Goal: Task Accomplishment & Management: Complete application form

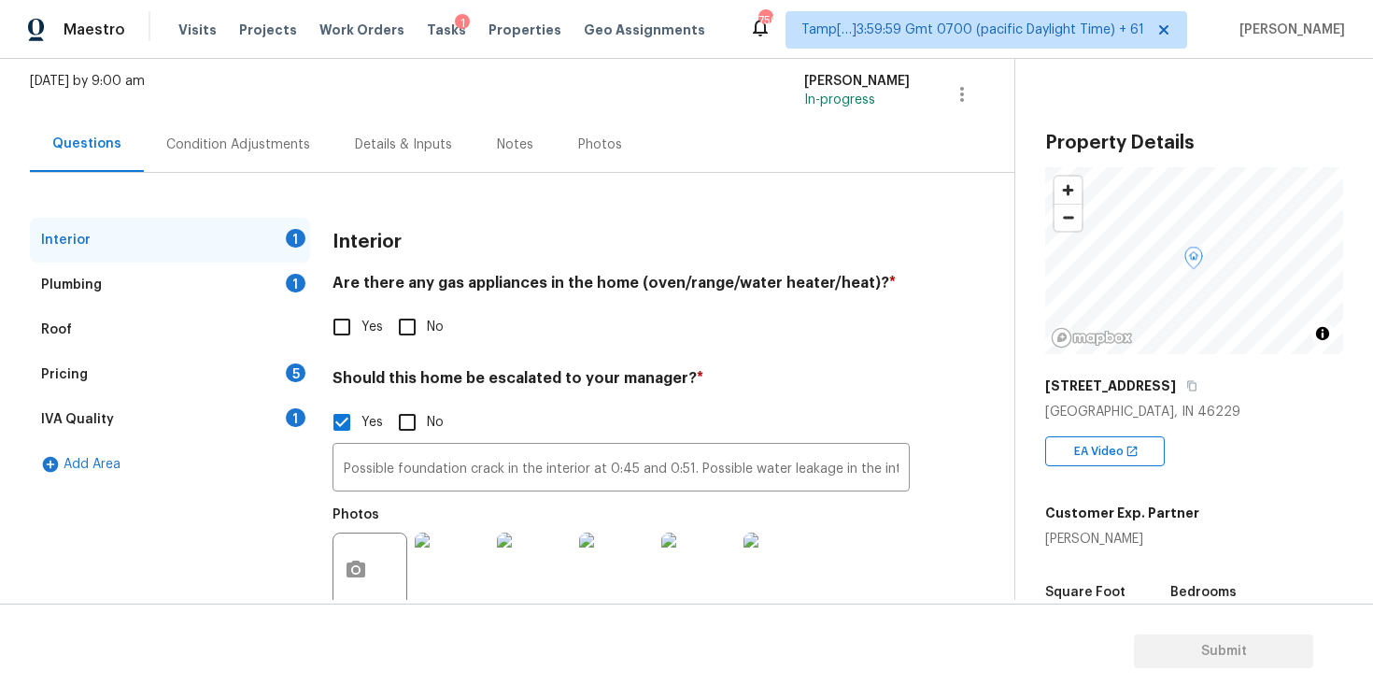
scroll to position [157, 0]
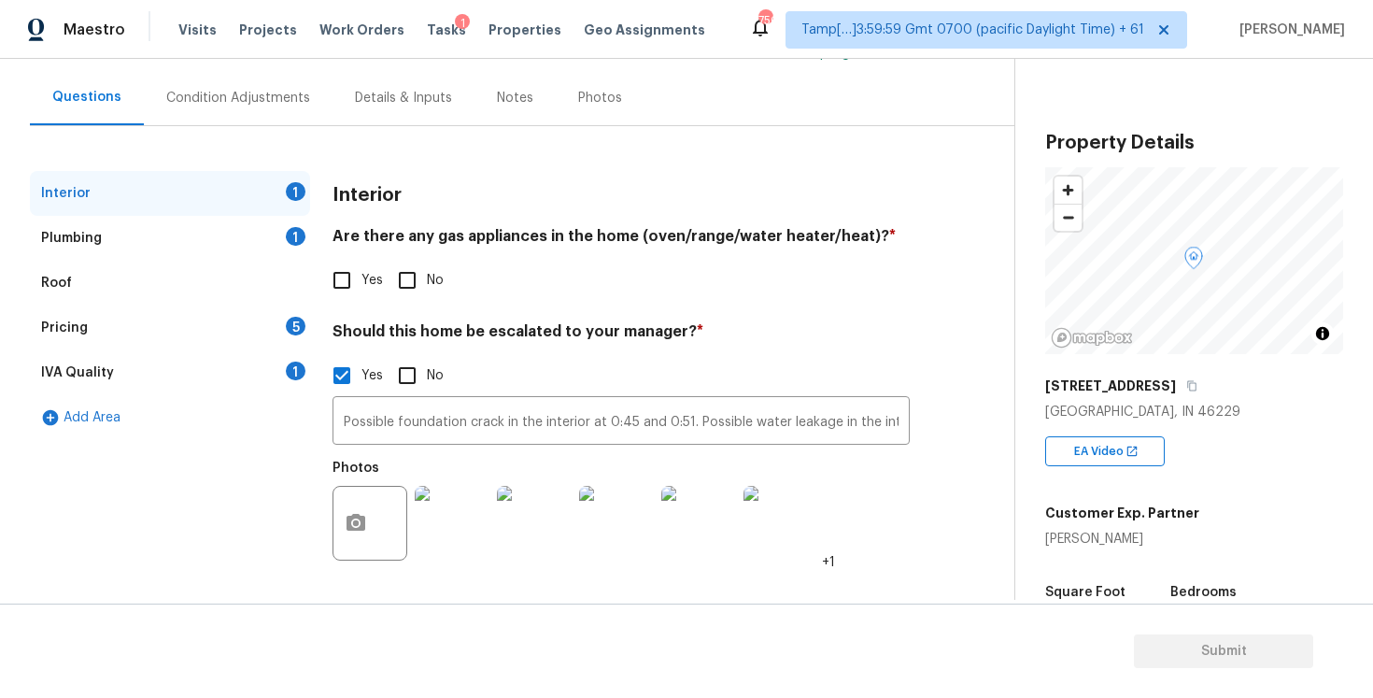
click at [405, 288] on input "No" at bounding box center [407, 280] width 39 height 39
checkbox input "true"
click at [302, 237] on div "1" at bounding box center [296, 236] width 20 height 19
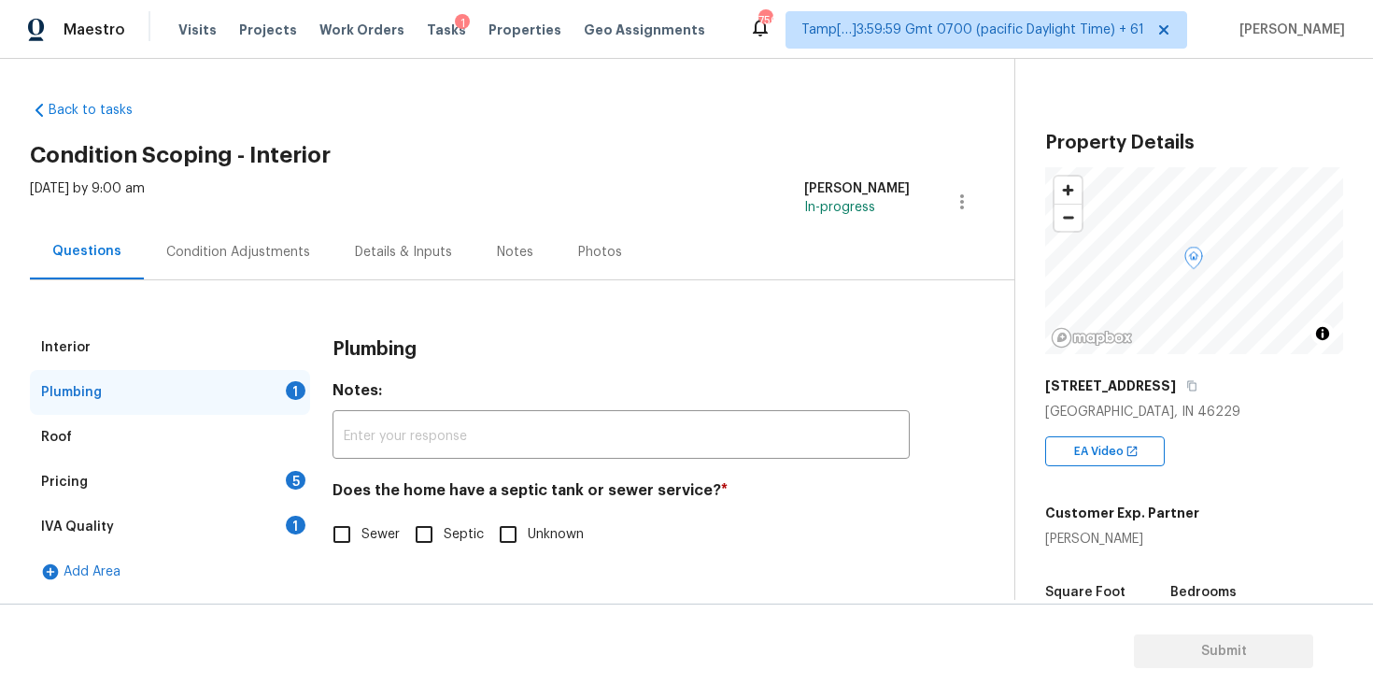
scroll to position [3, 0]
click at [335, 551] on input "Sewer" at bounding box center [341, 534] width 39 height 39
checkbox input "true"
click at [287, 471] on div "Pricing 5" at bounding box center [170, 482] width 280 height 45
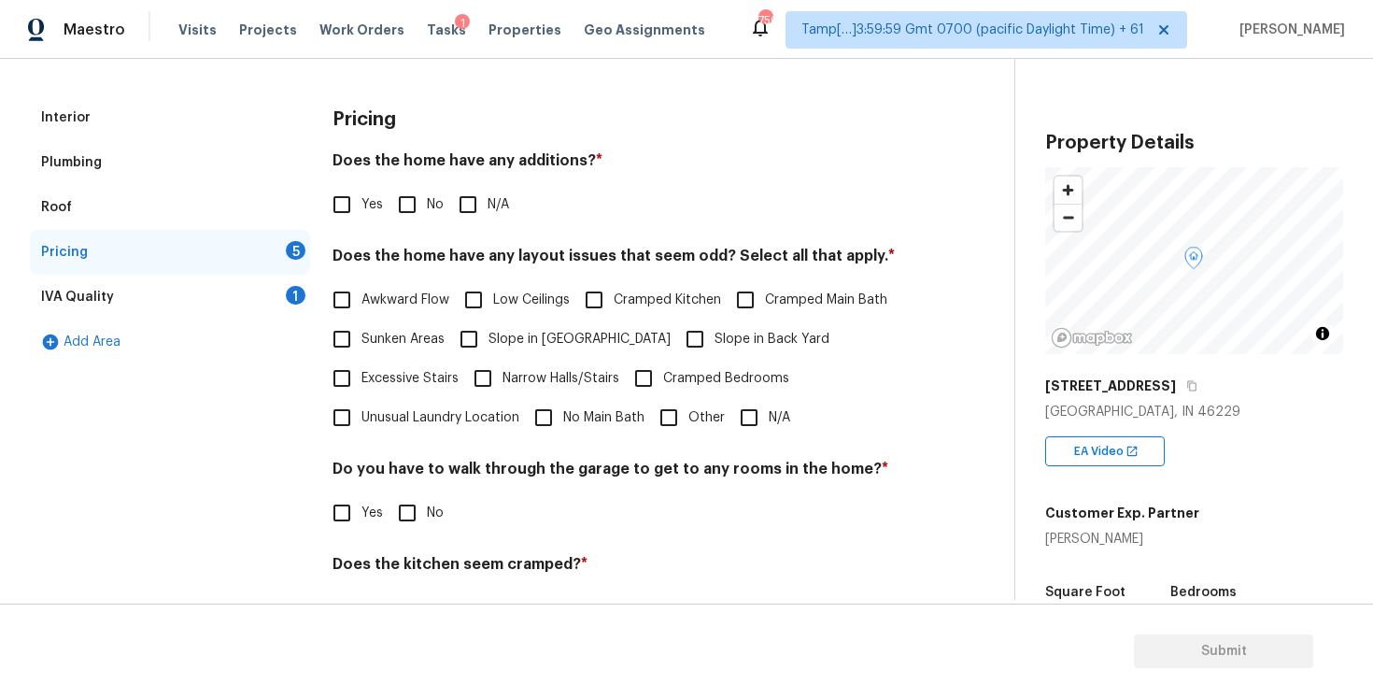
scroll to position [266, 0]
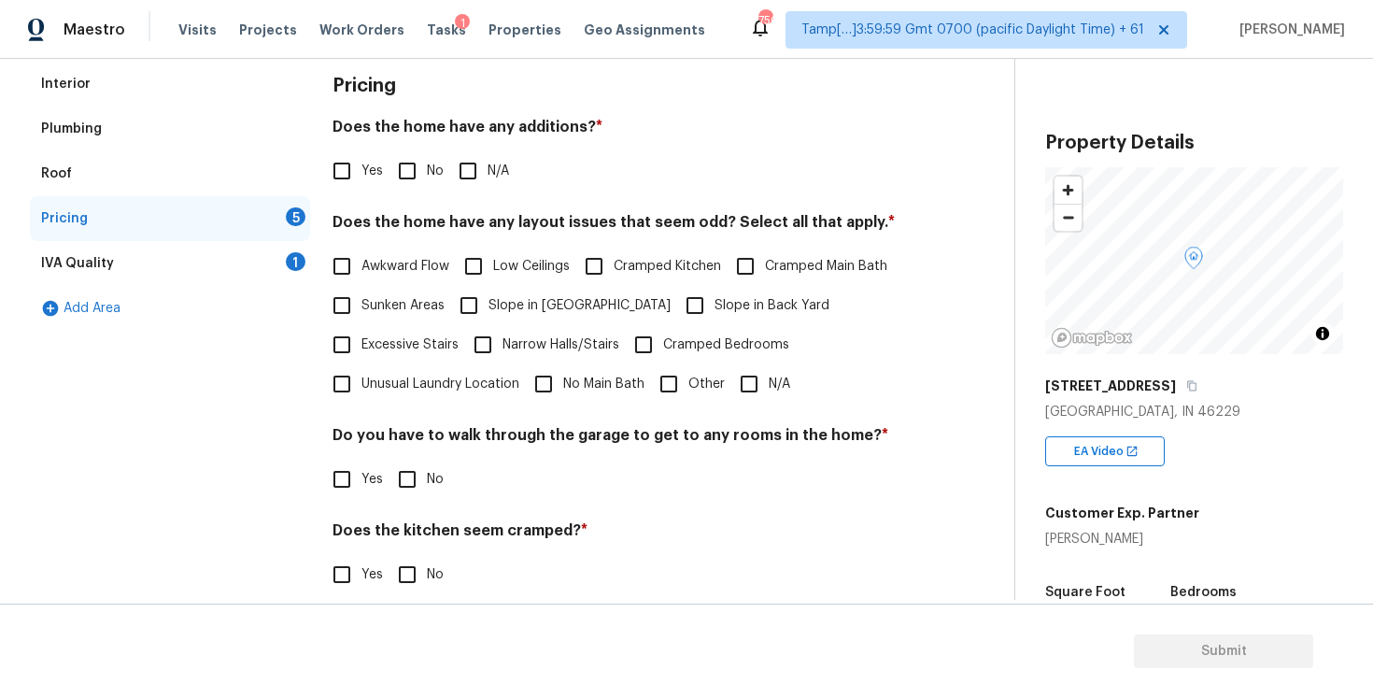
click at [415, 172] on input "No" at bounding box center [407, 170] width 39 height 39
checkbox input "true"
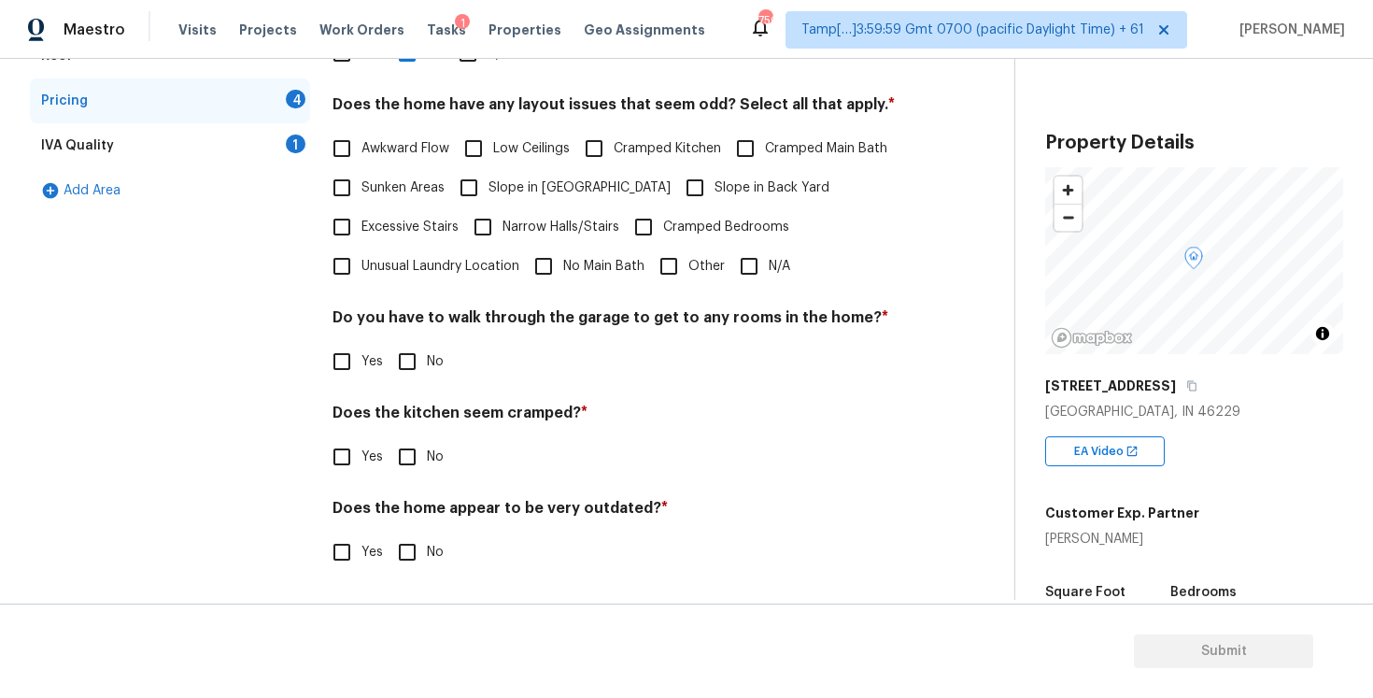
click at [739, 270] on input "N/A" at bounding box center [749, 266] width 39 height 39
checkbox input "true"
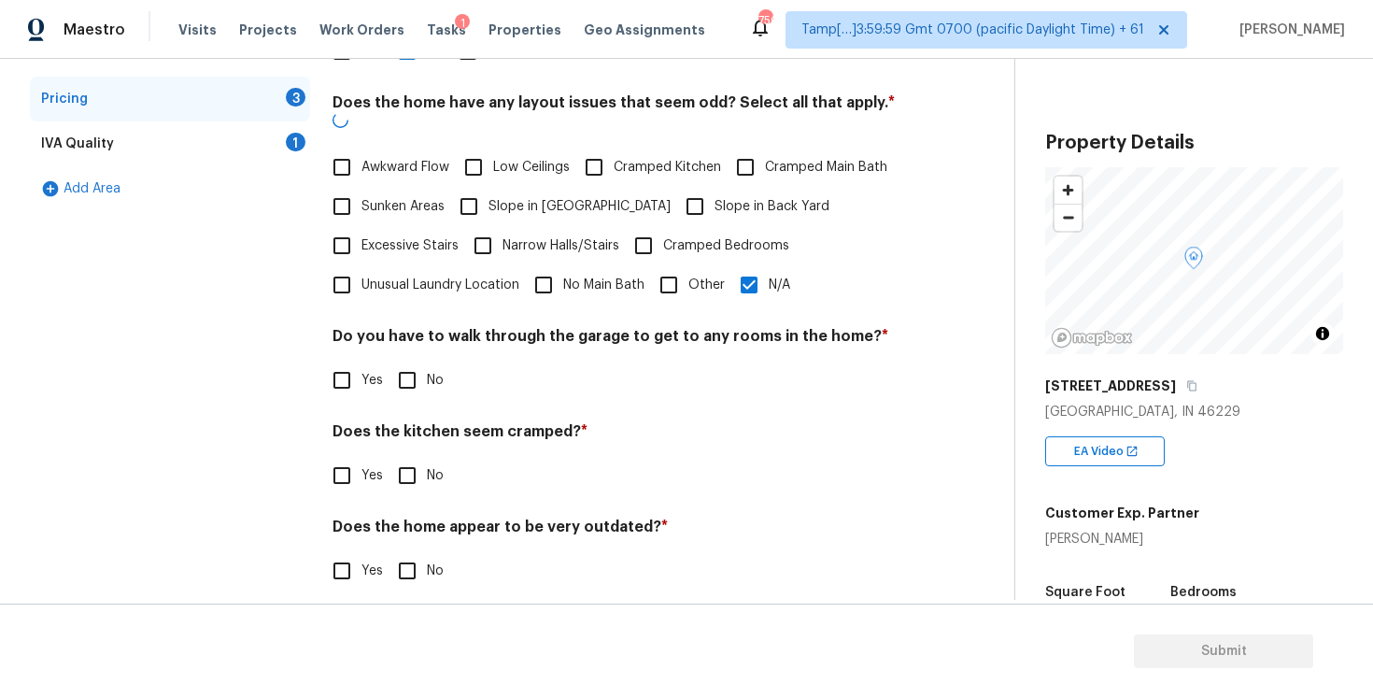
scroll to position [384, 0]
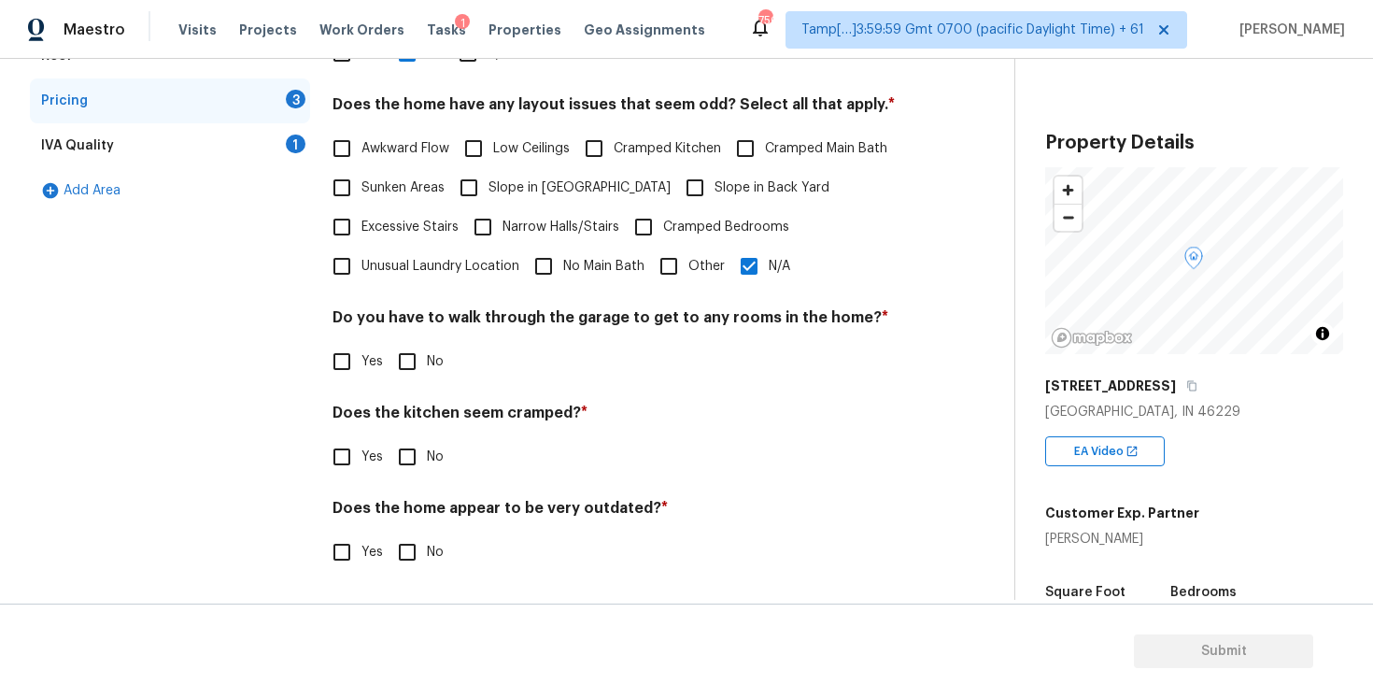
click at [407, 353] on input "No" at bounding box center [407, 361] width 39 height 39
checkbox input "true"
click at [408, 456] on input "No" at bounding box center [407, 458] width 39 height 39
checkbox input "true"
click at [406, 537] on input "No" at bounding box center [407, 553] width 39 height 39
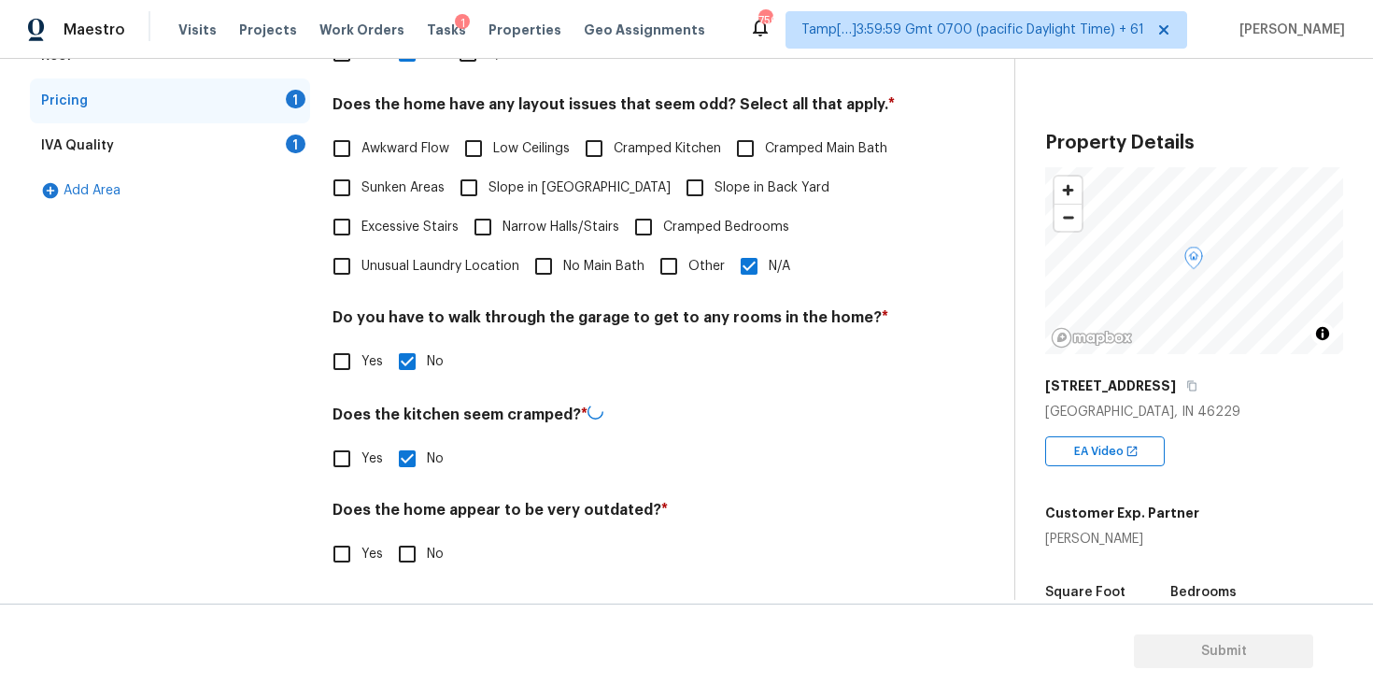
checkbox input "true"
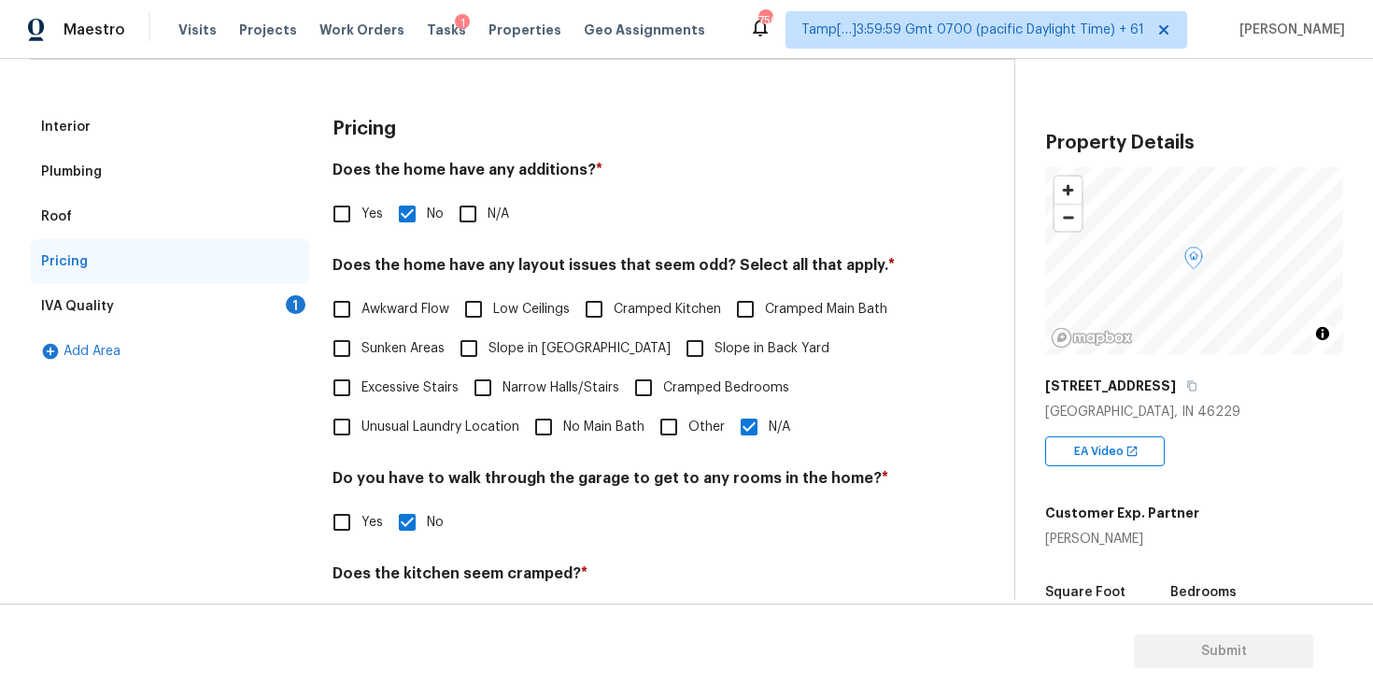
click at [305, 317] on div "IVA Quality 1" at bounding box center [170, 306] width 280 height 45
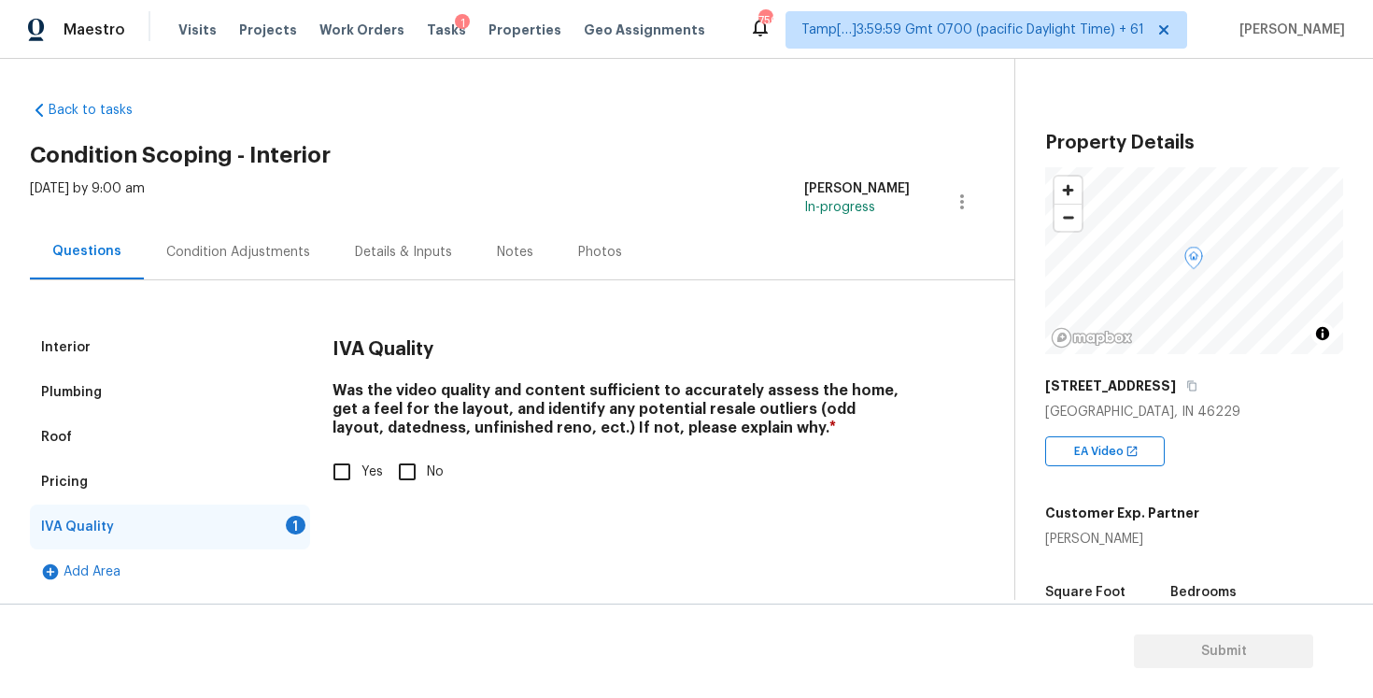
click at [340, 468] on input "Yes" at bounding box center [341, 471] width 39 height 39
checkbox input "true"
click at [246, 256] on div "Condition Adjustments" at bounding box center [238, 252] width 144 height 19
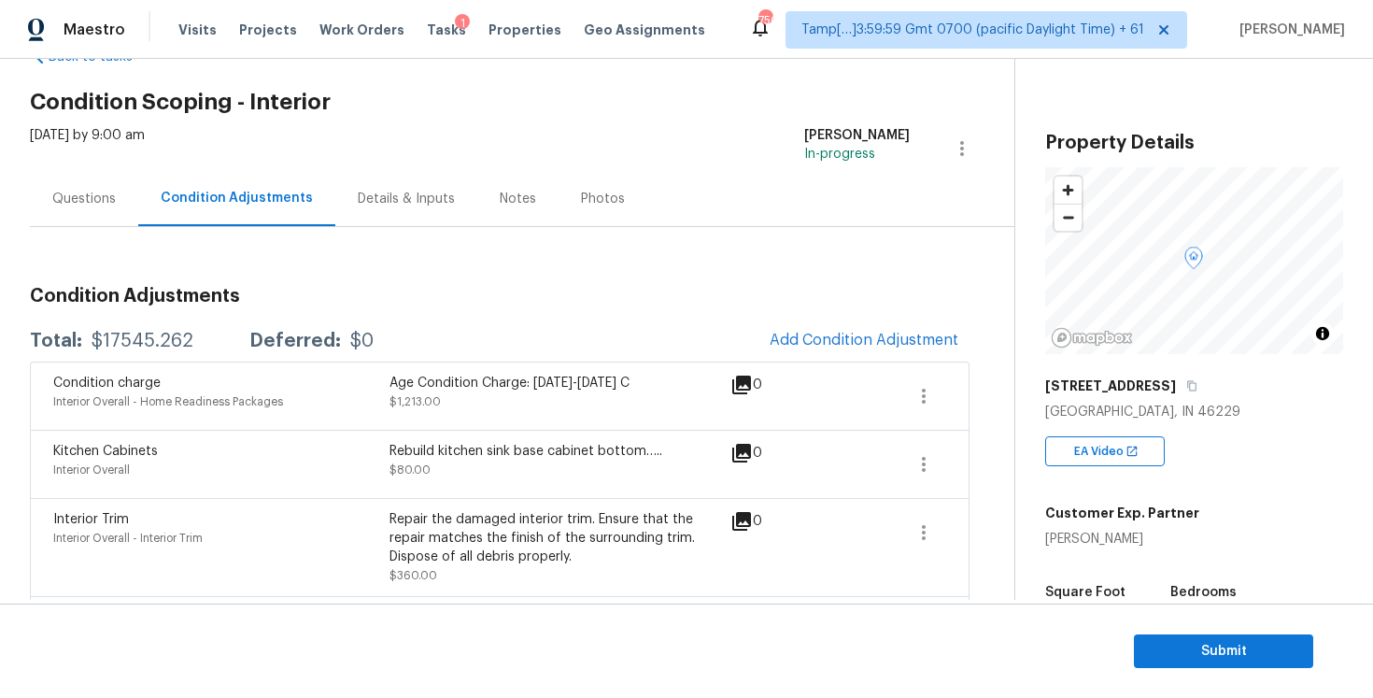
scroll to position [72, 0]
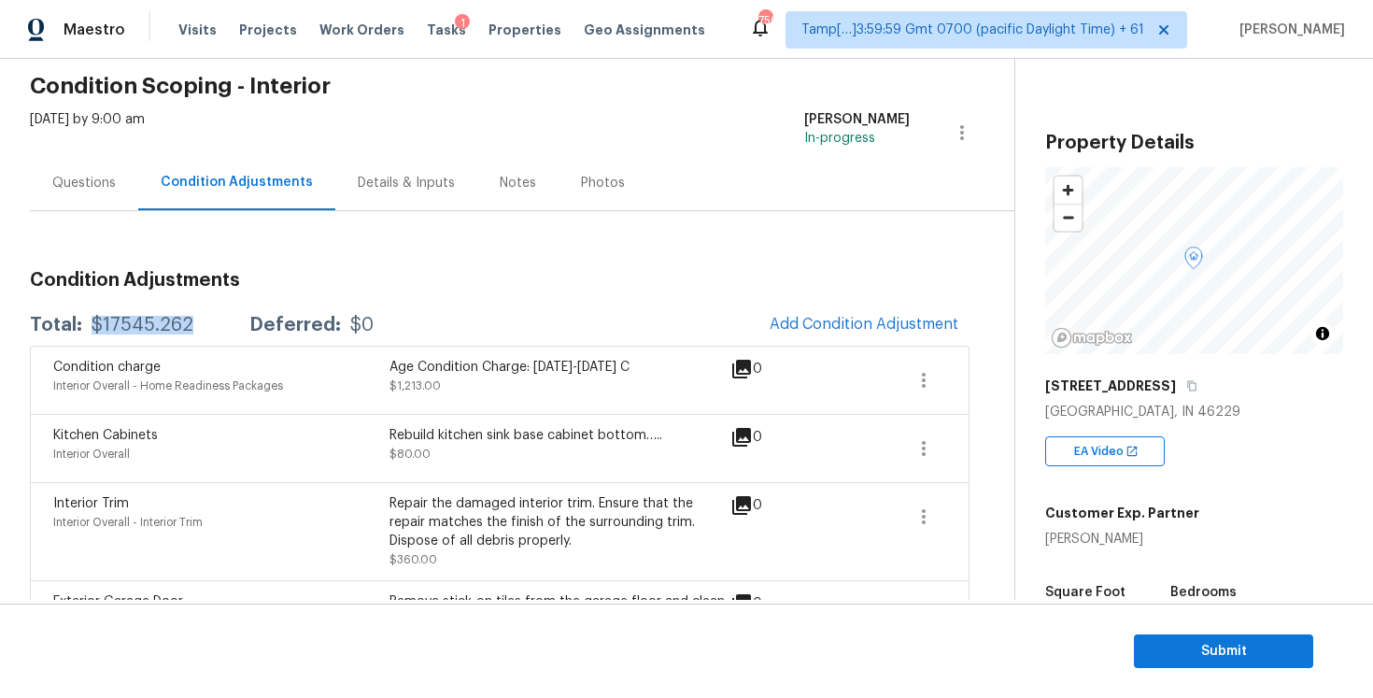
drag, startPoint x: 91, startPoint y: 316, endPoint x: 190, endPoint y: 313, distance: 99.1
click at [190, 316] on div "Total: $17545.262 Deferred: $0" at bounding box center [202, 325] width 344 height 19
copy div "$17545.262"
click at [349, 314] on div "Total: $17545.262 Deferred: $0 Add Condition Adjustment" at bounding box center [500, 325] width 940 height 41
click at [110, 204] on div "Questions" at bounding box center [84, 182] width 108 height 55
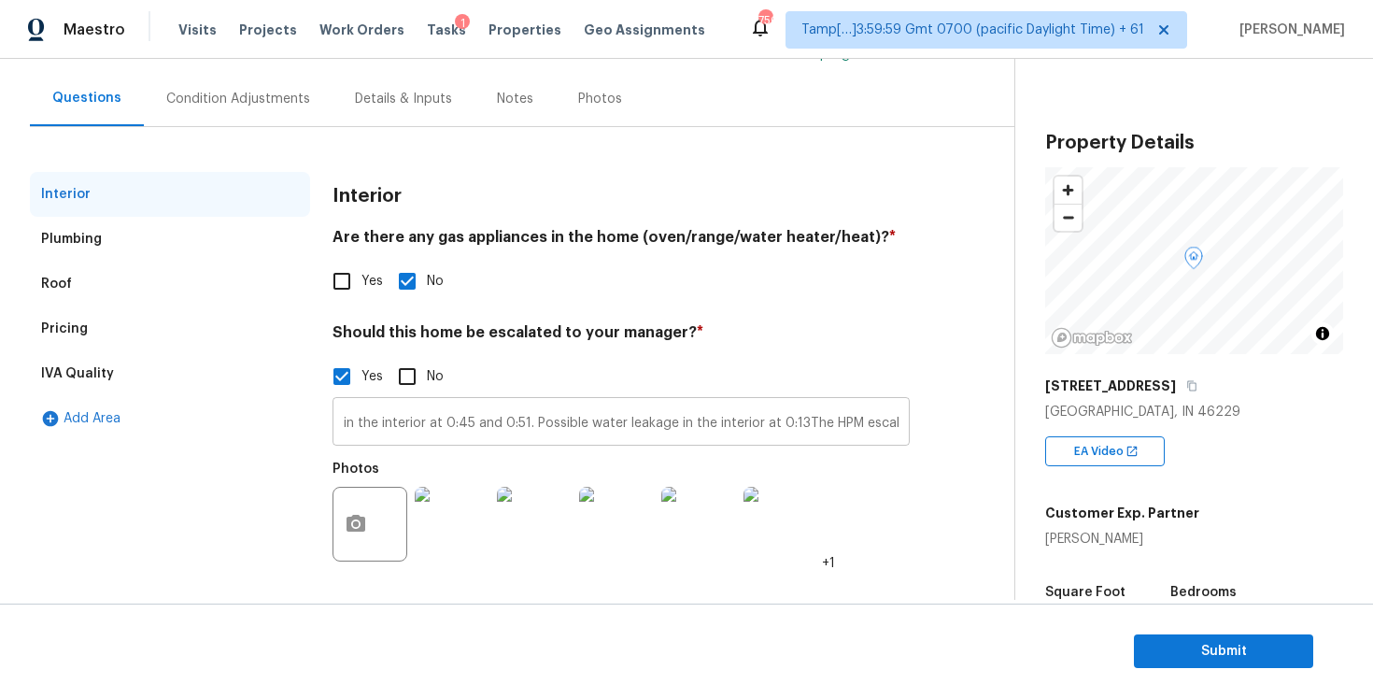
scroll to position [0, 213]
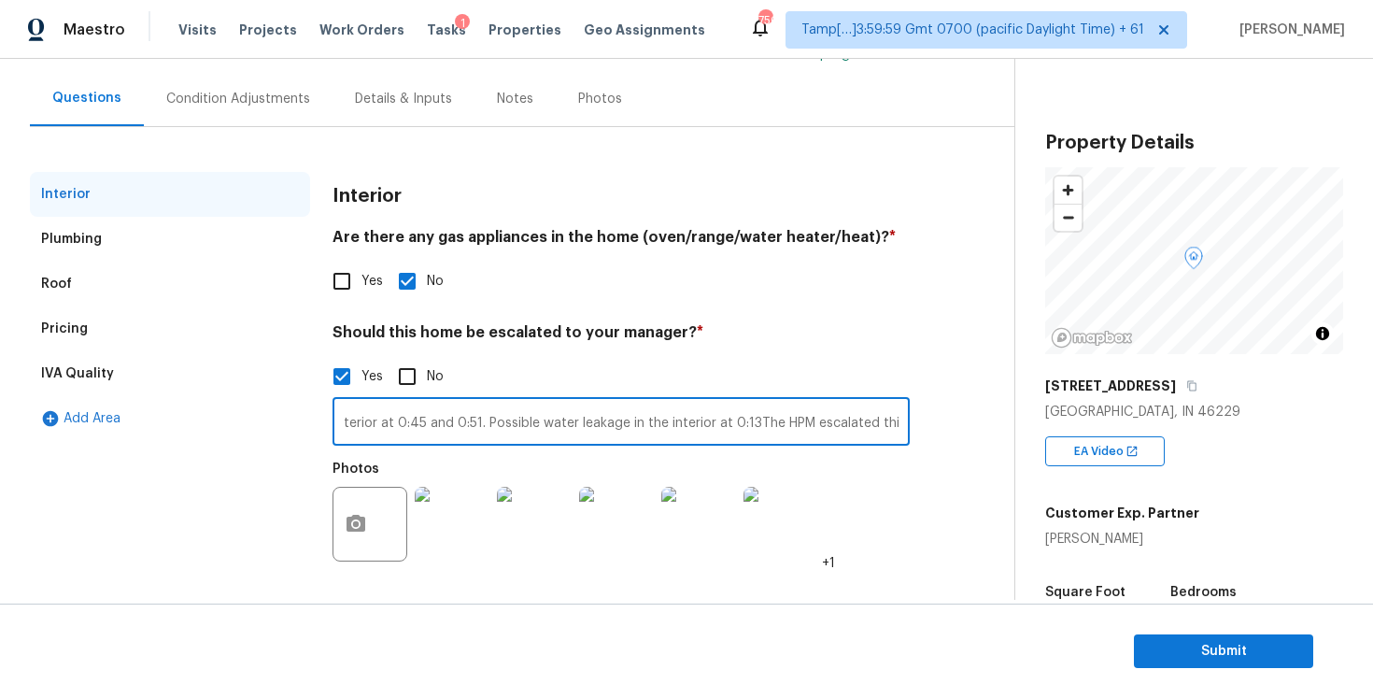
click at [751, 424] on input "Possible foundation crack in the interior at 0:45 and 0:51. Possible water leak…" at bounding box center [621, 424] width 577 height 44
type input "Possible foundation crack in the interior at 0:45 and 0:51. Possible water leak…"
click at [255, 98] on div "Condition Adjustments" at bounding box center [238, 99] width 144 height 19
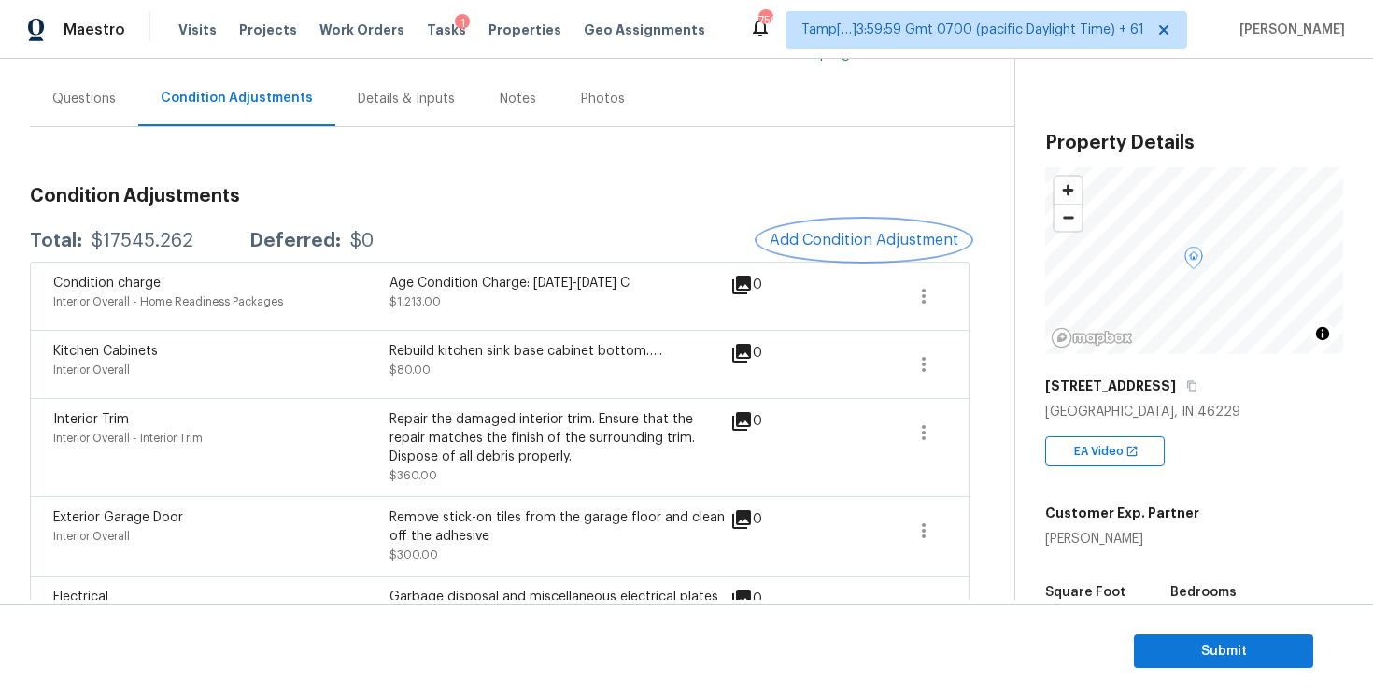
click at [826, 233] on span "Add Condition Adjustment" at bounding box center [864, 240] width 189 height 17
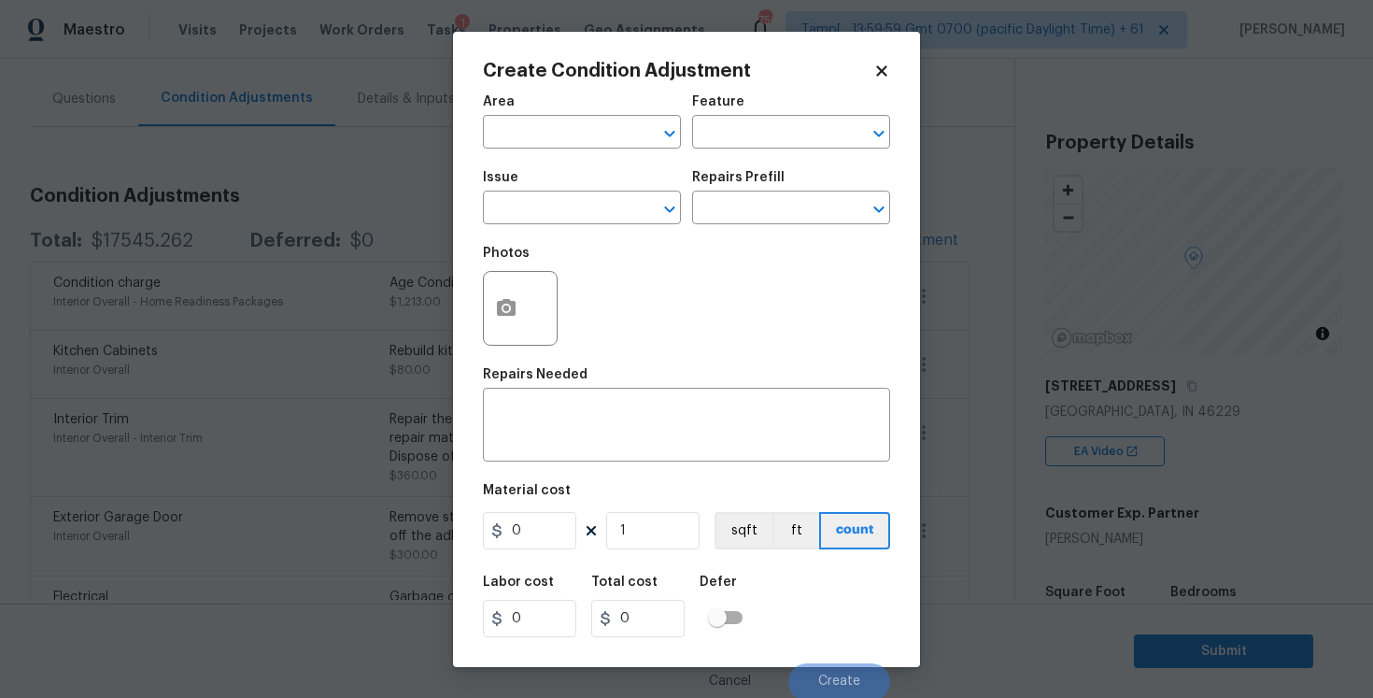
click at [575, 149] on span "Area ​" at bounding box center [582, 122] width 198 height 76
click at [572, 135] on input "text" at bounding box center [556, 134] width 146 height 29
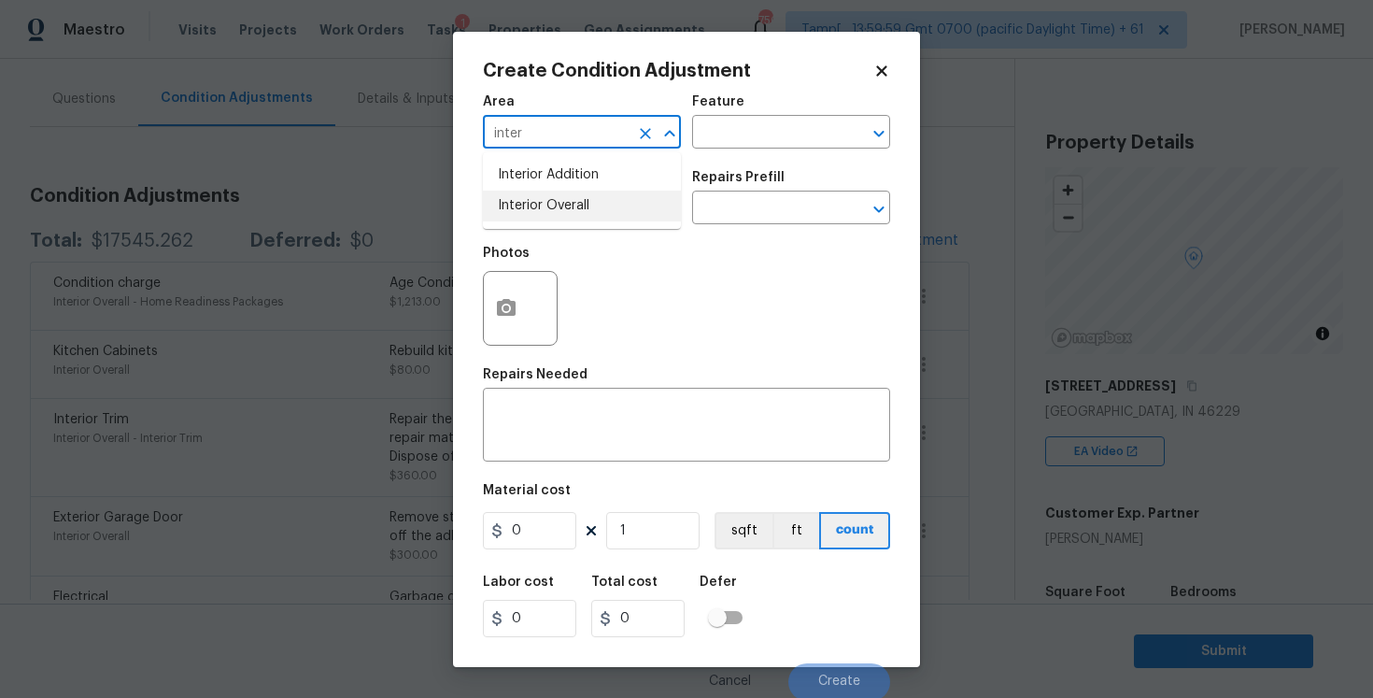
click at [576, 206] on li "Interior Overall" at bounding box center [582, 206] width 198 height 31
type input "Interior Overall"
click at [576, 206] on input "text" at bounding box center [556, 209] width 146 height 29
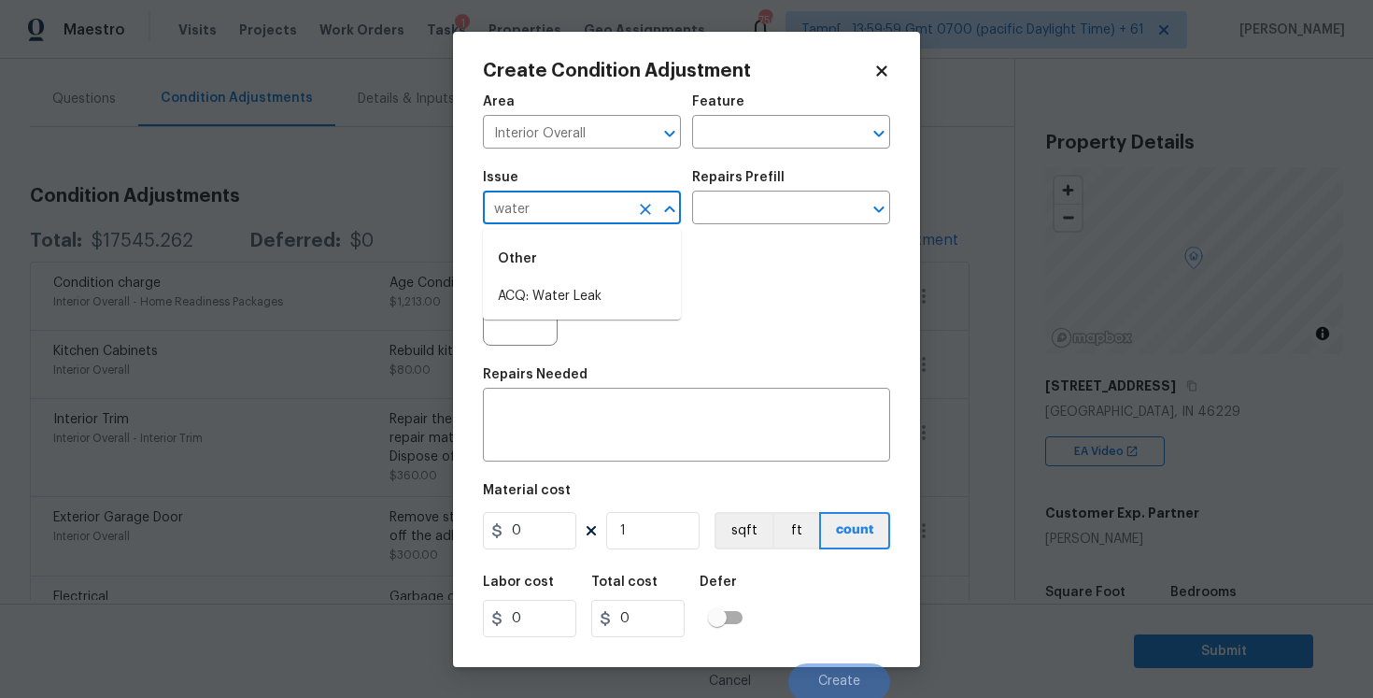
click at [595, 294] on li "ACQ: Water Leak" at bounding box center [582, 296] width 198 height 31
type input "ACQ: Water Leak"
click at [831, 195] on input "text" at bounding box center [765, 209] width 146 height 29
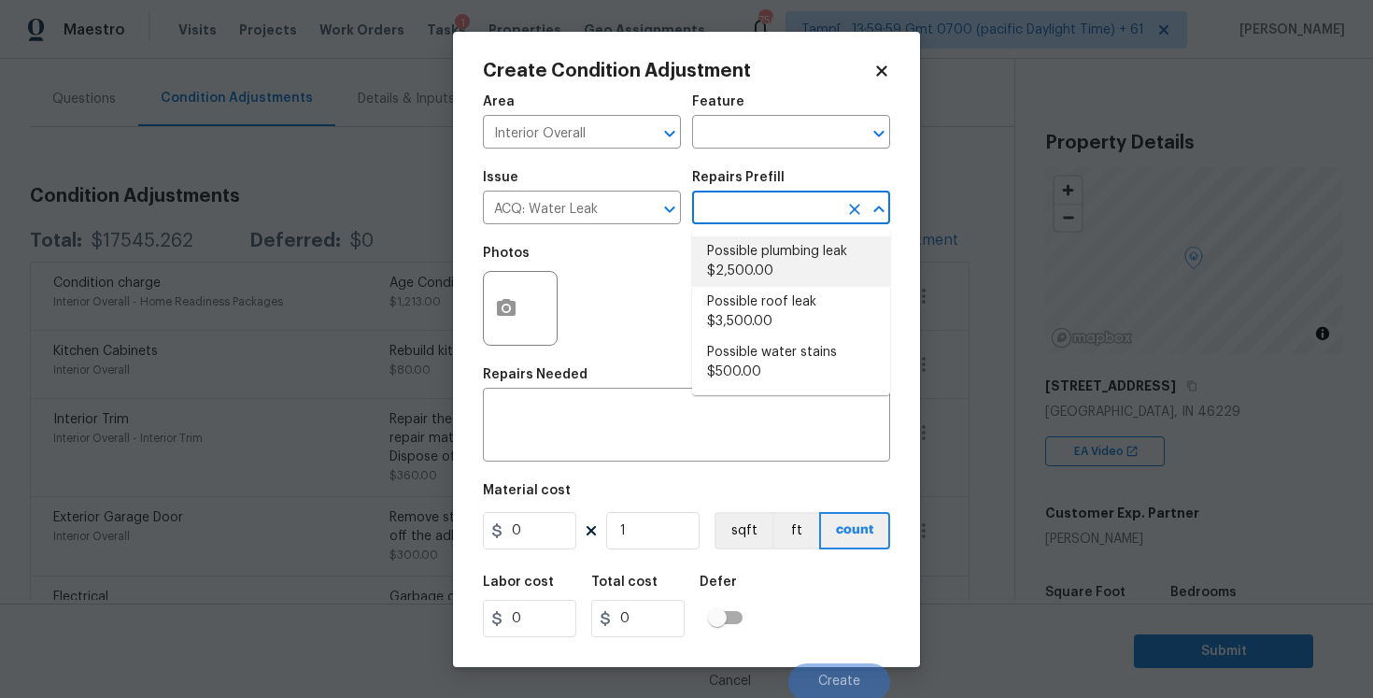
click at [779, 258] on li "Possible plumbing leak $2,500.00" at bounding box center [791, 261] width 198 height 50
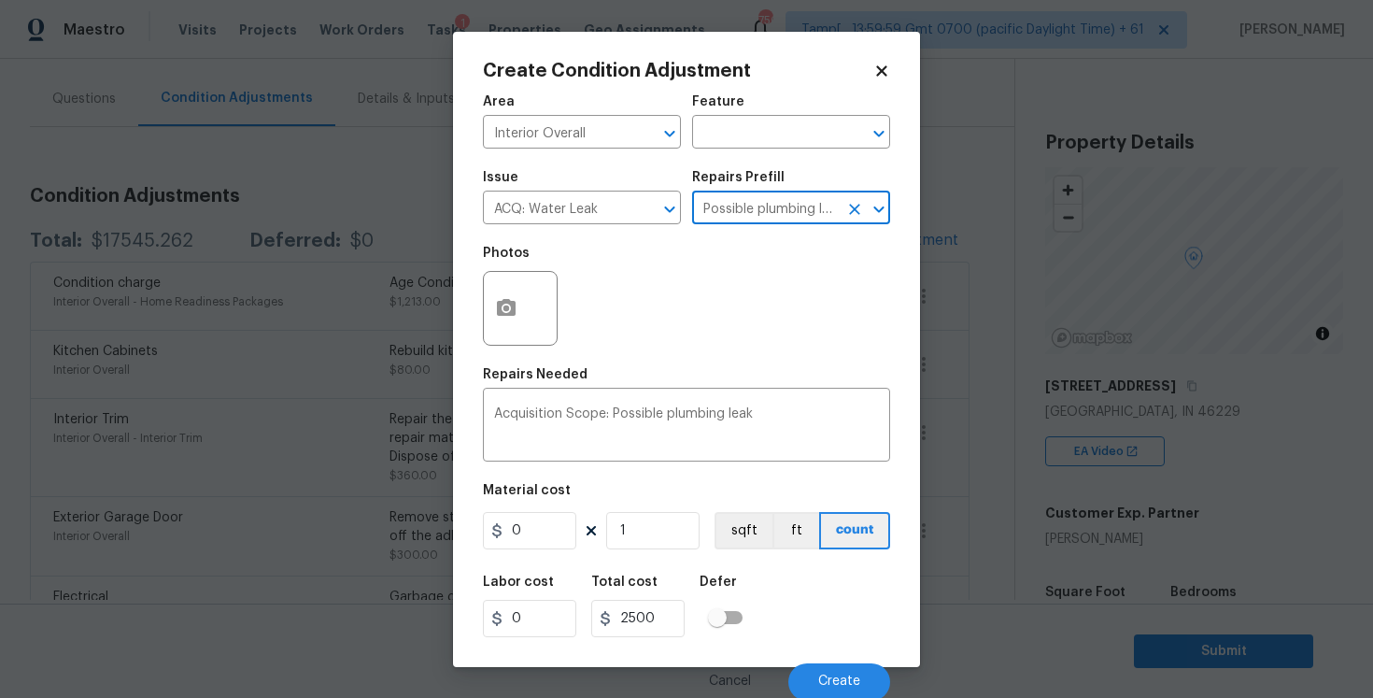
type input "Acquisition"
type textarea "Acquisition Scope: Possible plumbing leak"
type input "2500"
click at [770, 590] on div "Labor cost 0 Total cost 2500 Defer" at bounding box center [686, 606] width 407 height 84
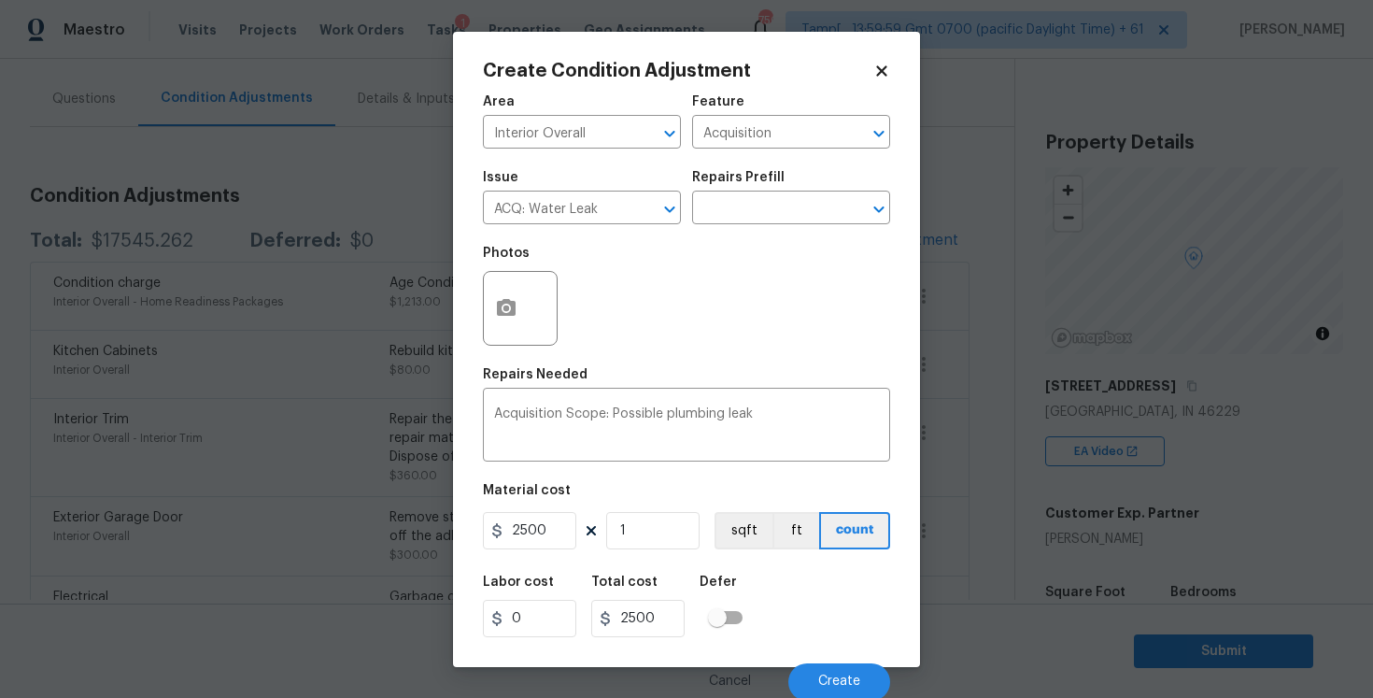
scroll to position [3, 0]
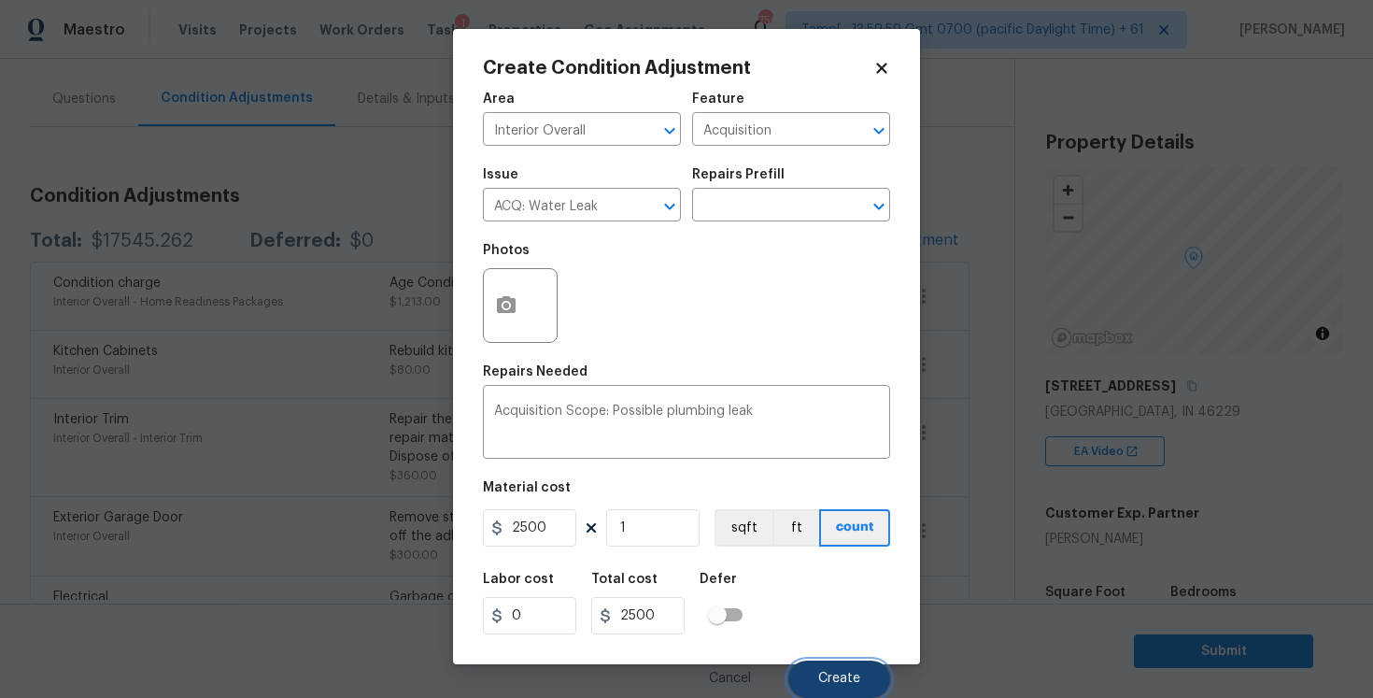
click at [816, 680] on button "Create" at bounding box center [839, 678] width 102 height 37
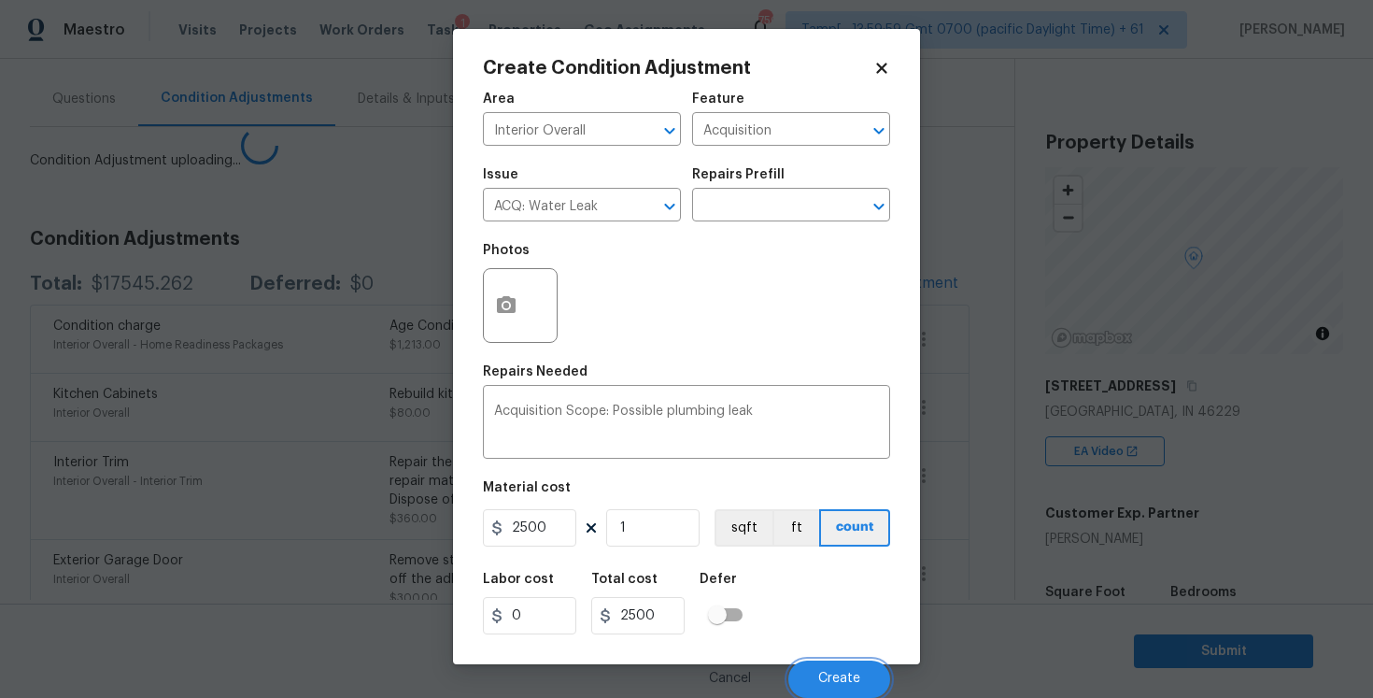
scroll to position [0, 0]
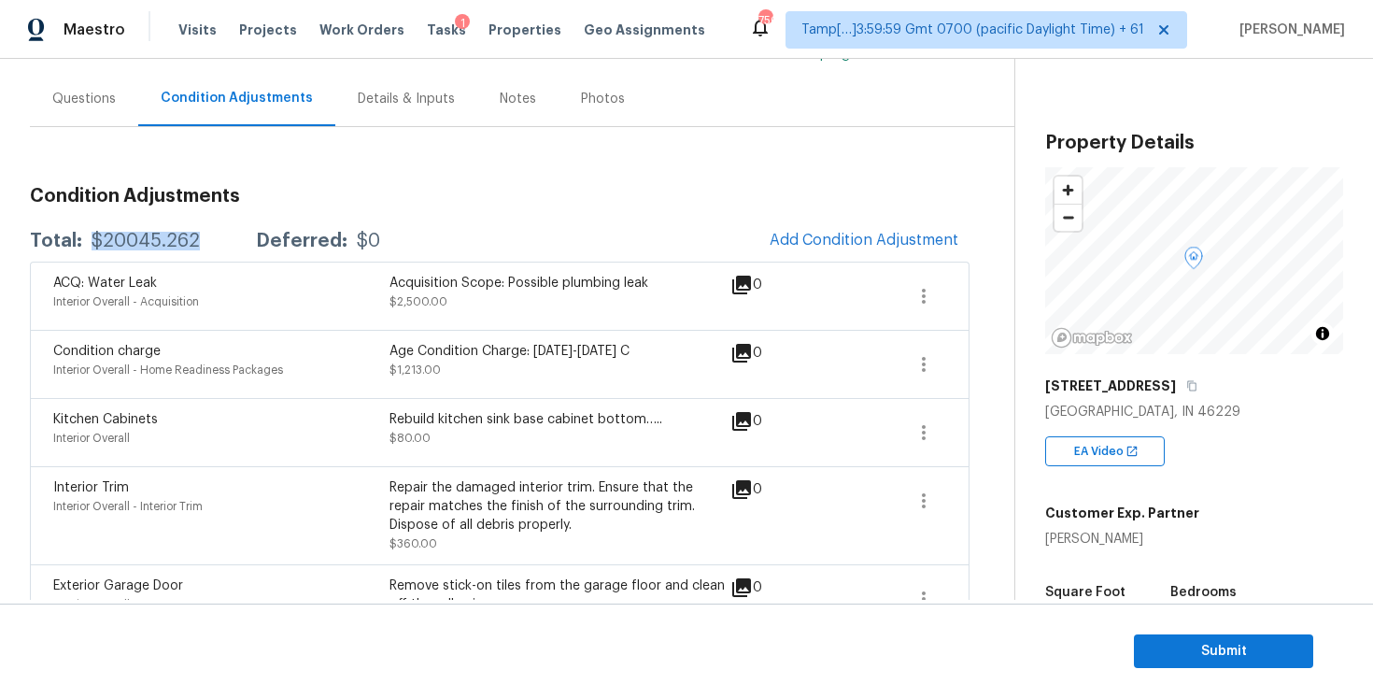
drag, startPoint x: 89, startPoint y: 234, endPoint x: 210, endPoint y: 232, distance: 121.5
click at [210, 232] on div "Total: $20045.262 Deferred: $0" at bounding box center [205, 241] width 350 height 19
copy div "$20045.262"
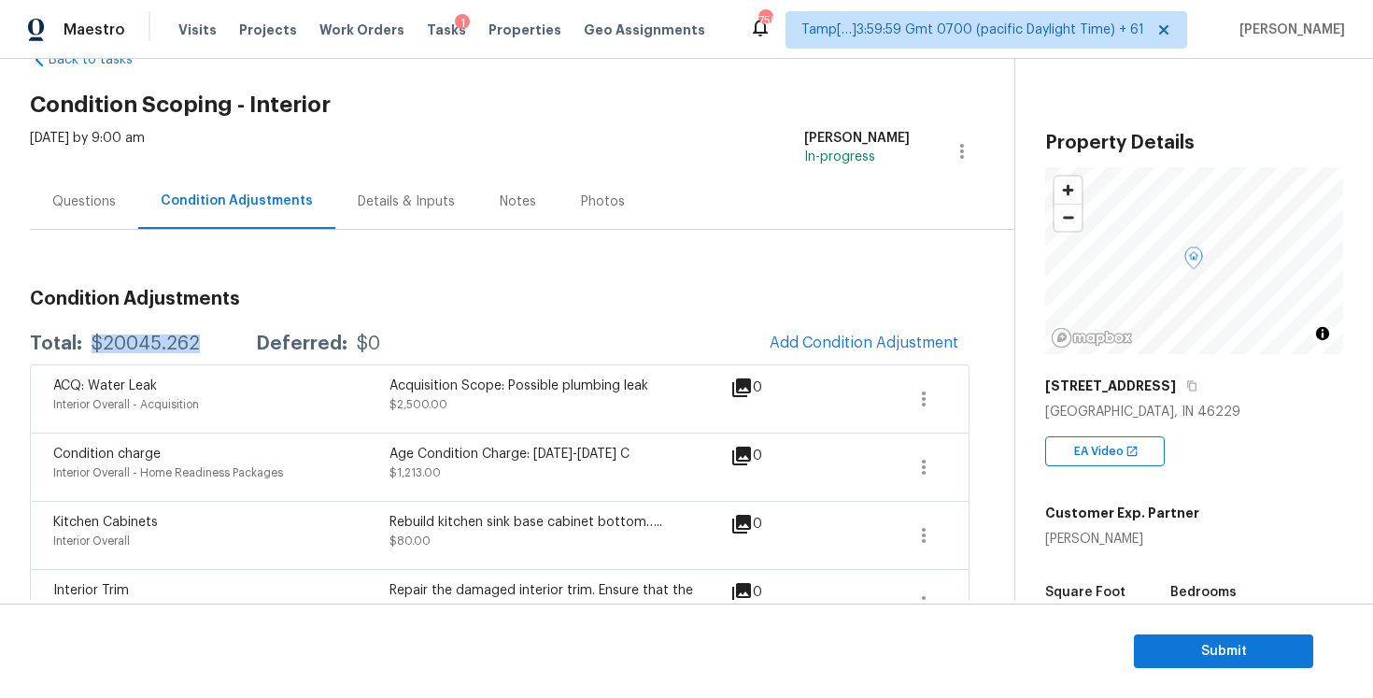
click at [99, 201] on div "Questions" at bounding box center [84, 201] width 64 height 19
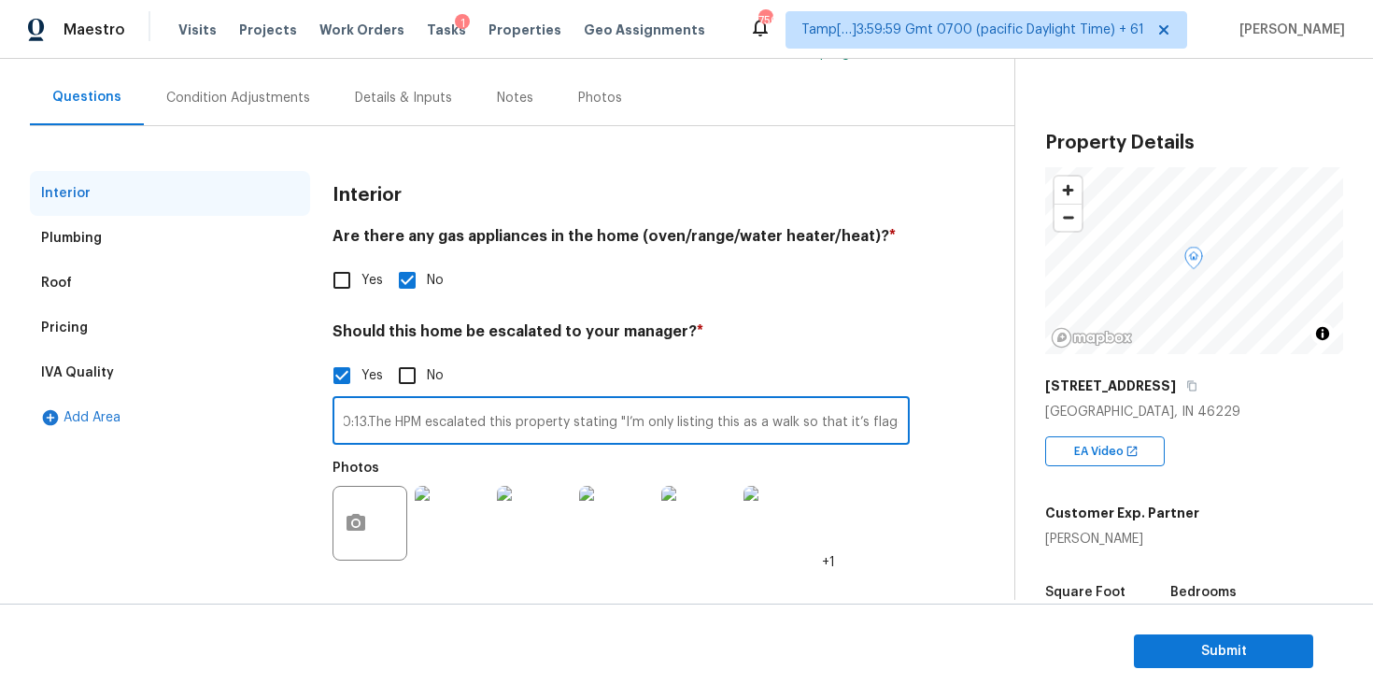
scroll to position [0, 580]
drag, startPoint x: 347, startPoint y: 417, endPoint x: 387, endPoint y: 415, distance: 40.2
click at [387, 415] on input "Possible foundation crack in the interior at 0:45 and 0:51. Possible water leak…" at bounding box center [621, 423] width 577 height 44
click at [538, 291] on div "Yes No" at bounding box center [621, 280] width 577 height 39
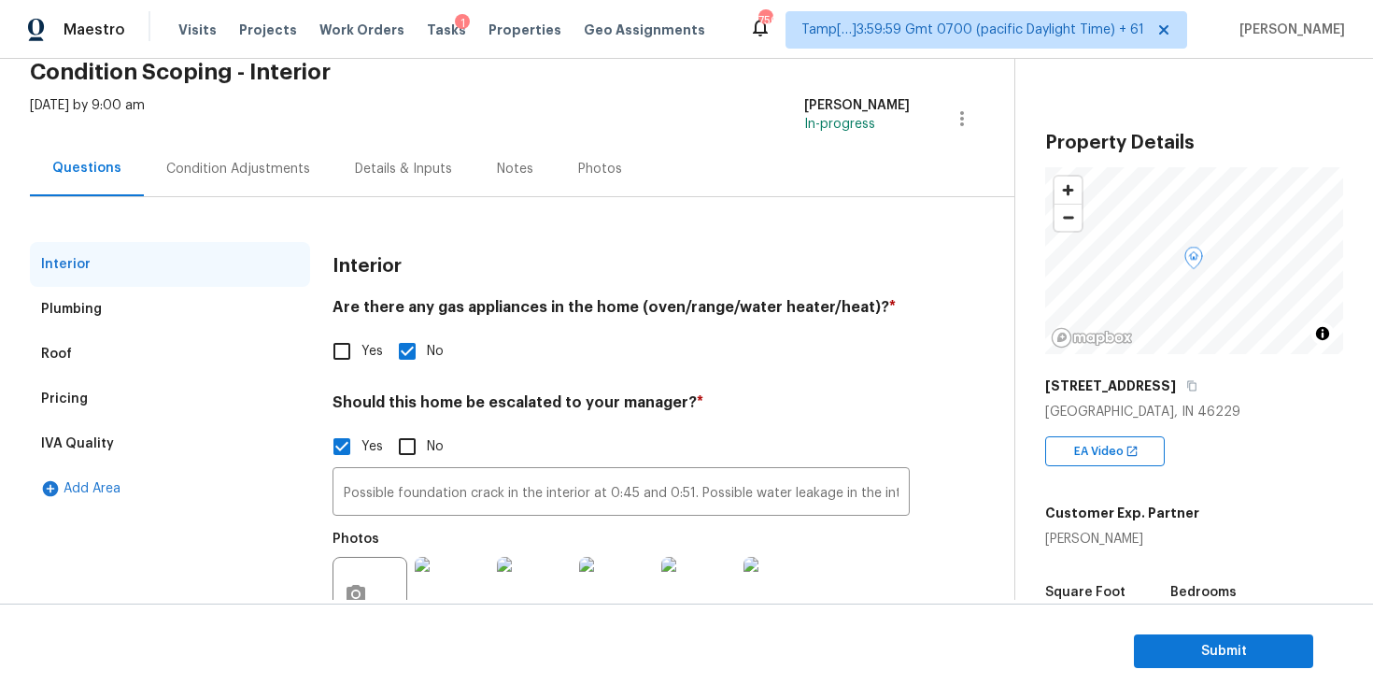
scroll to position [77, 0]
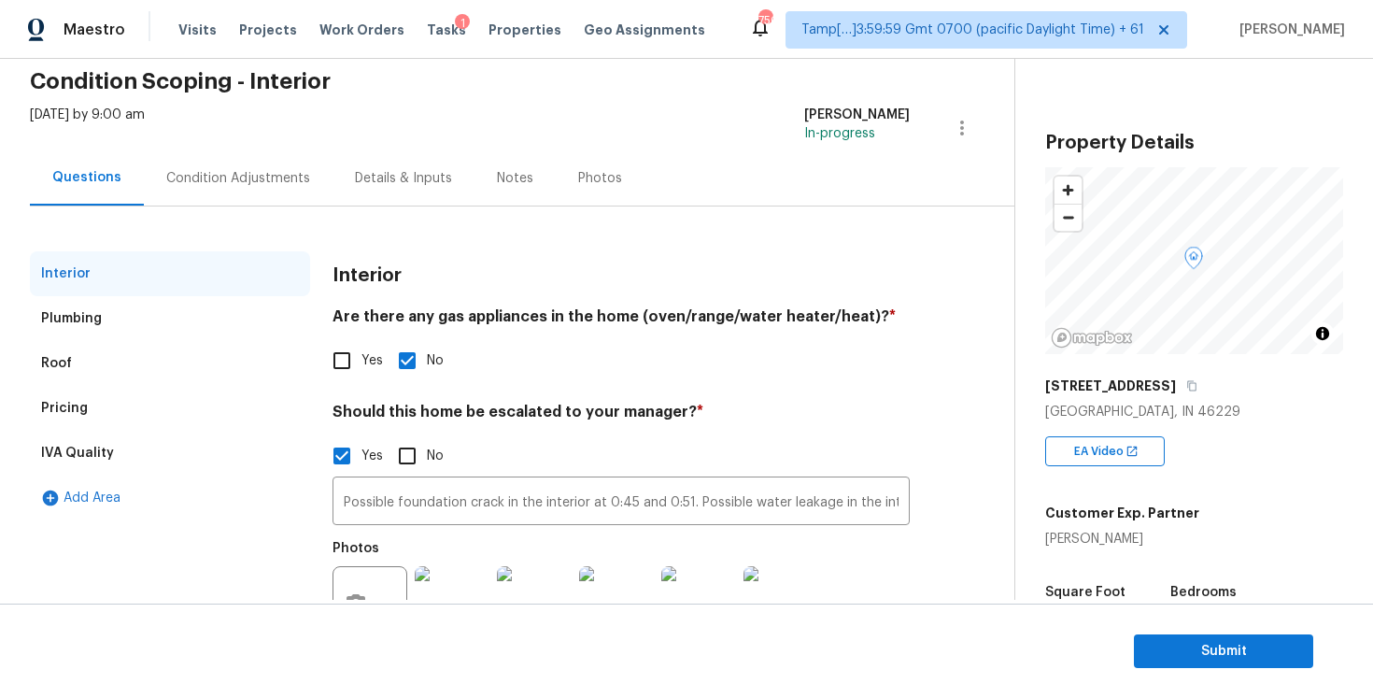
click at [245, 184] on div "Condition Adjustments" at bounding box center [238, 178] width 144 height 19
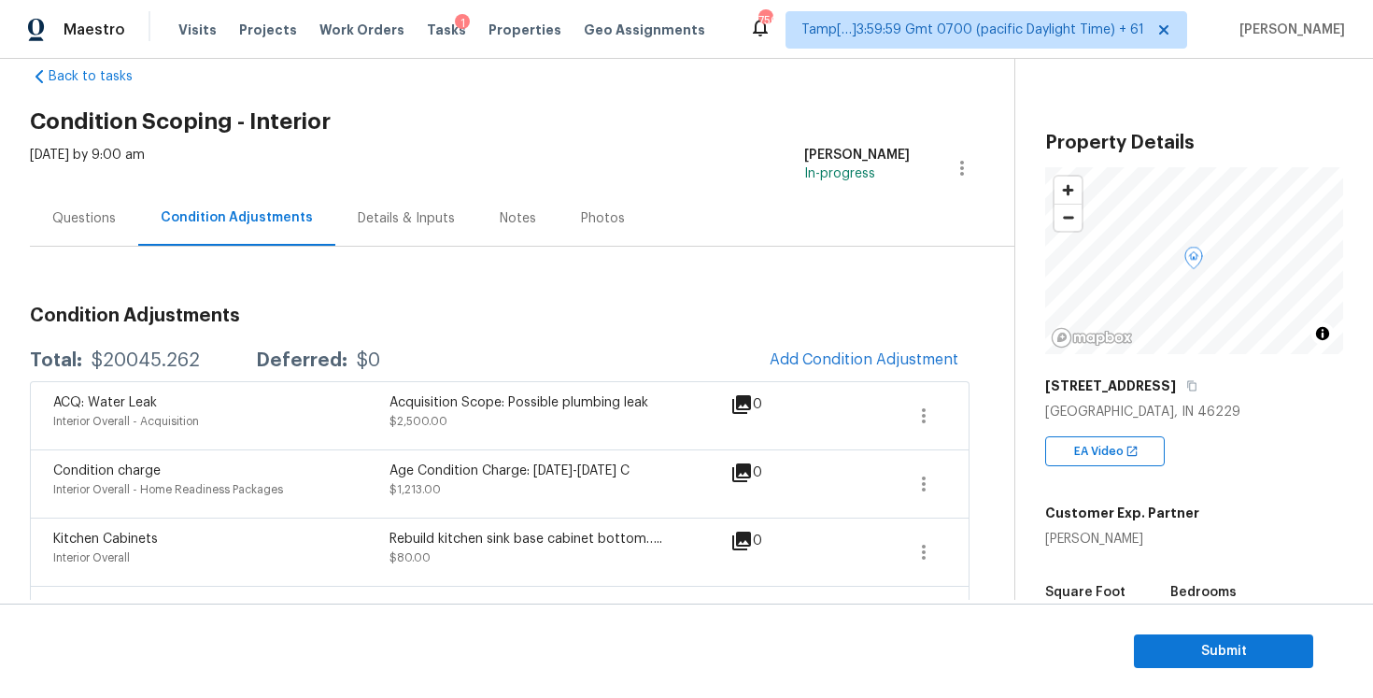
scroll to position [21, 0]
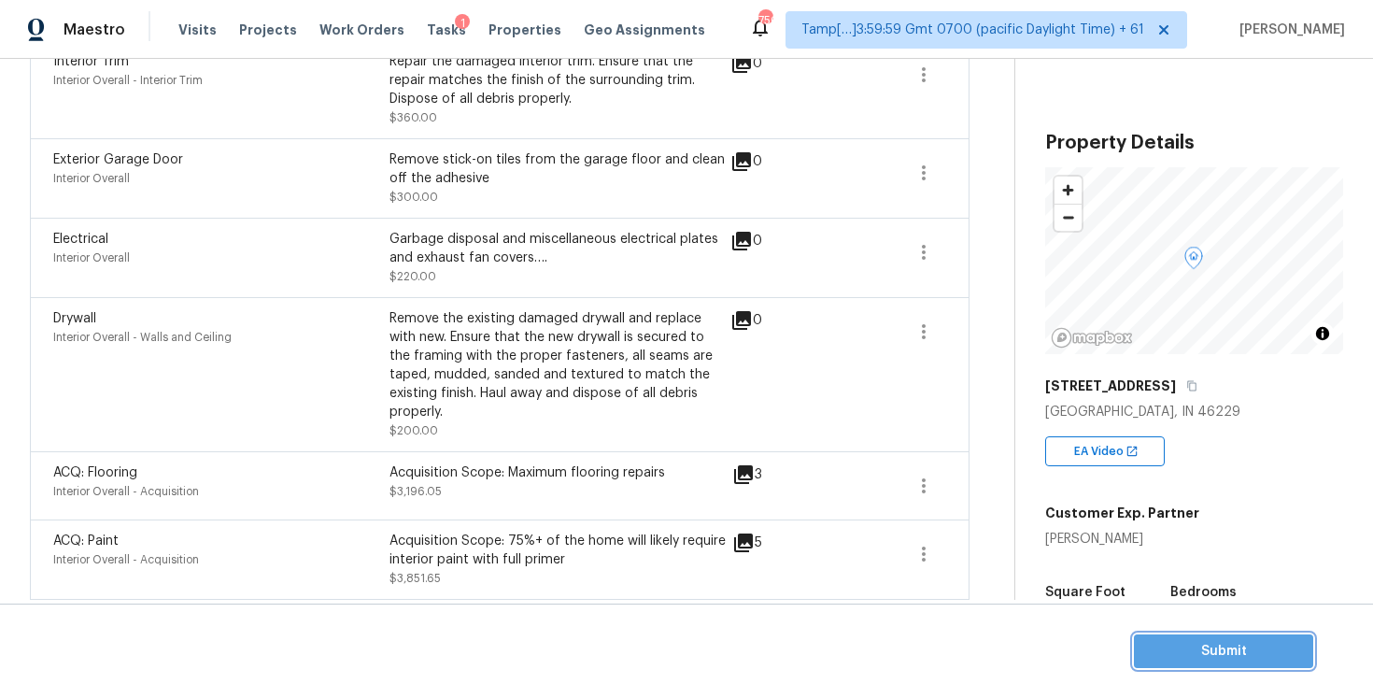
click at [1266, 652] on span "Submit" at bounding box center [1223, 651] width 149 height 23
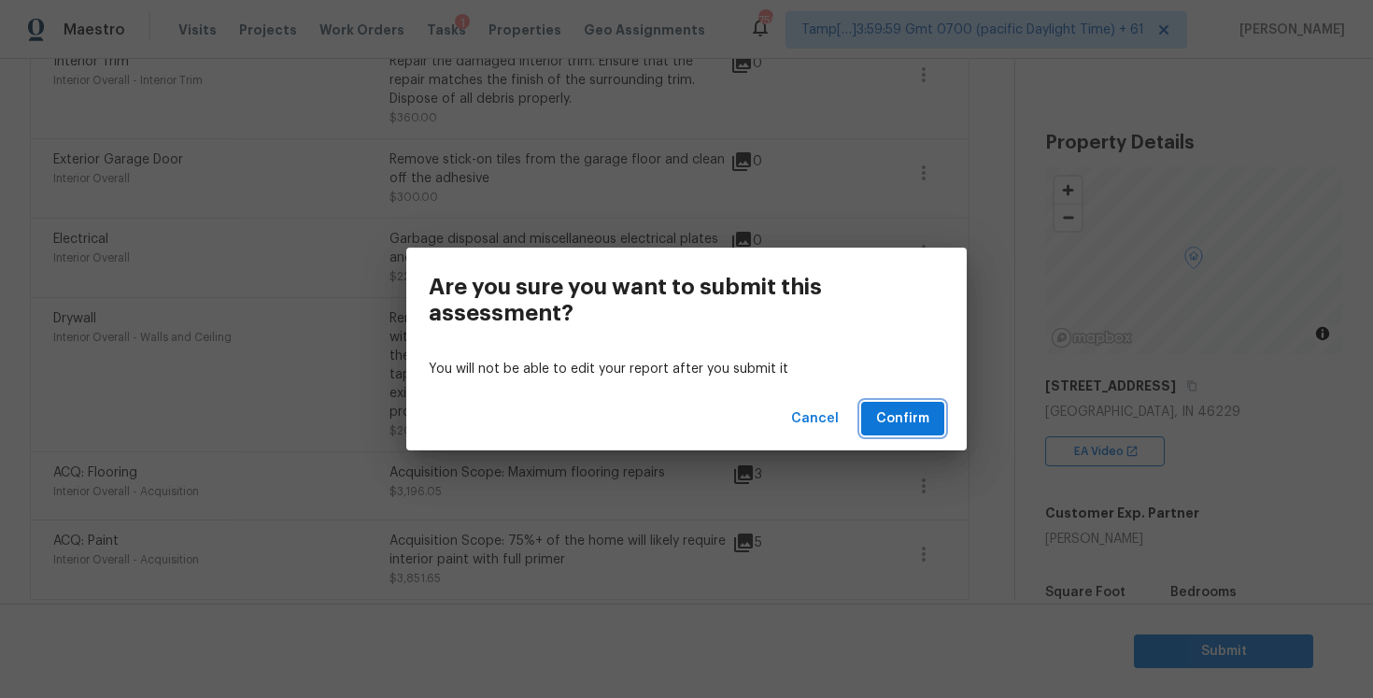
click at [927, 427] on span "Confirm" at bounding box center [902, 418] width 53 height 23
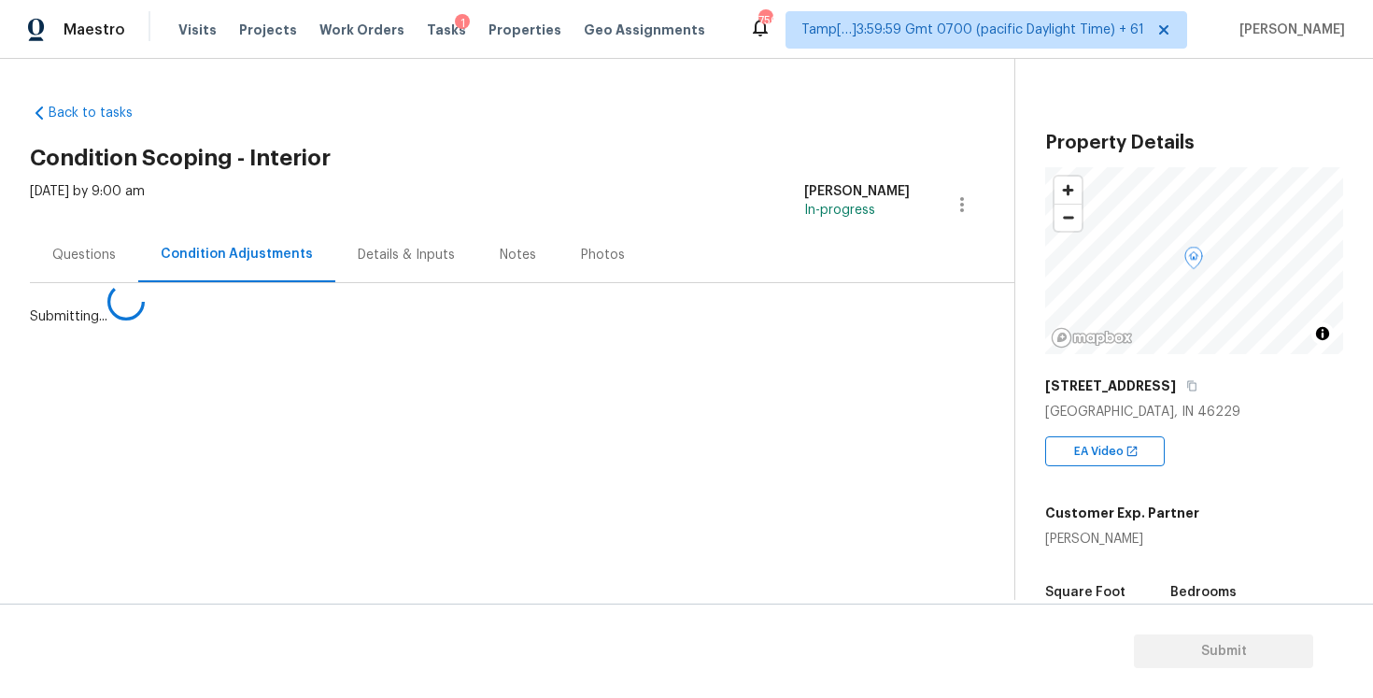
scroll to position [0, 0]
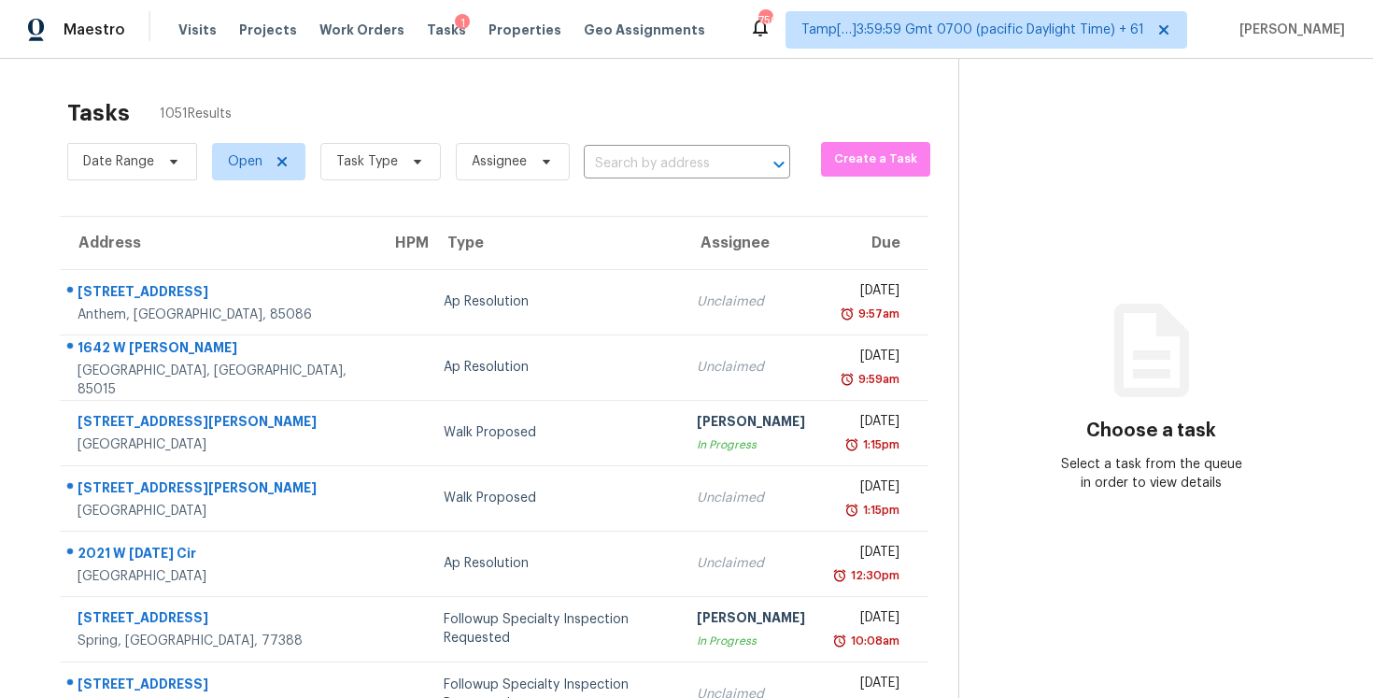
click at [621, 146] on div "Date Range Open Task Type Assignee ​" at bounding box center [428, 161] width 723 height 49
click at [649, 176] on input "text" at bounding box center [661, 163] width 154 height 29
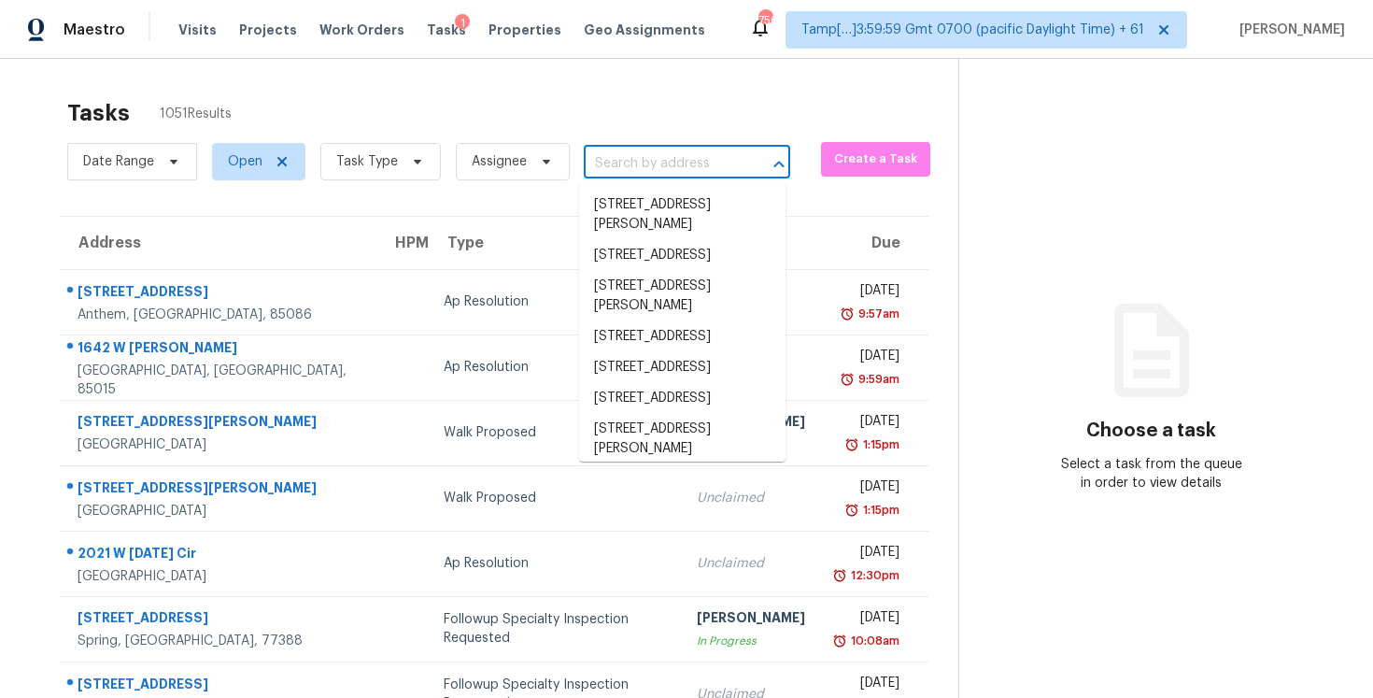
paste input "6729 Kristins Cove Ln, Canal Winchester, OH 43110"
type input "6729 Kristins Cove Ln, Canal Winchester, OH 43110"
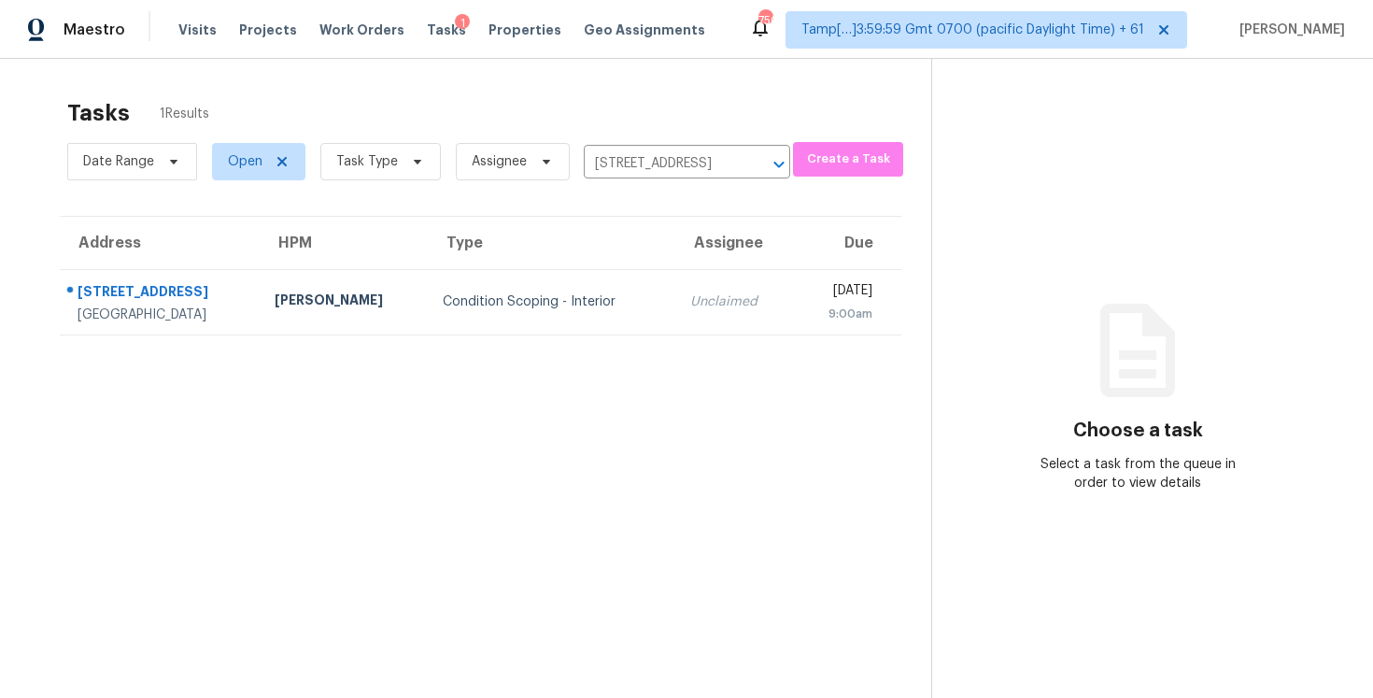
click at [691, 313] on td "Unclaimed" at bounding box center [734, 301] width 119 height 65
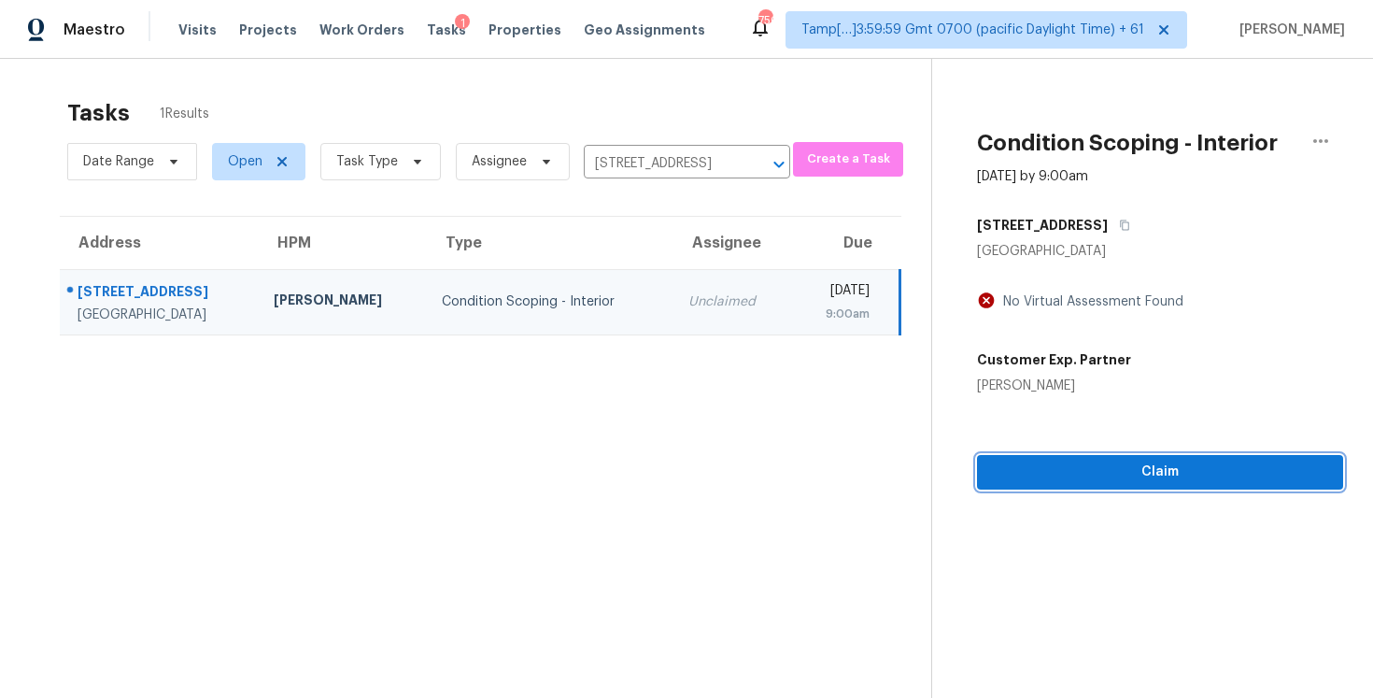
click at [1166, 469] on span "Claim" at bounding box center [1160, 472] width 336 height 23
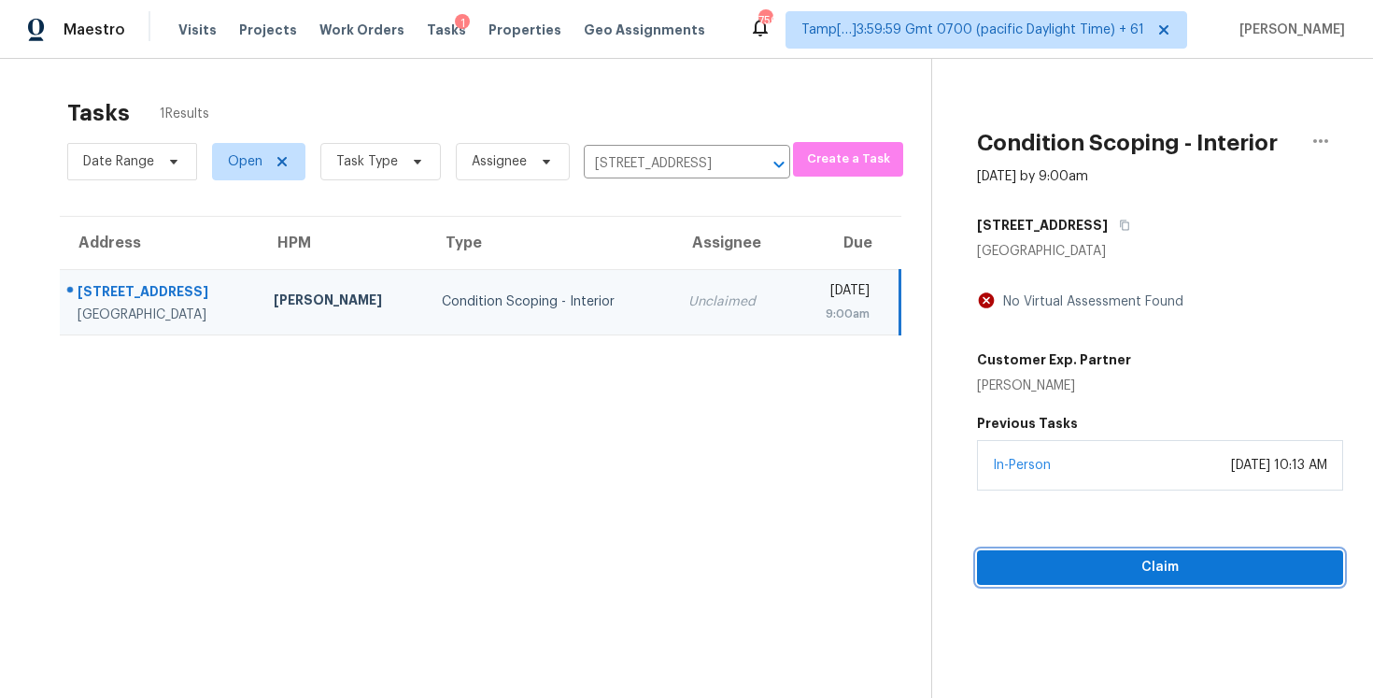
click at [1169, 571] on span "Claim" at bounding box center [1160, 567] width 336 height 23
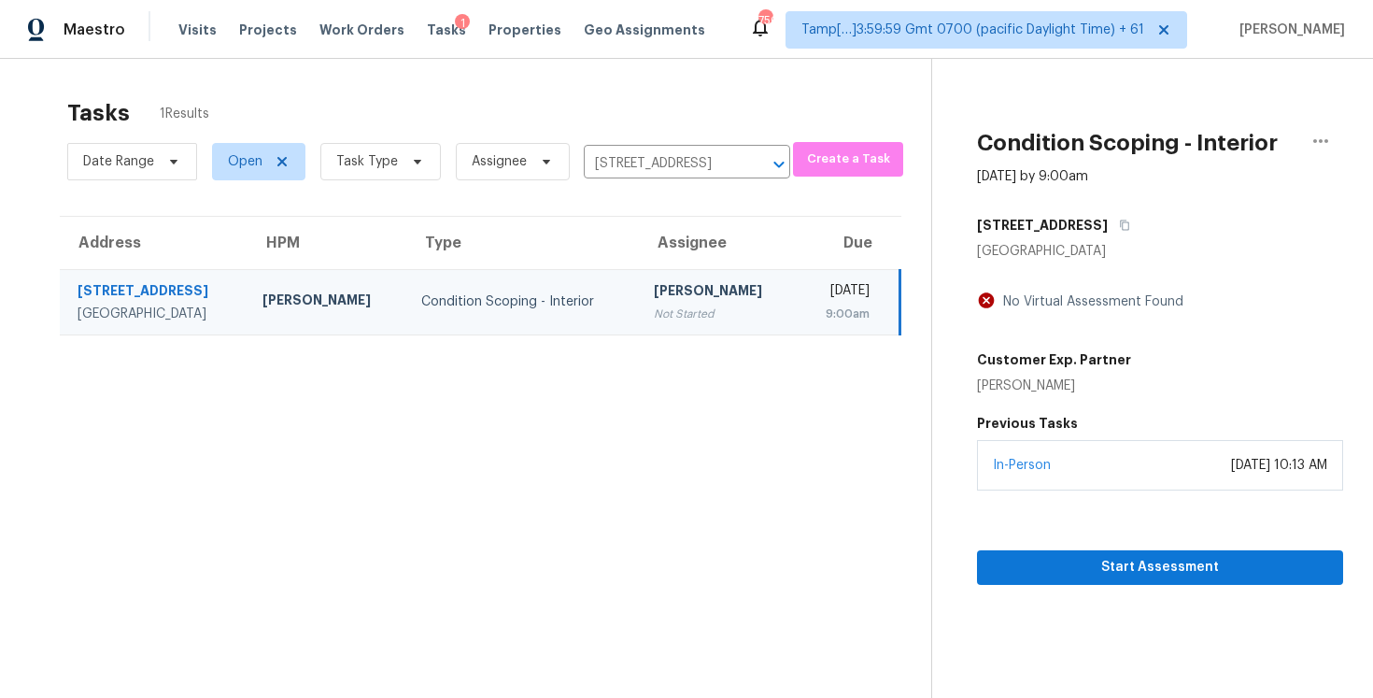
click at [1053, 544] on div "Start Assessment" at bounding box center [1160, 537] width 366 height 94
click at [1055, 562] on span "Start Assessment" at bounding box center [1160, 567] width 336 height 23
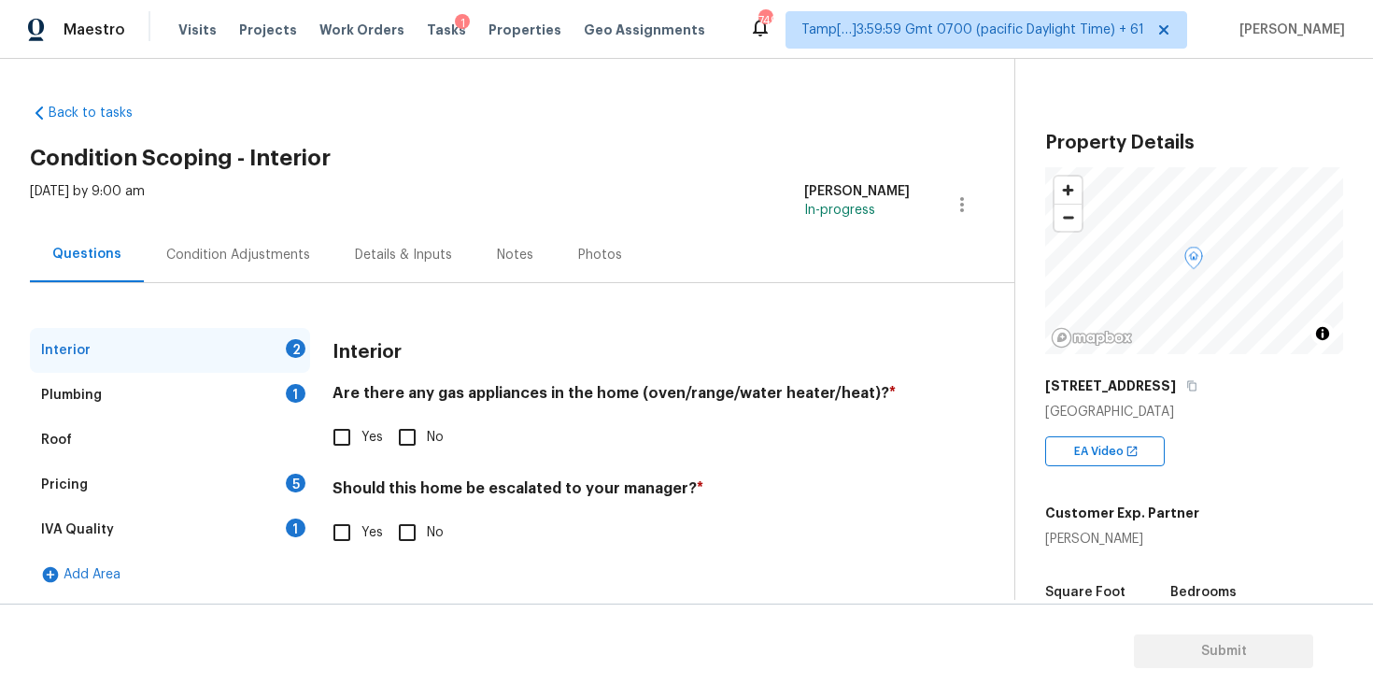
click at [485, 81] on div "Back to tasks Condition Scoping - Interior Wed, Aug 13 2025 by 9:00 am Vigneshw…" at bounding box center [686, 329] width 1373 height 541
click at [271, 262] on div "Condition Adjustments" at bounding box center [238, 255] width 144 height 19
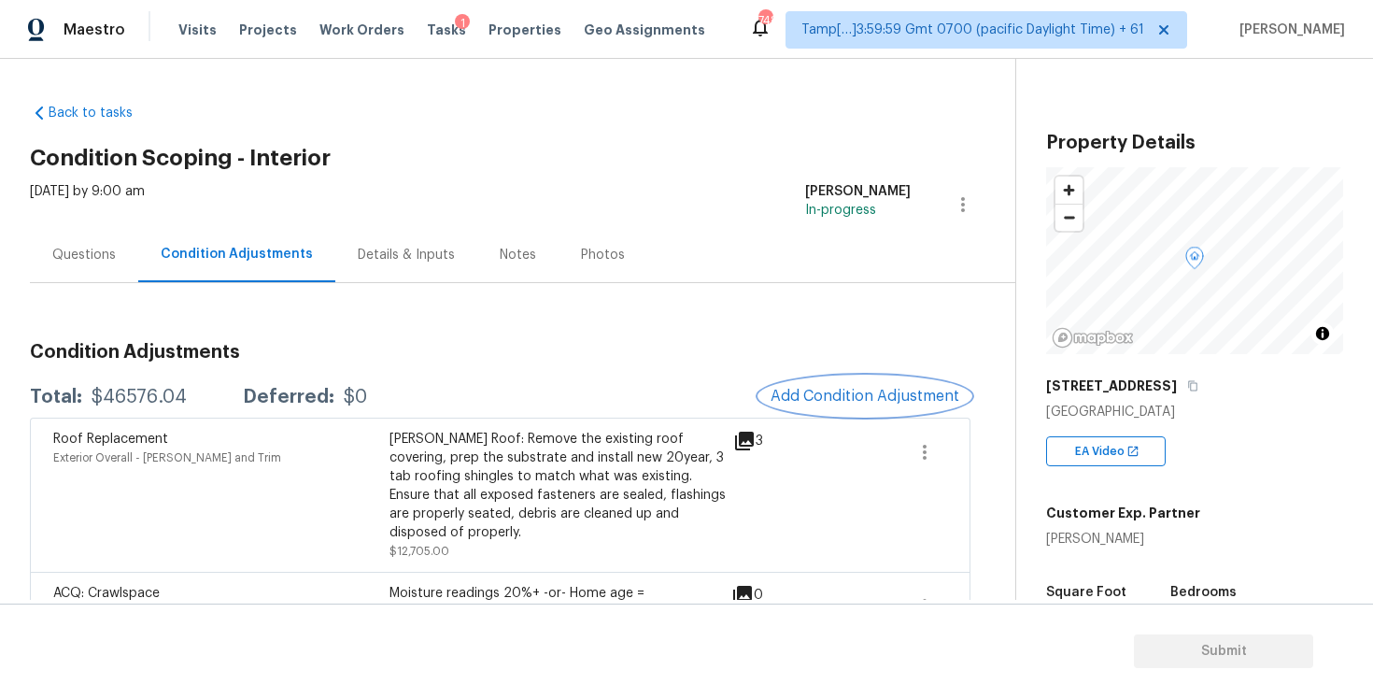
click at [849, 407] on button "Add Condition Adjustment" at bounding box center [865, 395] width 211 height 39
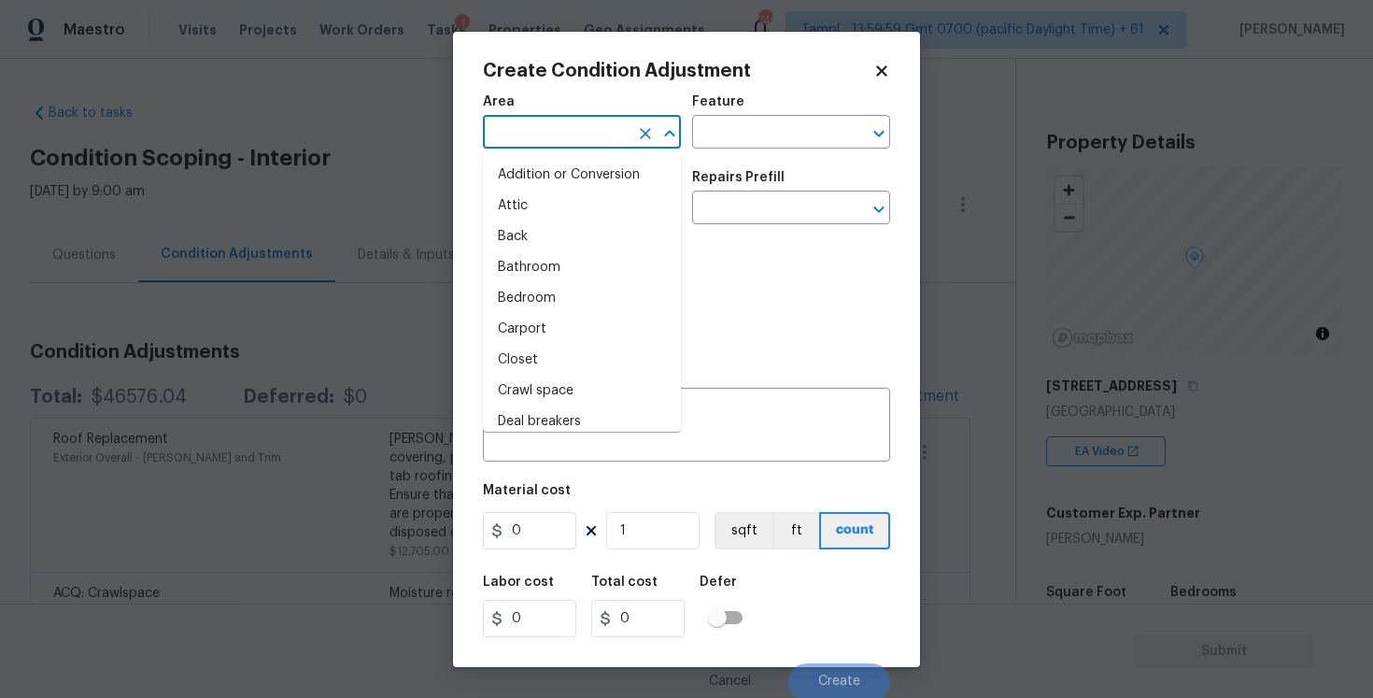
click at [545, 138] on input "text" at bounding box center [556, 134] width 146 height 29
type input "i"
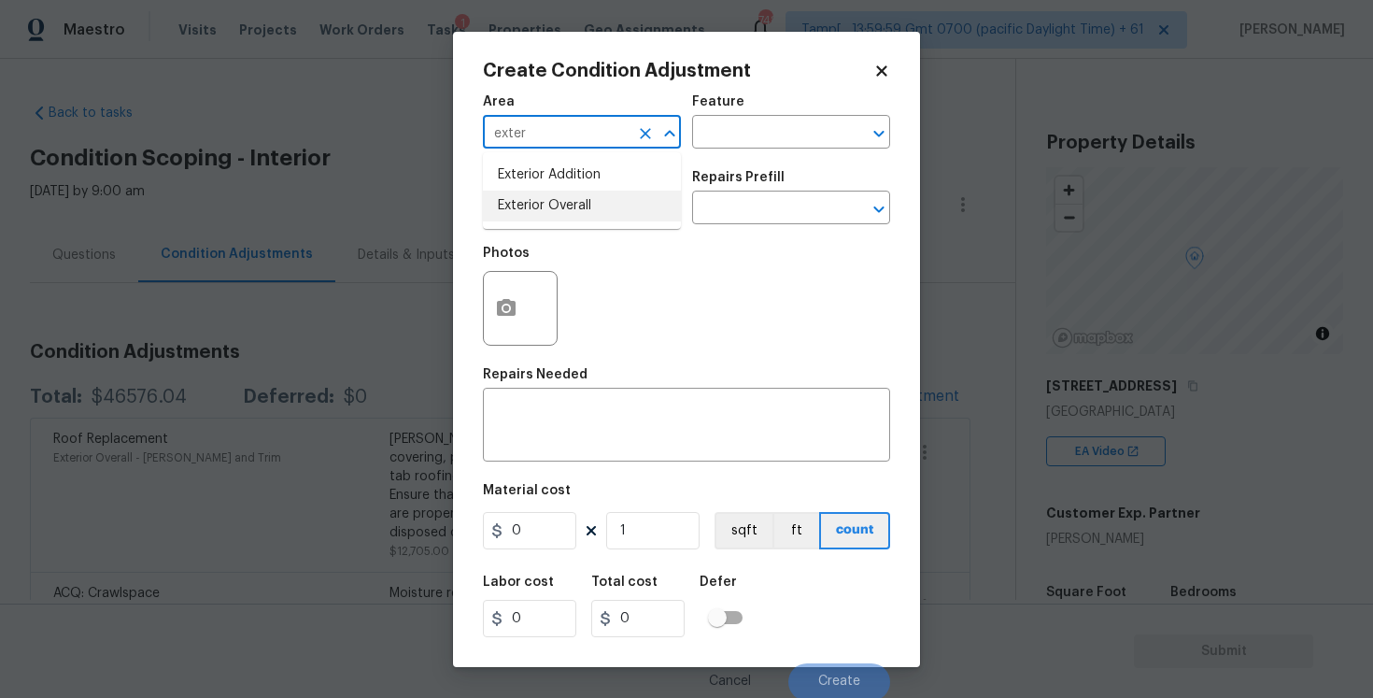
click at [547, 197] on li "Exterior Overall" at bounding box center [582, 206] width 198 height 31
type input "Exterior Overall"
click at [547, 197] on input "text" at bounding box center [556, 209] width 146 height 29
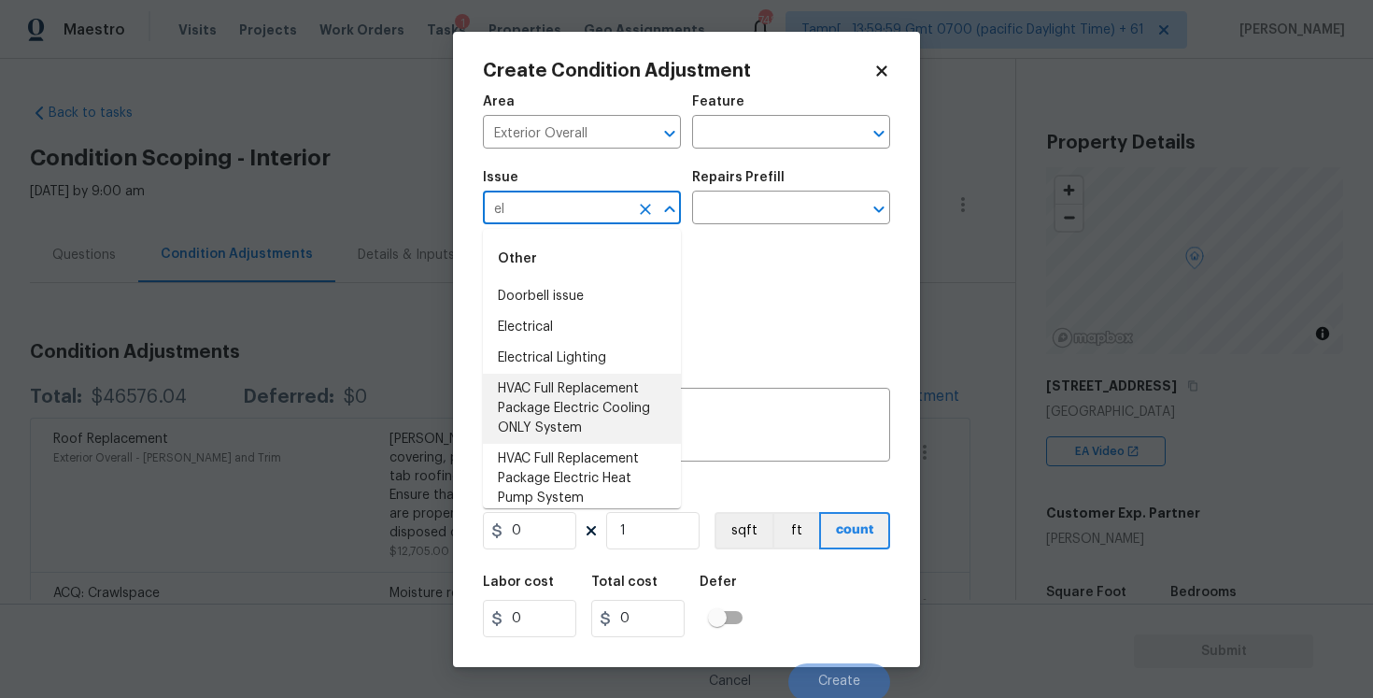
type input "e"
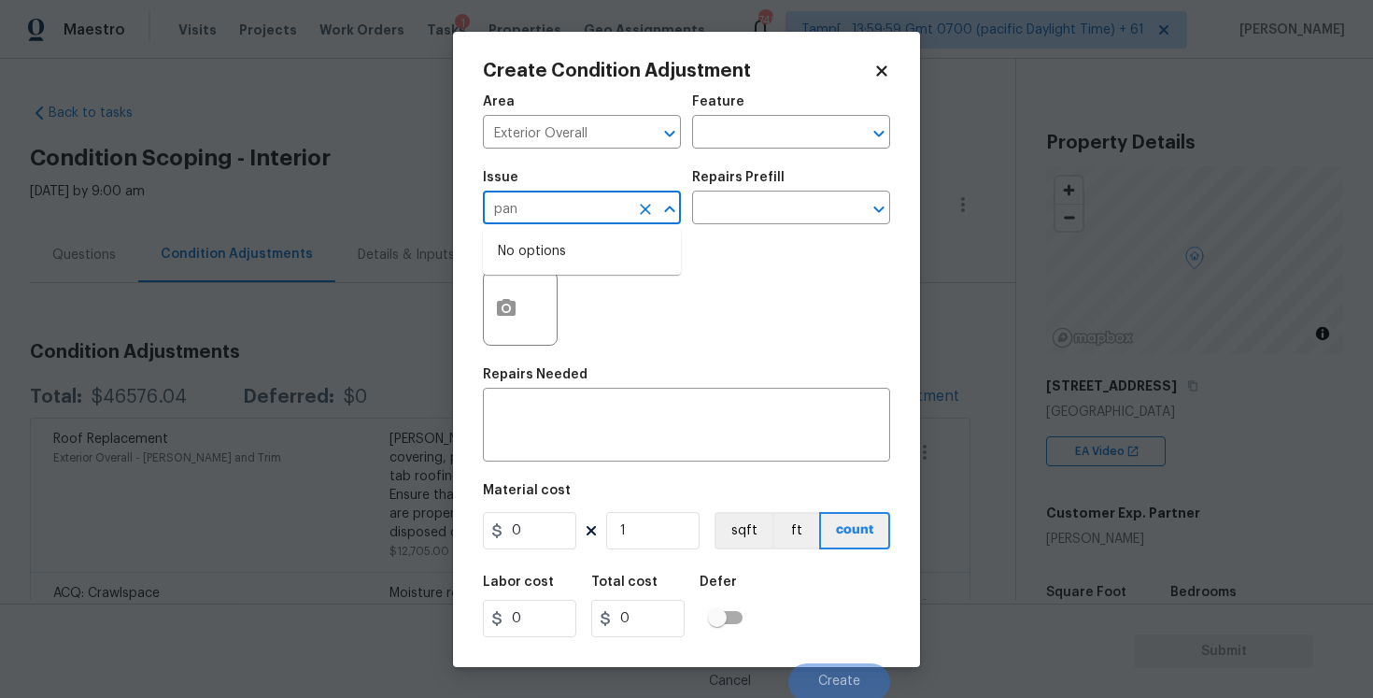
type input "pane"
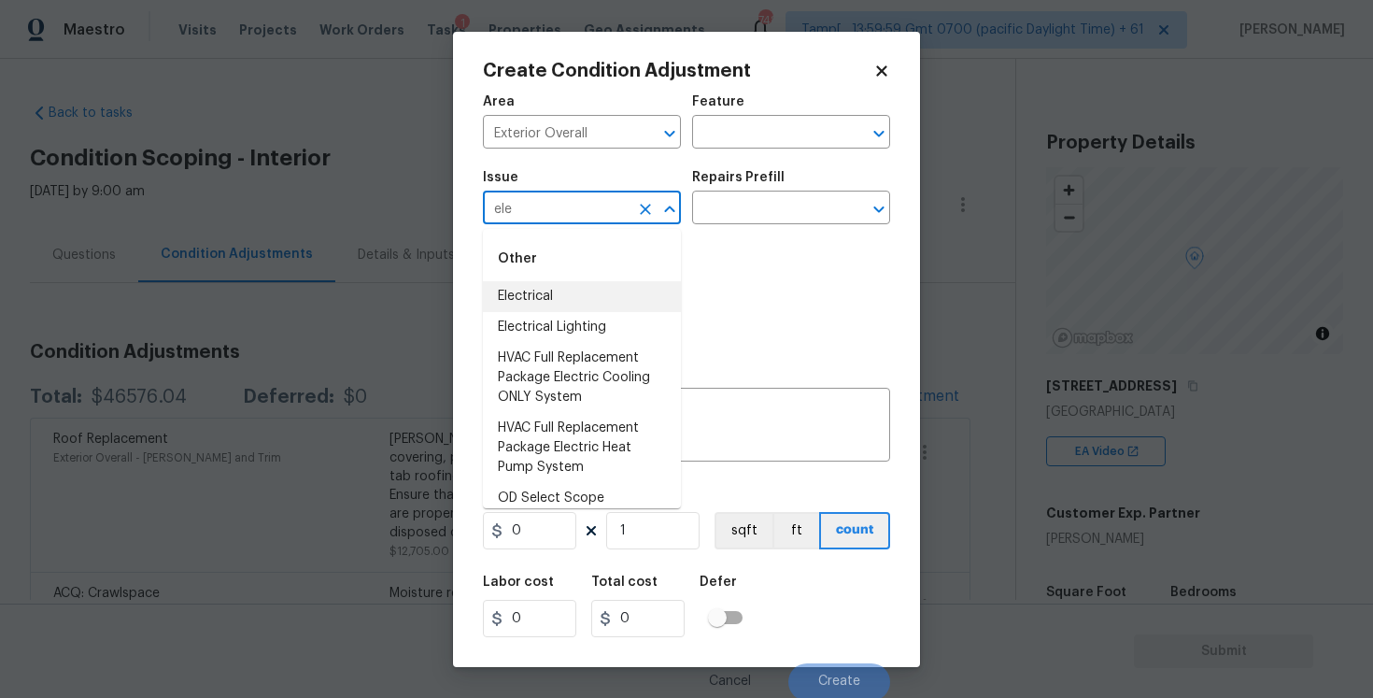
click at [587, 291] on li "Electrical" at bounding box center [582, 296] width 198 height 31
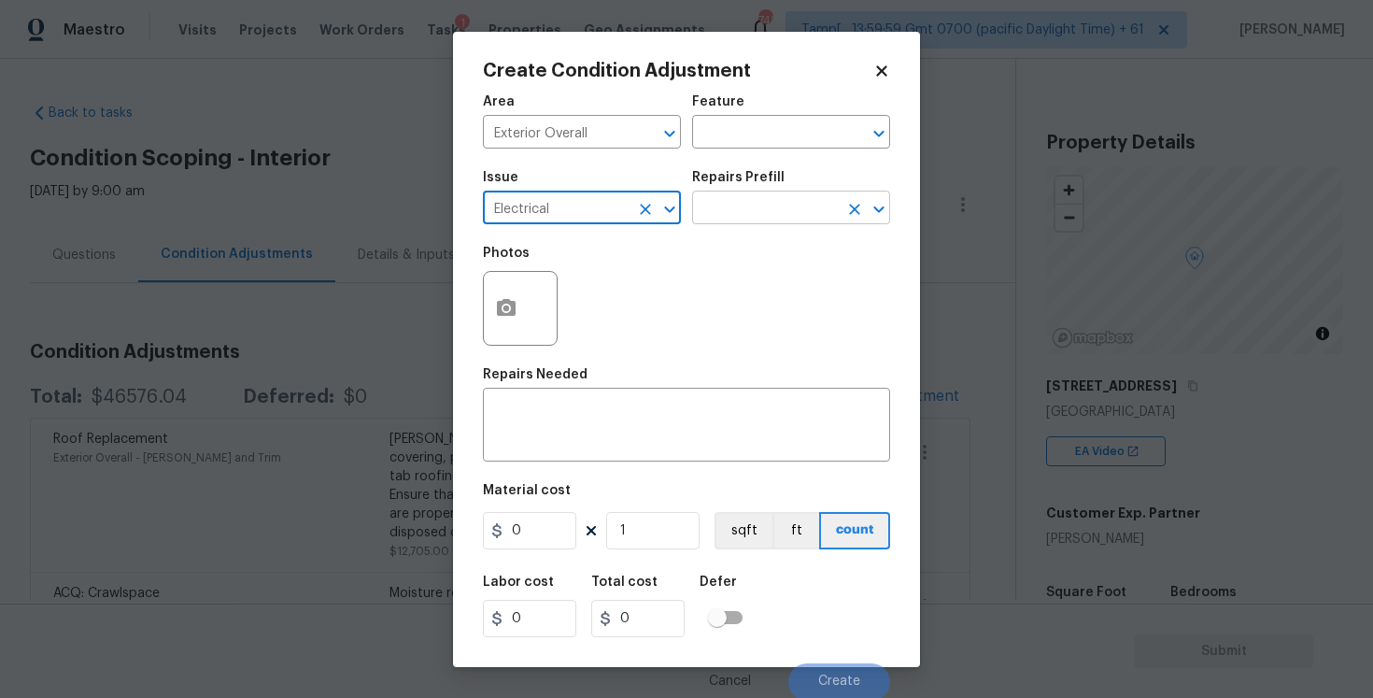
type input "Electrical"
click at [713, 224] on input "text" at bounding box center [765, 209] width 146 height 29
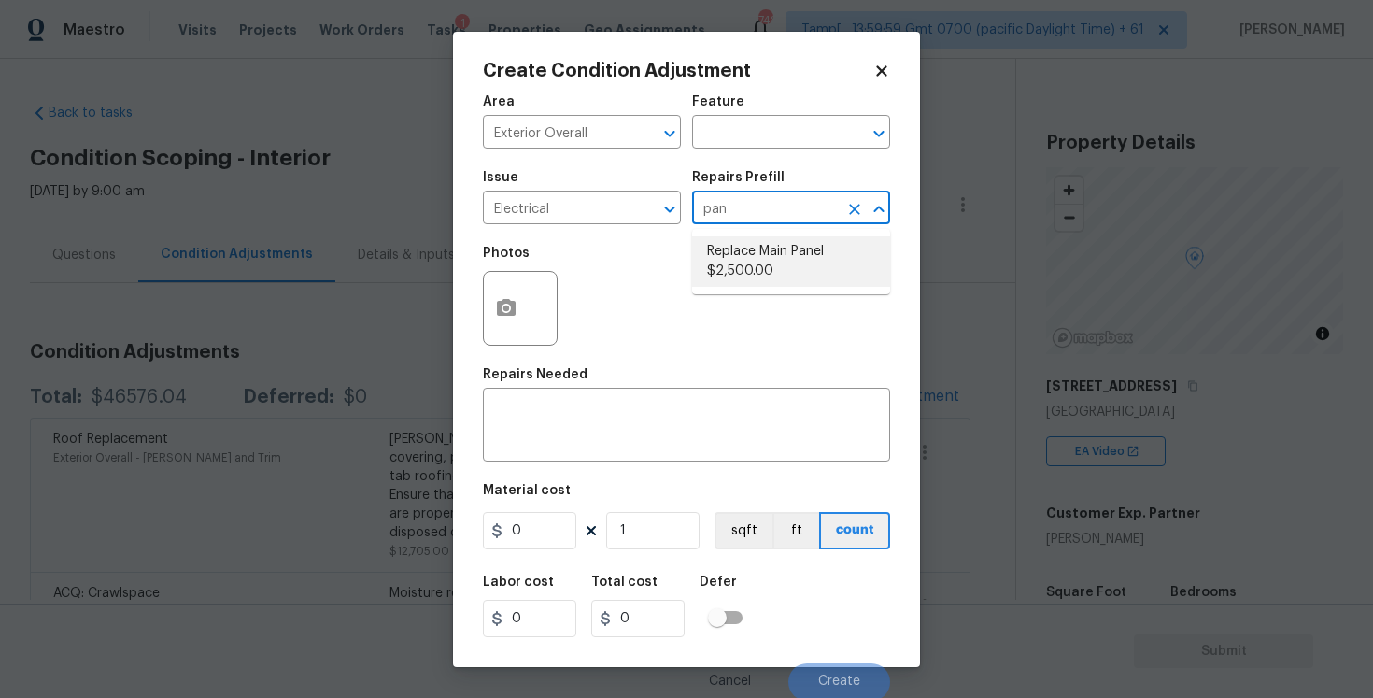
type input "pan"
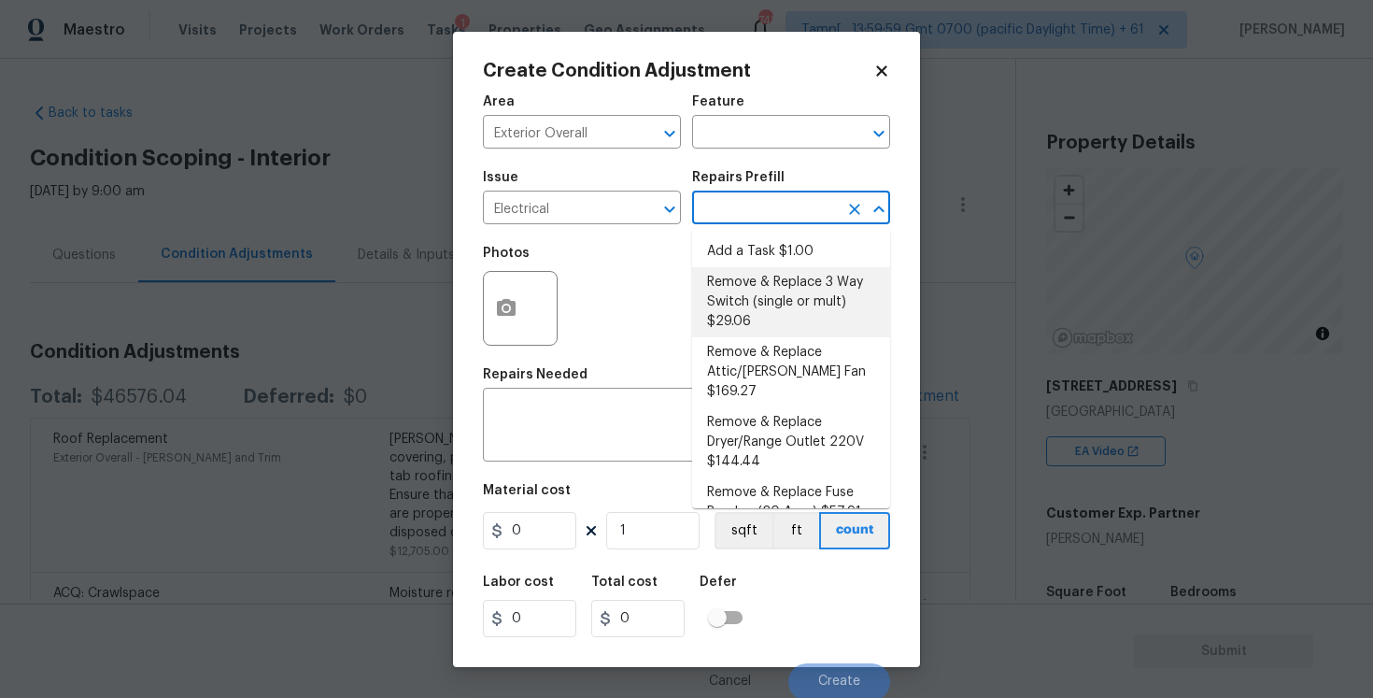
click at [652, 304] on div "Photos" at bounding box center [686, 295] width 407 height 121
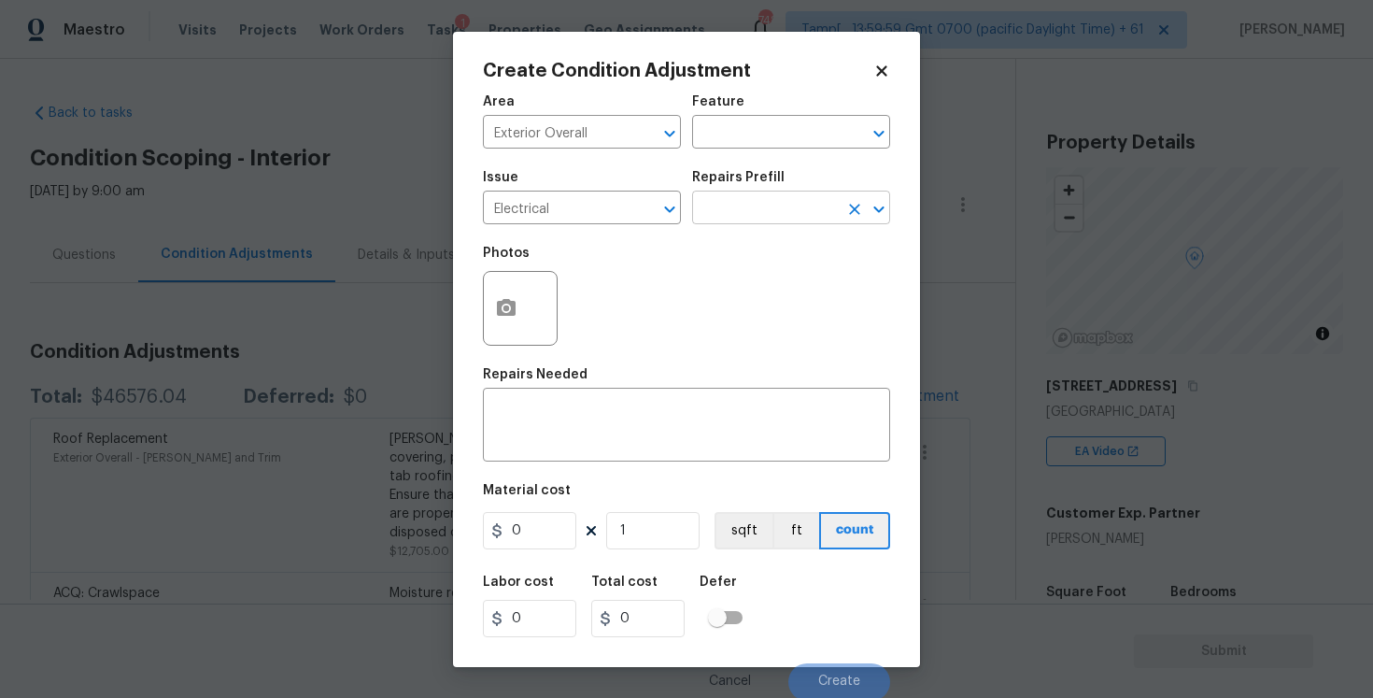
click at [800, 212] on input "text" at bounding box center [765, 209] width 146 height 29
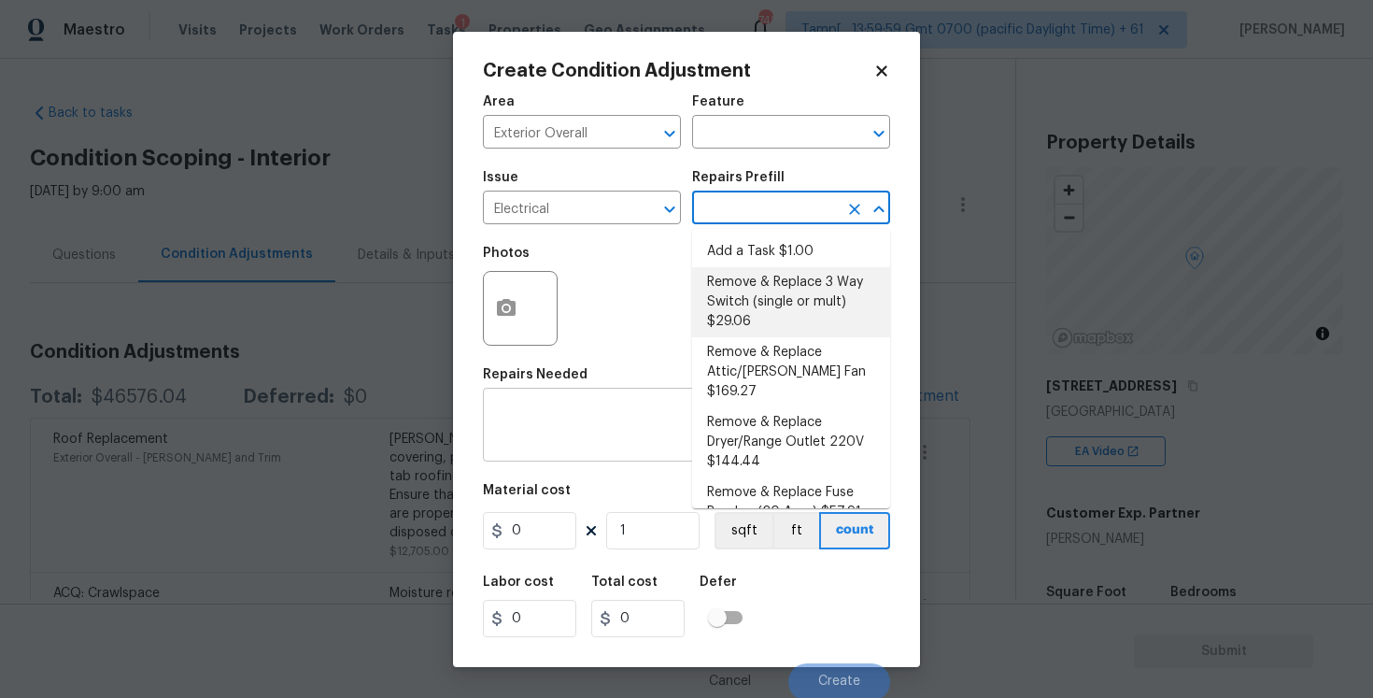
click at [602, 423] on textarea at bounding box center [686, 426] width 385 height 39
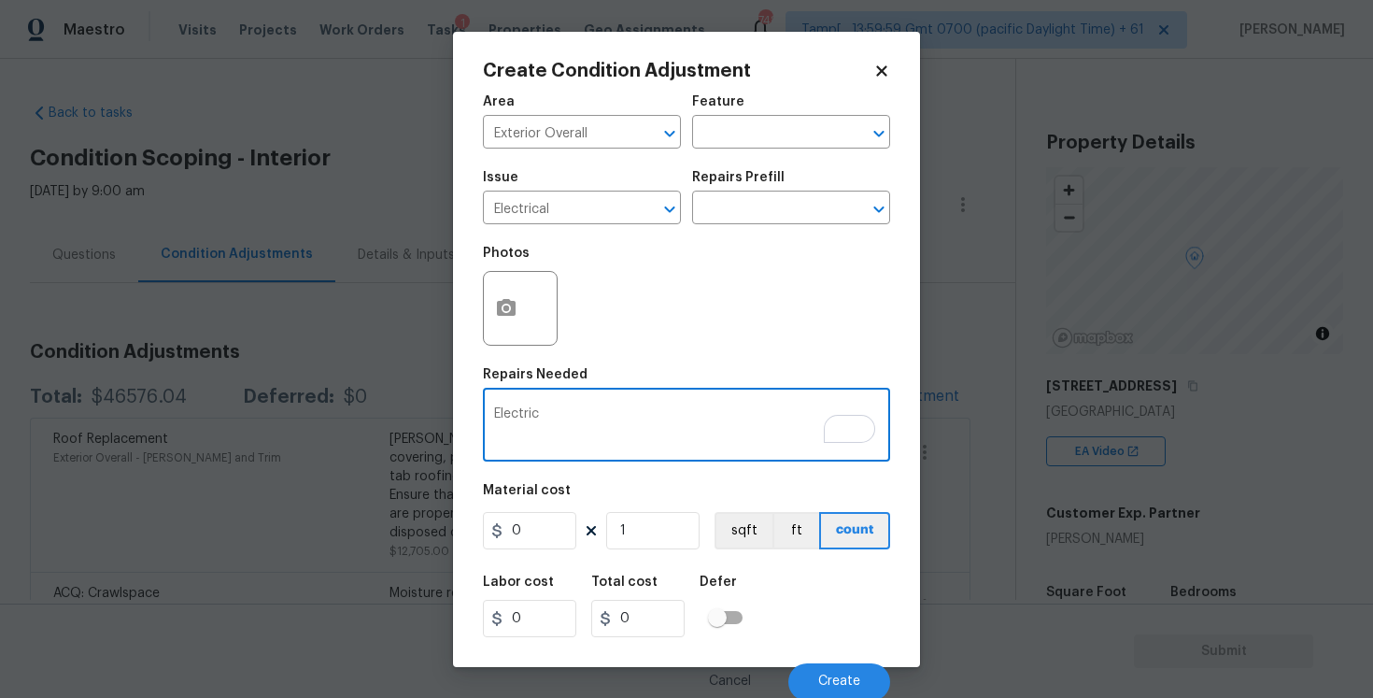
type textarea "Electric"
click at [769, 226] on div "Issue Electrical ​ Repairs Prefill ​" at bounding box center [686, 198] width 407 height 76
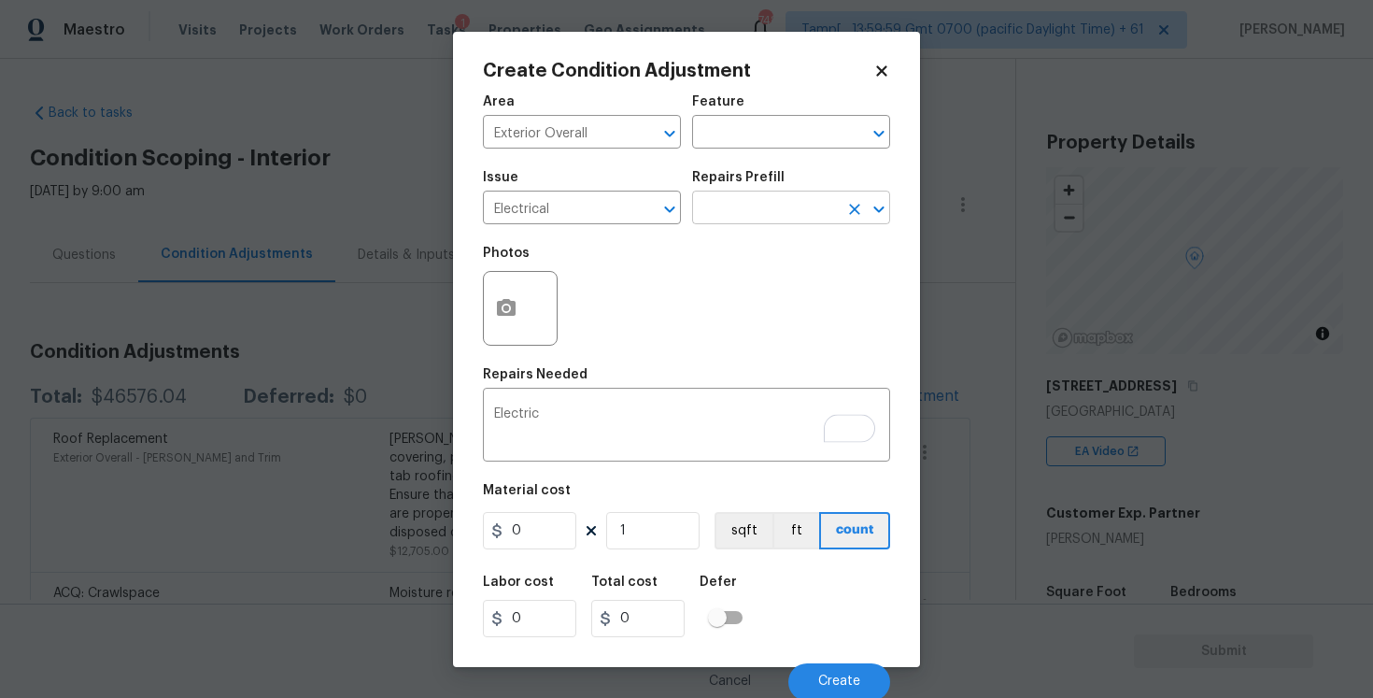
click at [752, 211] on input "text" at bounding box center [765, 209] width 146 height 29
type input "ins"
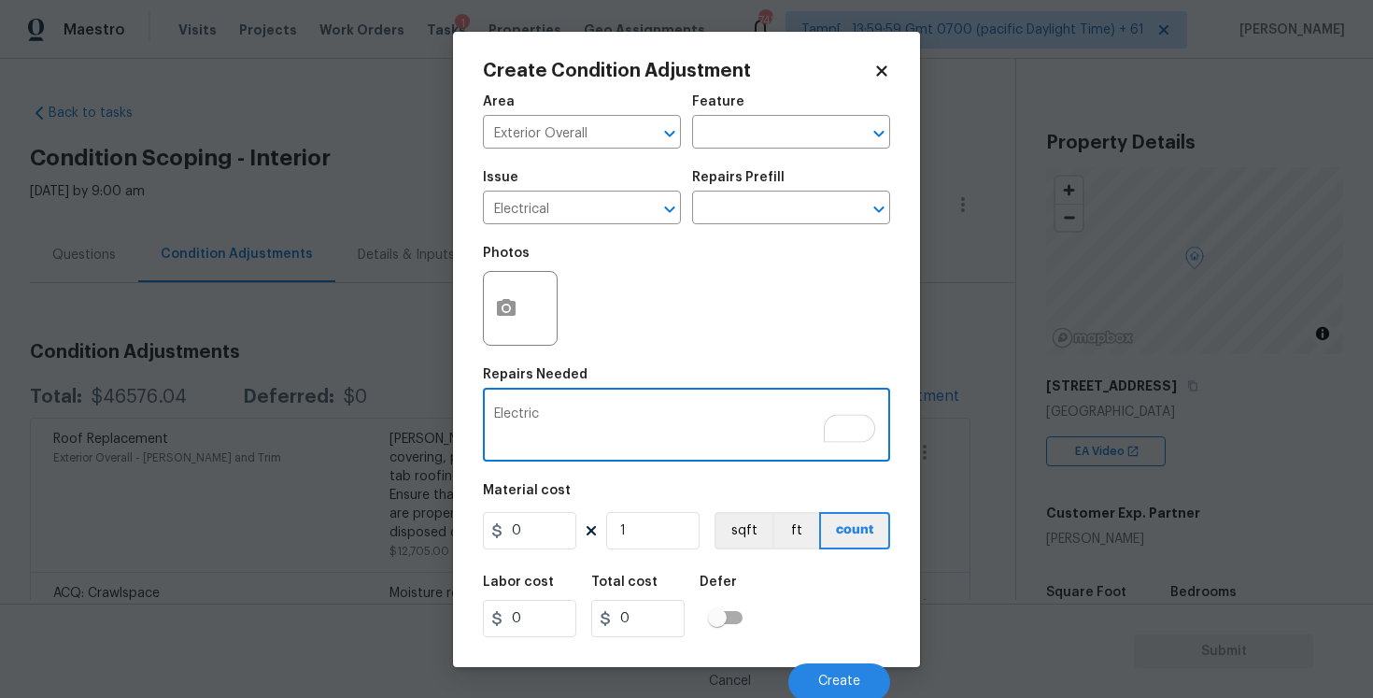
click at [609, 433] on textarea "Electric" at bounding box center [686, 426] width 385 height 39
type textarea "Electric panel inspection"
click at [539, 517] on input "0" at bounding box center [529, 530] width 93 height 37
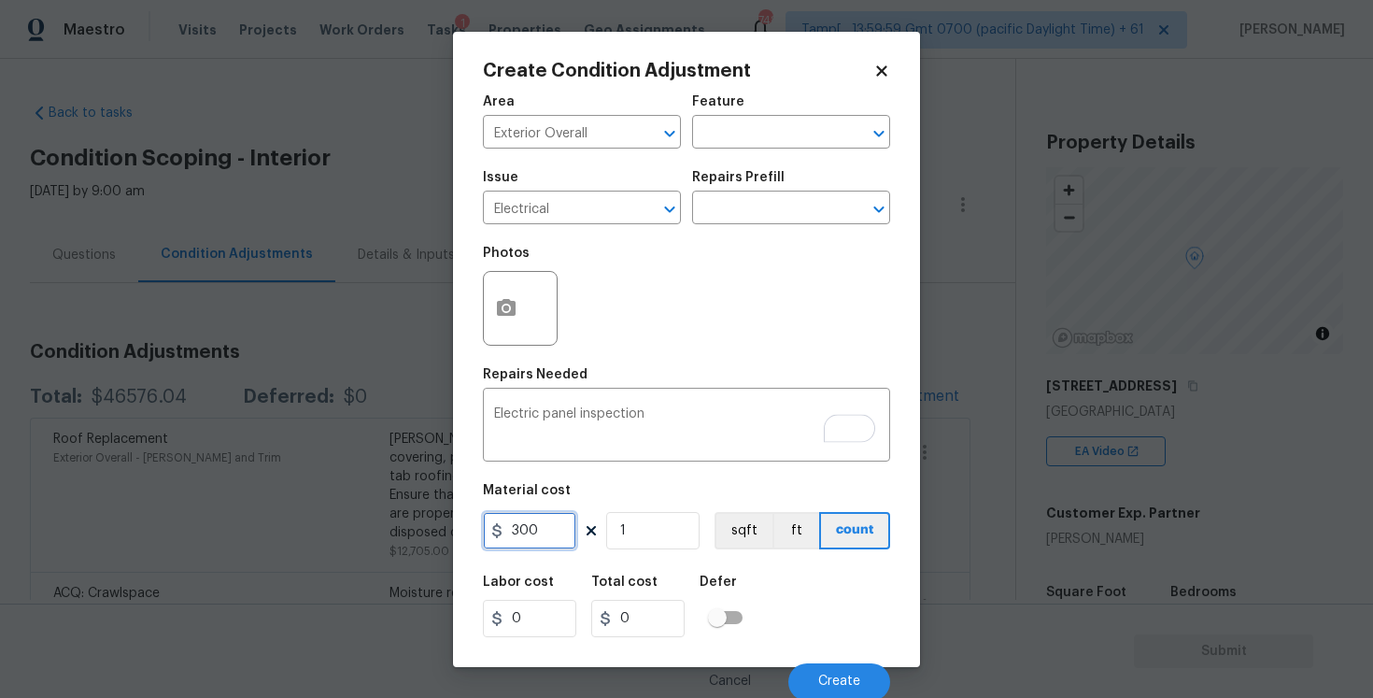
type input "300"
click at [812, 589] on div "Labor cost 0 Total cost 0 Defer" at bounding box center [686, 606] width 407 height 84
type input "300"
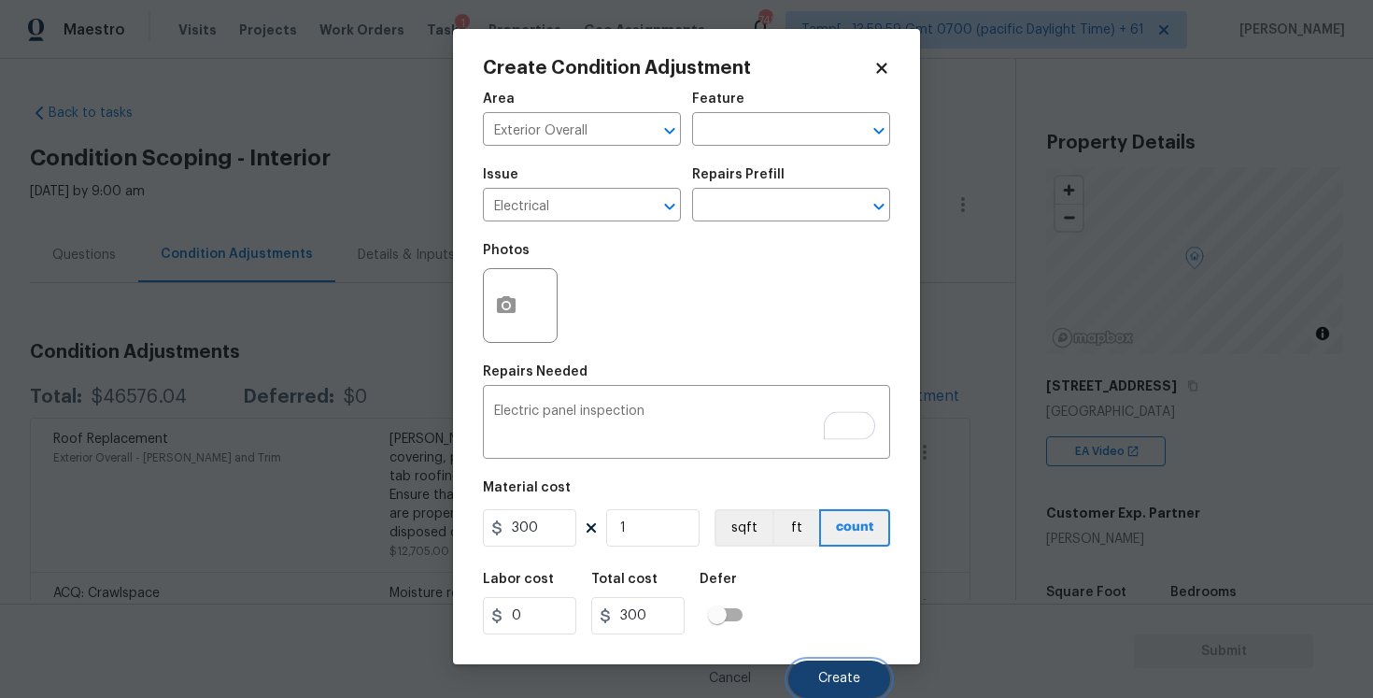
click at [839, 665] on button "Create" at bounding box center [839, 678] width 102 height 37
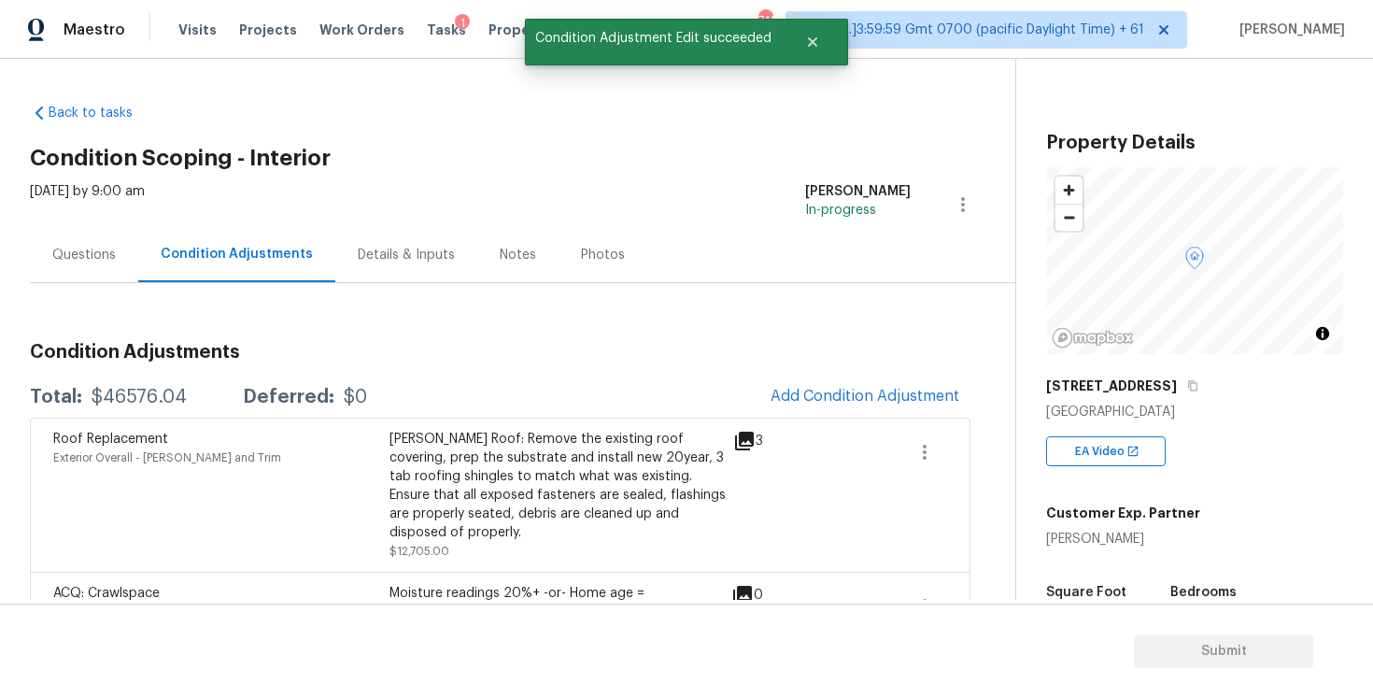
scroll to position [0, 0]
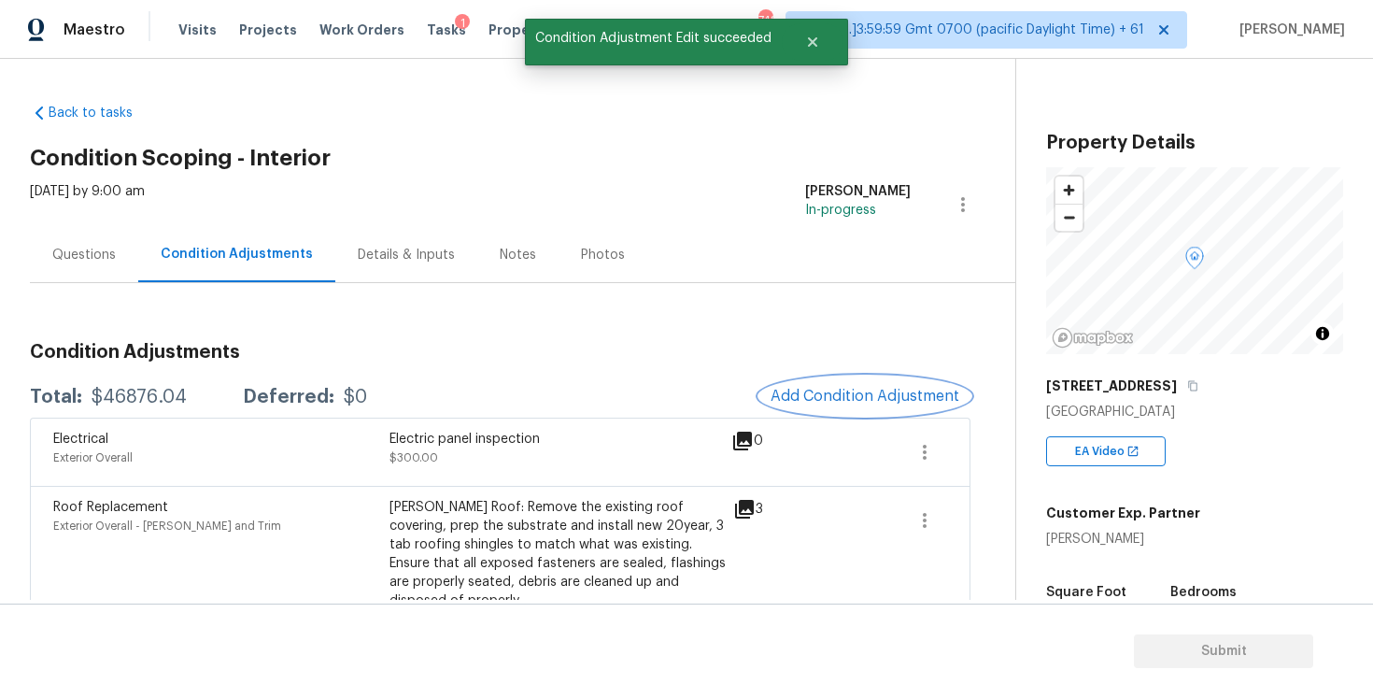
click at [834, 403] on span "Add Condition Adjustment" at bounding box center [865, 396] width 189 height 17
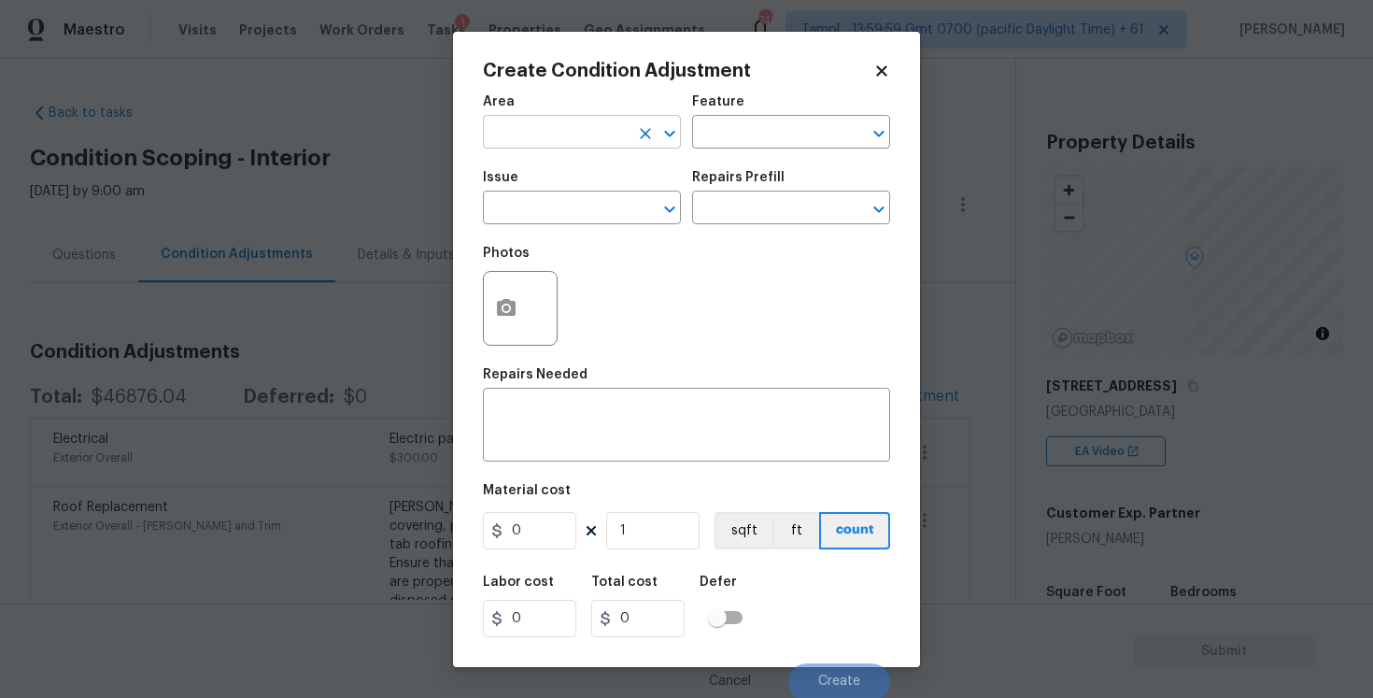
click at [600, 138] on input "text" at bounding box center [556, 134] width 146 height 29
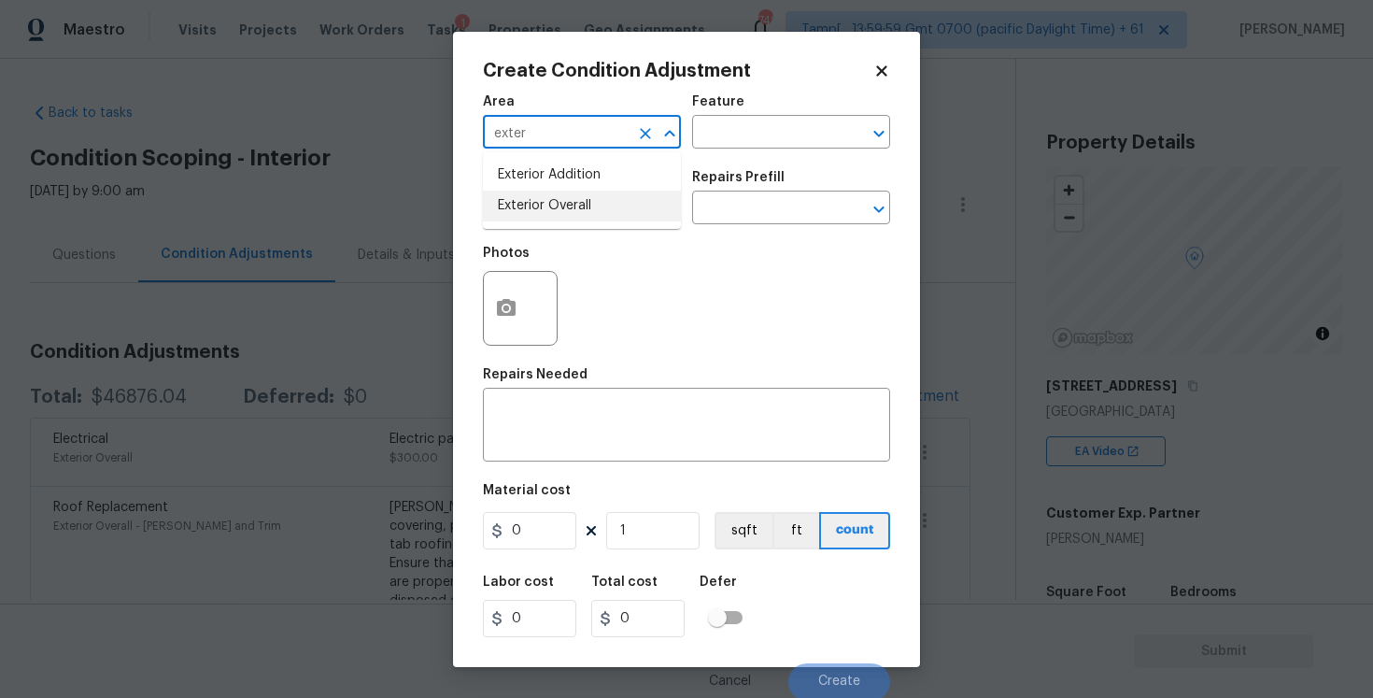
click at [582, 227] on ul "Exterior Addition Exterior Overall" at bounding box center [582, 190] width 198 height 77
click at [572, 202] on li "Exterior Overall" at bounding box center [582, 206] width 198 height 31
type input "Exterior Overall"
click at [572, 202] on input "text" at bounding box center [556, 209] width 146 height 29
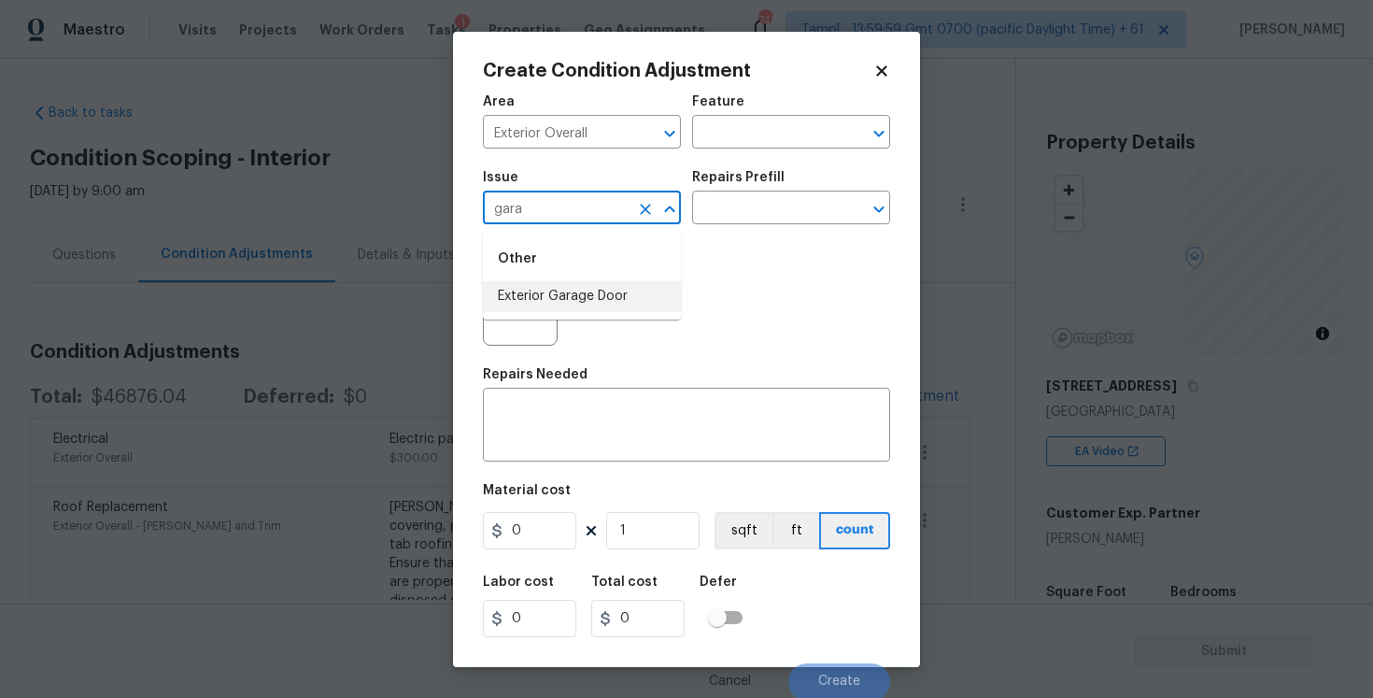
click at [575, 303] on li "Exterior Garage Door" at bounding box center [582, 296] width 198 height 31
type input "Exterior Garage Door"
click at [758, 222] on input "text" at bounding box center [765, 209] width 146 height 29
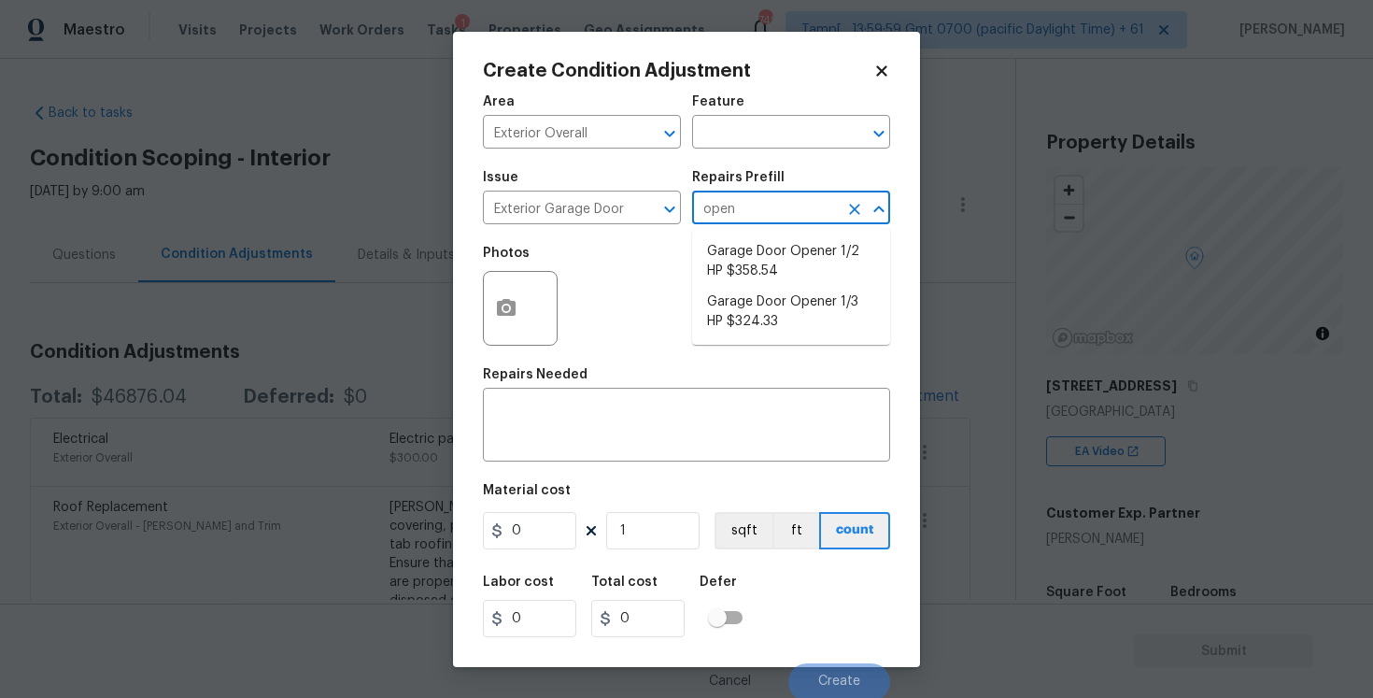
type input "opene"
click at [779, 318] on li "Garage Door Opener 1/3 HP $324.33" at bounding box center [791, 312] width 198 height 50
type input "Interior Door"
type textarea "Remove the existing garage door opener and hardware/anchoring system. Install a…"
type input "324.33"
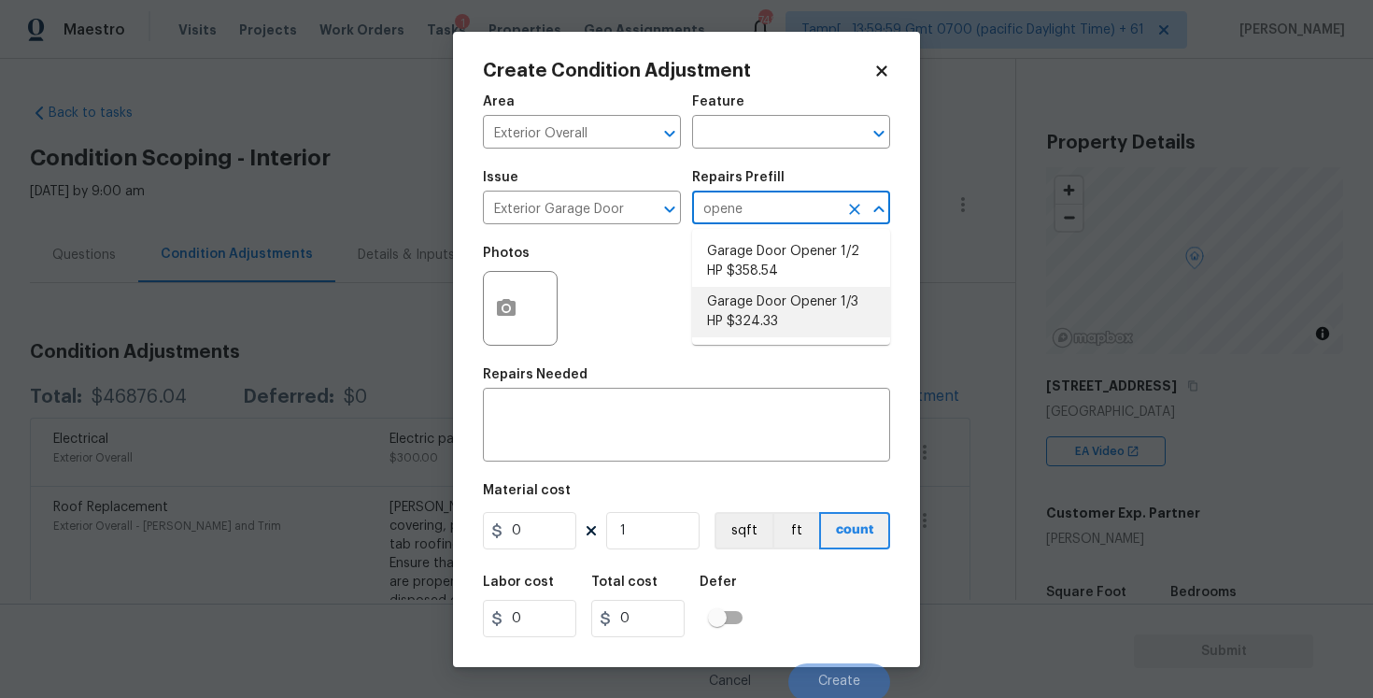
type input "324.33"
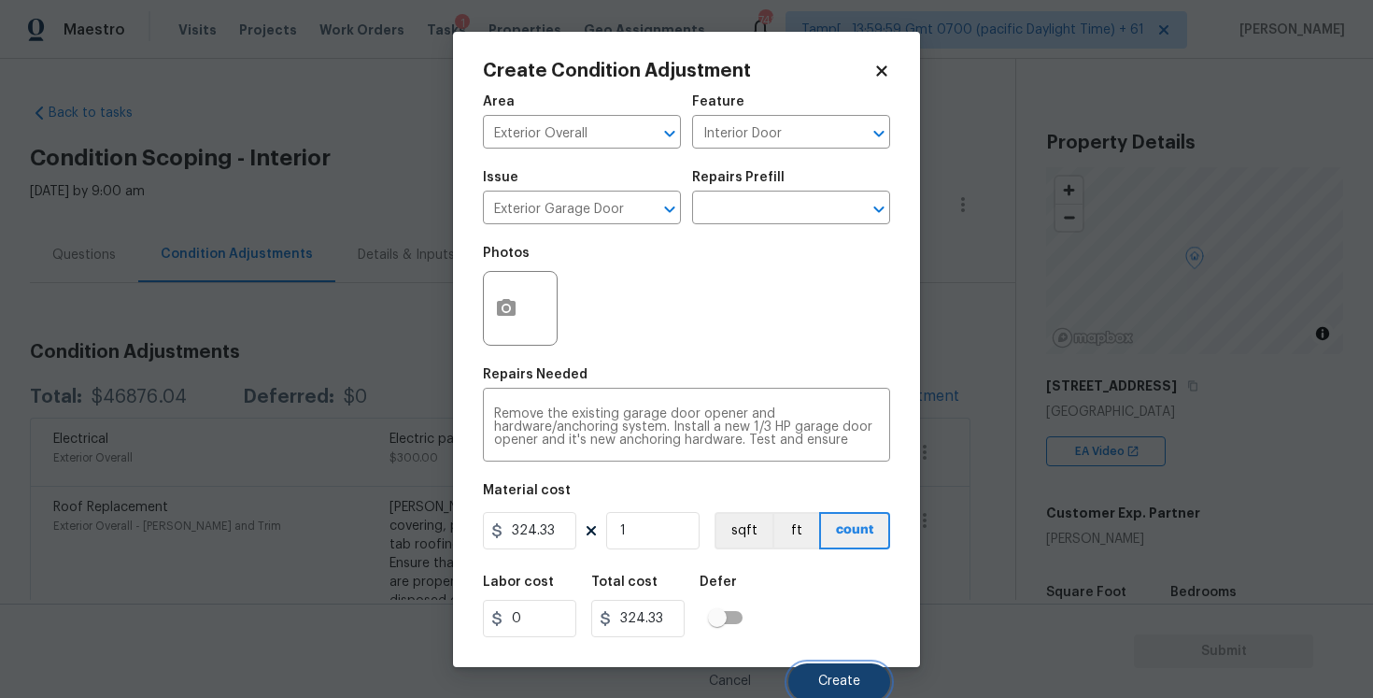
click at [835, 681] on span "Create" at bounding box center [839, 681] width 42 height 14
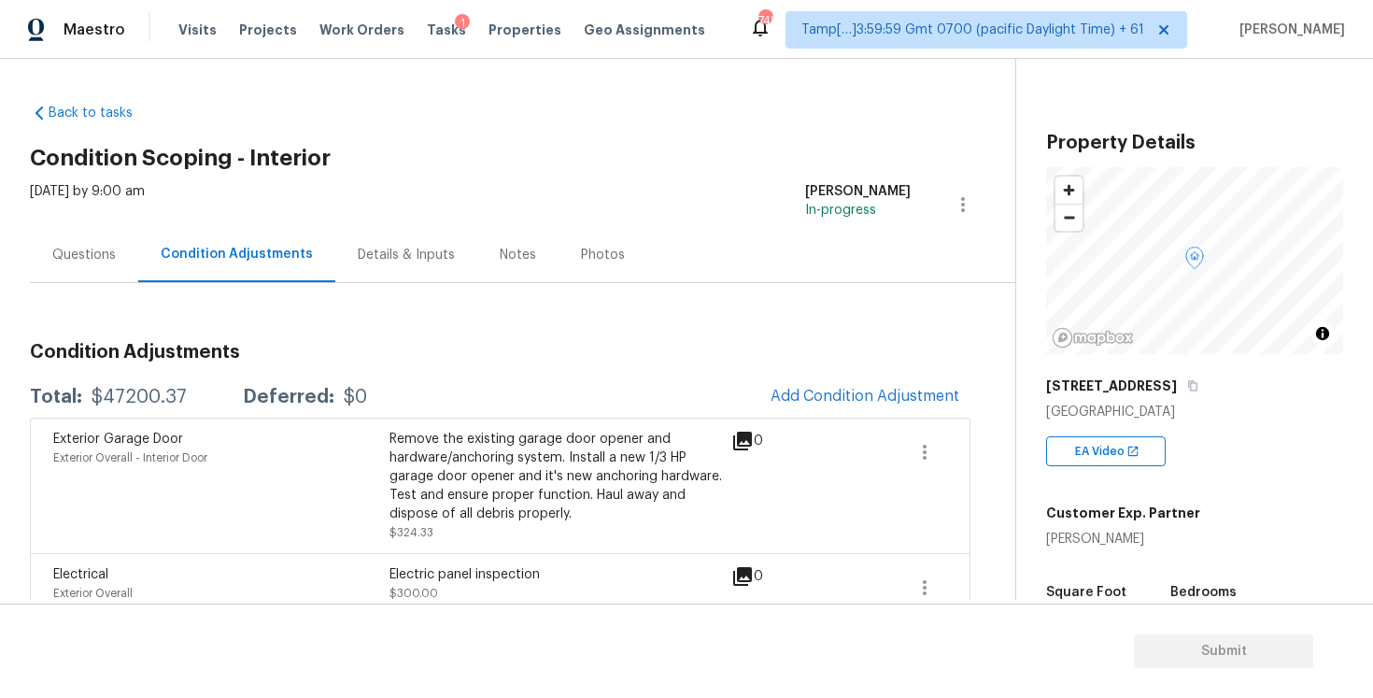
click at [94, 244] on div "Questions" at bounding box center [84, 254] width 108 height 55
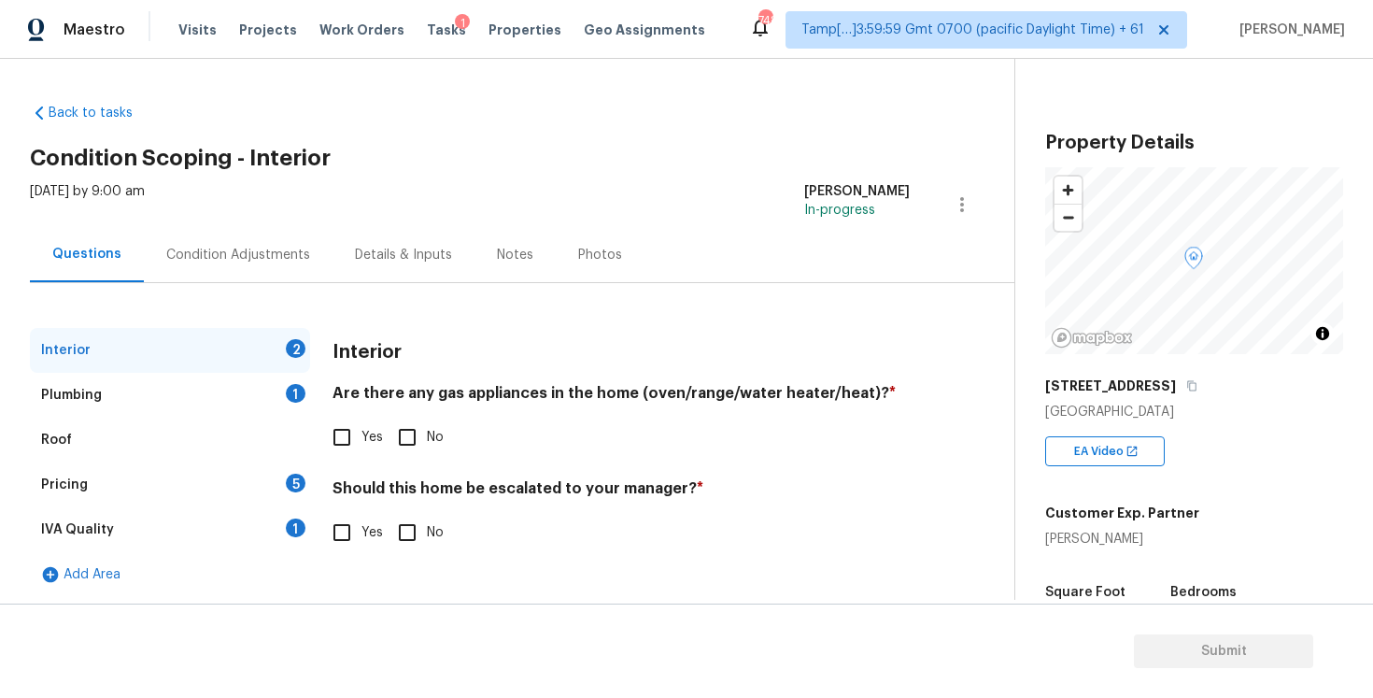
scroll to position [3, 0]
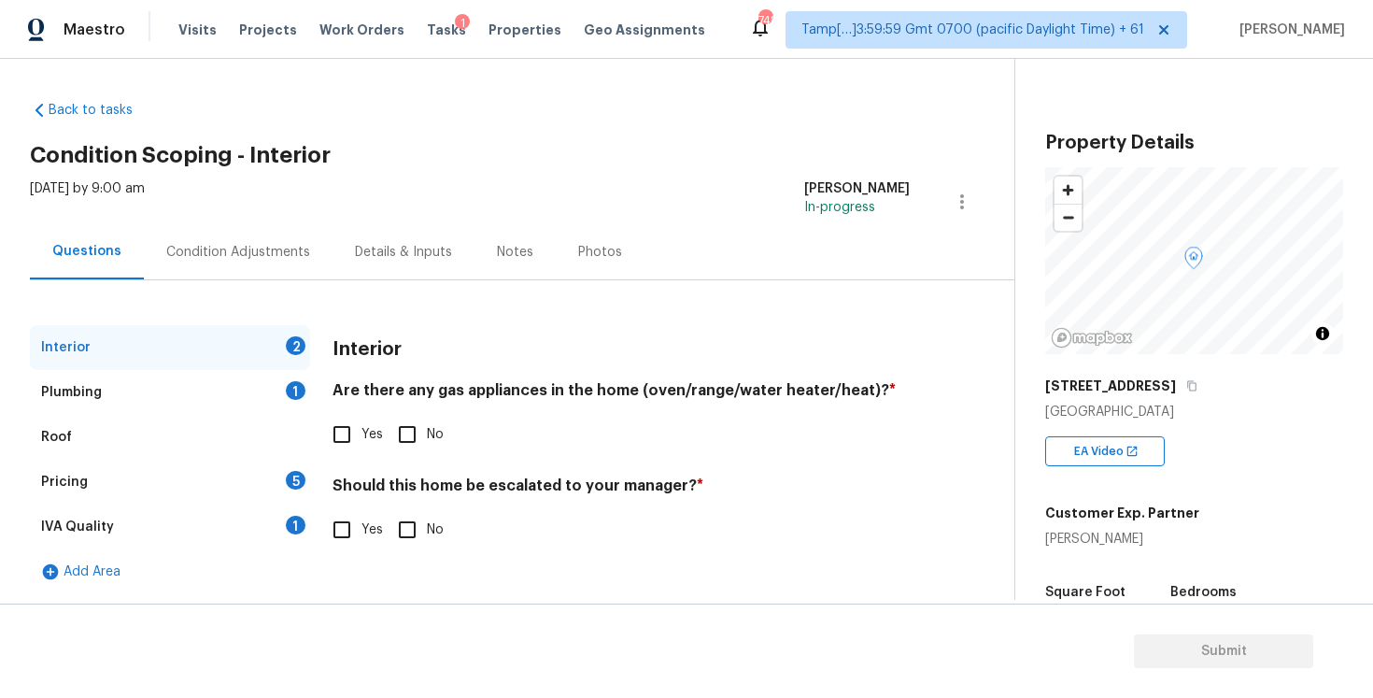
click at [361, 515] on input "Yes" at bounding box center [341, 529] width 39 height 39
checkbox input "true"
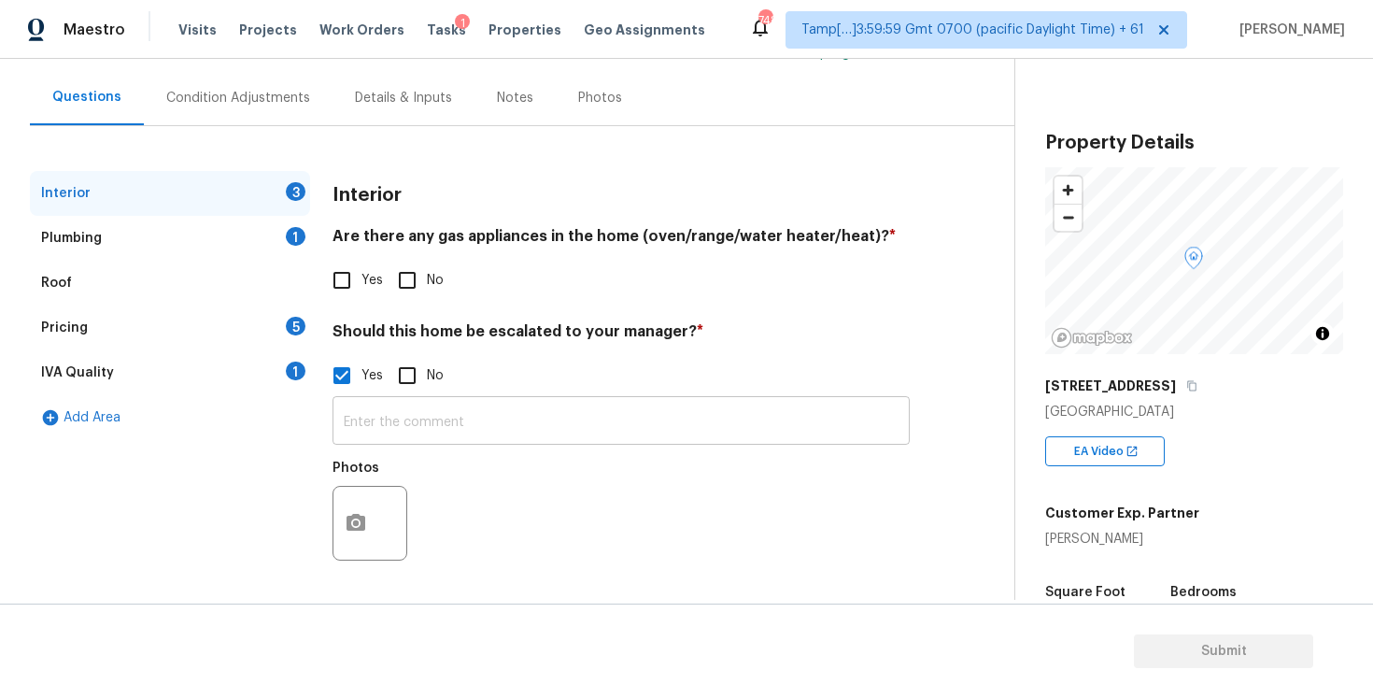
scroll to position [157, 0]
click at [404, 444] on input "text" at bounding box center [621, 423] width 577 height 44
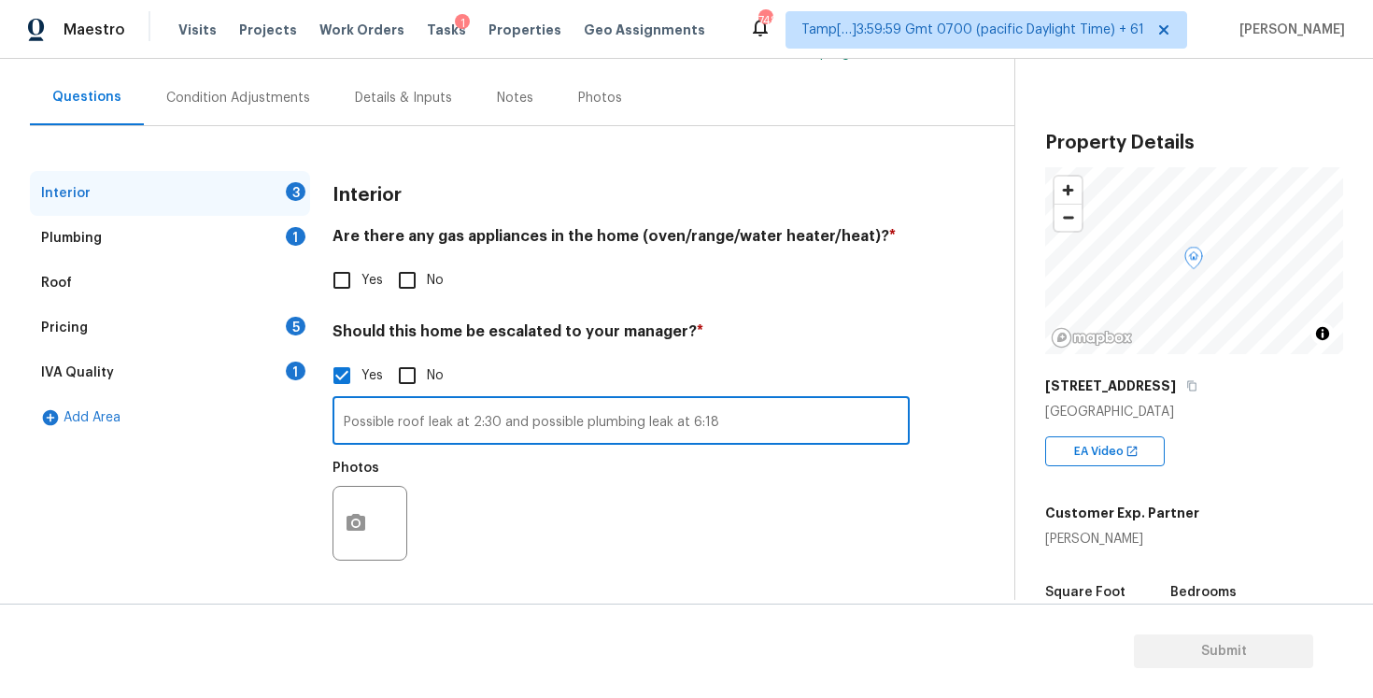
type input "Possible roof leak at 2:30 and possible plumbing leak at 6:18"
click at [358, 518] on icon "button" at bounding box center [356, 523] width 22 height 22
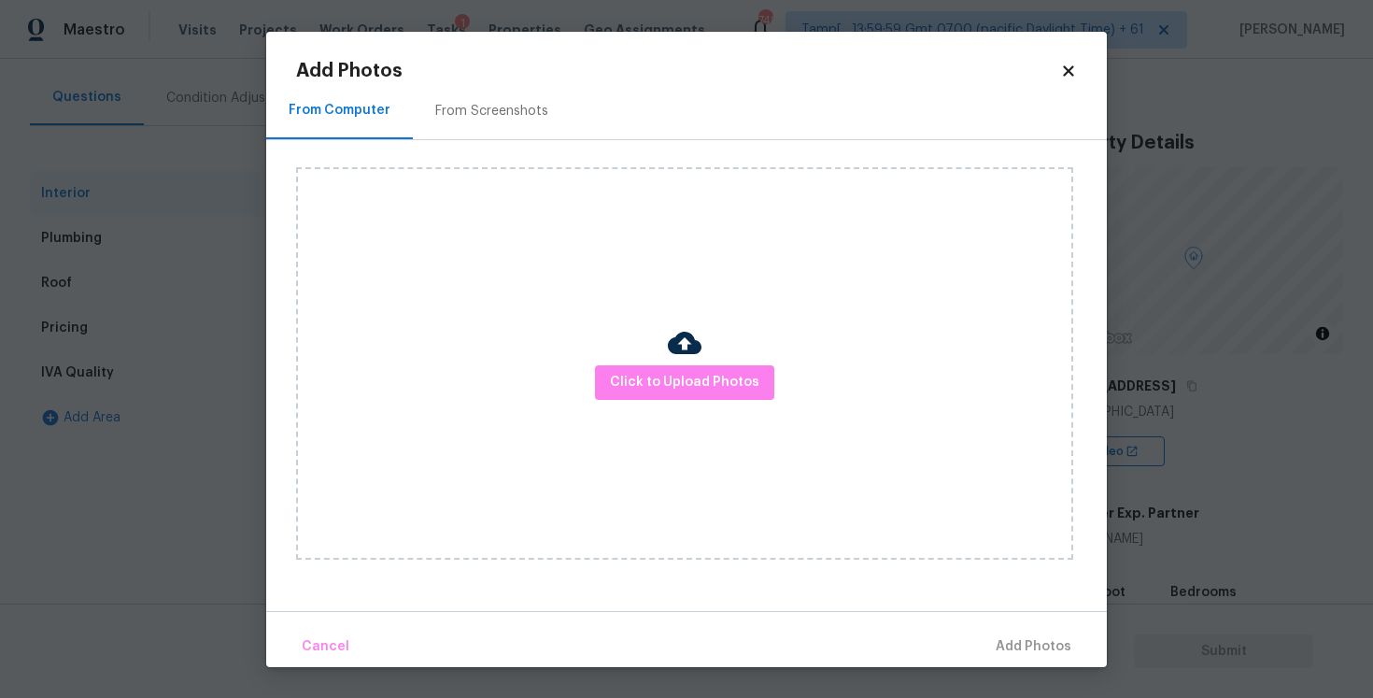
click at [710, 354] on div "Click to Upload Photos" at bounding box center [684, 363] width 777 height 392
click at [708, 362] on div "Click to Upload Photos" at bounding box center [684, 363] width 777 height 392
click at [702, 377] on span "Click to Upload Photos" at bounding box center [684, 382] width 149 height 23
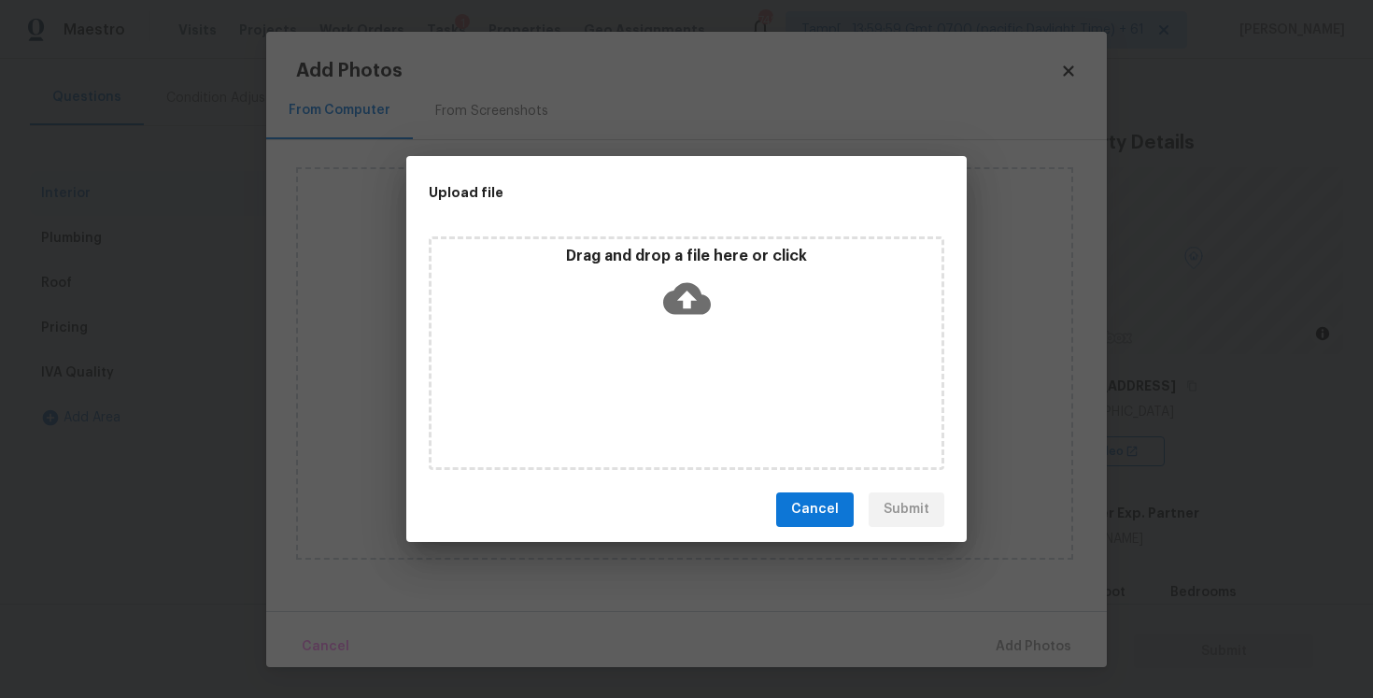
click at [693, 279] on icon at bounding box center [687, 299] width 48 height 48
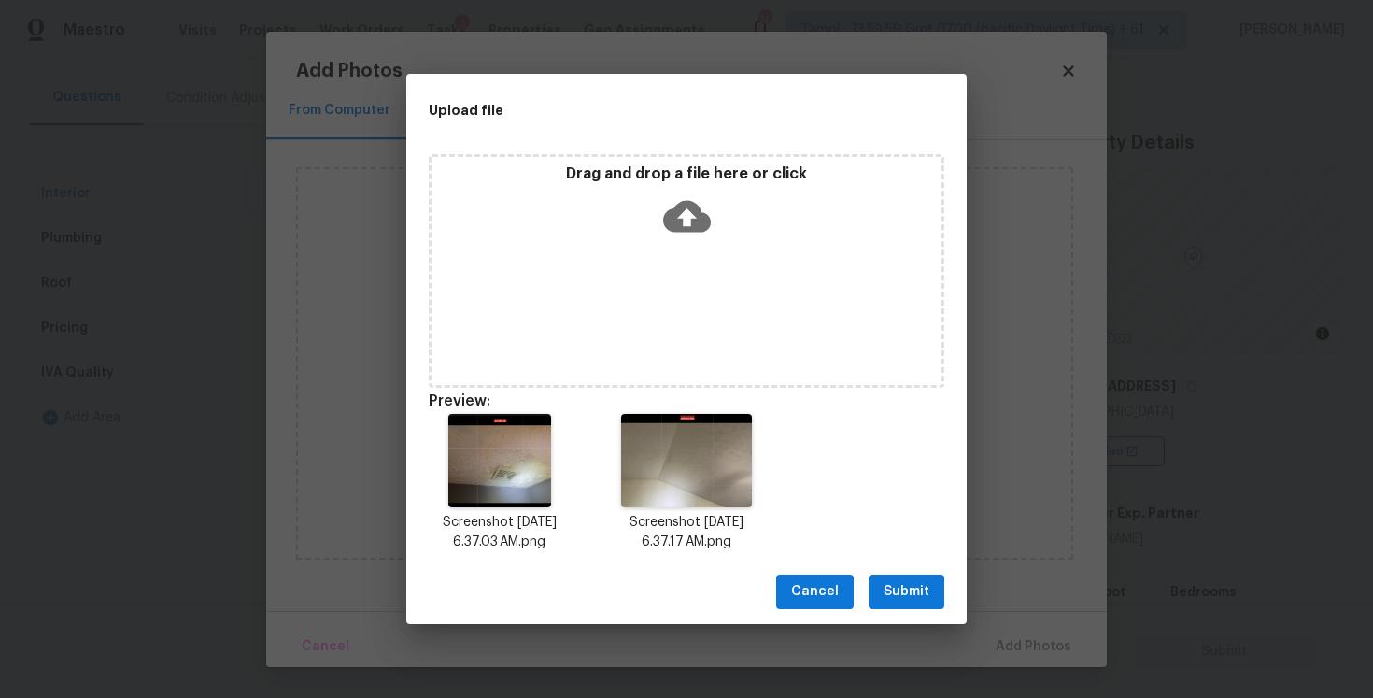
click at [902, 594] on span "Submit" at bounding box center [907, 591] width 46 height 23
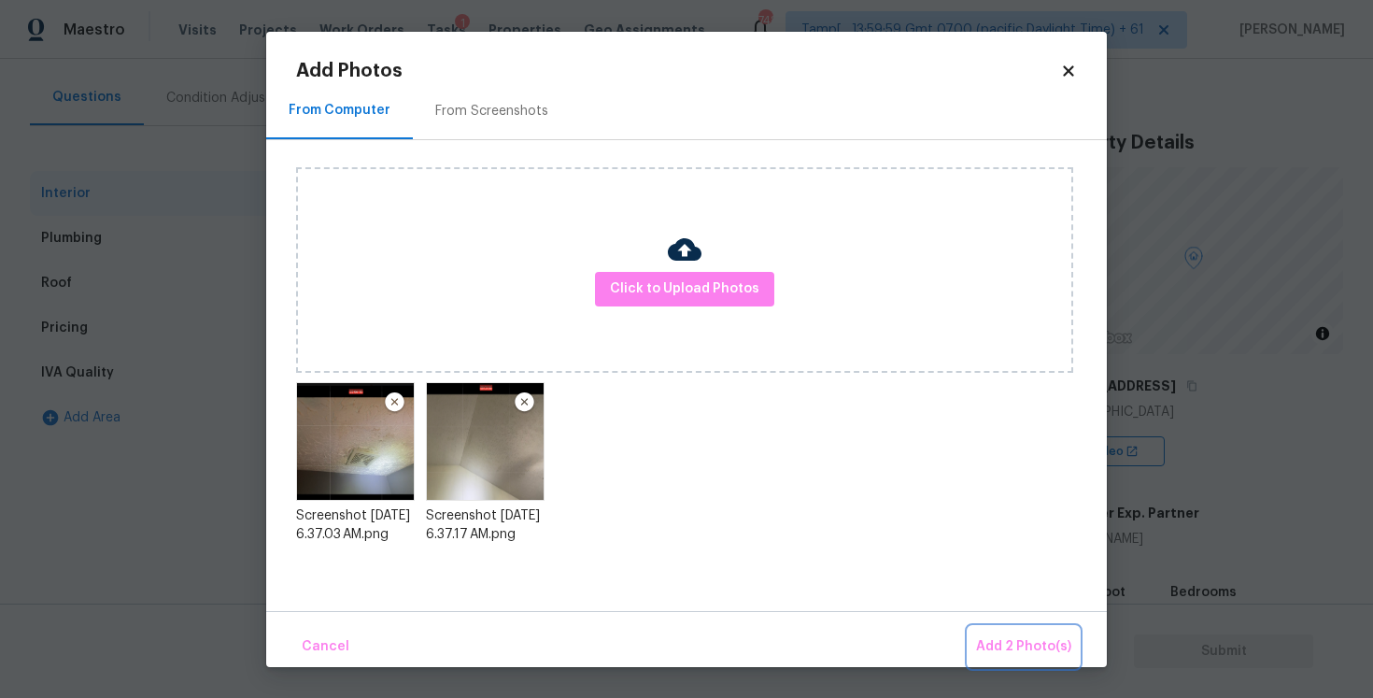
click at [1008, 648] on span "Add 2 Photo(s)" at bounding box center [1023, 646] width 95 height 23
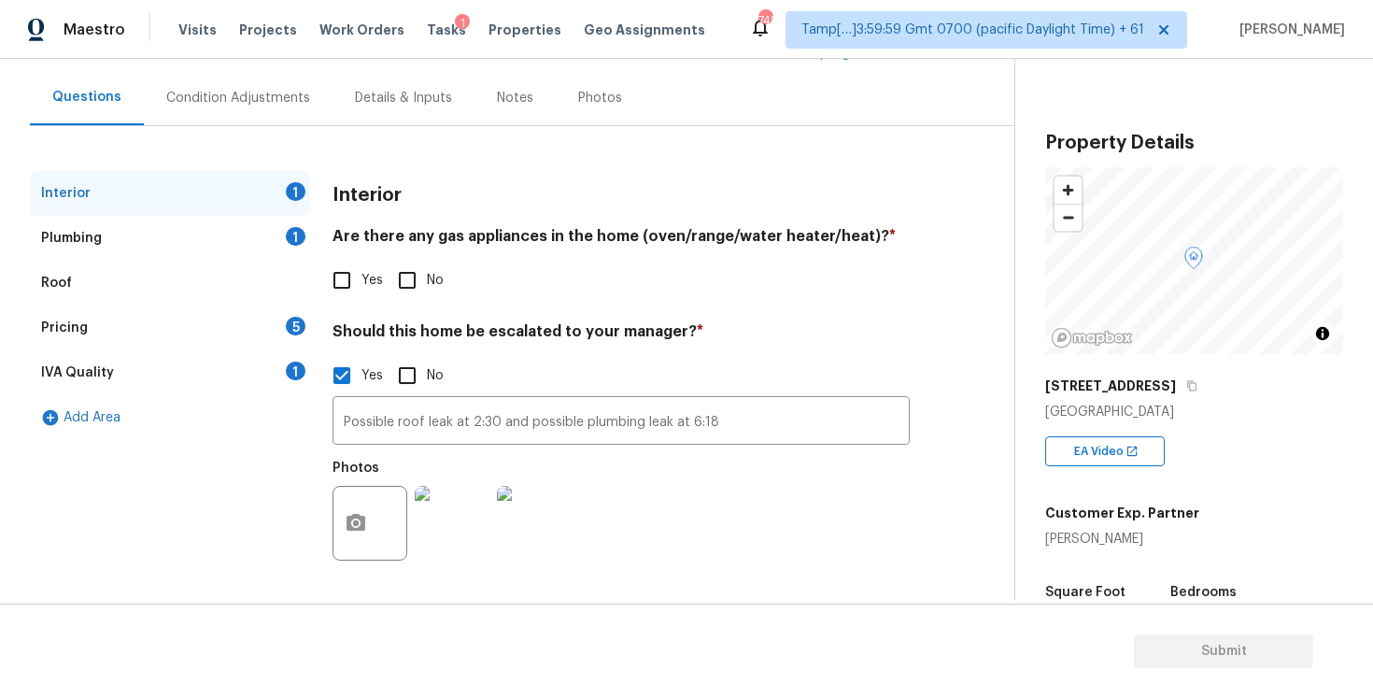
click at [338, 271] on input "Yes" at bounding box center [341, 280] width 39 height 39
checkbox input "true"
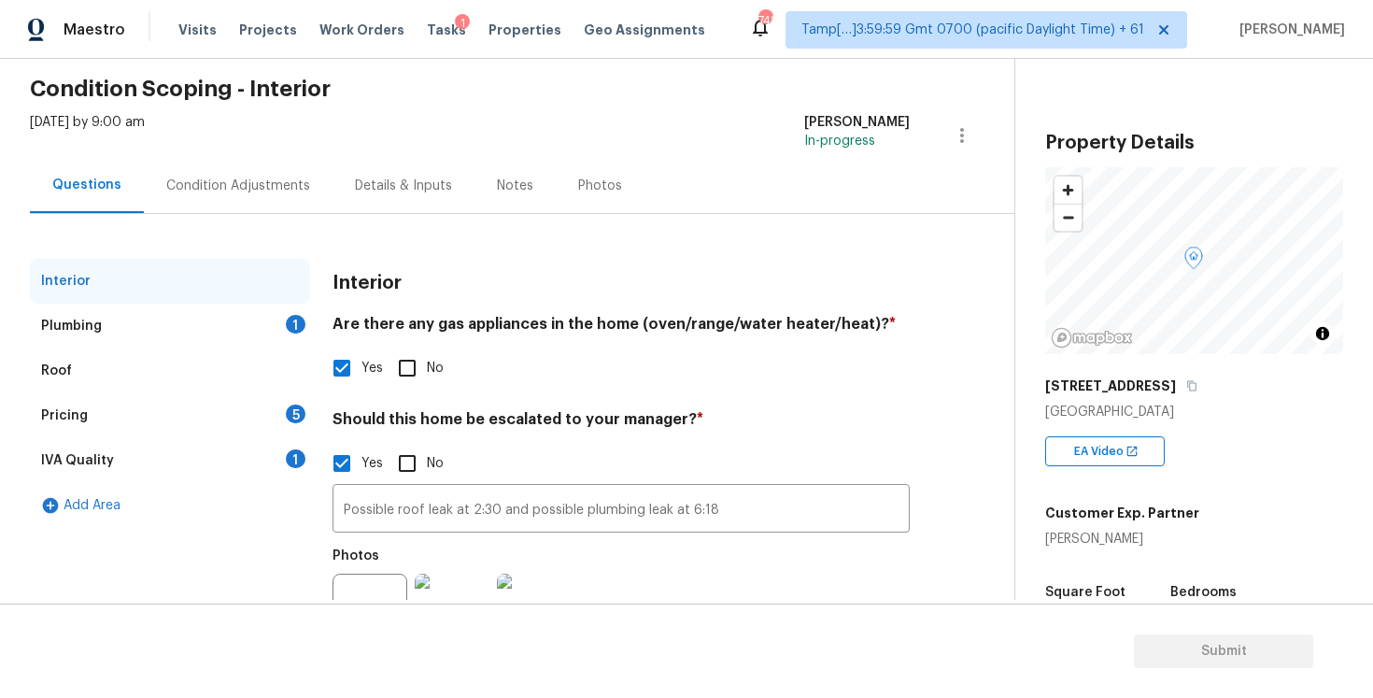
scroll to position [0, 0]
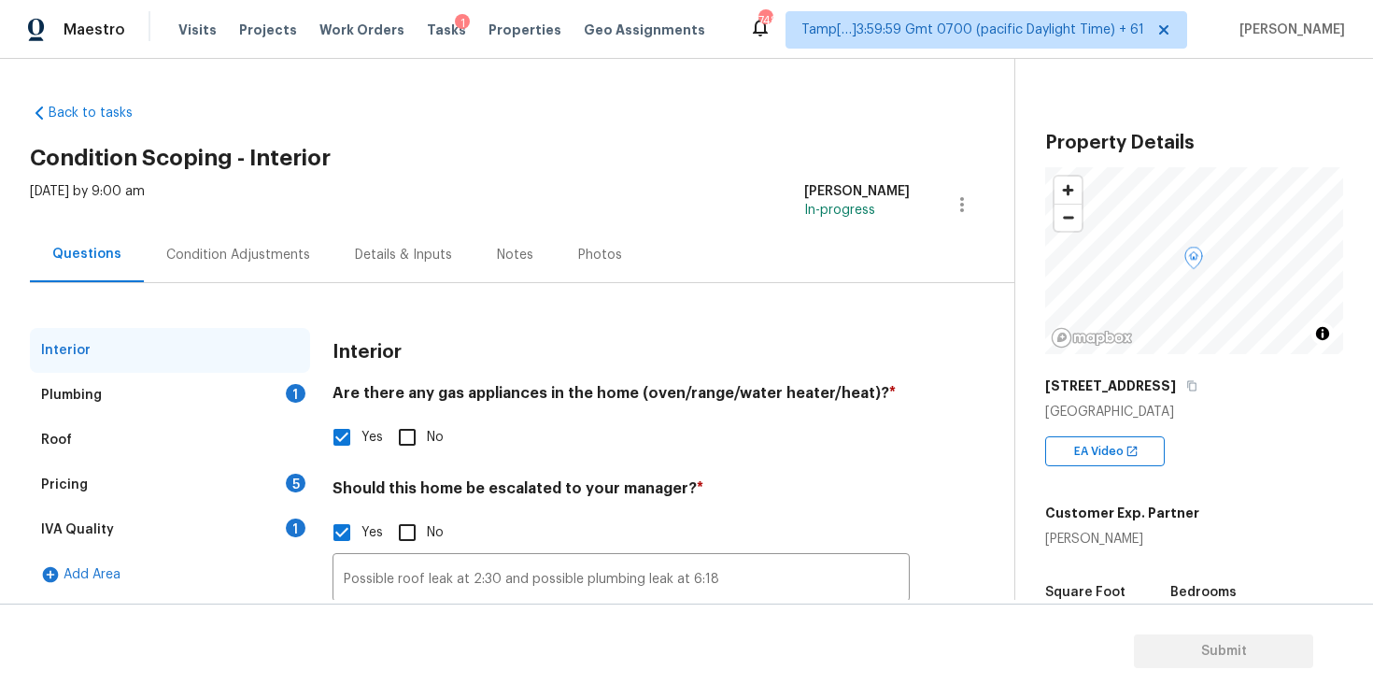
click at [269, 238] on div "Condition Adjustments" at bounding box center [238, 254] width 189 height 55
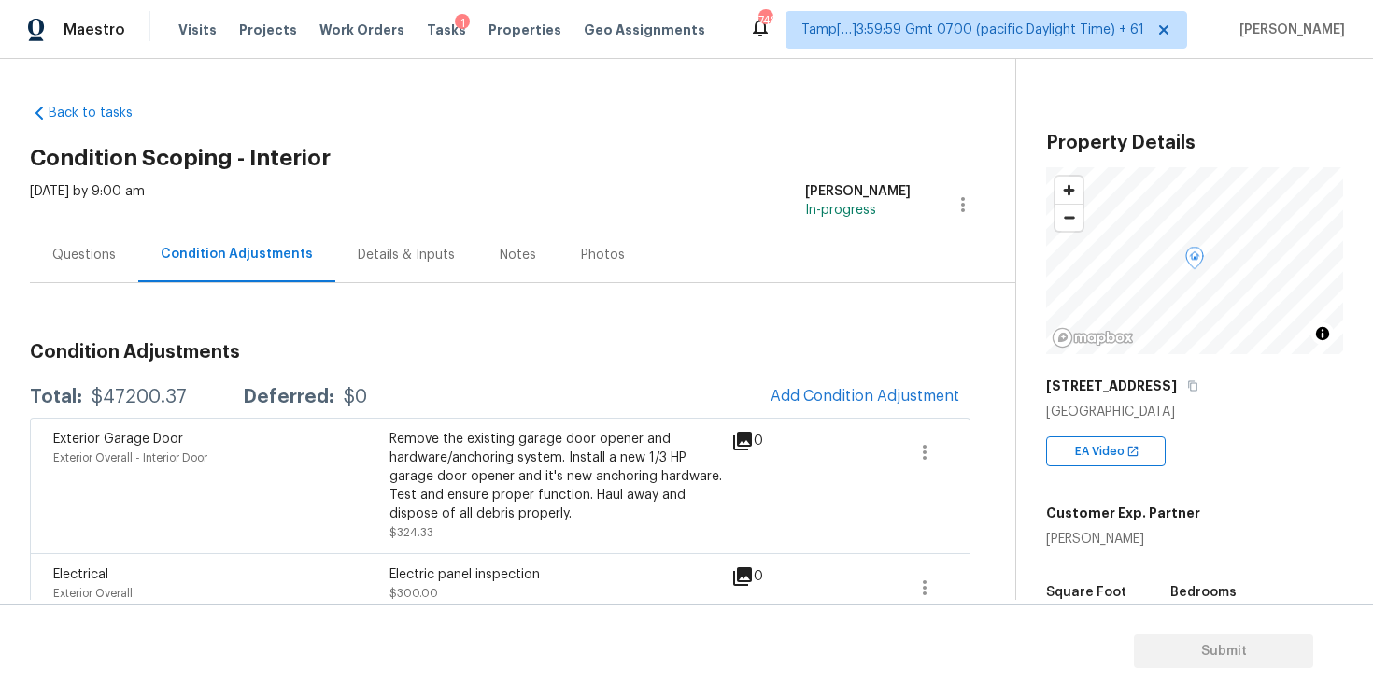
click at [805, 420] on div "Exterior Garage Door Exterior Overall - Interior Door Remove the existing garag…" at bounding box center [500, 485] width 941 height 135
click at [815, 405] on button "Add Condition Adjustment" at bounding box center [865, 395] width 211 height 39
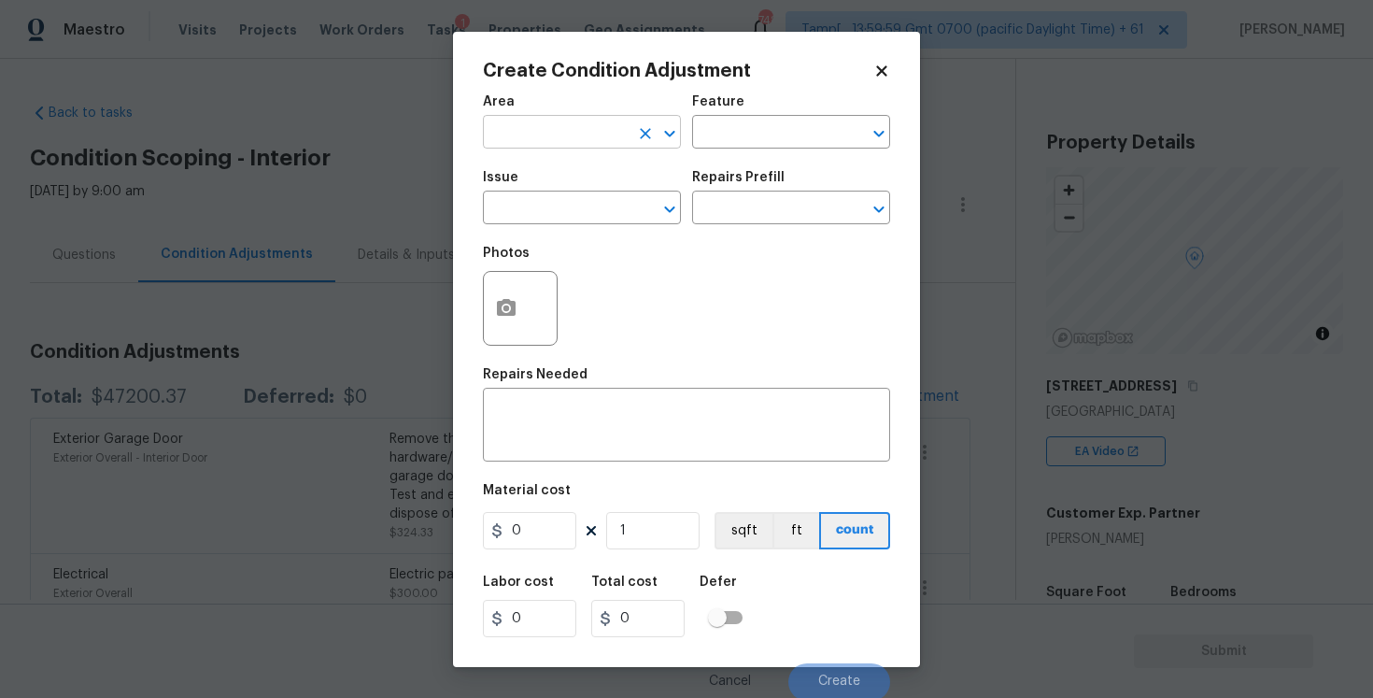
click at [589, 131] on input "text" at bounding box center [556, 134] width 146 height 29
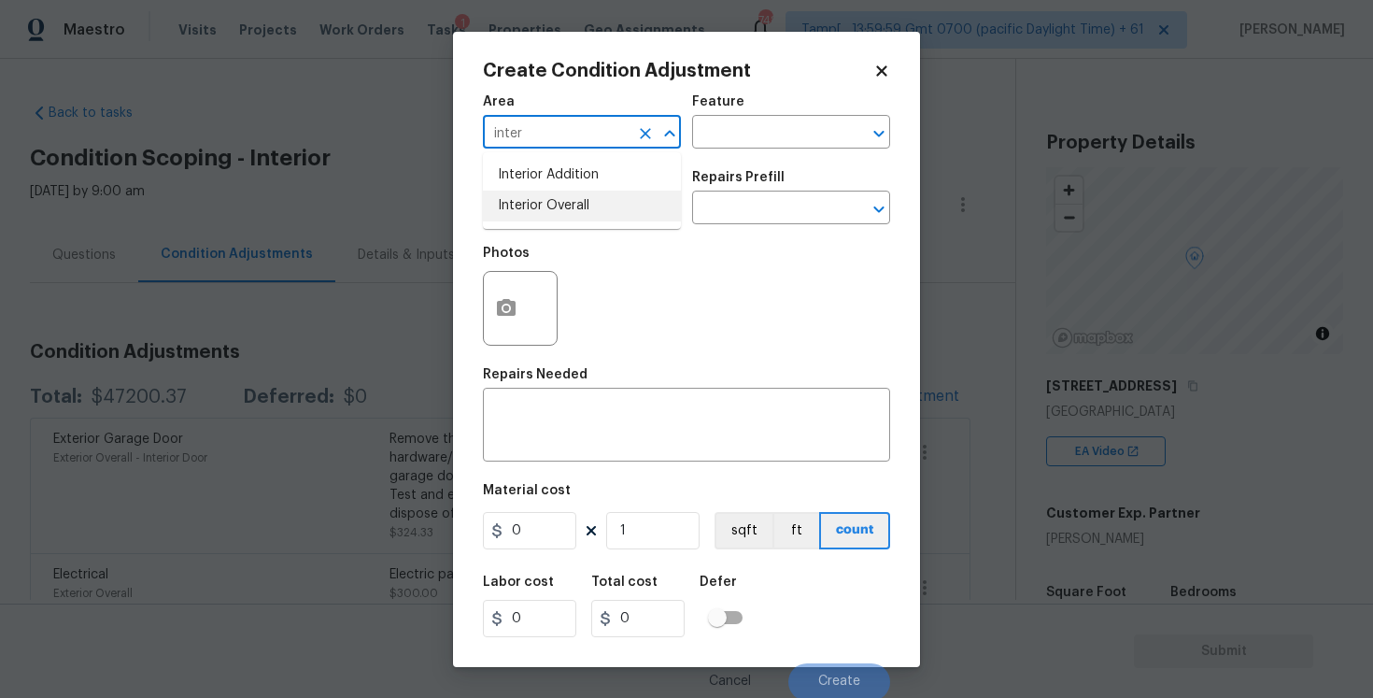
click at [584, 216] on li "Interior Overall" at bounding box center [582, 206] width 198 height 31
type input "Interior Overall"
click at [584, 216] on input "text" at bounding box center [556, 209] width 146 height 29
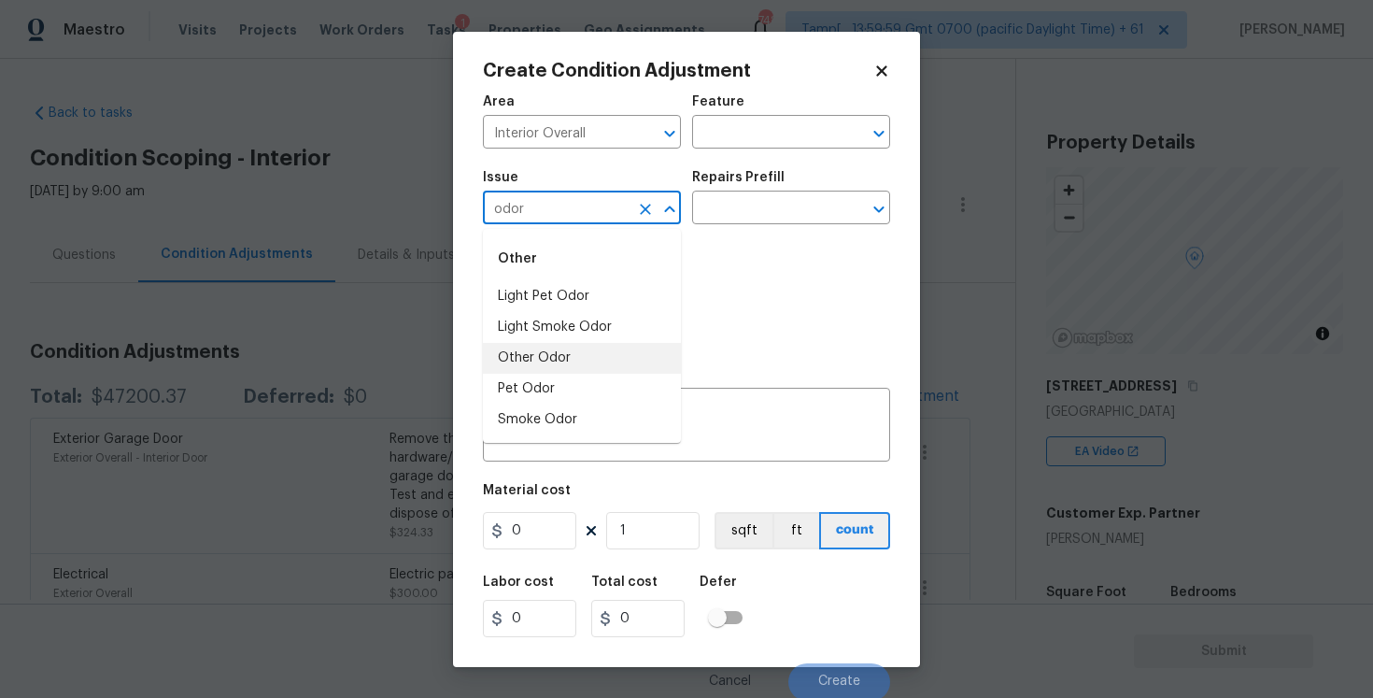
click at [579, 362] on li "Other Odor" at bounding box center [582, 358] width 198 height 31
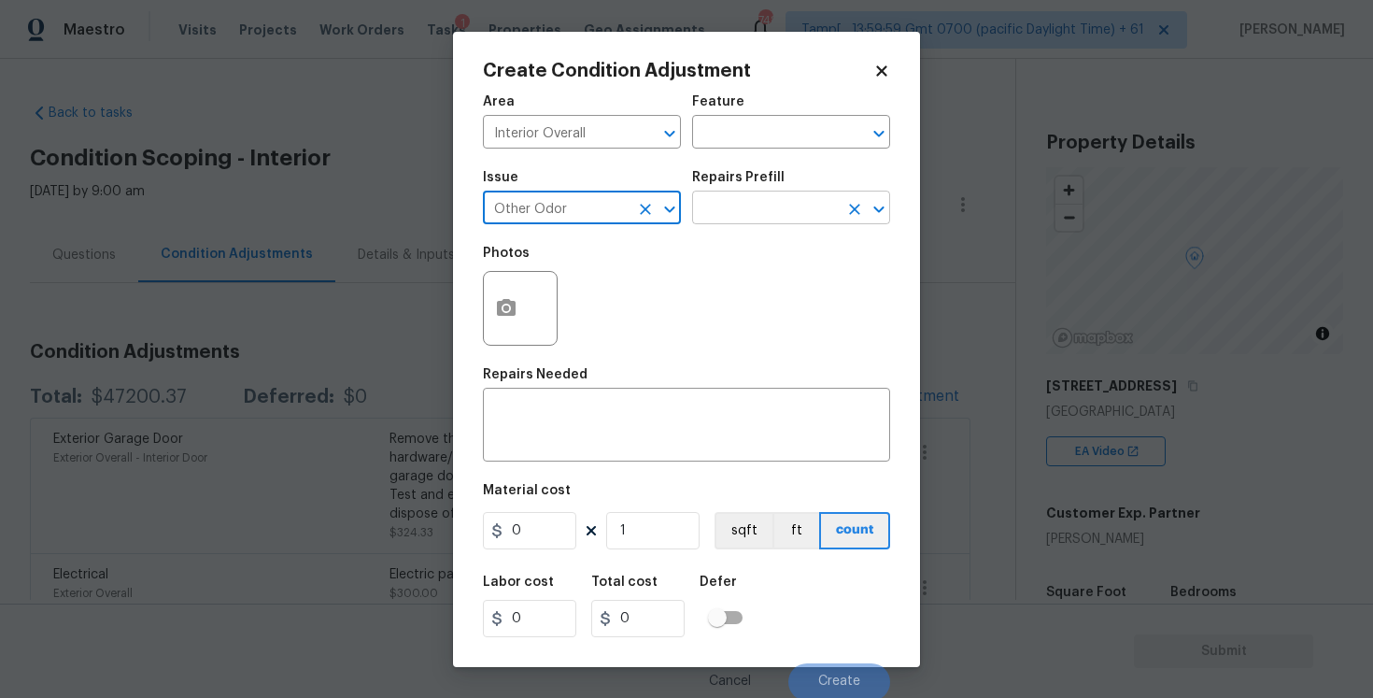
type input "Other Odor"
click at [731, 220] on input "text" at bounding box center [765, 209] width 146 height 29
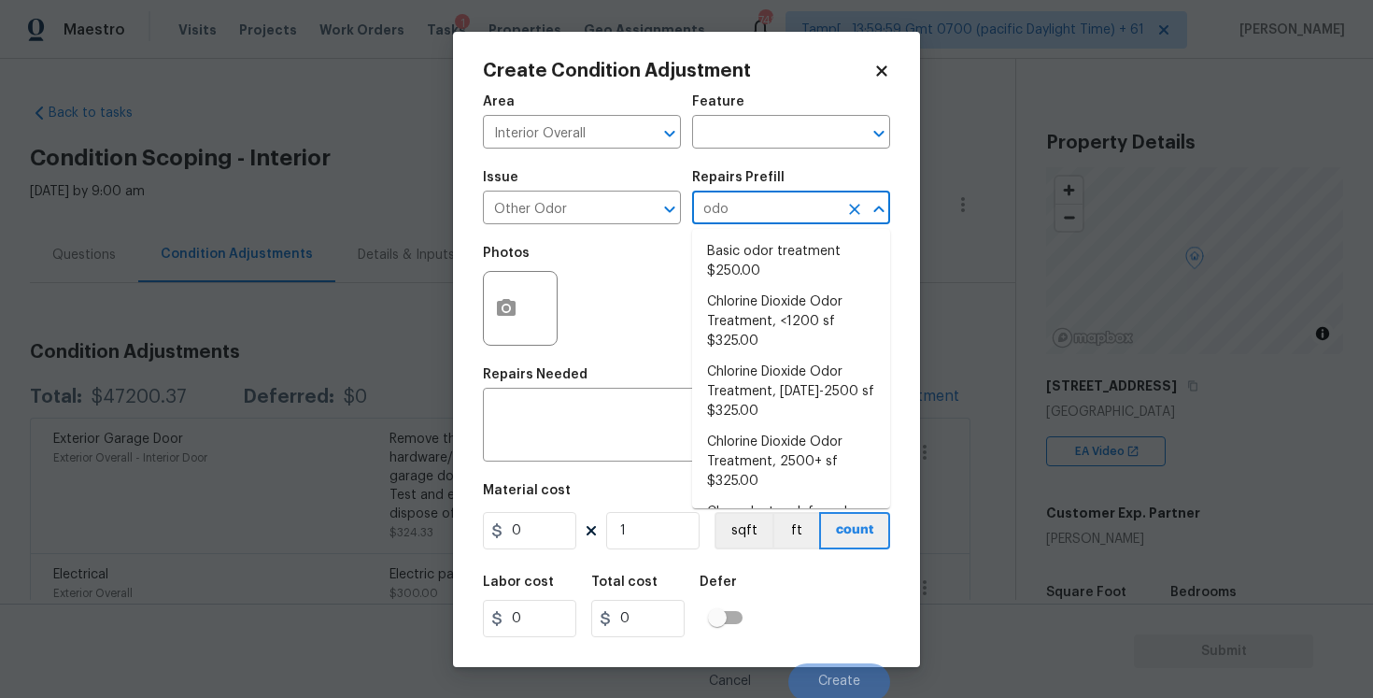
type input "odor"
click at [742, 270] on li "Basic odor treatment $250.00" at bounding box center [791, 261] width 198 height 50
type textarea "OD Odor Protocol: Heavy Odor present. Remediate home odor. Including but not li…"
type input "250"
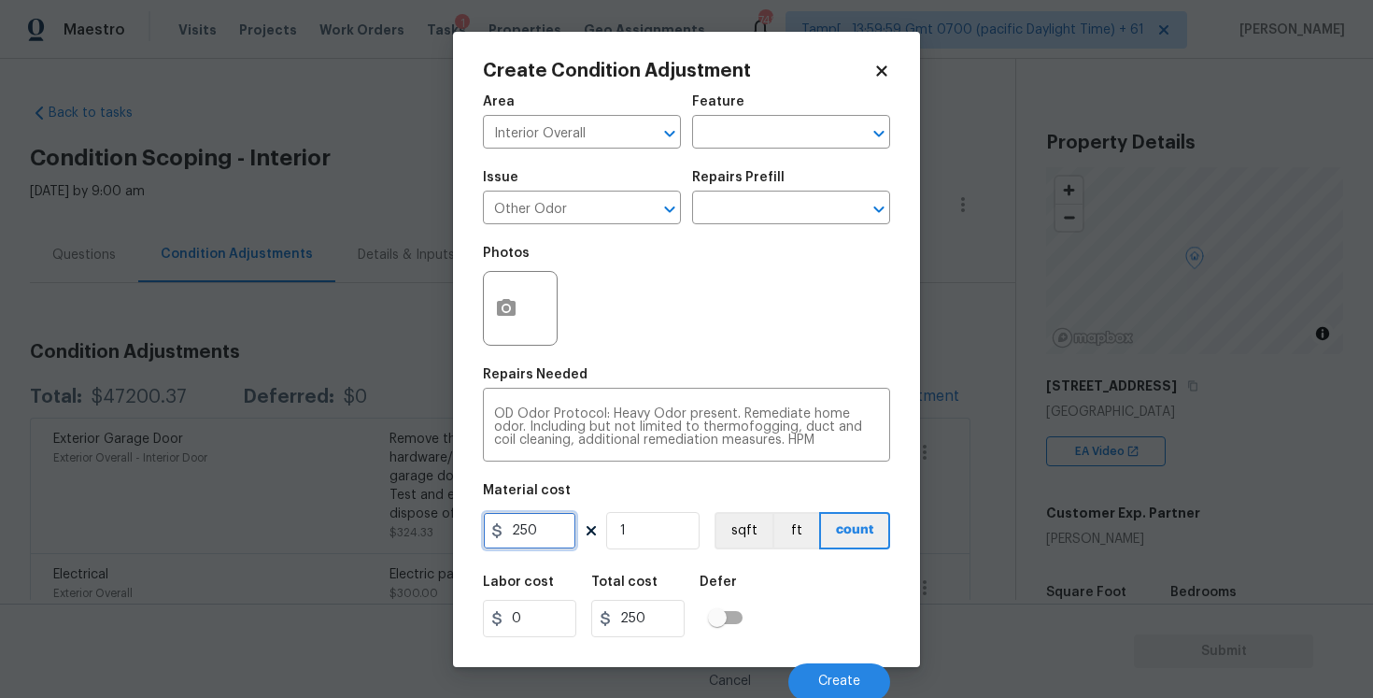
click at [553, 527] on input "250" at bounding box center [529, 530] width 93 height 37
type input "575"
click at [779, 563] on div "Area Interior Overall ​ Feature ​ Issue Other Odor ​ Repairs Prefill ​ Photos R…" at bounding box center [686, 392] width 407 height 617
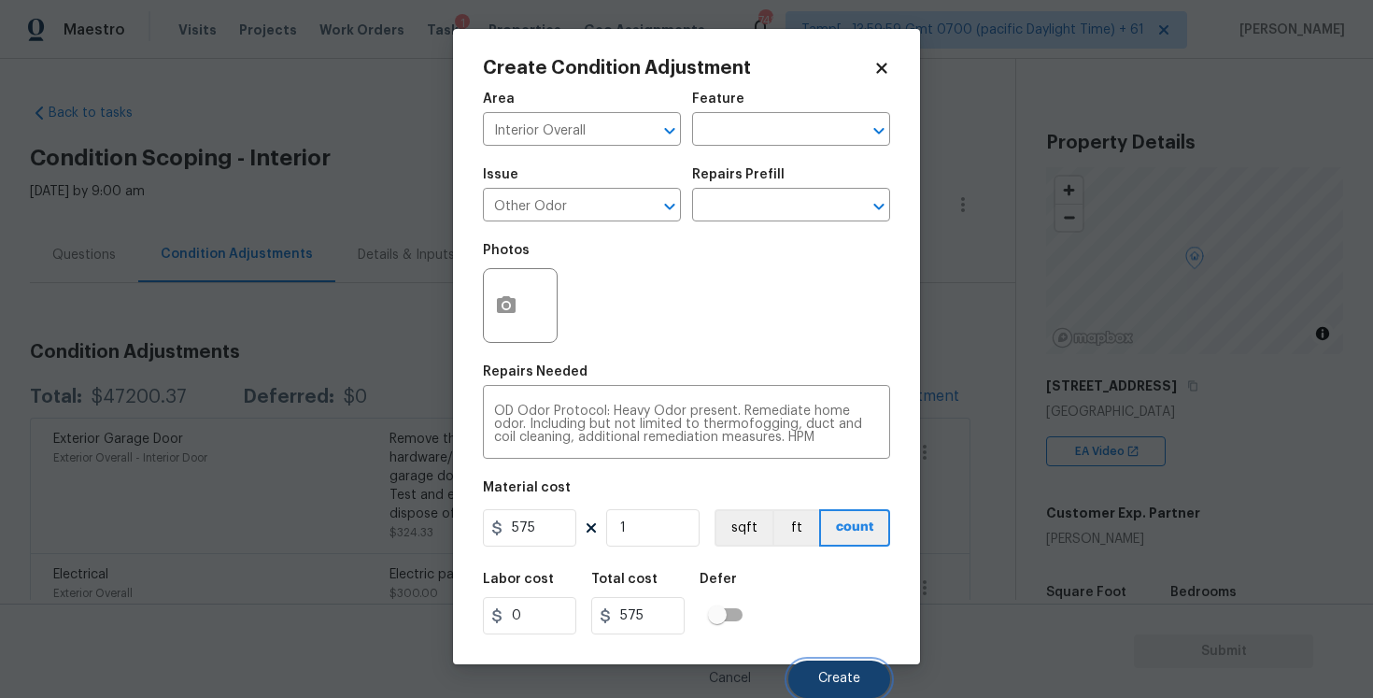
click at [831, 671] on button "Create" at bounding box center [839, 678] width 102 height 37
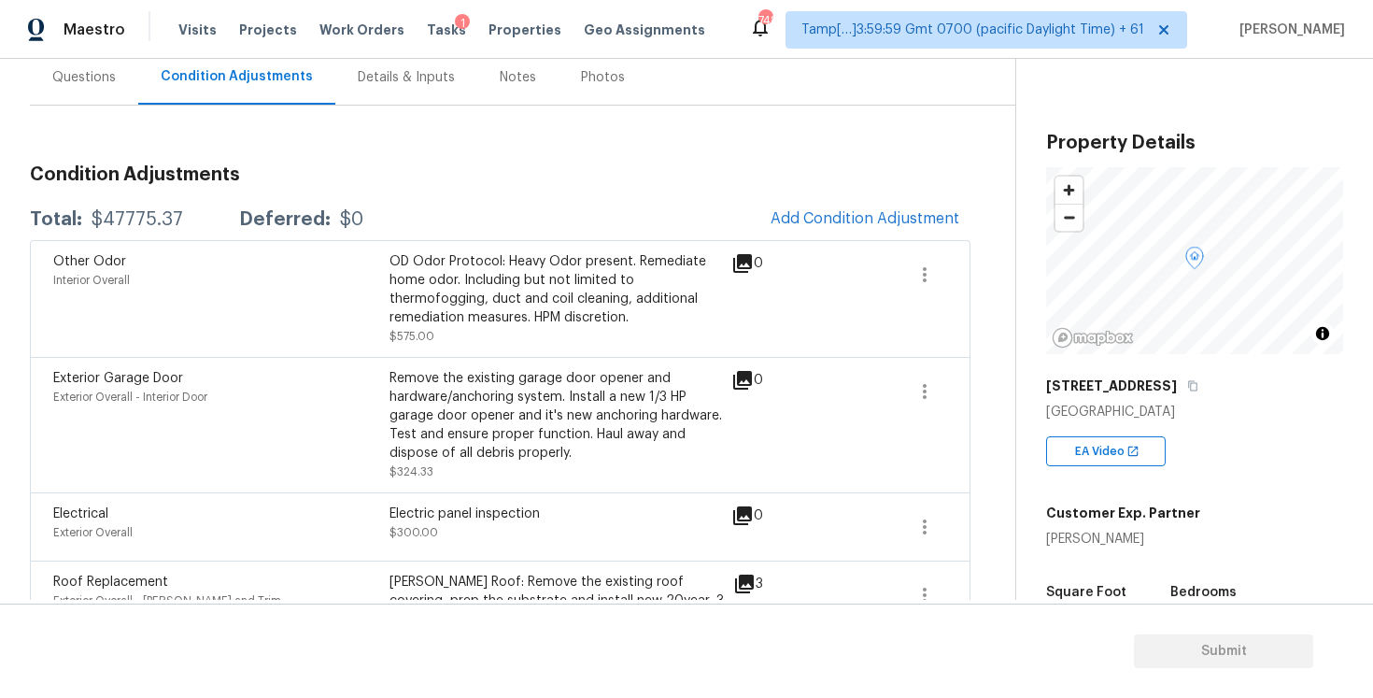
scroll to position [0, 0]
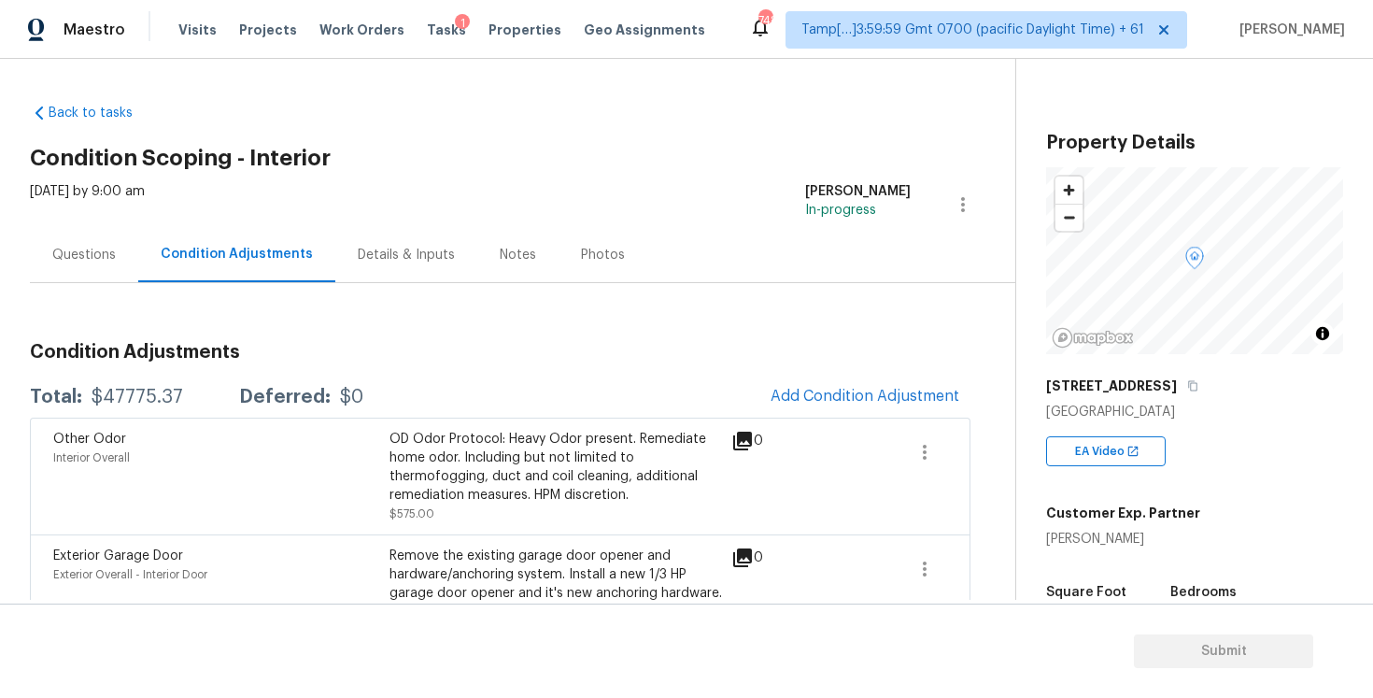
click at [100, 251] on div "Questions" at bounding box center [84, 255] width 64 height 19
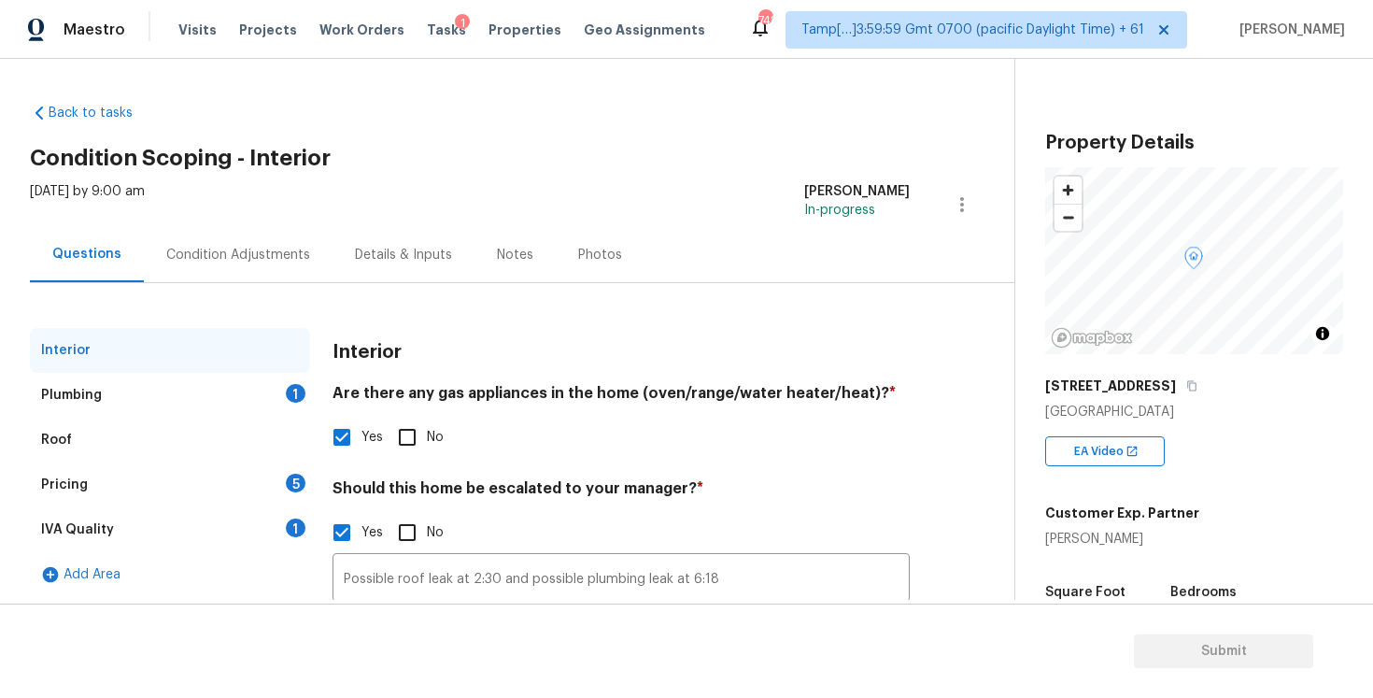
scroll to position [157, 0]
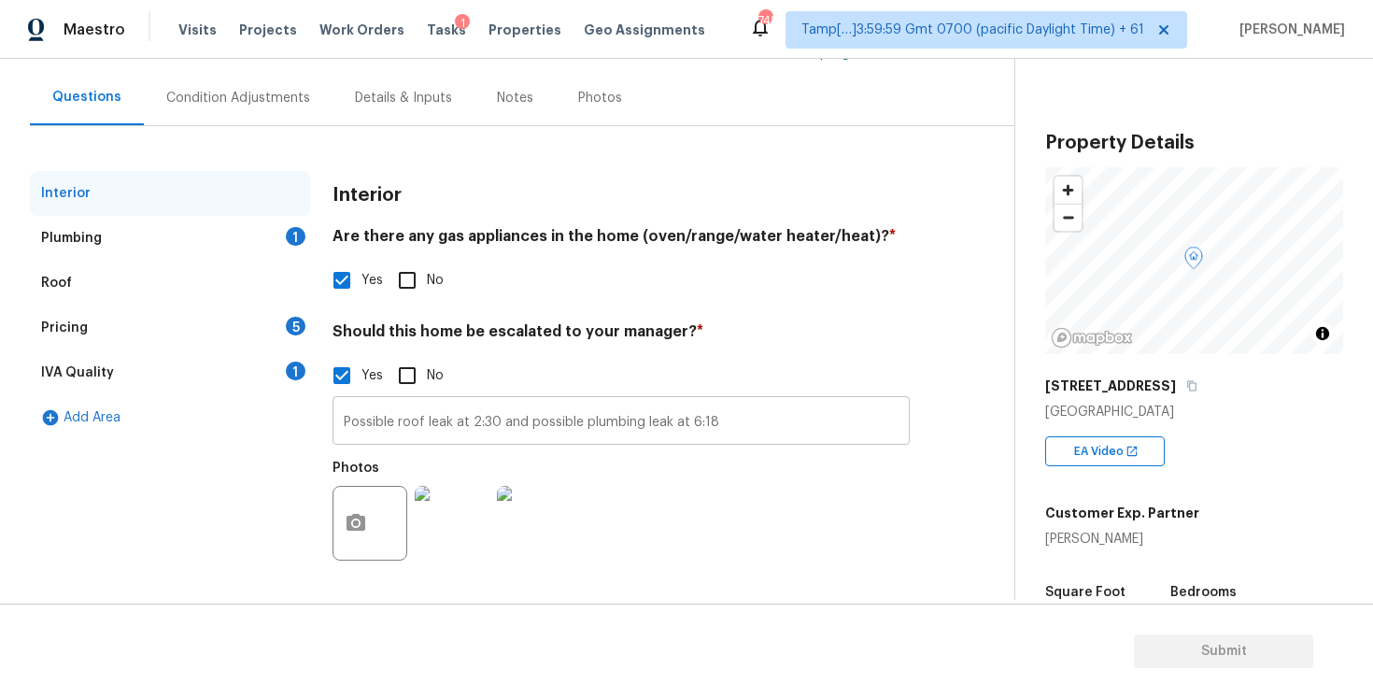
click at [741, 427] on input "Possible roof leak at 2:30 and possible plumbing leak at 6:18" at bounding box center [621, 423] width 577 height 44
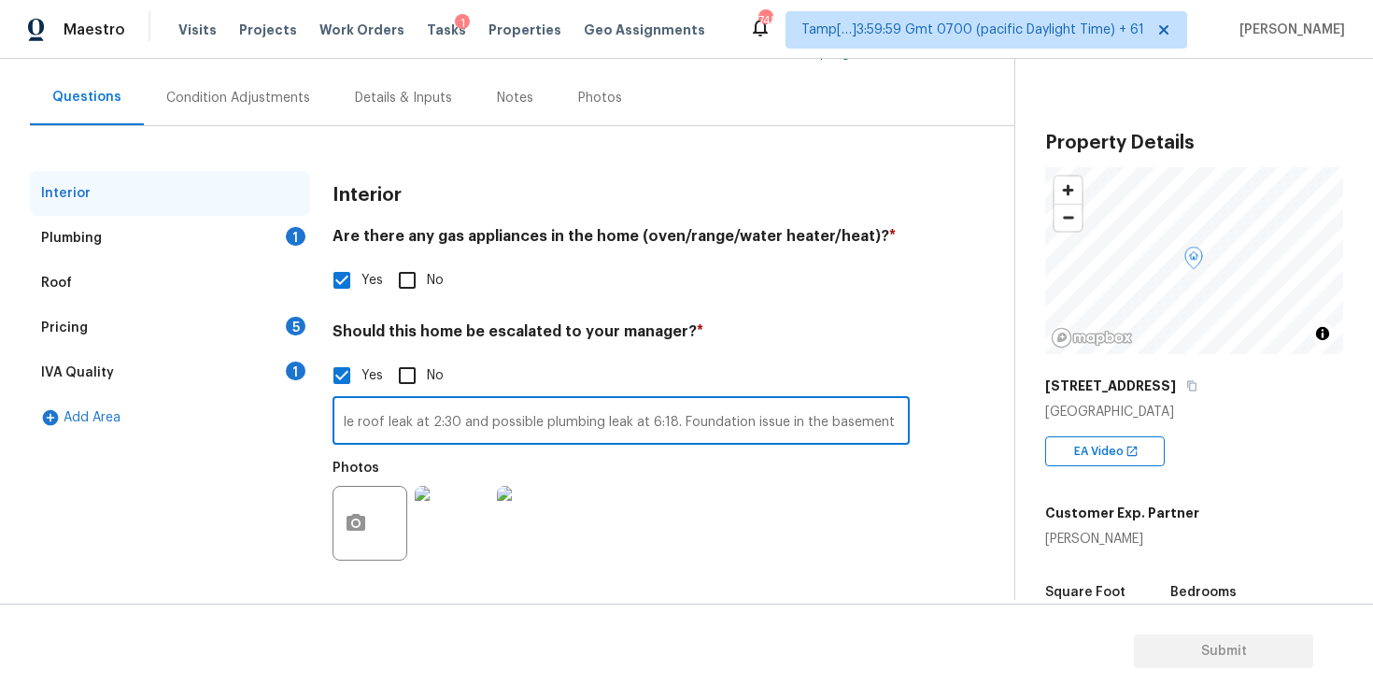
scroll to position [0, 43]
type input "Possible roof leak at 2:30 and possible plumbing leak at 6:18. Foundation issue…"
click at [363, 513] on button "button" at bounding box center [356, 523] width 45 height 73
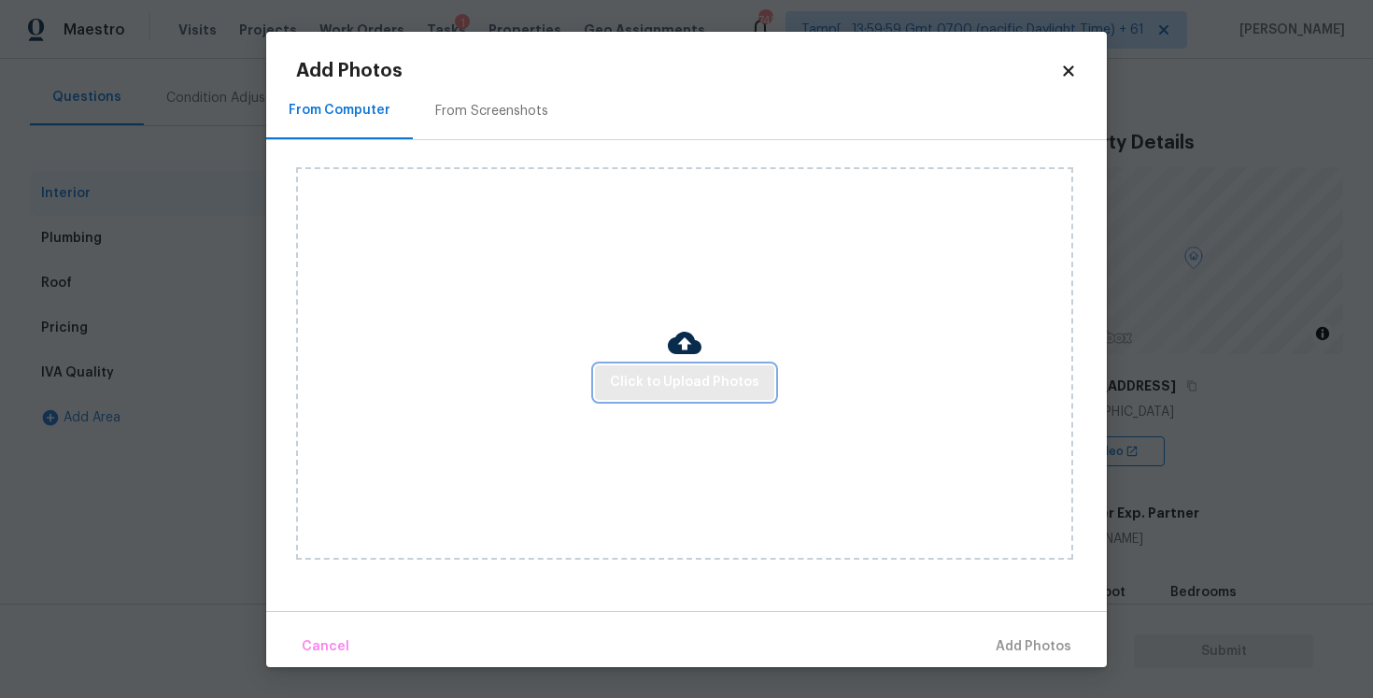
click at [680, 386] on span "Click to Upload Photos" at bounding box center [684, 382] width 149 height 23
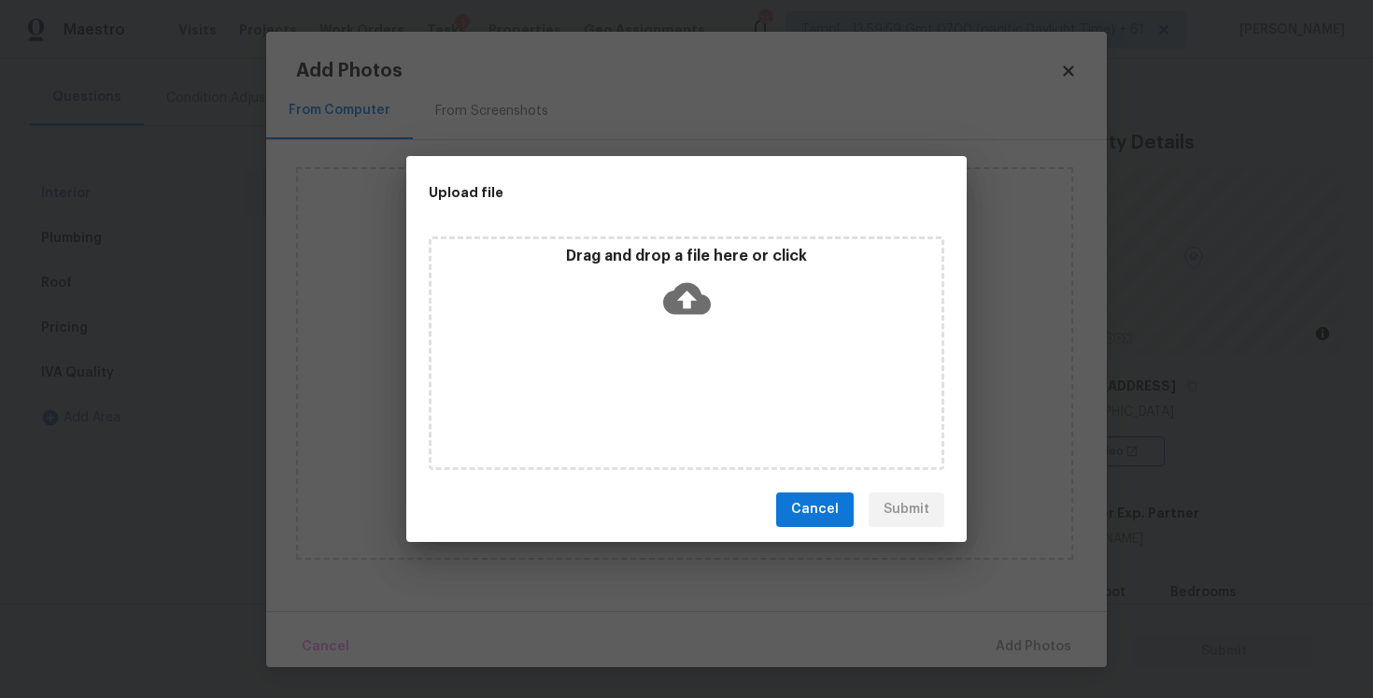
click at [685, 316] on icon at bounding box center [687, 299] width 48 height 48
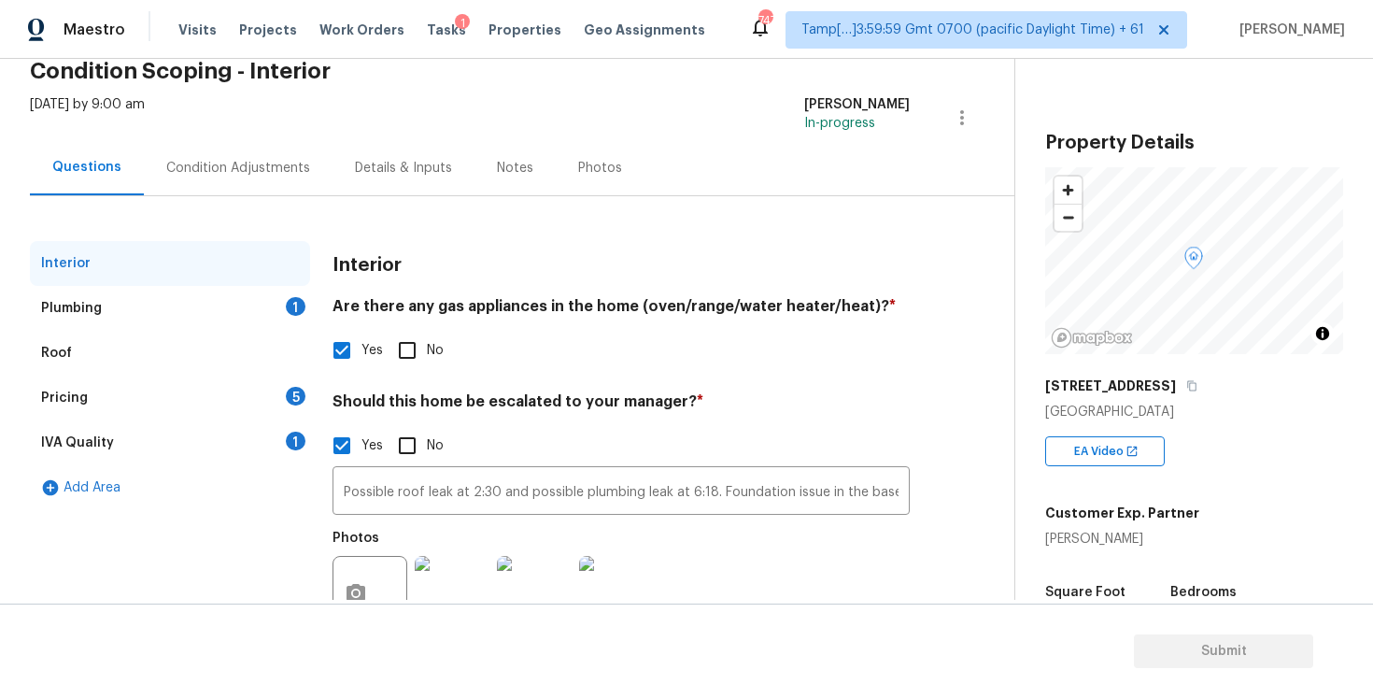
scroll to position [157, 0]
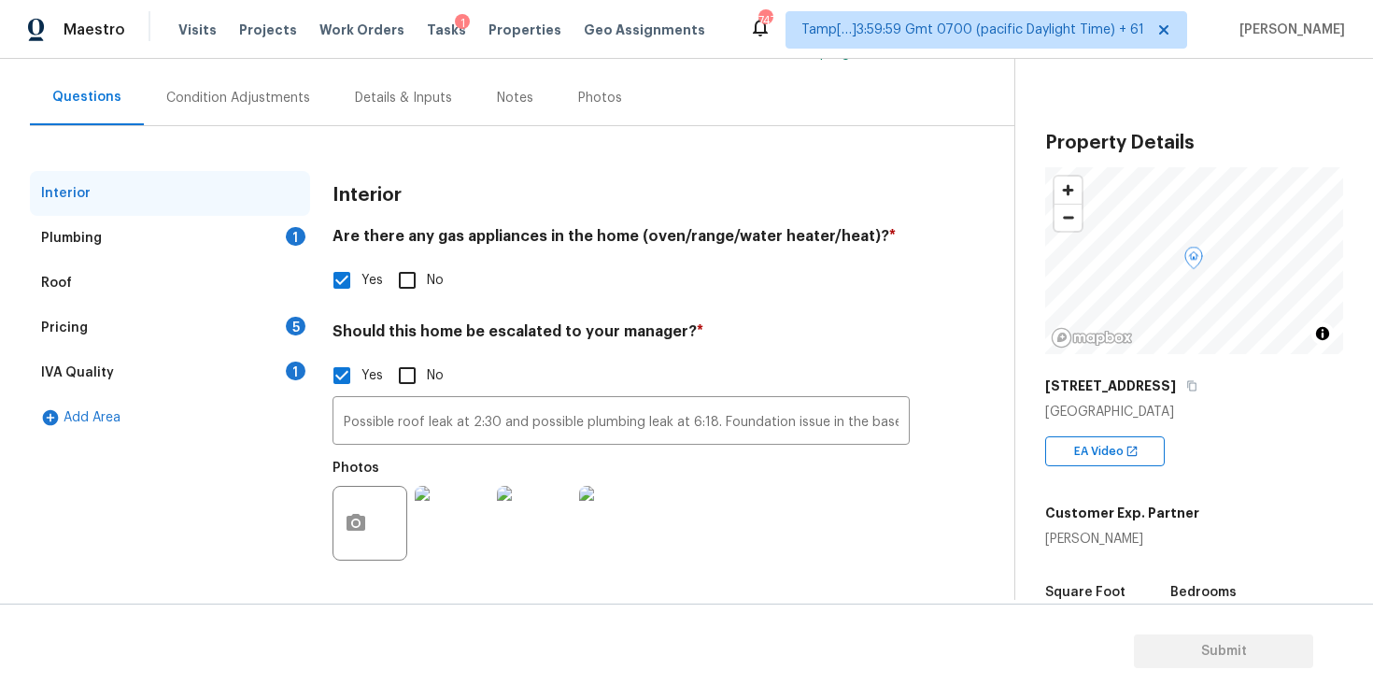
click at [252, 248] on div "Plumbing 1" at bounding box center [170, 238] width 280 height 45
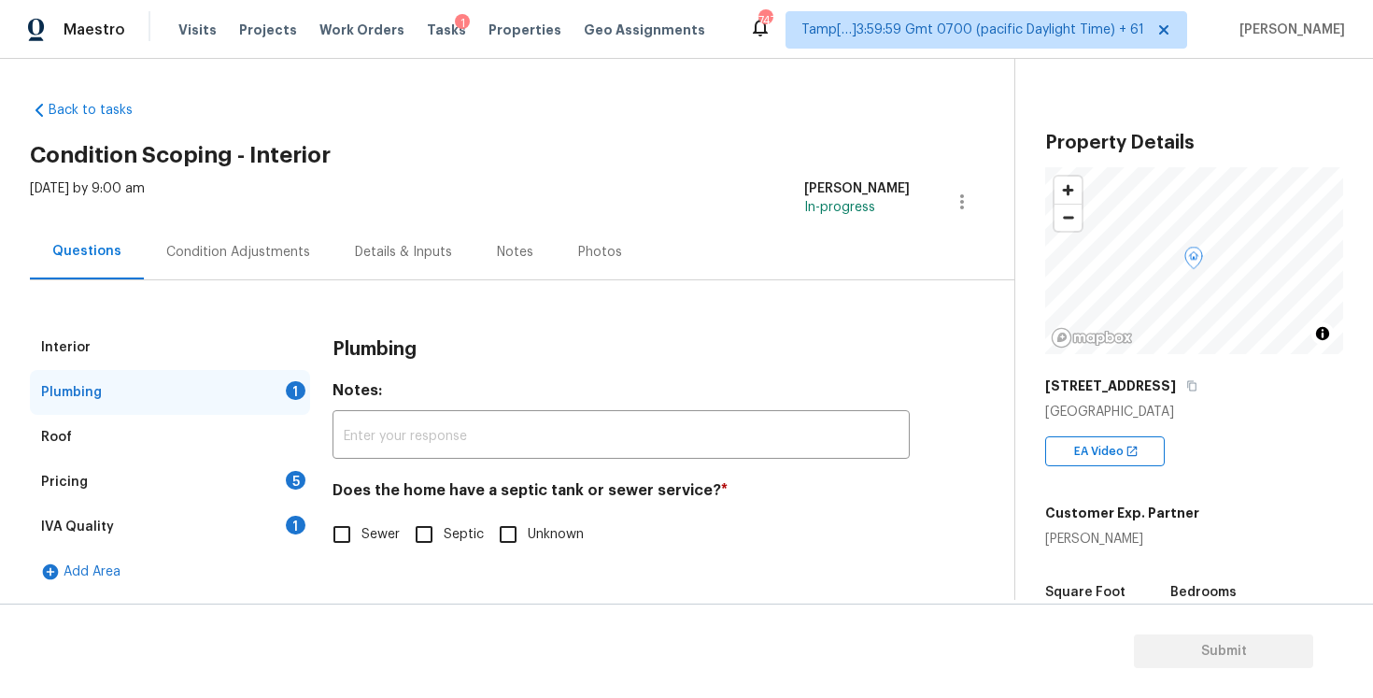
scroll to position [3, 0]
click at [341, 544] on input "Sewer" at bounding box center [341, 534] width 39 height 39
checkbox input "true"
click at [287, 490] on div "Pricing 5" at bounding box center [170, 482] width 280 height 45
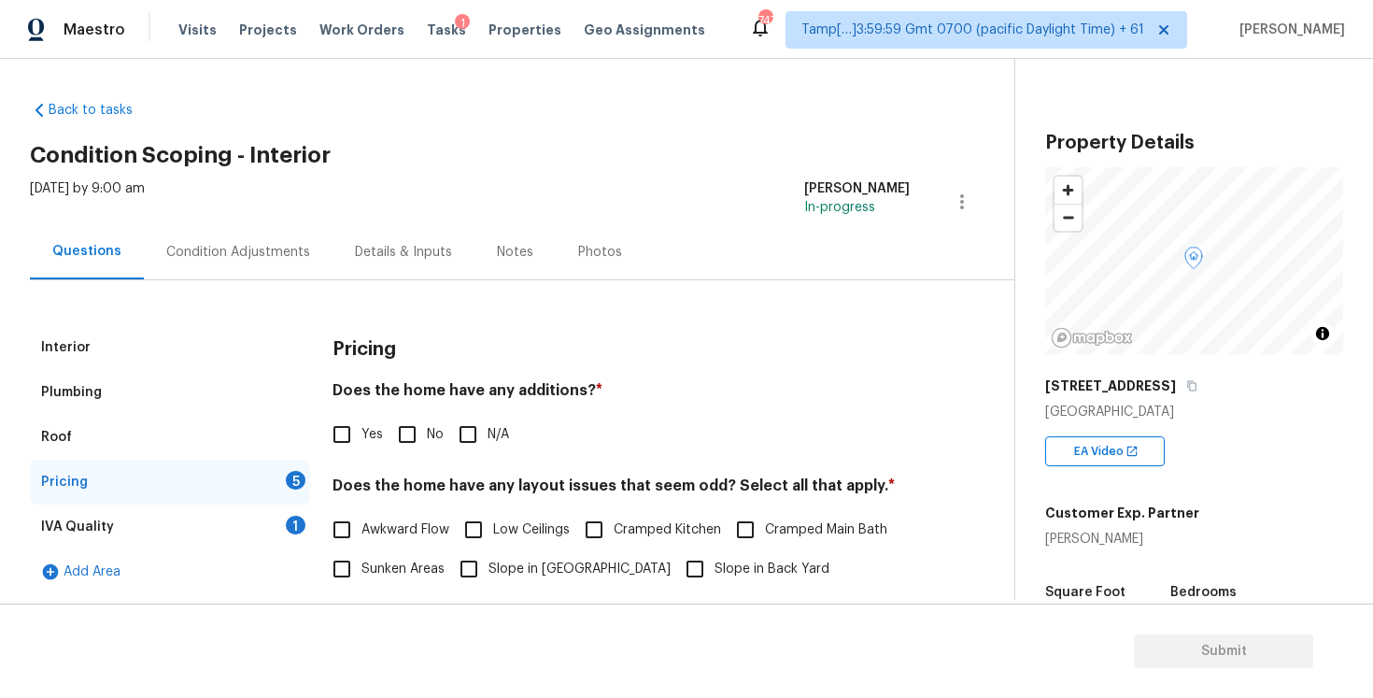
click at [405, 431] on input "No" at bounding box center [407, 434] width 39 height 39
checkbox input "true"
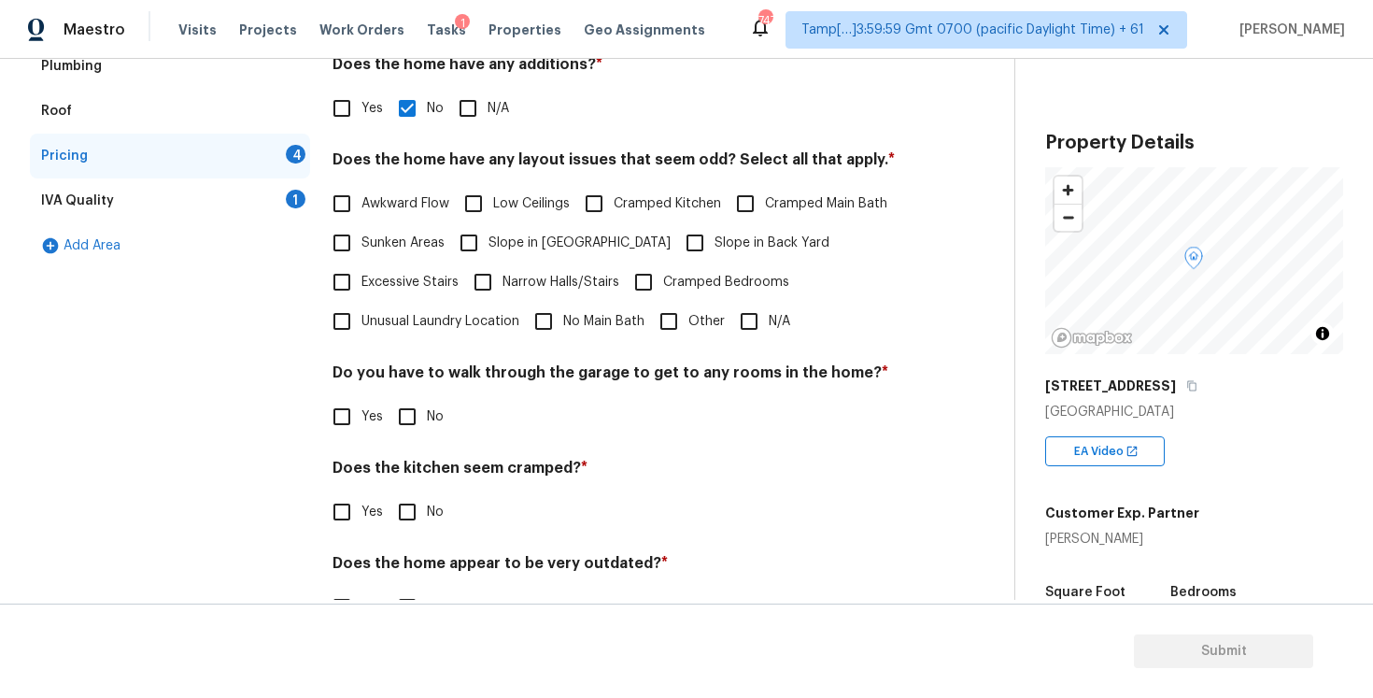
scroll to position [349, 0]
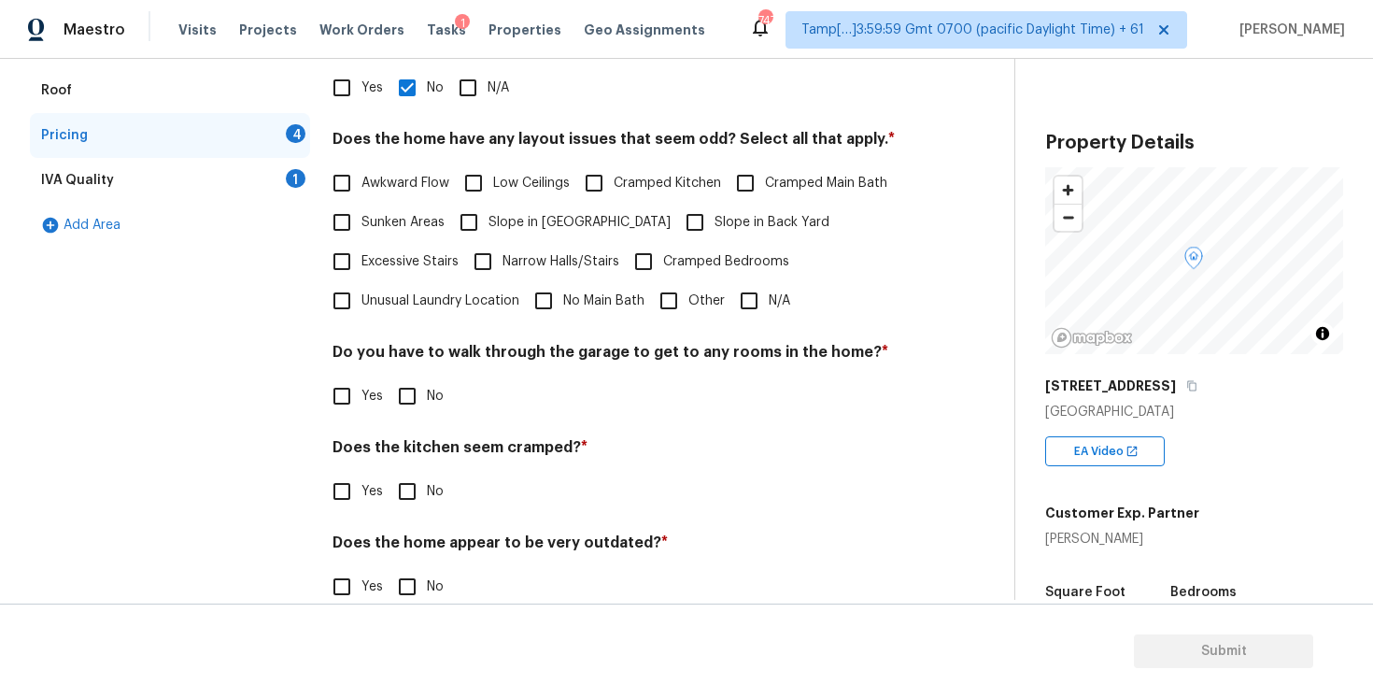
click at [760, 314] on input "N/A" at bounding box center [749, 300] width 39 height 39
checkbox input "true"
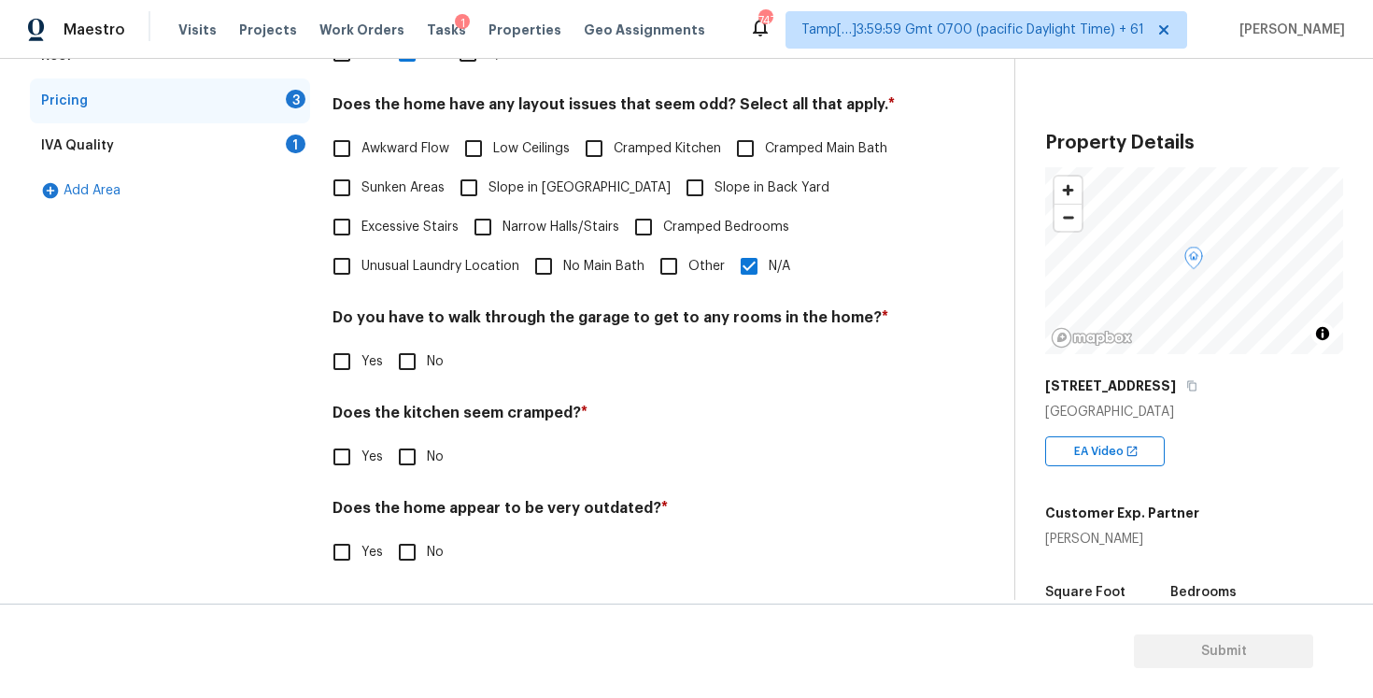
scroll to position [384, 0]
click at [421, 353] on input "No" at bounding box center [407, 361] width 39 height 39
checkbox input "true"
click at [419, 453] on input "No" at bounding box center [407, 458] width 39 height 39
checkbox input "true"
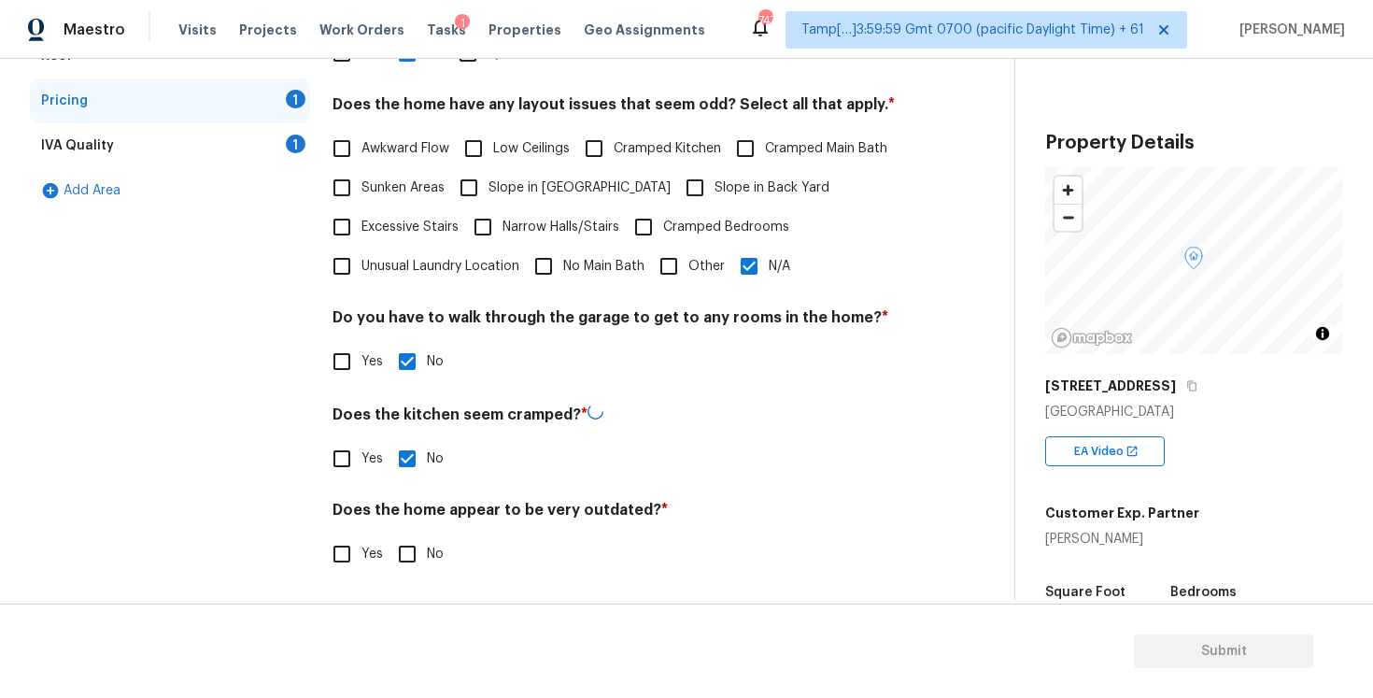
click at [415, 546] on input "No" at bounding box center [407, 553] width 39 height 39
checkbox input "true"
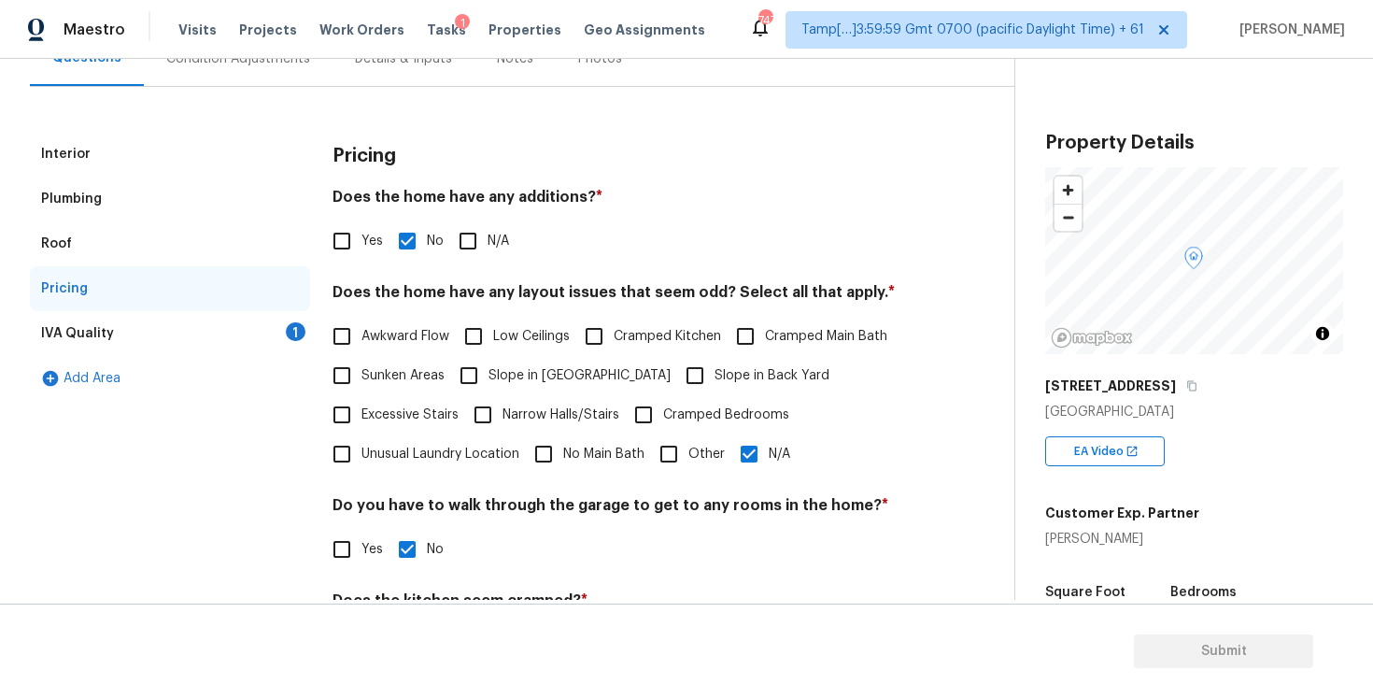
click at [261, 336] on div "IVA Quality 1" at bounding box center [170, 333] width 280 height 45
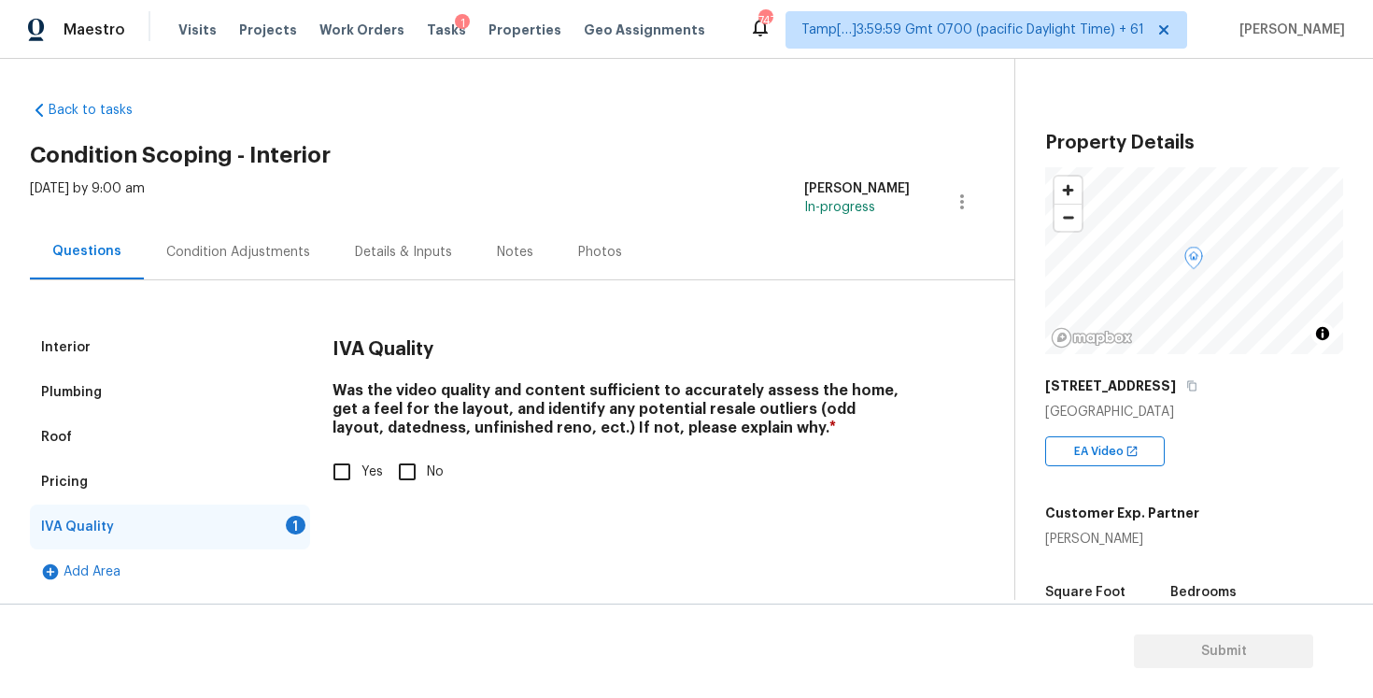
click at [365, 467] on span "Yes" at bounding box center [372, 472] width 21 height 20
click at [362, 467] on input "Yes" at bounding box center [341, 471] width 39 height 39
checkbox input "true"
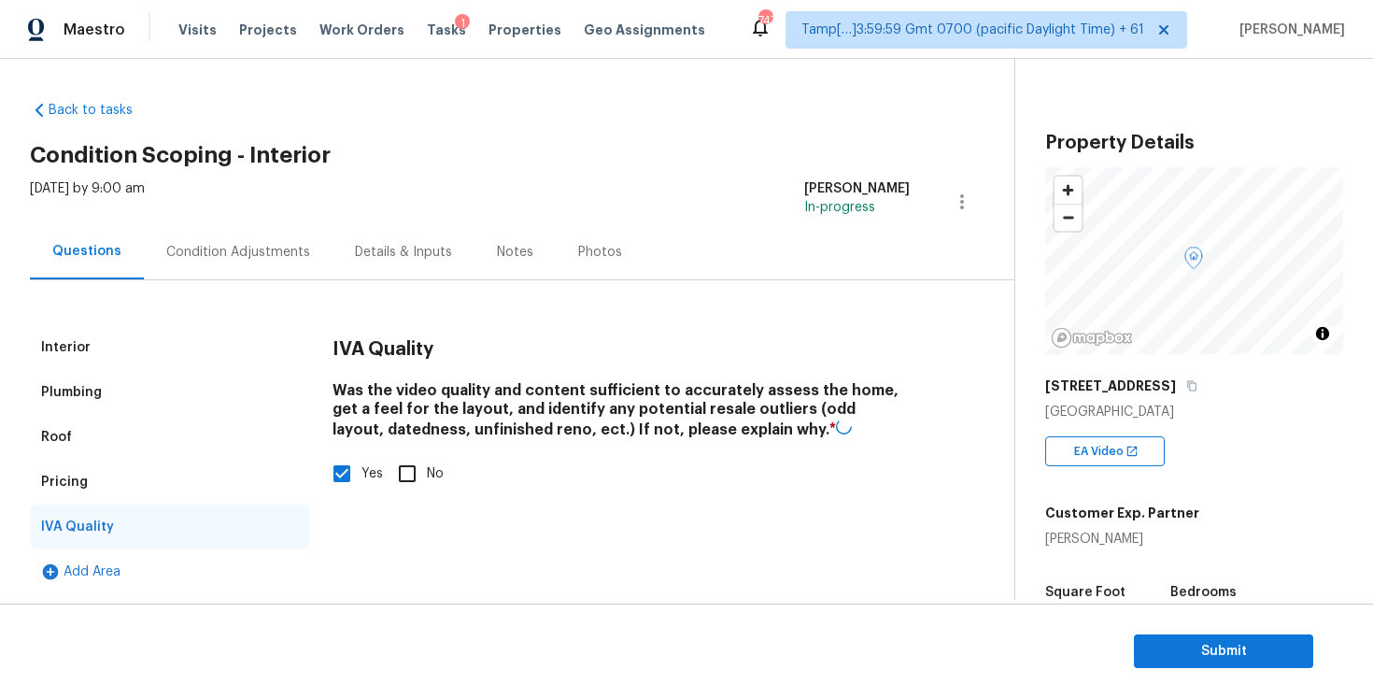
click at [272, 263] on div "Condition Adjustments" at bounding box center [238, 251] width 189 height 55
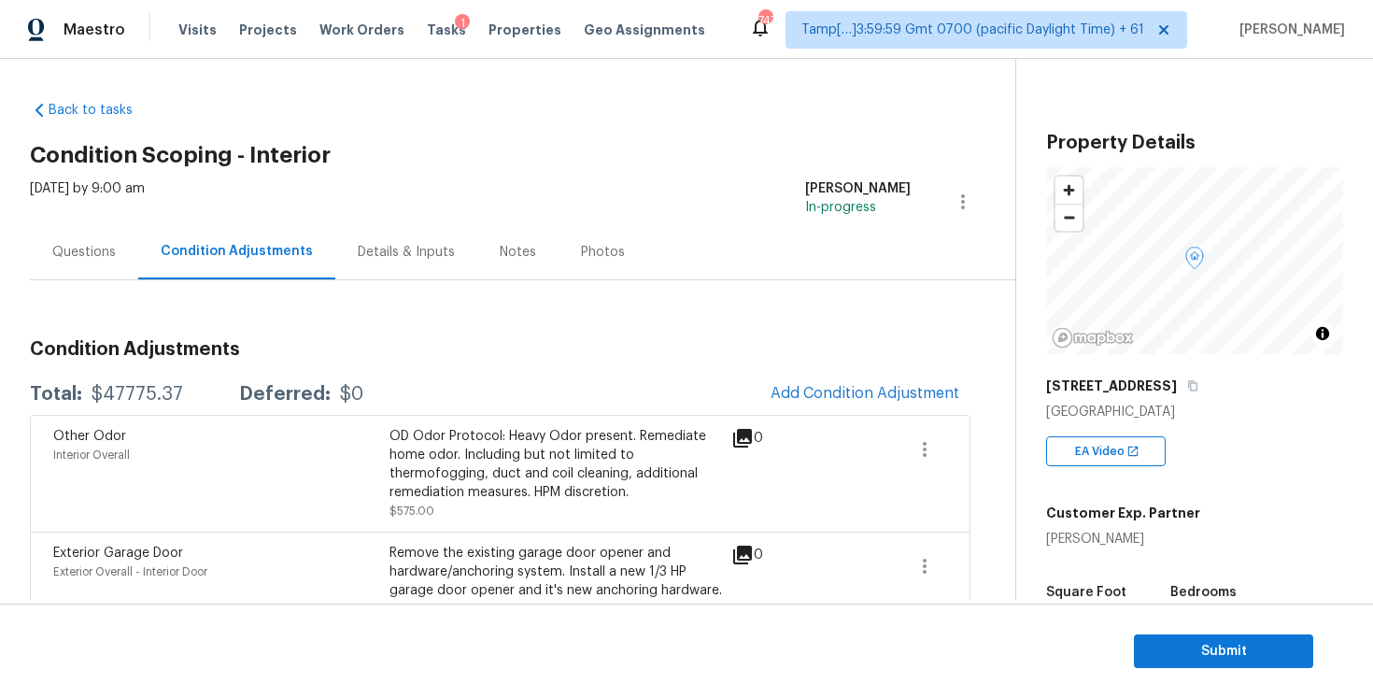
click at [793, 377] on span "Add Condition Adjustment" at bounding box center [865, 394] width 211 height 41
click at [802, 389] on span "Add Condition Adjustment" at bounding box center [865, 393] width 189 height 17
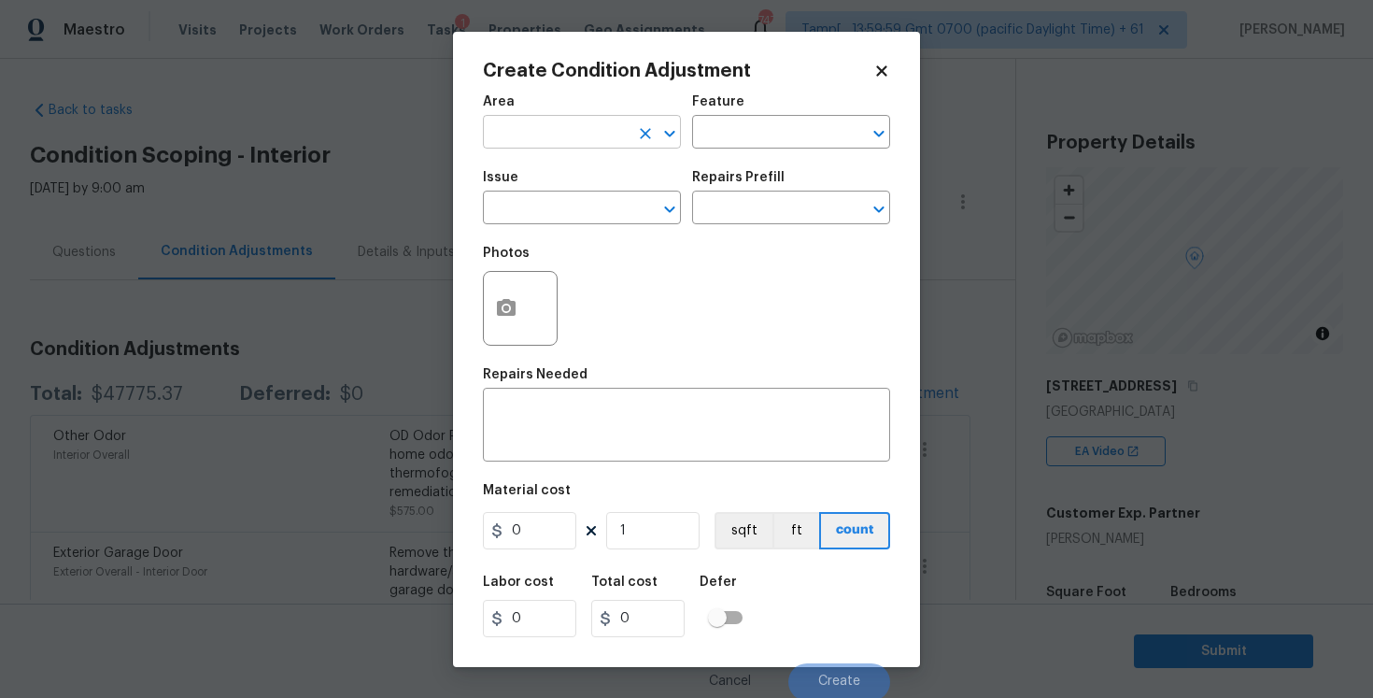
click at [571, 128] on input "text" at bounding box center [556, 134] width 146 height 29
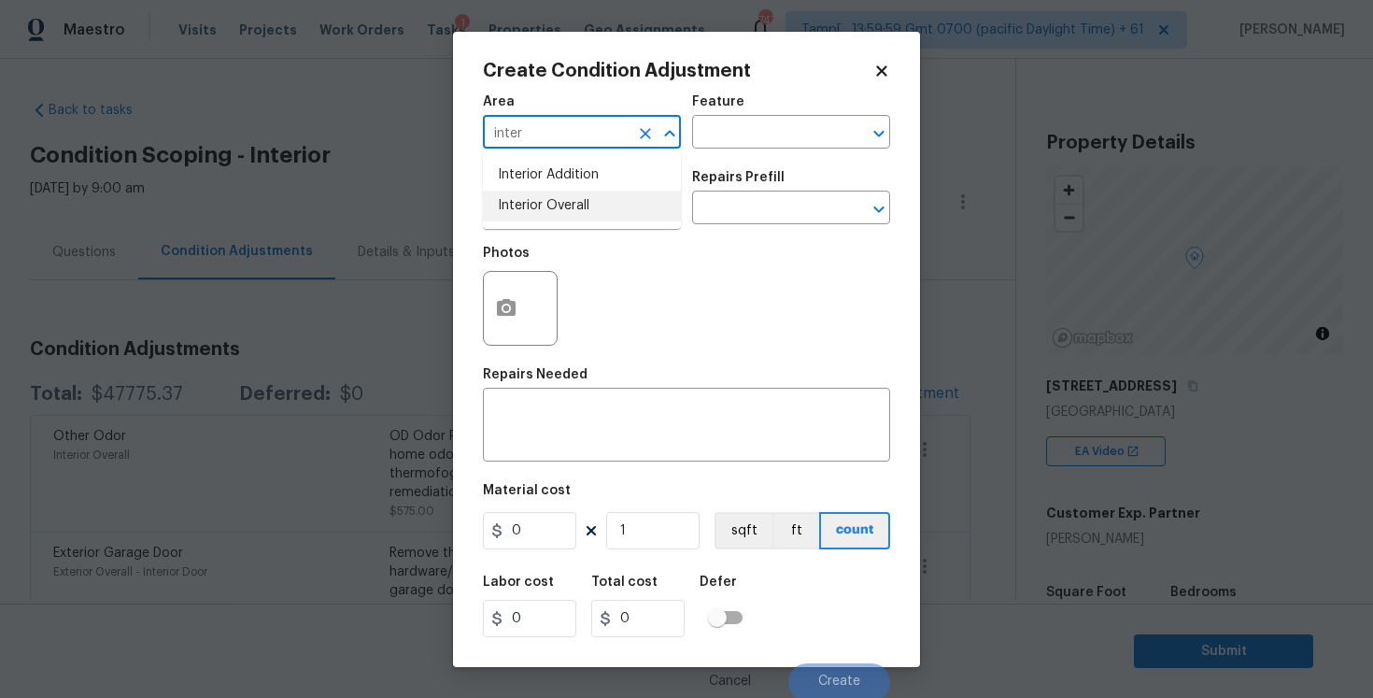
click at [548, 214] on li "Interior Overall" at bounding box center [582, 206] width 198 height 31
type input "Interior Overall"
click at [548, 214] on input "text" at bounding box center [556, 209] width 146 height 29
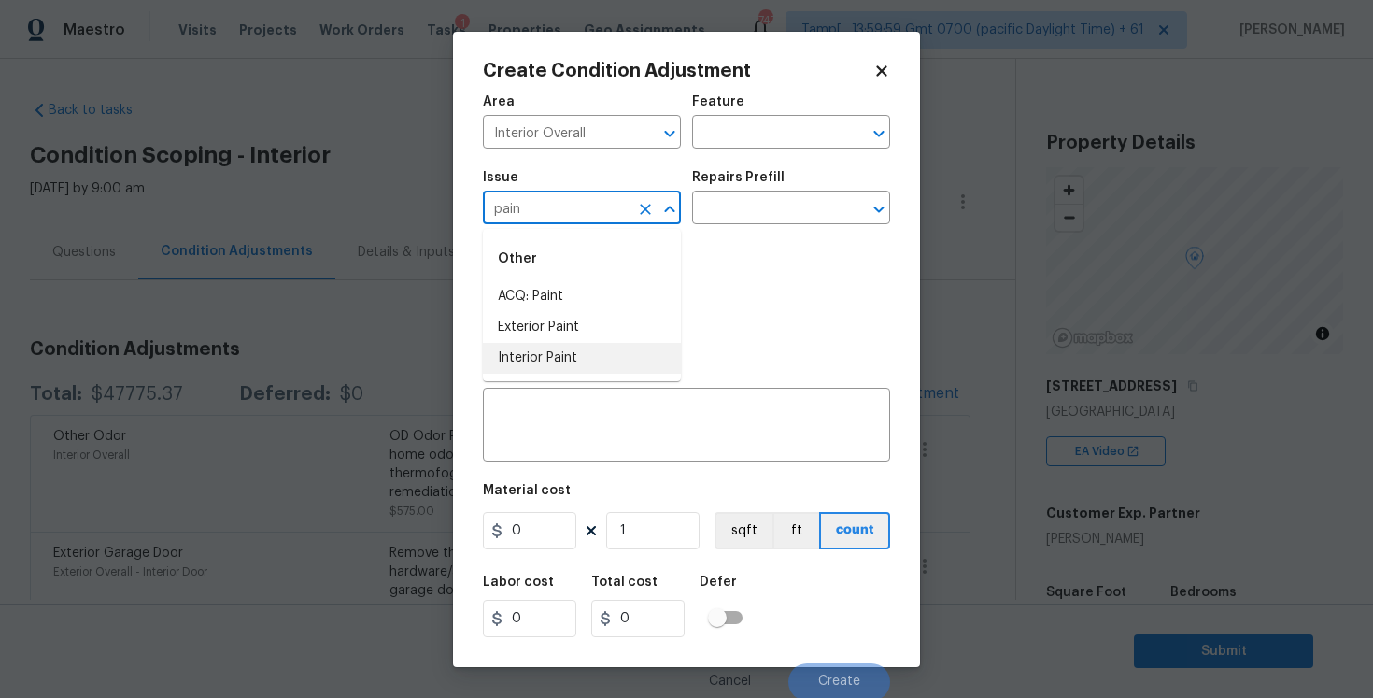
click at [549, 355] on li "Interior Paint" at bounding box center [582, 358] width 198 height 31
type input "Interior Paint"
click at [699, 208] on input "text" at bounding box center [765, 209] width 146 height 29
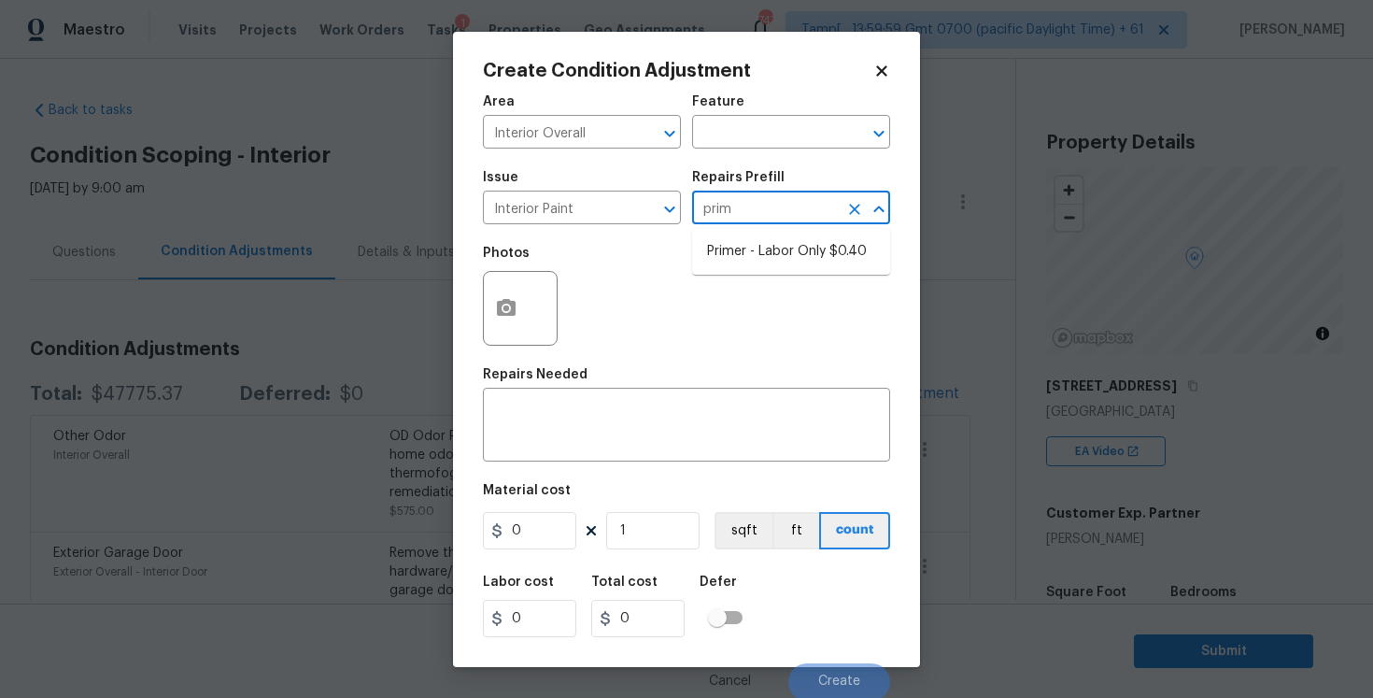
type input "prime"
click at [724, 261] on li "Primer - Labor Only $0.40" at bounding box center [791, 251] width 198 height 31
type input "Overall Paint"
type textarea "Interior primer - PRIMER PROVIDED BY OPENDOOR - All nails, screws, drywall anch…"
type input "0.4"
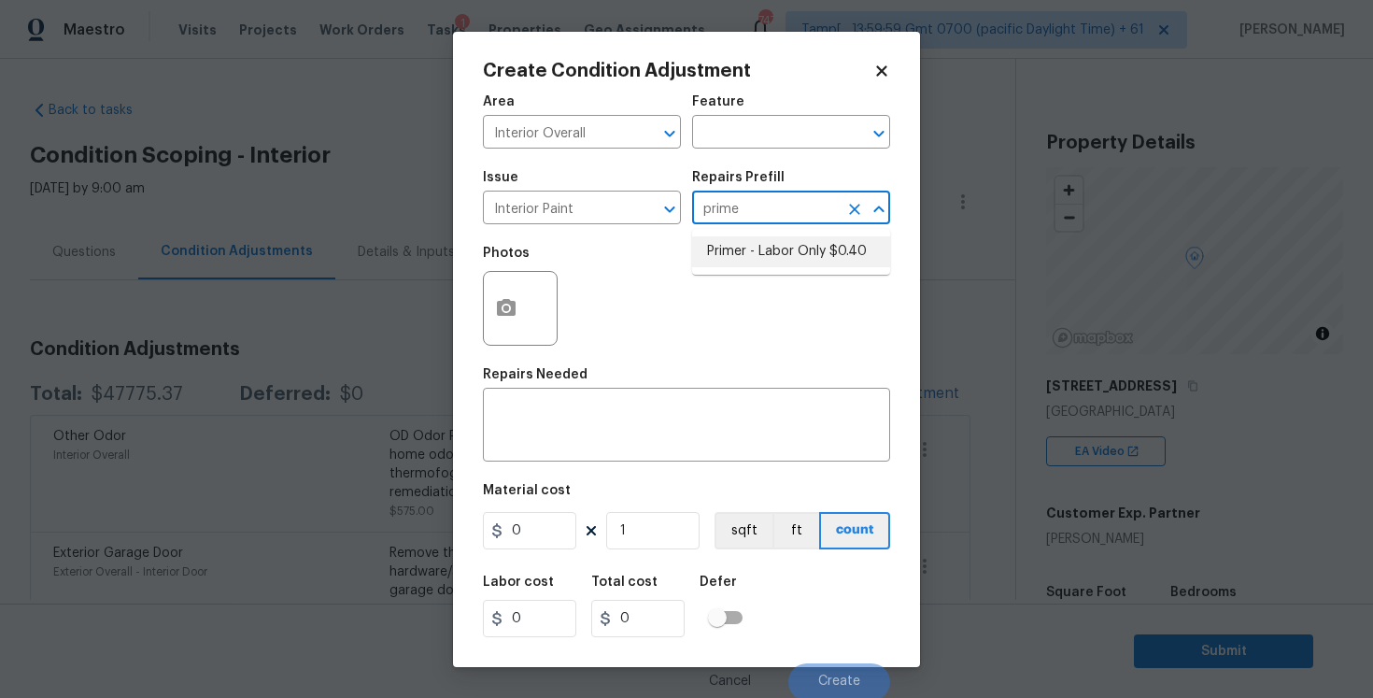
type input "0.4"
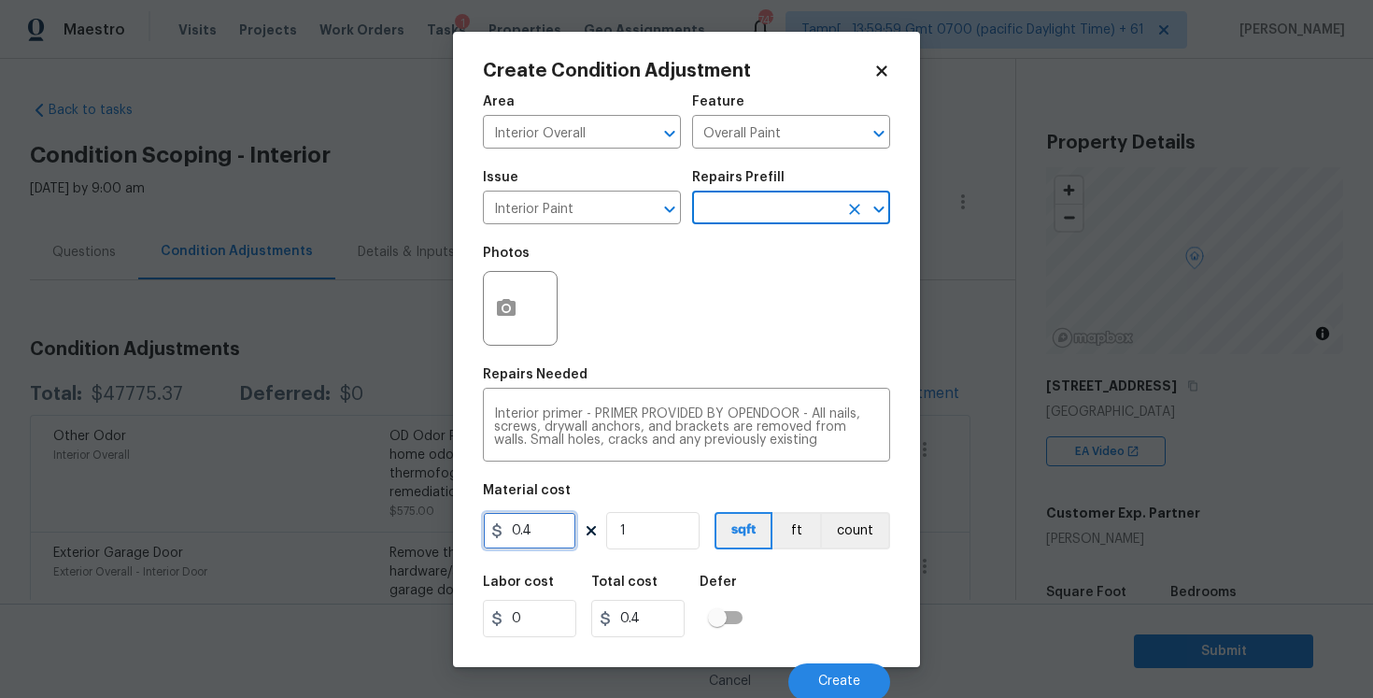
click at [537, 545] on input "0.4" at bounding box center [529, 530] width 93 height 37
type input "500"
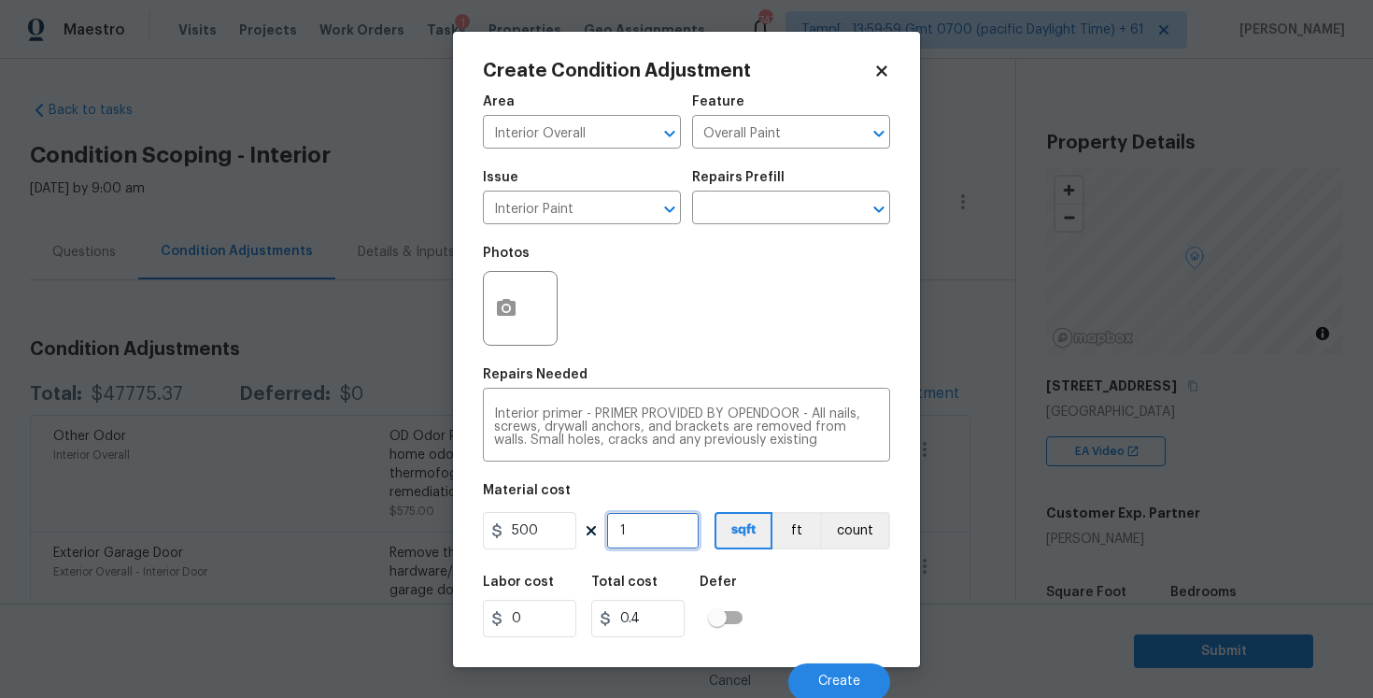
click at [606, 523] on input "1" at bounding box center [652, 530] width 93 height 37
type input "500"
click at [519, 298] on button "button" at bounding box center [506, 308] width 45 height 73
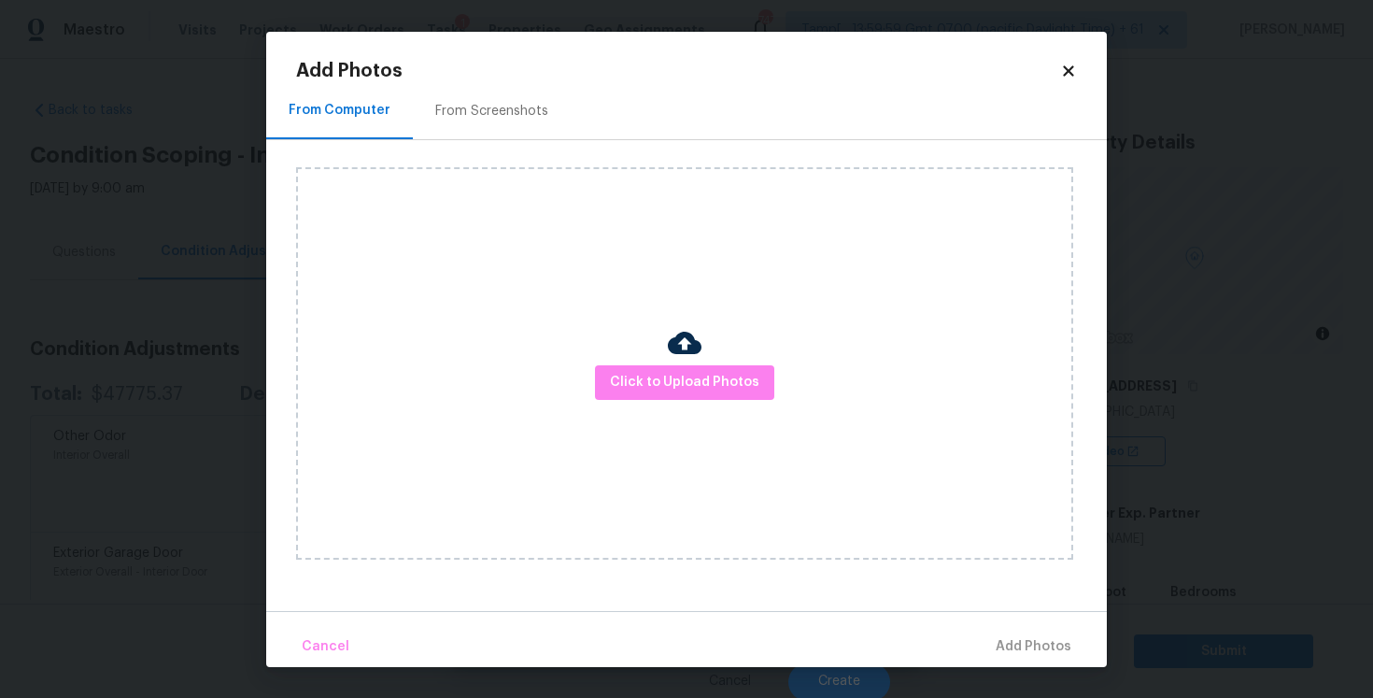
click at [585, 368] on div "Click to Upload Photos" at bounding box center [684, 363] width 777 height 392
click at [628, 371] on span "Click to Upload Photos" at bounding box center [684, 382] width 149 height 23
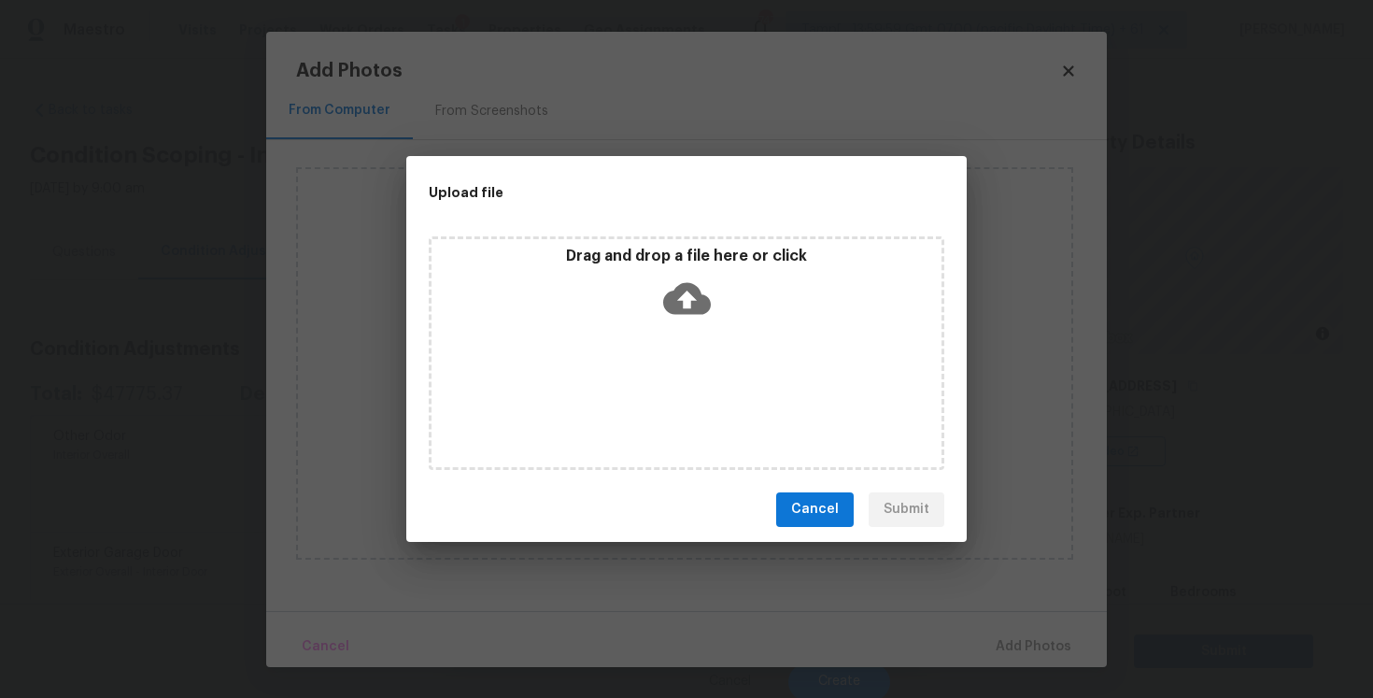
click at [663, 256] on p "Drag and drop a file here or click" at bounding box center [687, 257] width 510 height 20
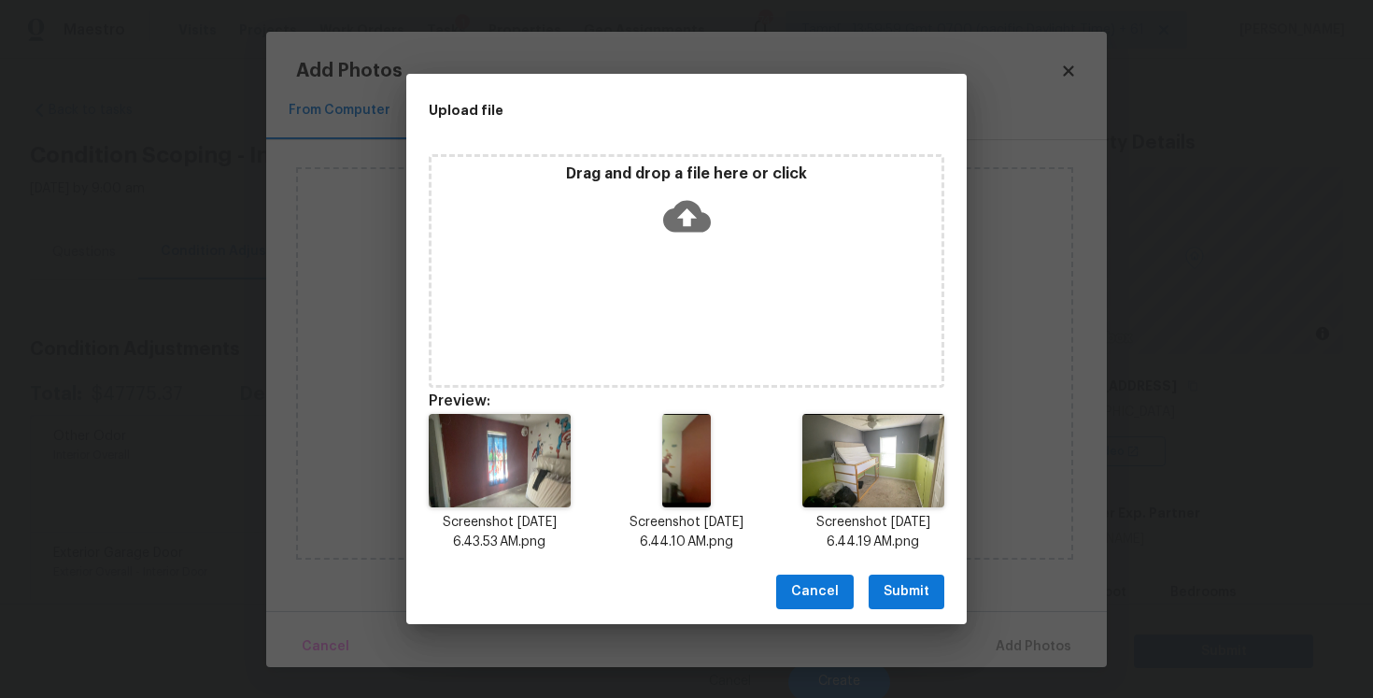
scroll to position [15, 0]
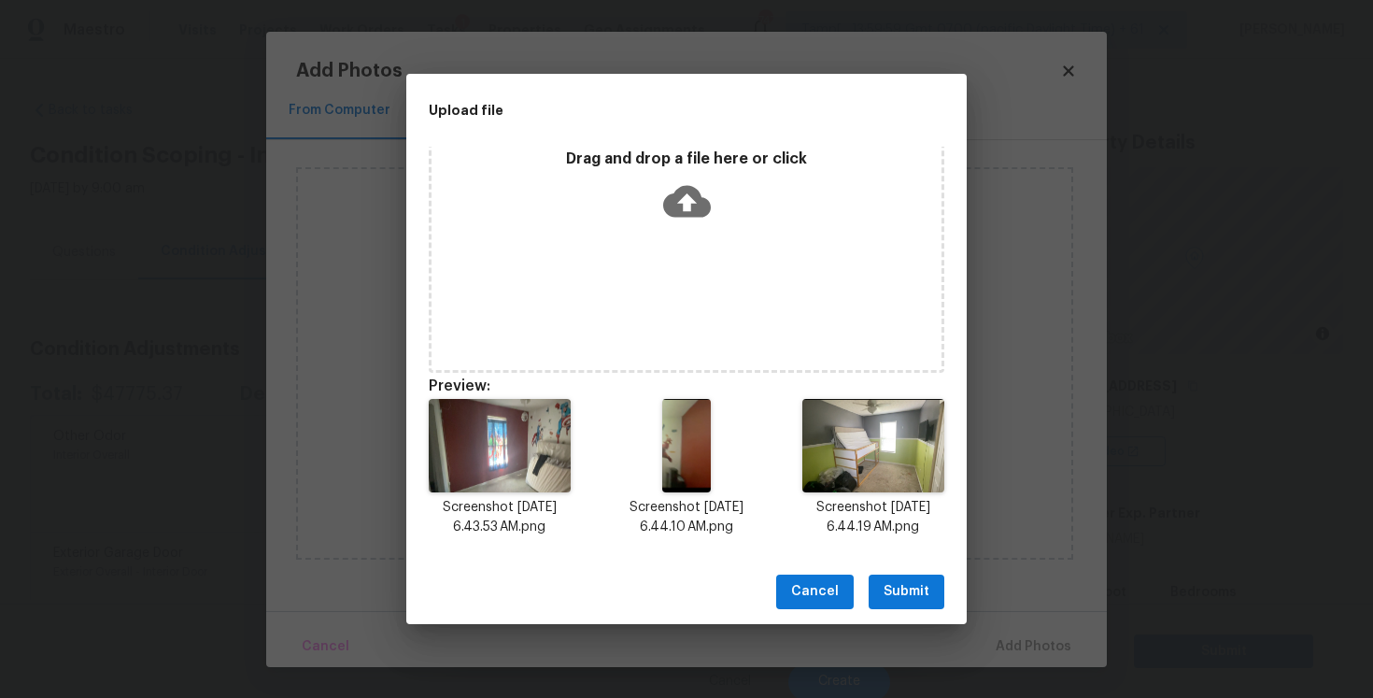
click at [899, 591] on span "Submit" at bounding box center [907, 591] width 46 height 23
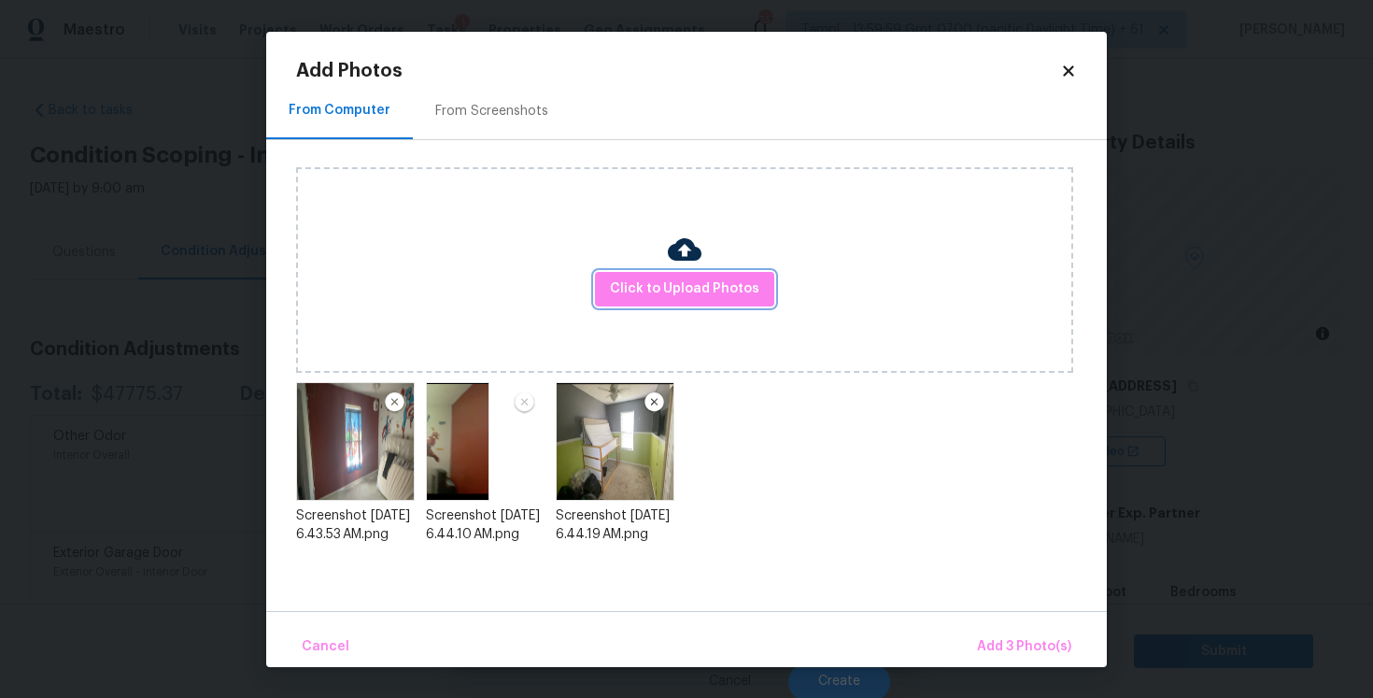
scroll to position [0, 0]
click at [1007, 643] on span "Add 3 Photo(s)" at bounding box center [1024, 646] width 94 height 23
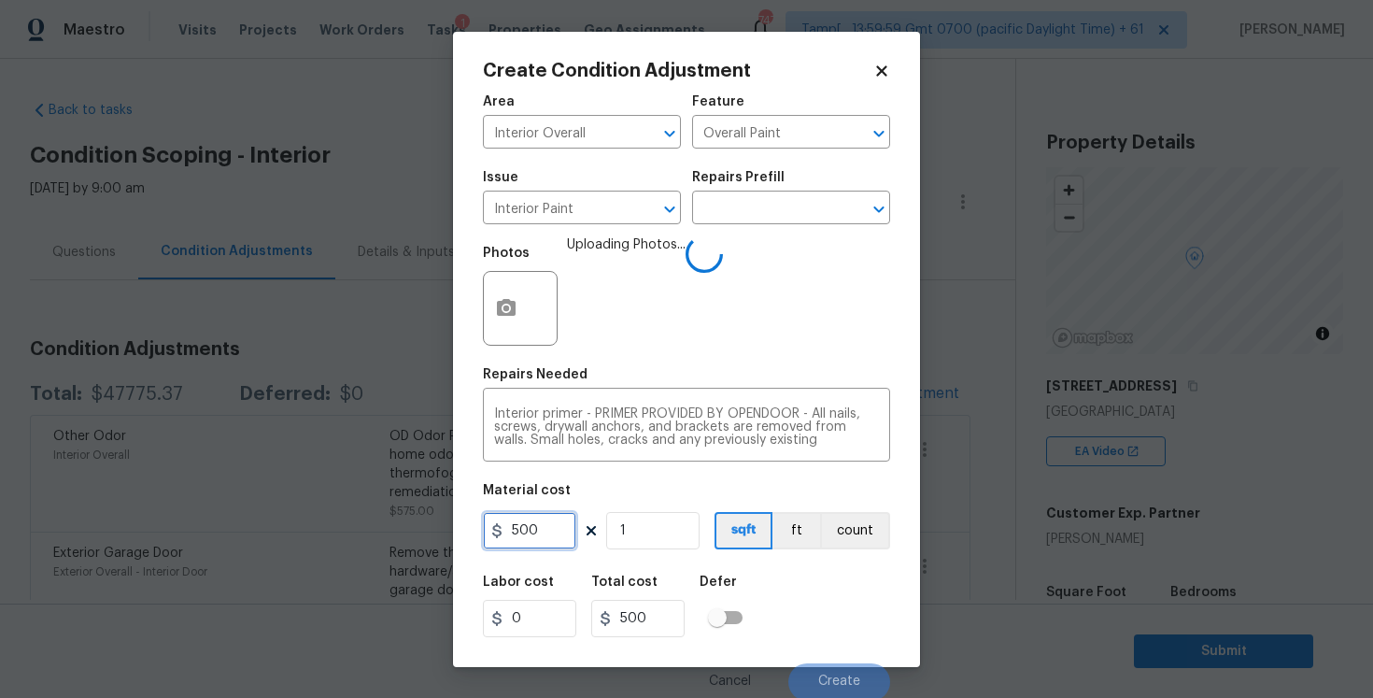
click at [563, 535] on input "500" at bounding box center [529, 530] width 93 height 37
type input "300"
click at [783, 583] on div "Labor cost 0 Total cost 300 Defer" at bounding box center [686, 606] width 407 height 84
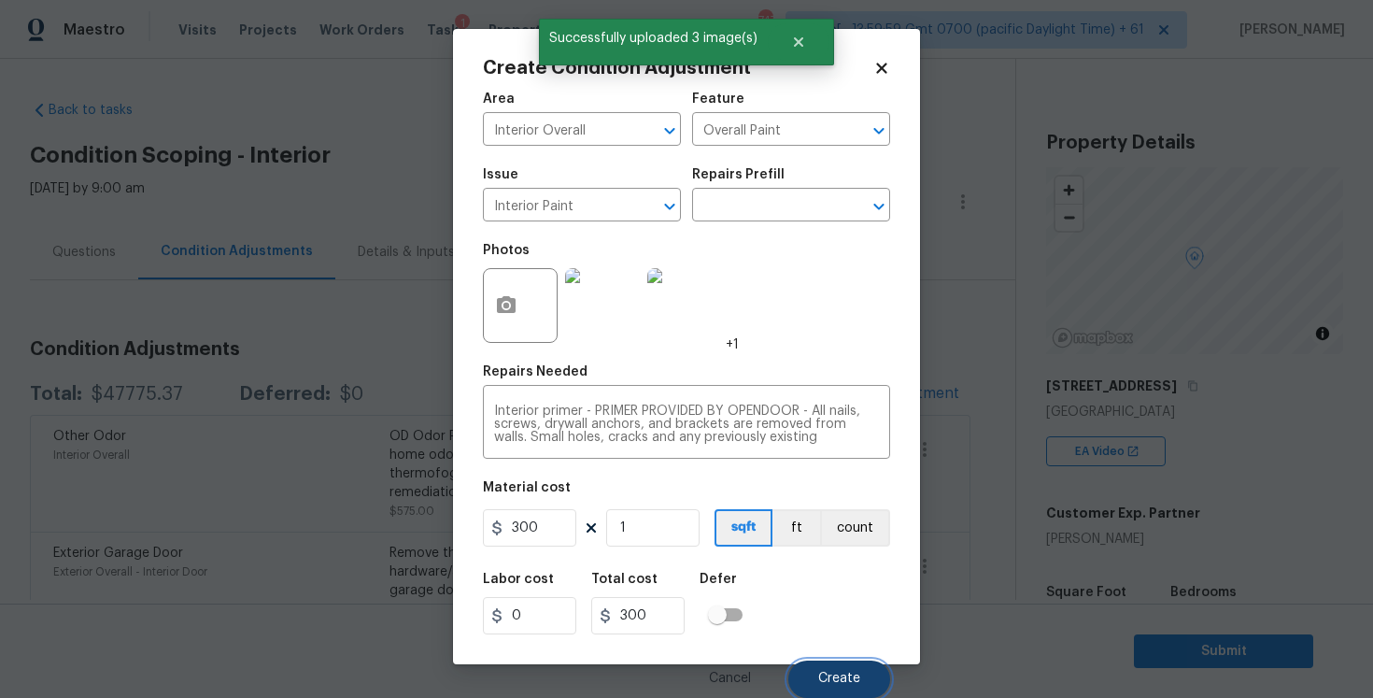
click at [837, 680] on span "Create" at bounding box center [839, 679] width 42 height 14
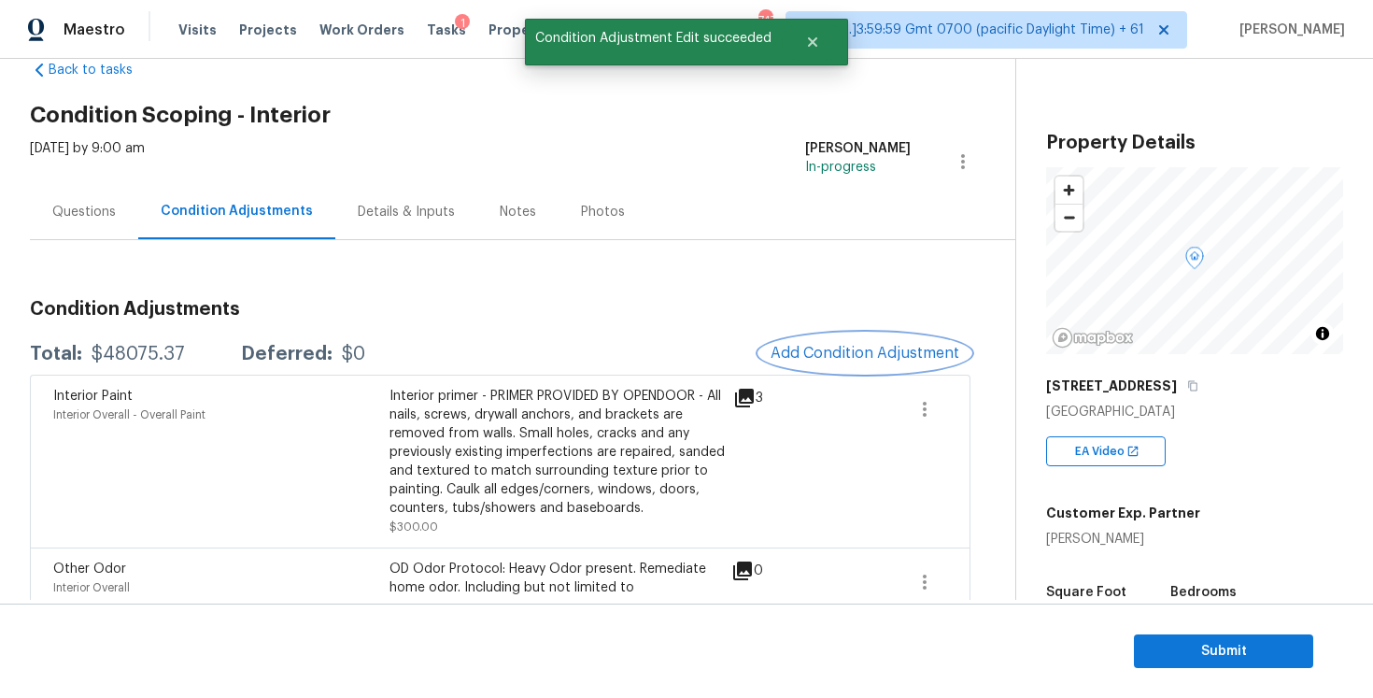
scroll to position [21, 0]
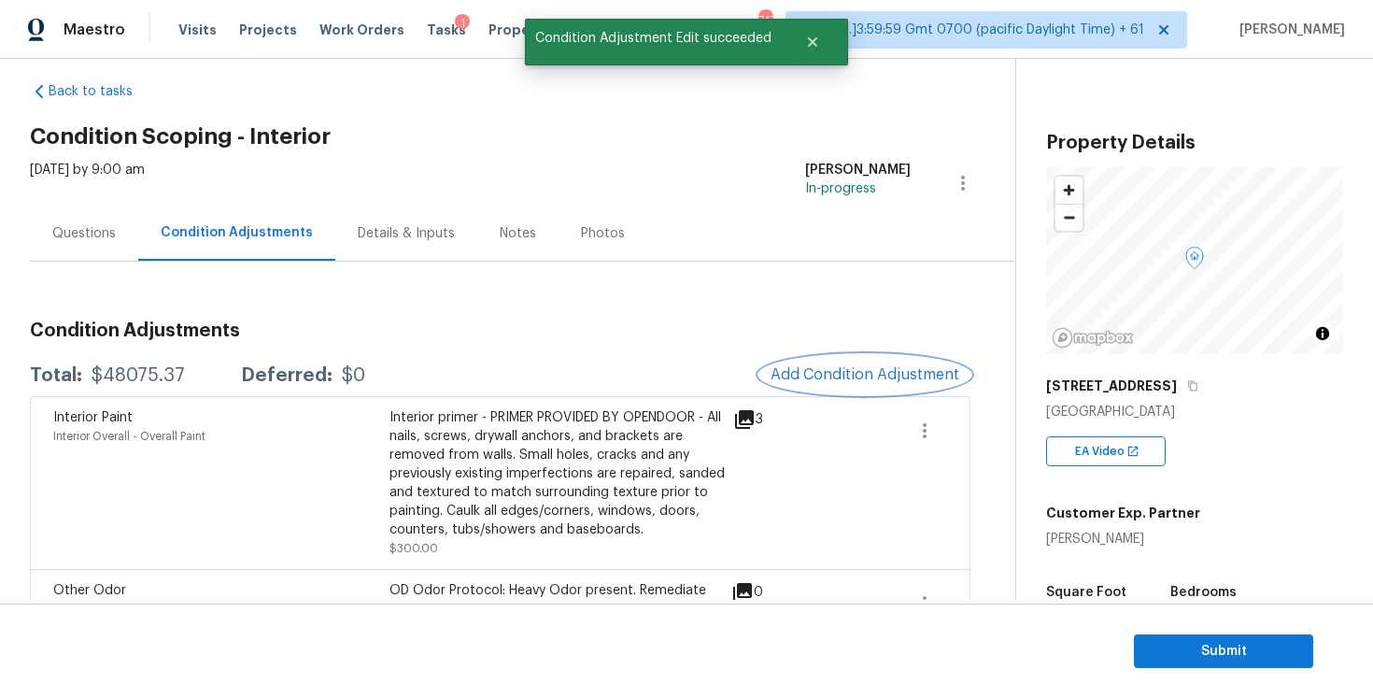
click at [819, 389] on button "Add Condition Adjustment" at bounding box center [865, 374] width 211 height 39
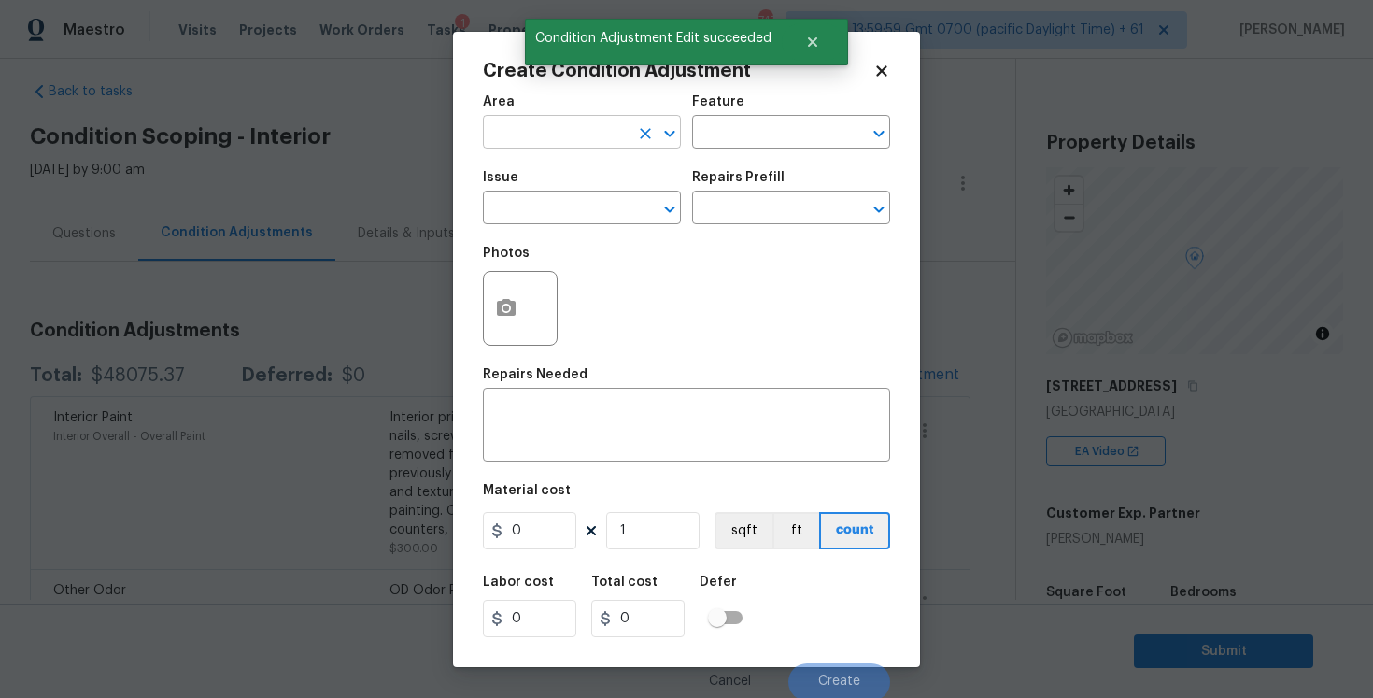
click at [593, 123] on input "text" at bounding box center [556, 134] width 146 height 29
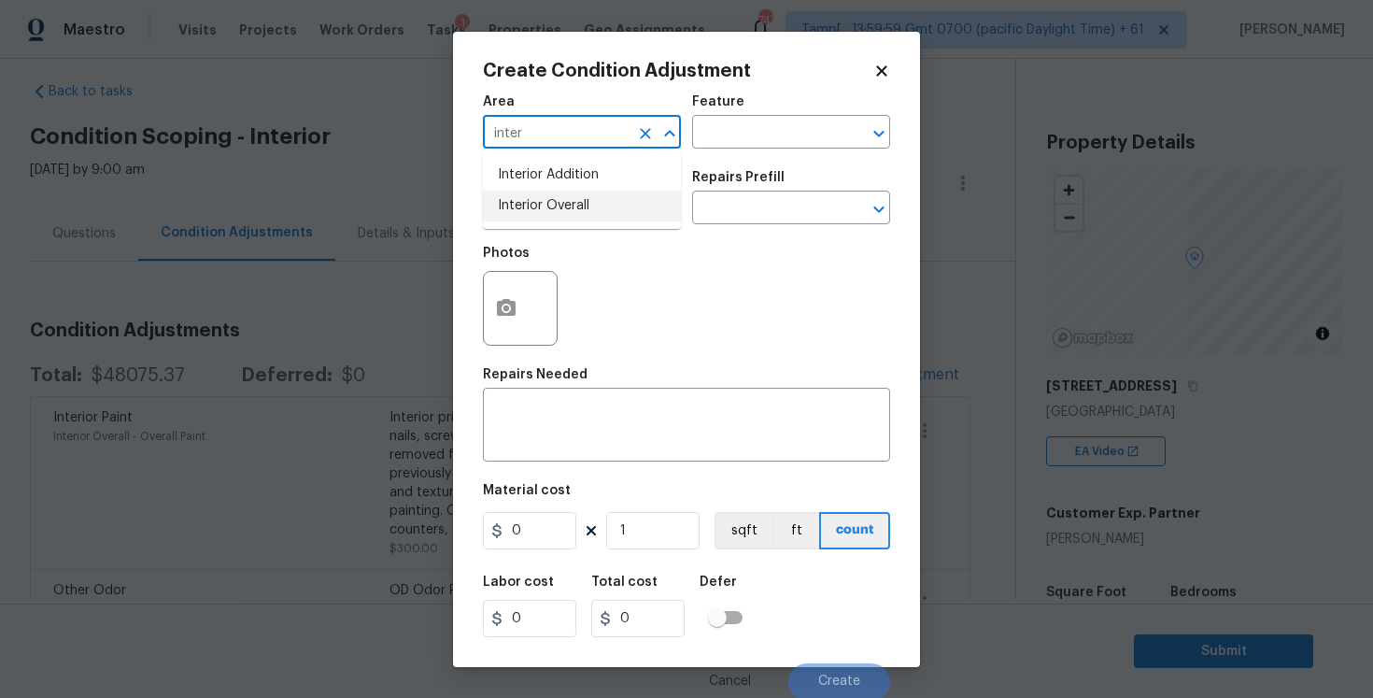
click at [580, 203] on li "Interior Overall" at bounding box center [582, 206] width 198 height 31
type input "Interior Overall"
click at [580, 203] on input "text" at bounding box center [556, 209] width 146 height 29
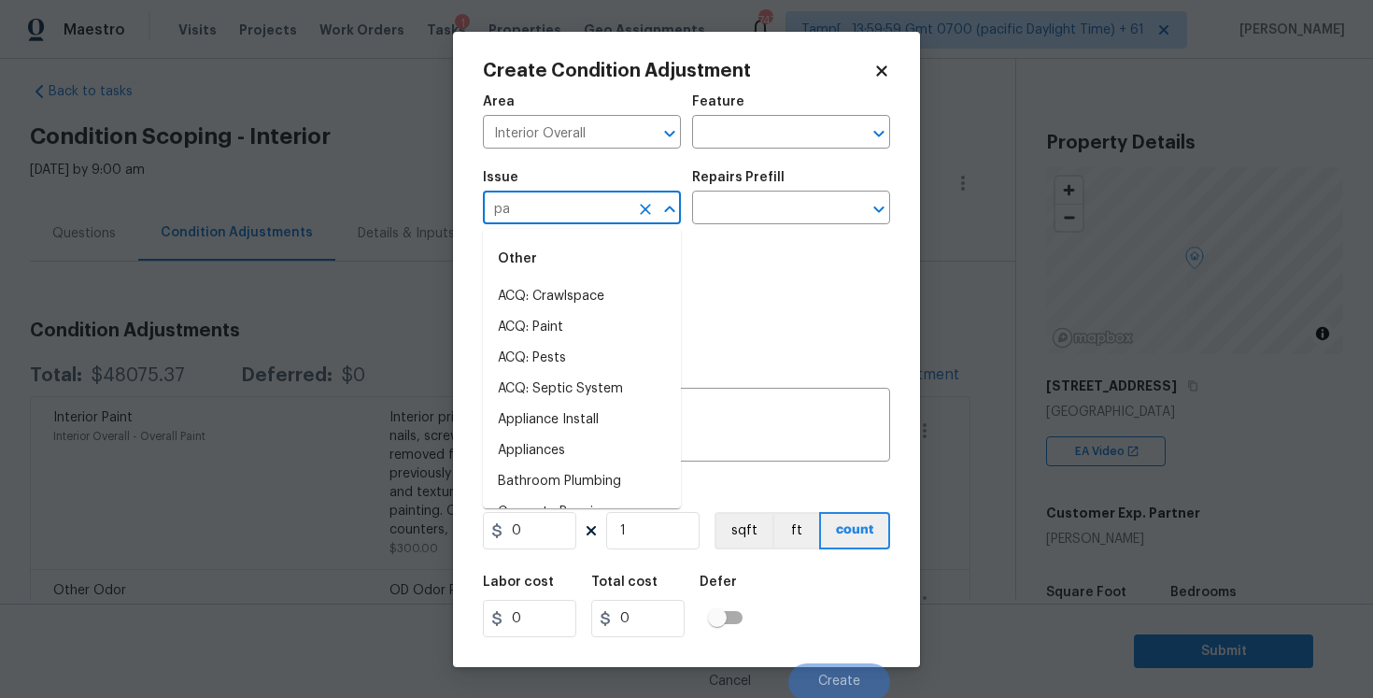
type input "pai"
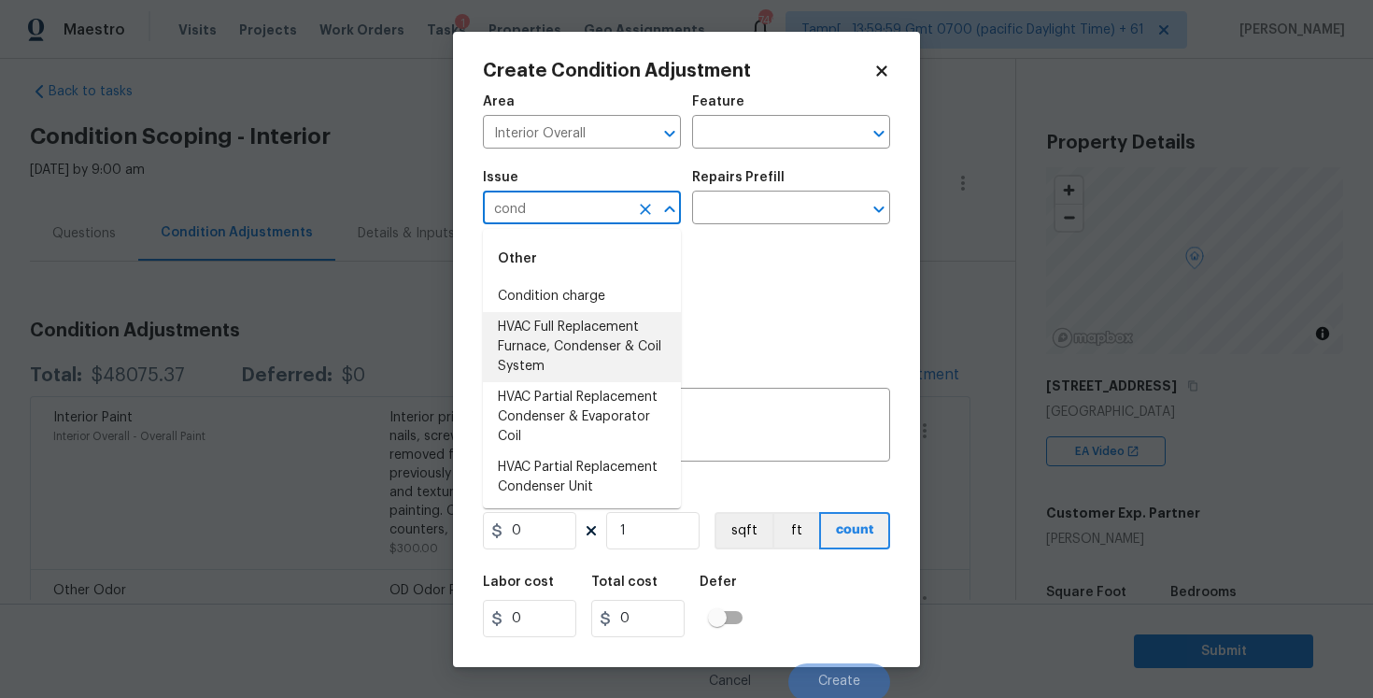
click at [483, 377] on li "HVAC Full Replacement Furnace, Condenser & Coil System" at bounding box center [582, 347] width 198 height 70
type input "HVAC Full Replacement Furnace, Condenser & Coil System"
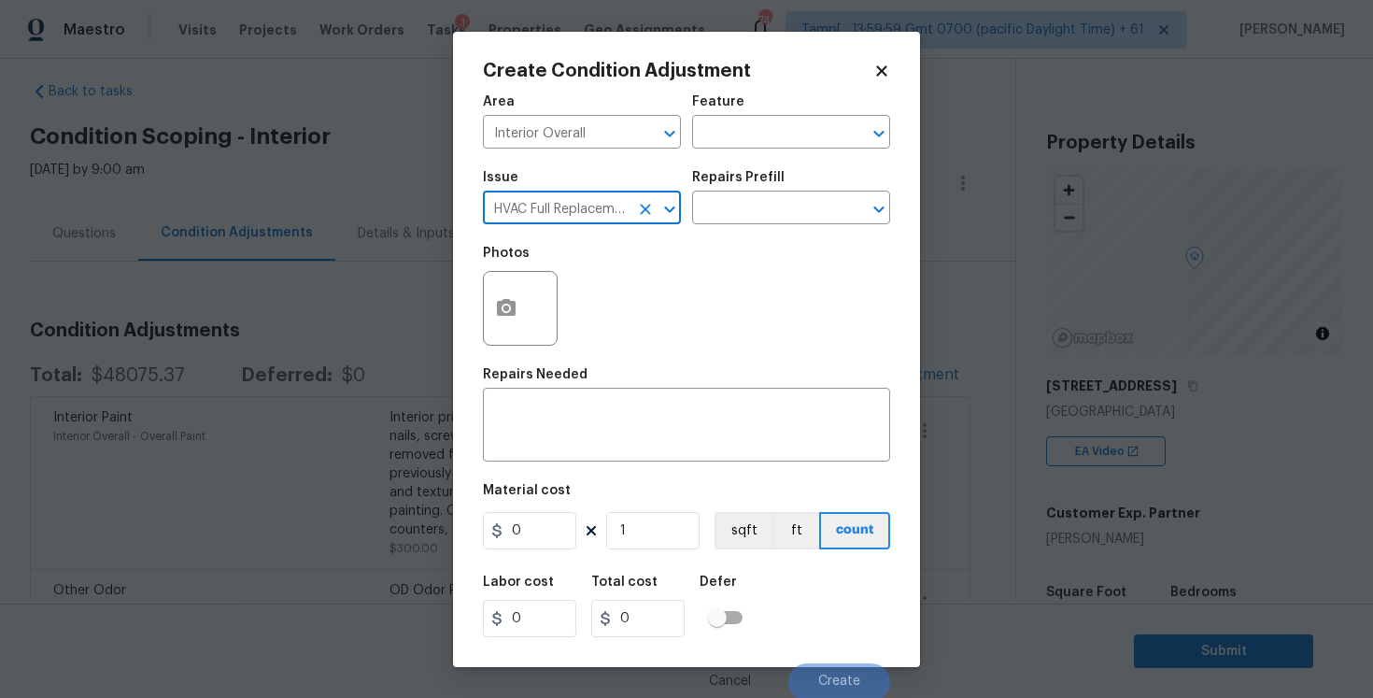
scroll to position [3, 0]
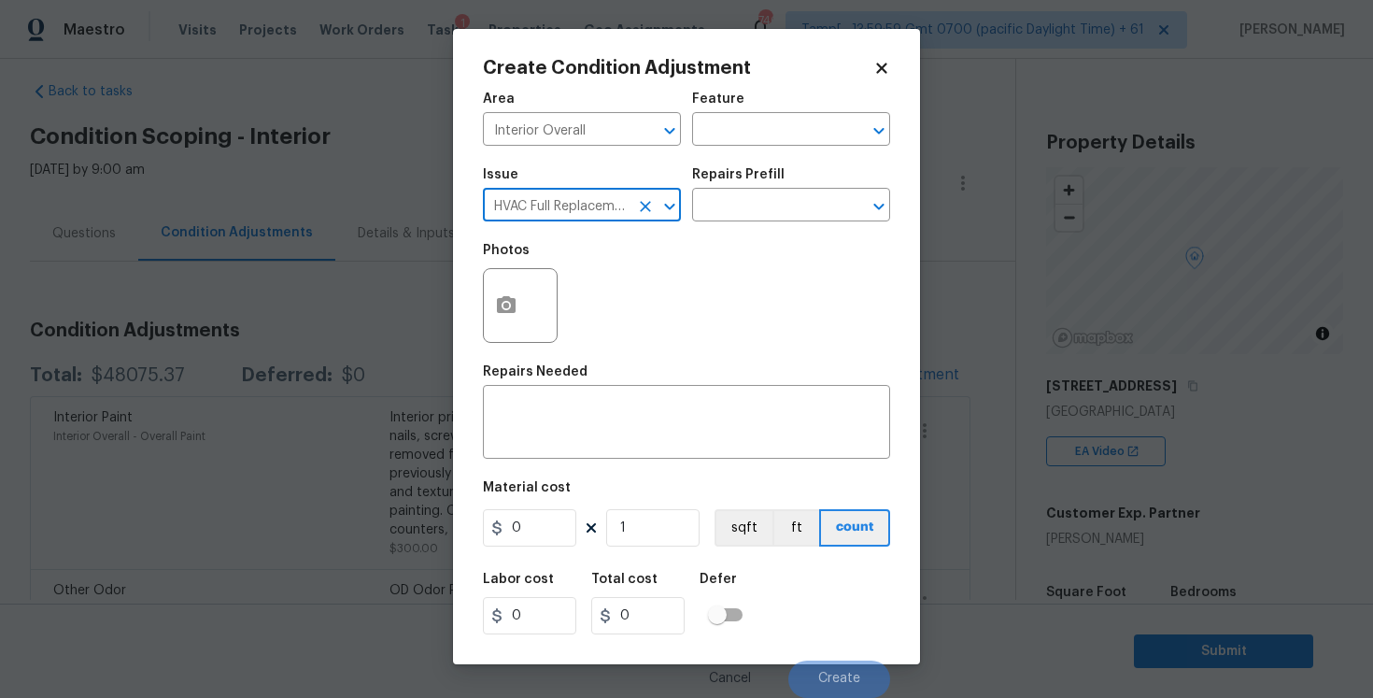
click at [649, 206] on icon "Clear" at bounding box center [645, 206] width 19 height 19
type input "bathr"
click at [651, 206] on icon "Clear" at bounding box center [645, 206] width 19 height 19
click at [638, 285] on li "Interior Resurfacing" at bounding box center [582, 292] width 198 height 31
type input "Interior Resurfacing"
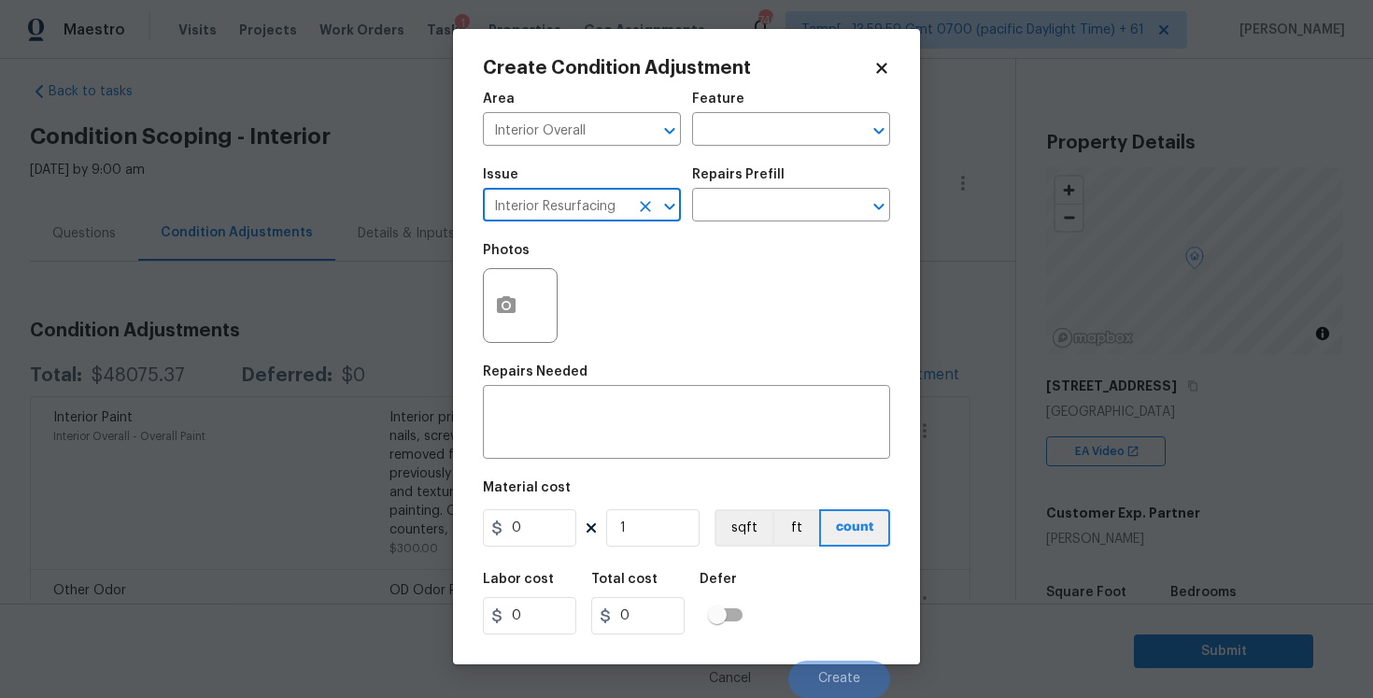
click at [728, 228] on div "Issue Interior Resurfacing ​ Repairs Prefill ​" at bounding box center [686, 195] width 407 height 76
click at [734, 211] on input "text" at bounding box center [765, 206] width 146 height 29
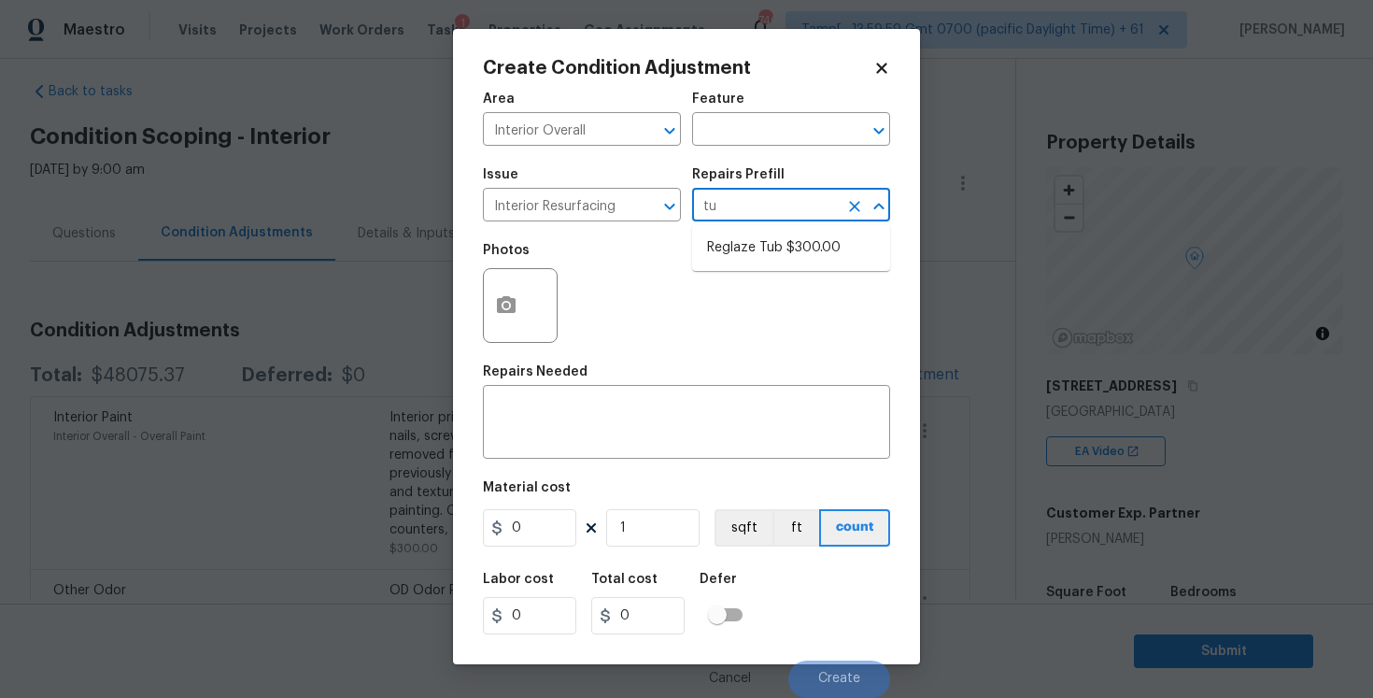
type input "tub"
click at [745, 245] on li "Reglaze Tub $300.00" at bounding box center [791, 248] width 198 height 31
type textarea "Prep, mask, clean and reglaze the tub (white) both on the in and outer sides. H…"
type input "300"
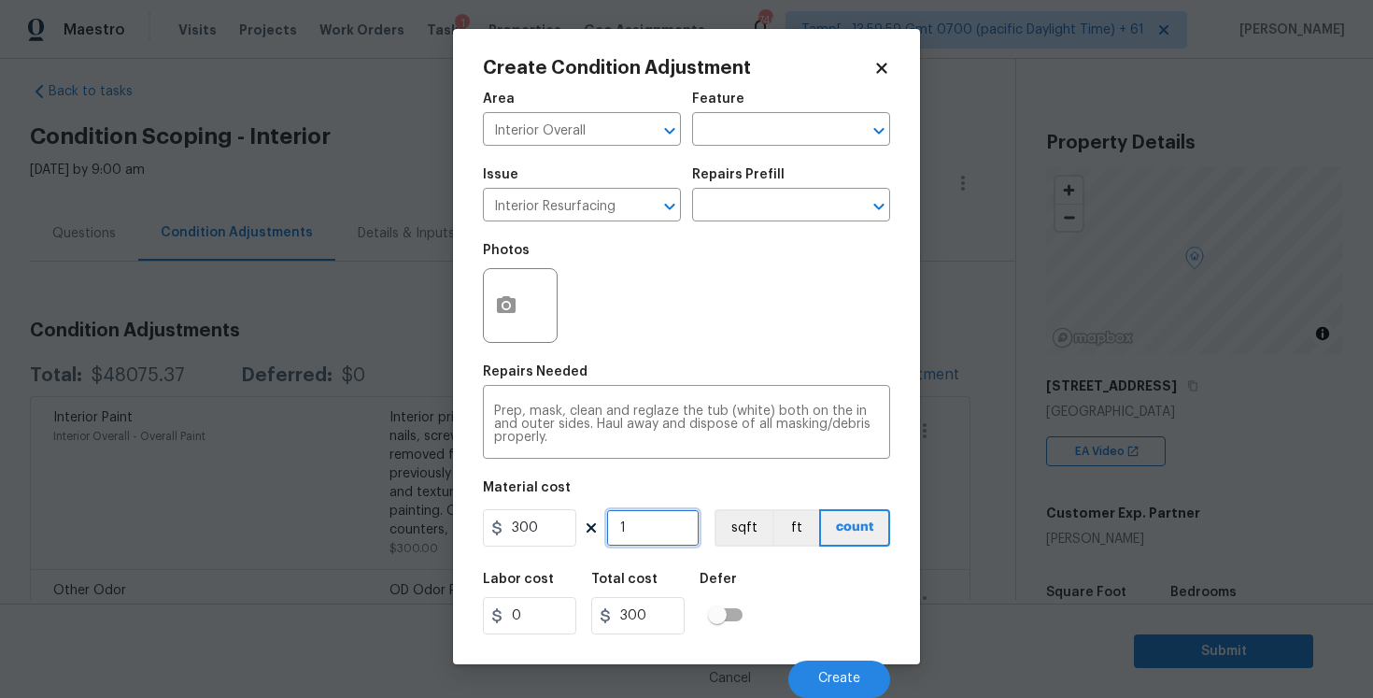
click at [643, 524] on input "1" at bounding box center [652, 527] width 93 height 37
type input "0"
type input "2"
type input "600"
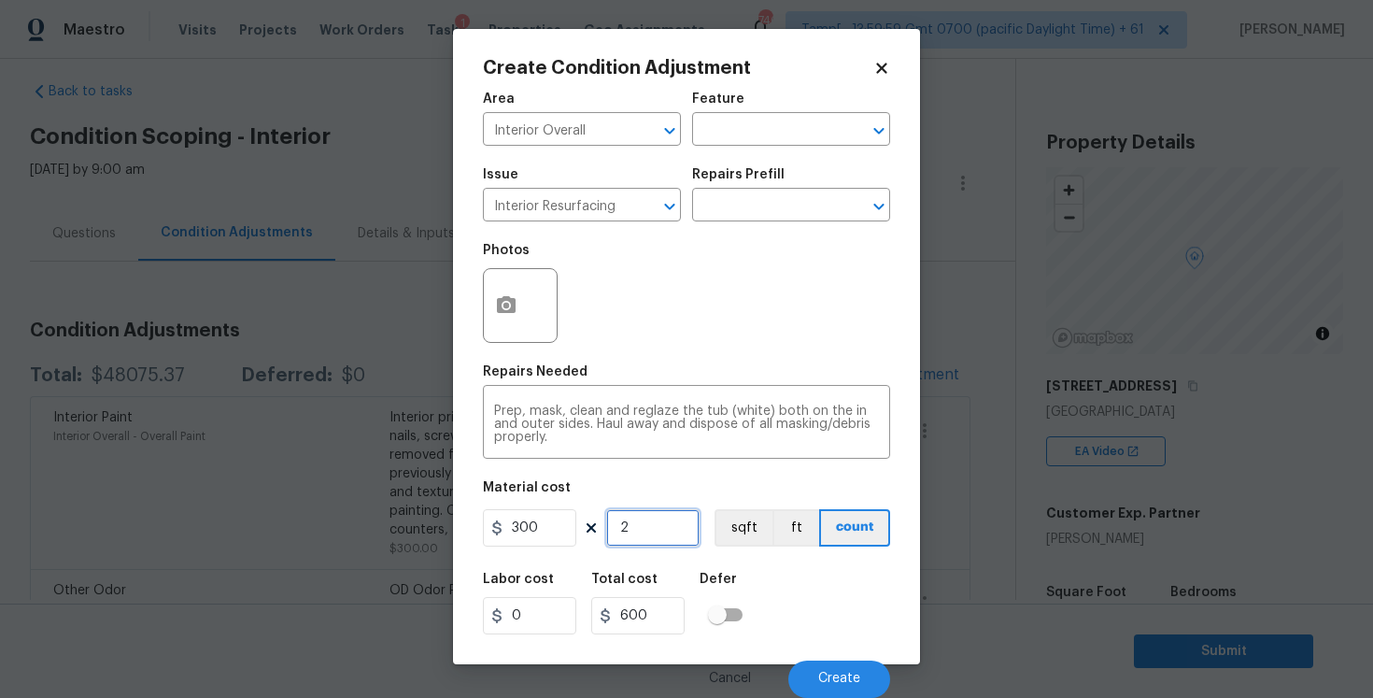
type input "2"
click at [664, 496] on div "Material cost" at bounding box center [686, 493] width 407 height 24
click at [524, 272] on div at bounding box center [520, 305] width 75 height 75
click at [517, 301] on icon "button" at bounding box center [506, 305] width 22 height 22
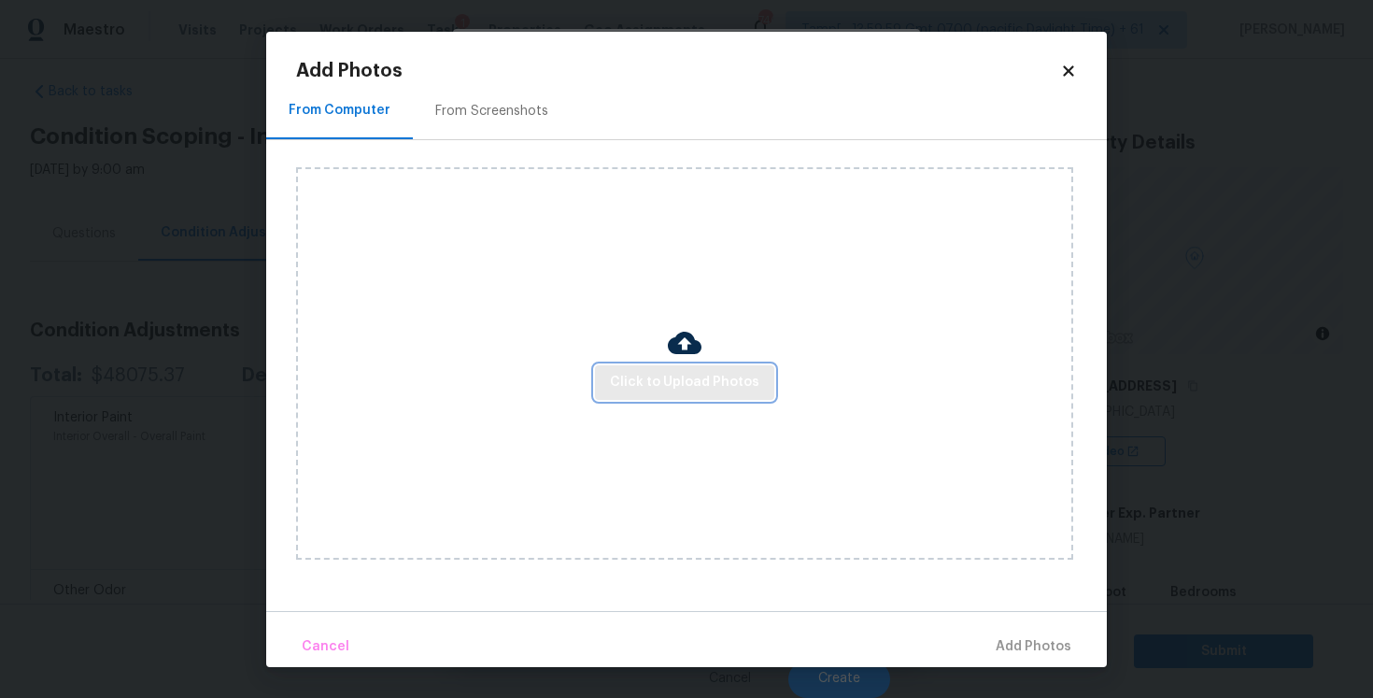
click at [676, 398] on button "Click to Upload Photos" at bounding box center [684, 382] width 179 height 35
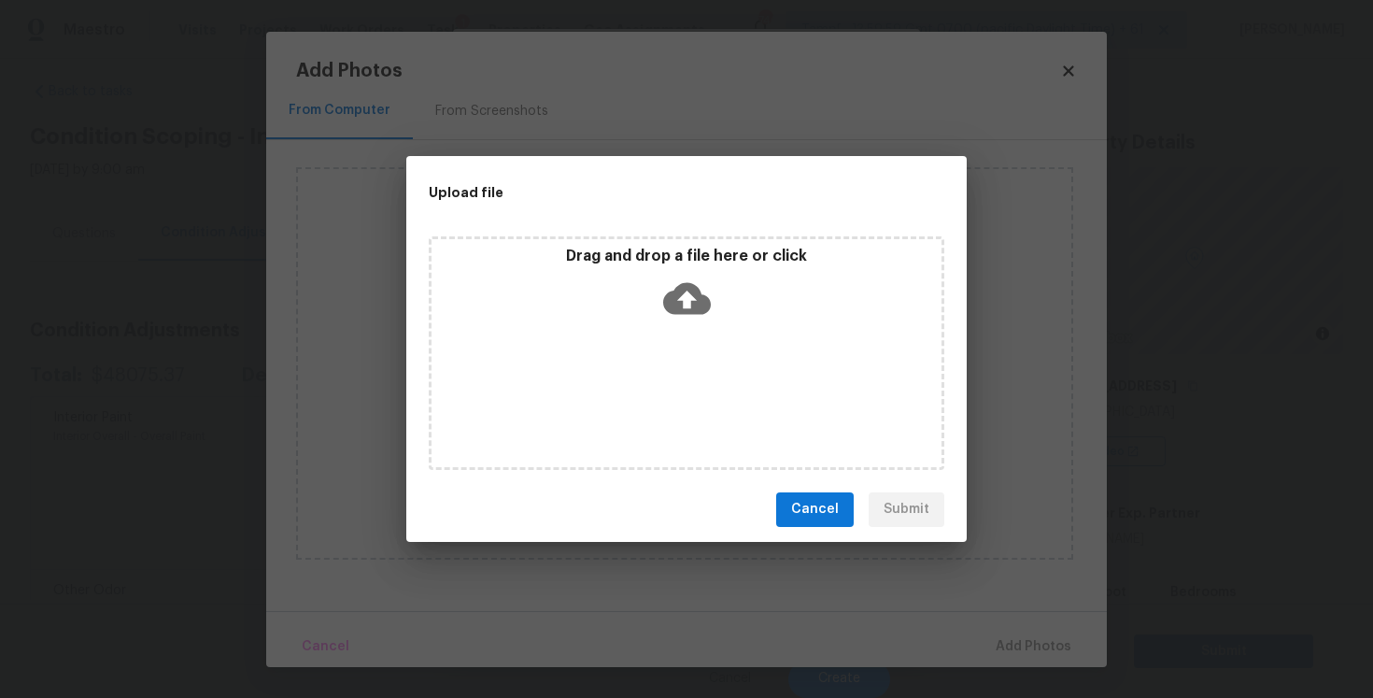
click at [678, 306] on icon at bounding box center [687, 298] width 48 height 32
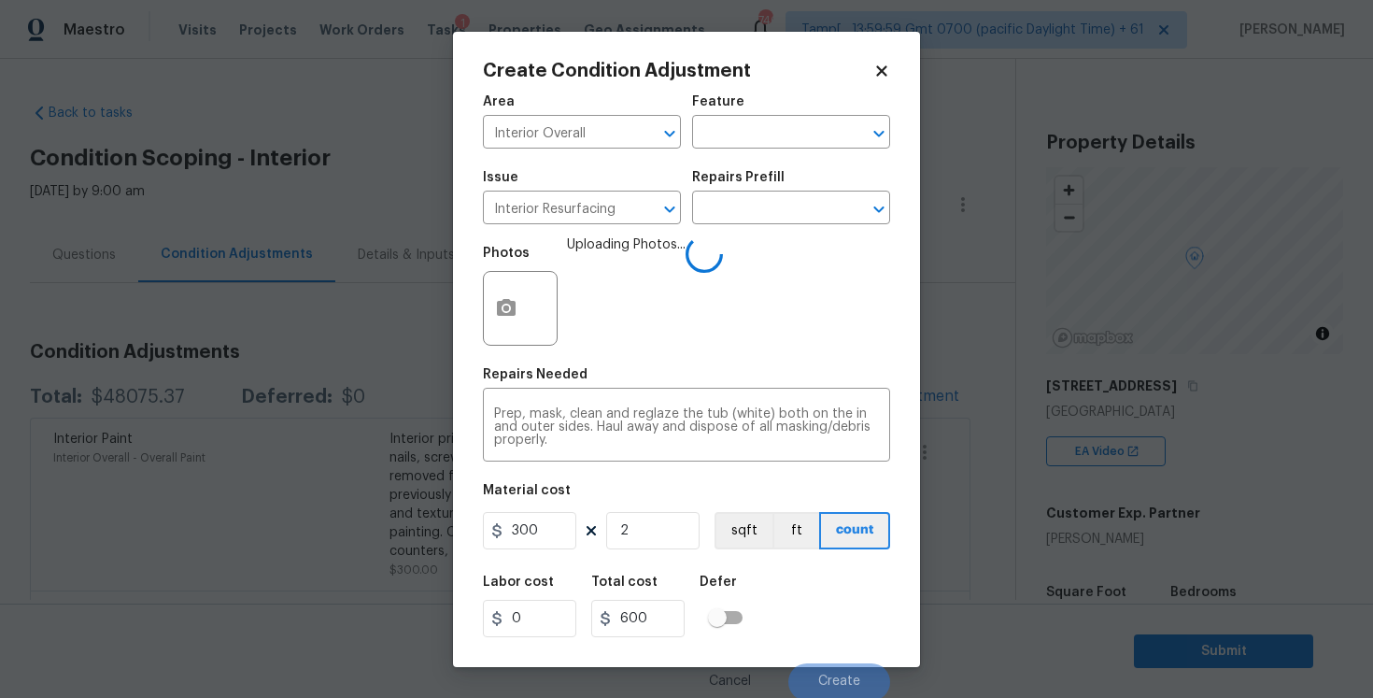
scroll to position [3, 0]
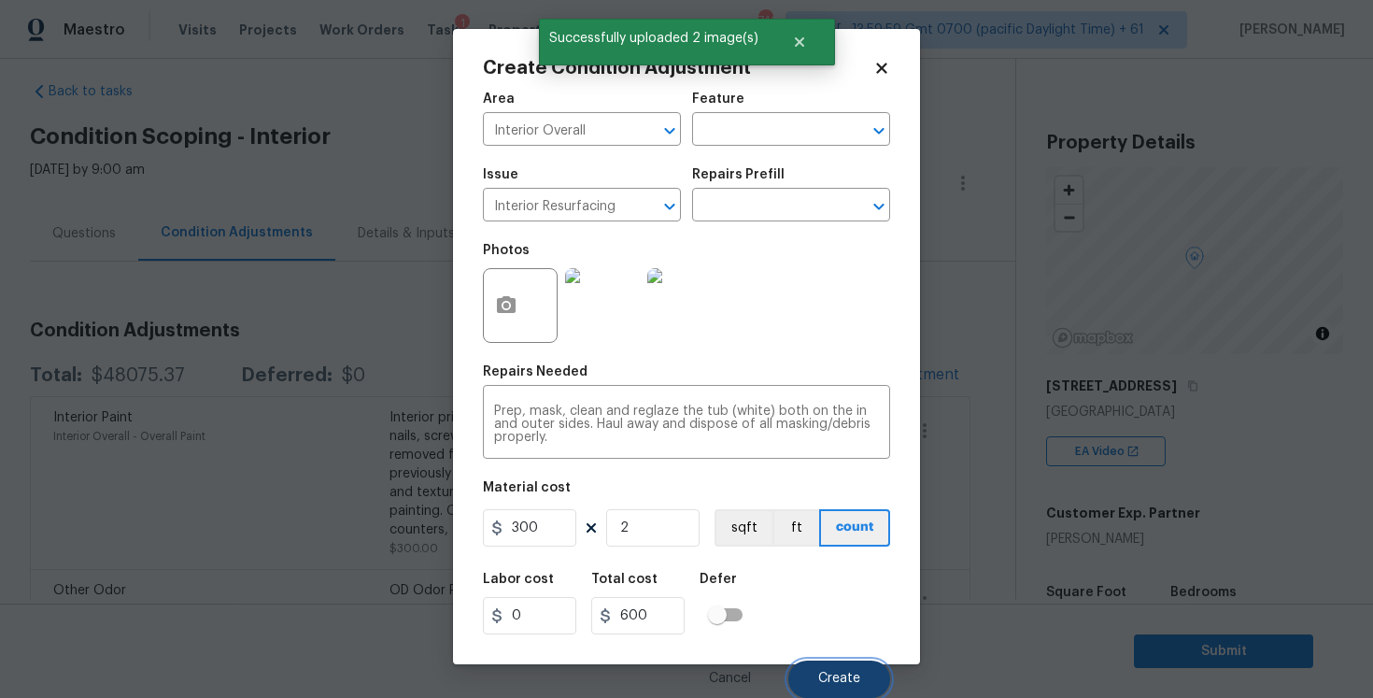
click at [850, 670] on button "Create" at bounding box center [839, 678] width 102 height 37
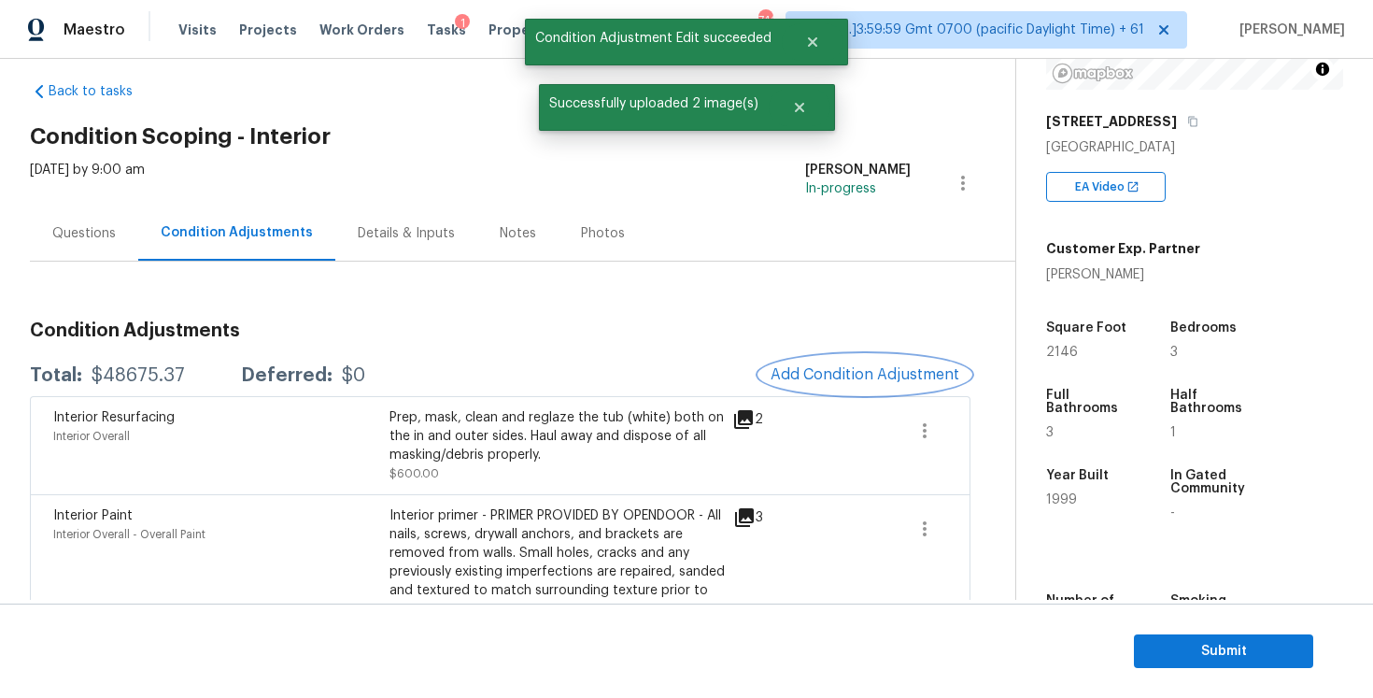
scroll to position [267, 0]
click at [845, 358] on button "Add Condition Adjustment" at bounding box center [865, 374] width 211 height 39
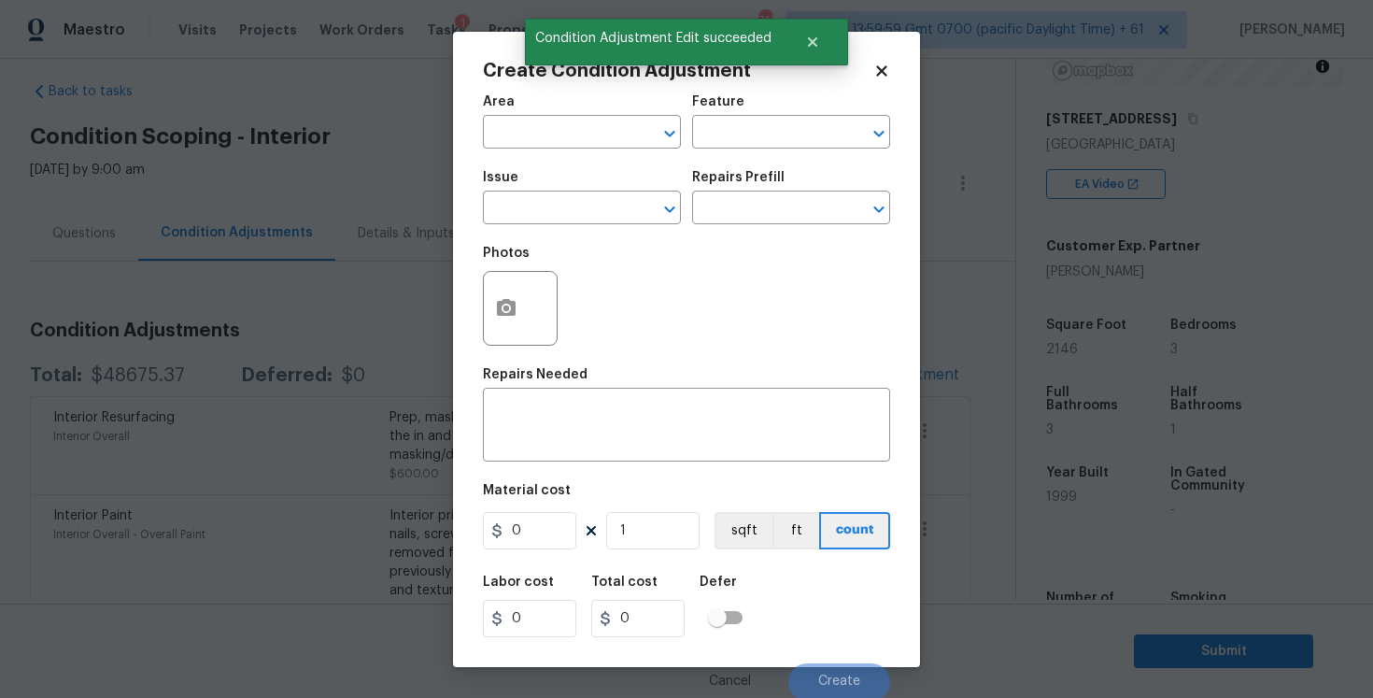
click at [603, 152] on span "Area ​" at bounding box center [582, 122] width 198 height 76
click at [603, 147] on input "text" at bounding box center [556, 134] width 146 height 29
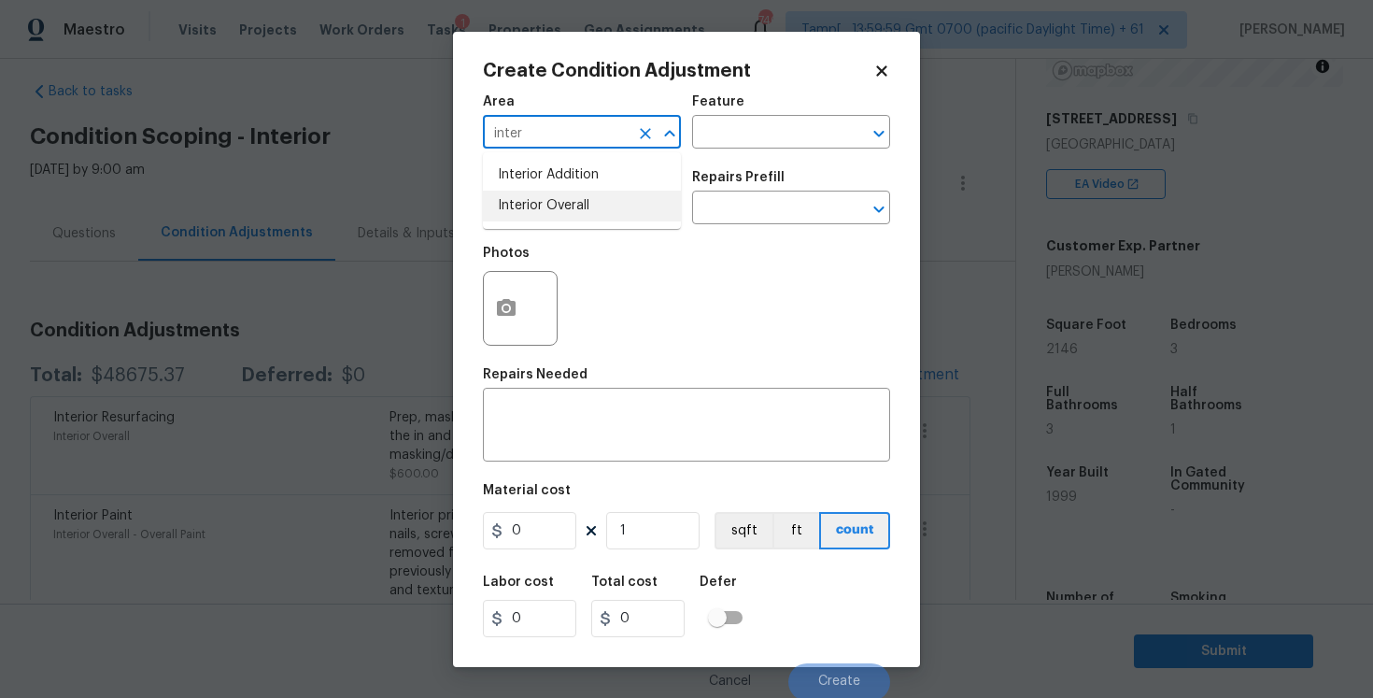
click at [595, 205] on li "Interior Overall" at bounding box center [582, 206] width 198 height 31
type input "Interior Overall"
click at [595, 205] on input "text" at bounding box center [556, 209] width 146 height 29
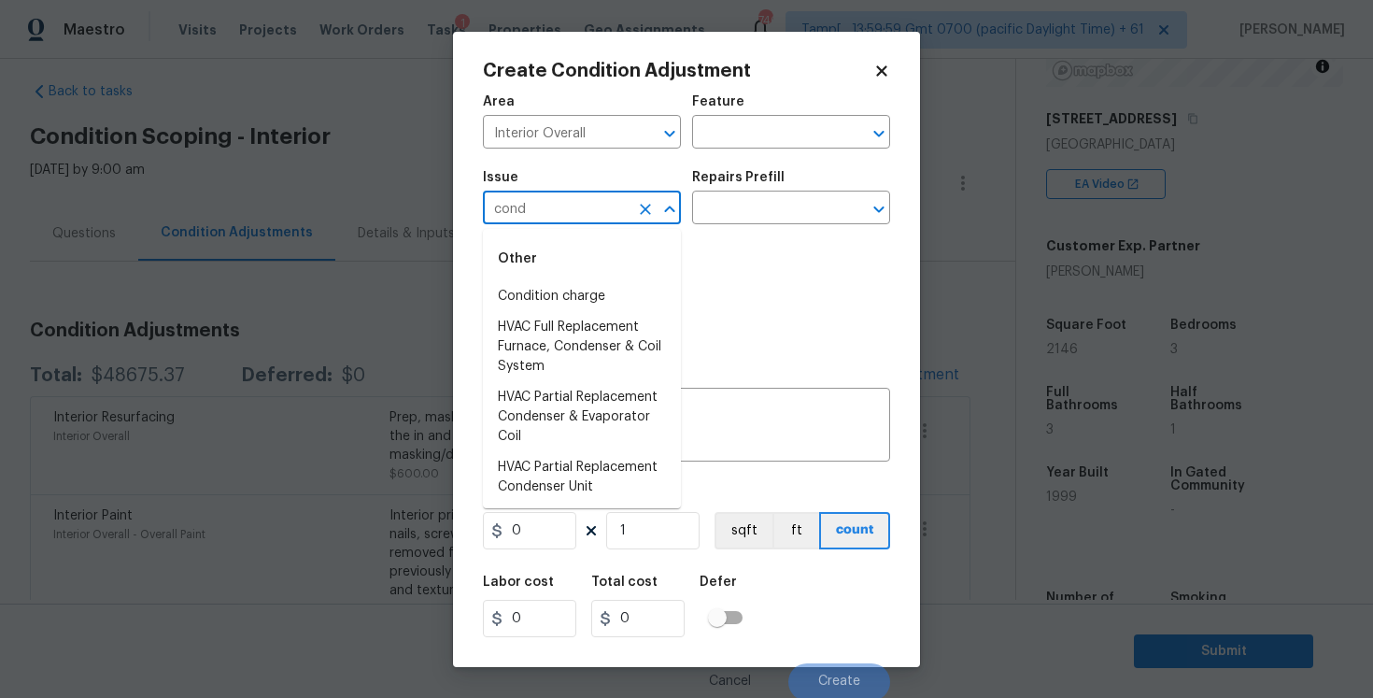
click at [592, 282] on li "Condition charge" at bounding box center [582, 296] width 198 height 31
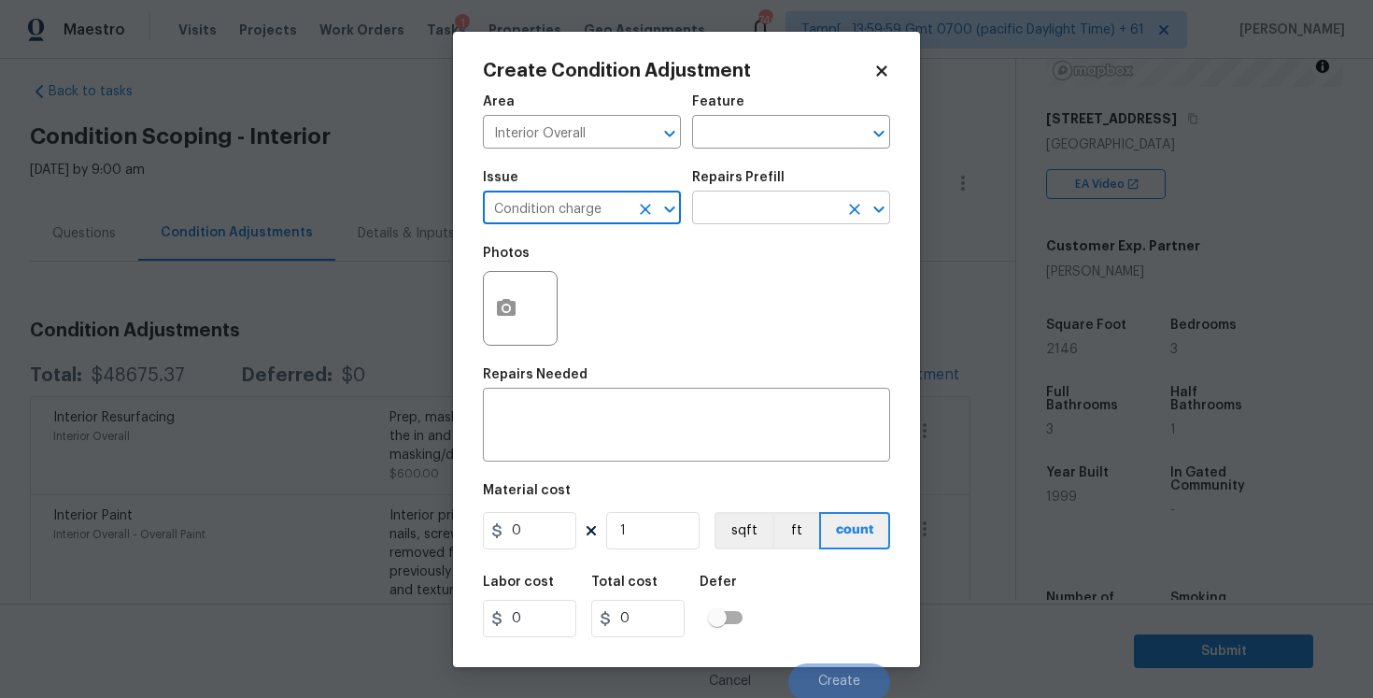
type input "Condition charge"
click at [747, 214] on input "text" at bounding box center [765, 209] width 146 height 29
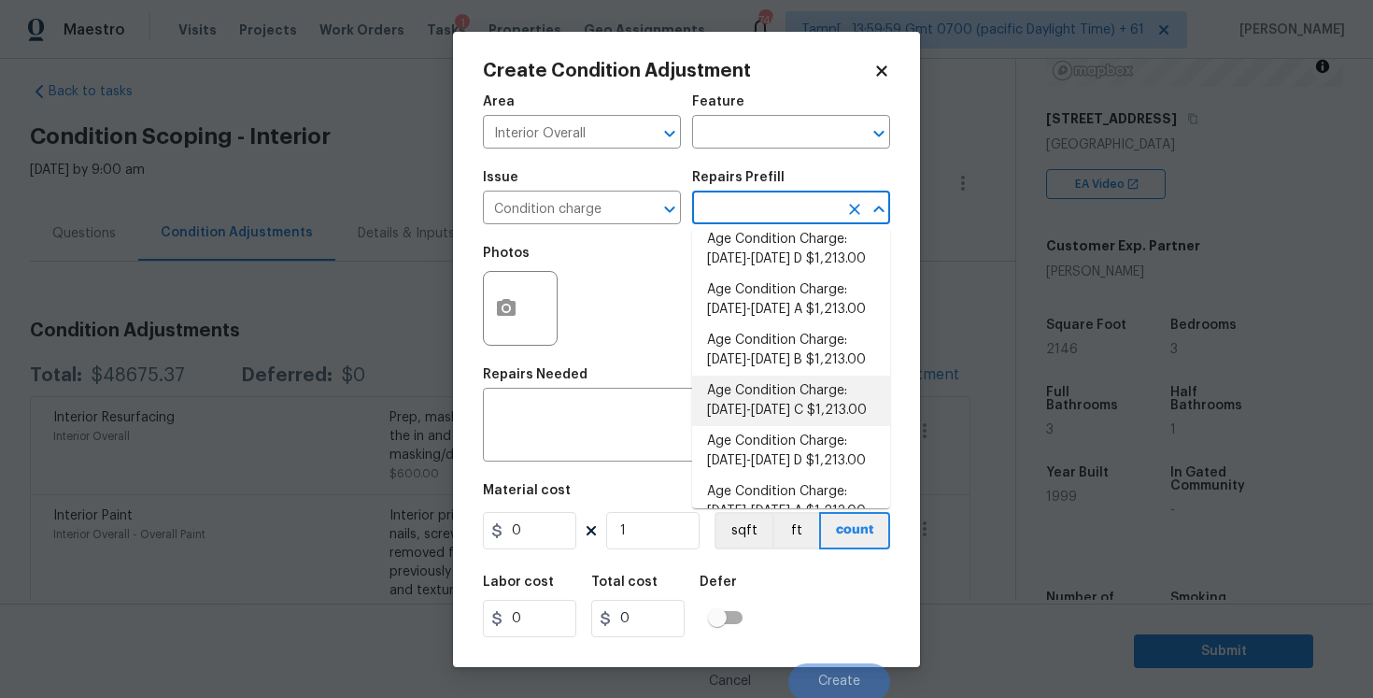
scroll to position [398, 0]
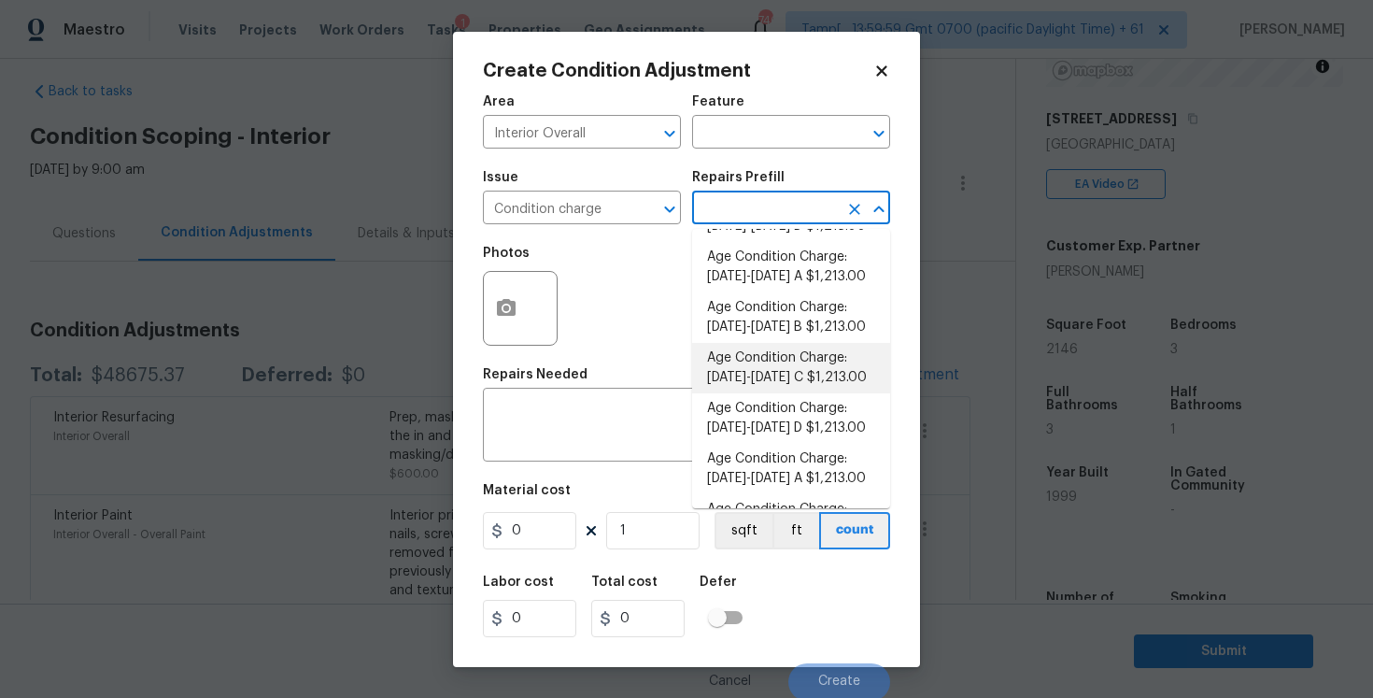
click at [784, 392] on li "Age Condition Charge: 1993-2008 C $1,213.00" at bounding box center [791, 368] width 198 height 50
type input "Home Readiness Packages"
type textarea "Age Condition Charge: 1993-2008 C"
type input "1213"
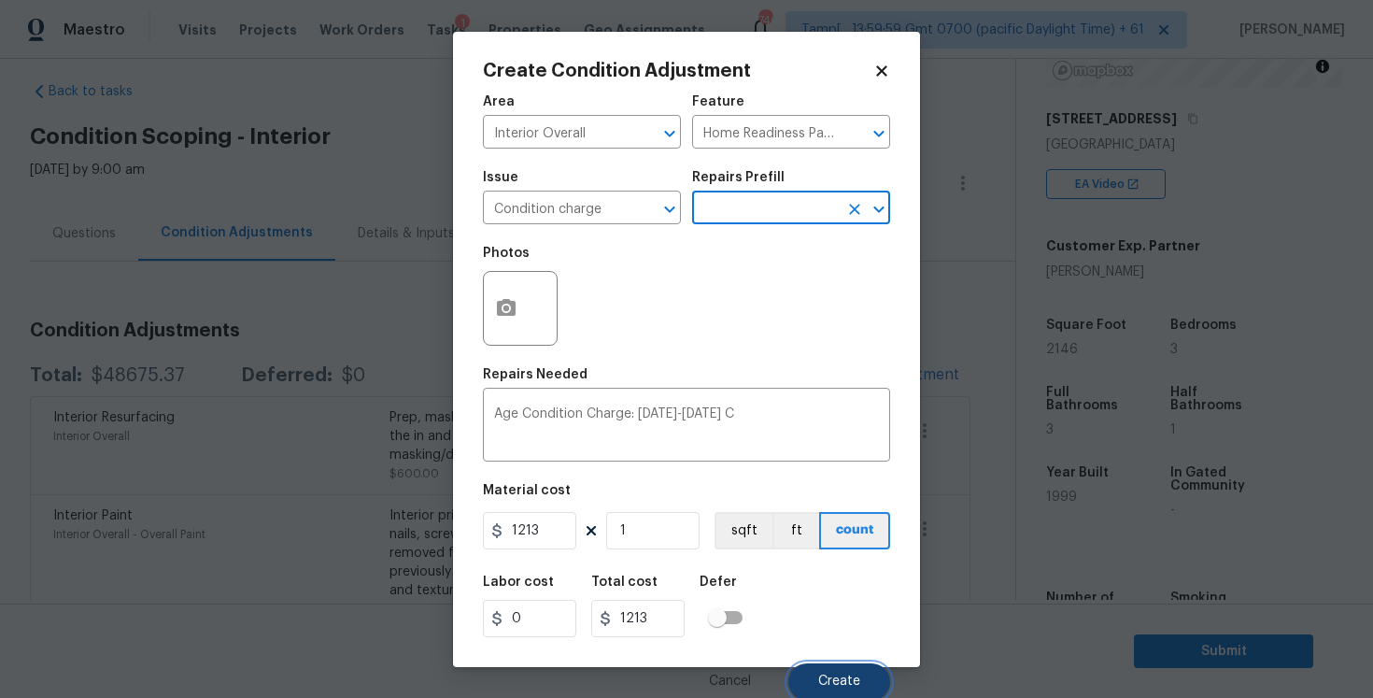
click at [828, 666] on button "Create" at bounding box center [839, 681] width 102 height 37
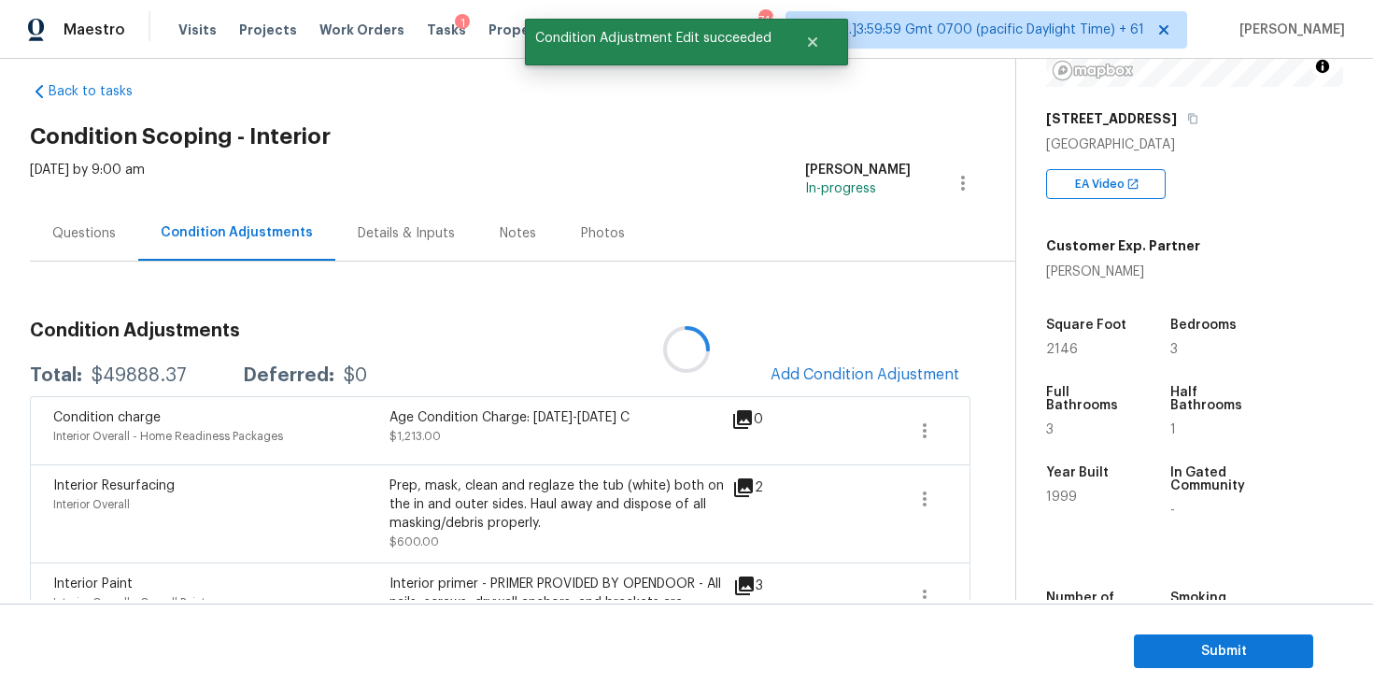
click at [206, 318] on div at bounding box center [686, 349] width 1373 height 698
drag, startPoint x: 92, startPoint y: 377, endPoint x: 194, endPoint y: 376, distance: 102.8
click at [194, 376] on div "Total: $49888.37 Deferred: $0" at bounding box center [198, 375] width 337 height 19
copy div "$49888.37"
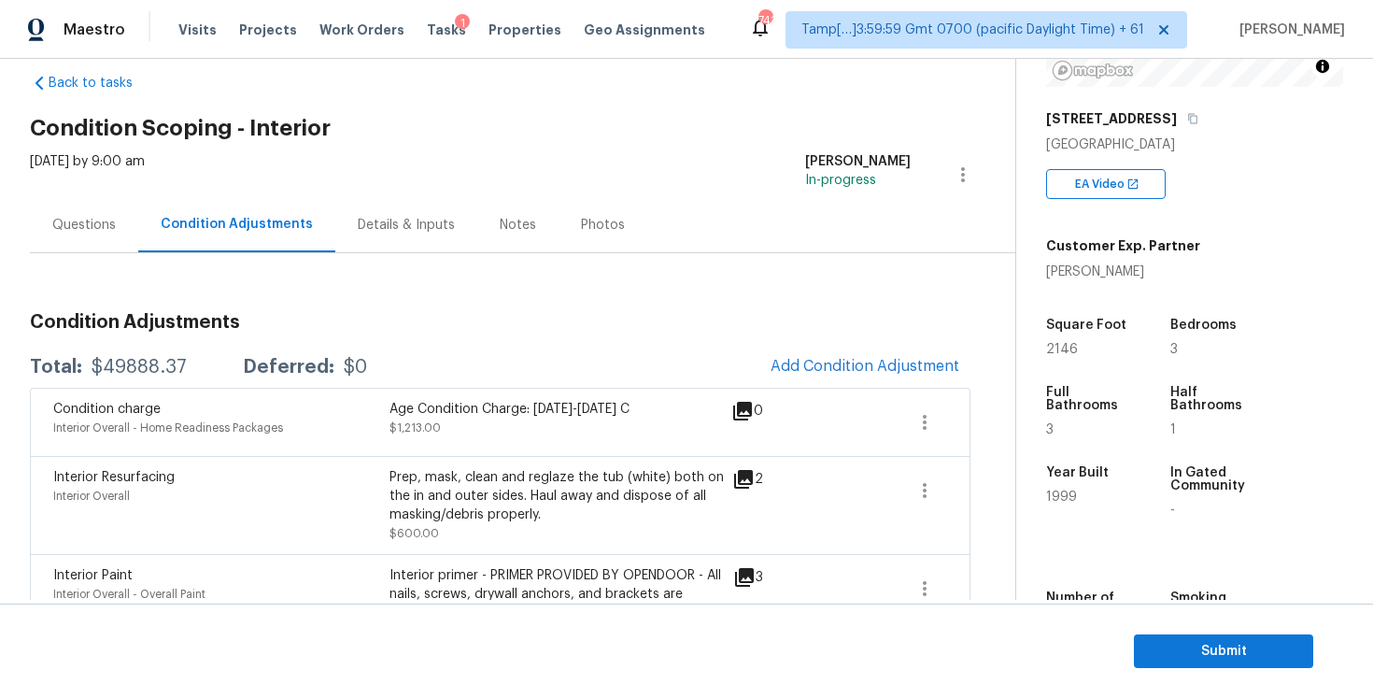
click at [91, 219] on div "Questions" at bounding box center [84, 225] width 64 height 19
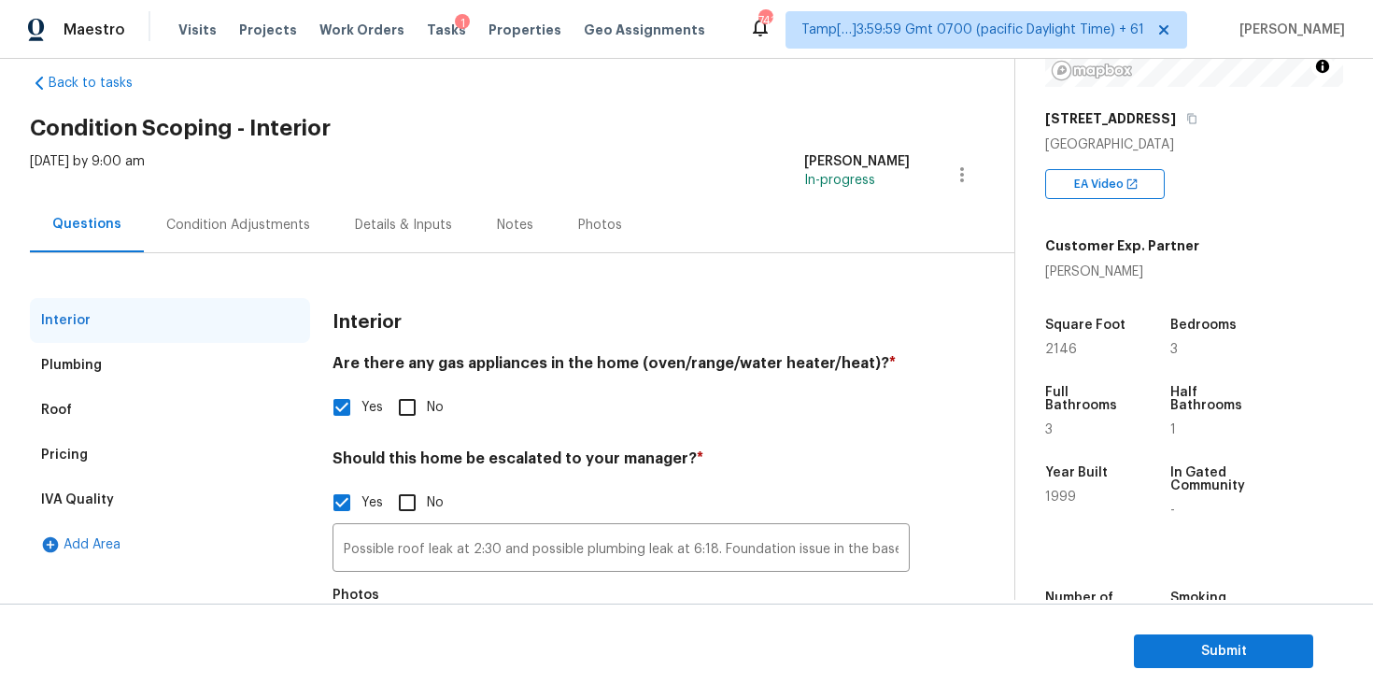
scroll to position [157, 0]
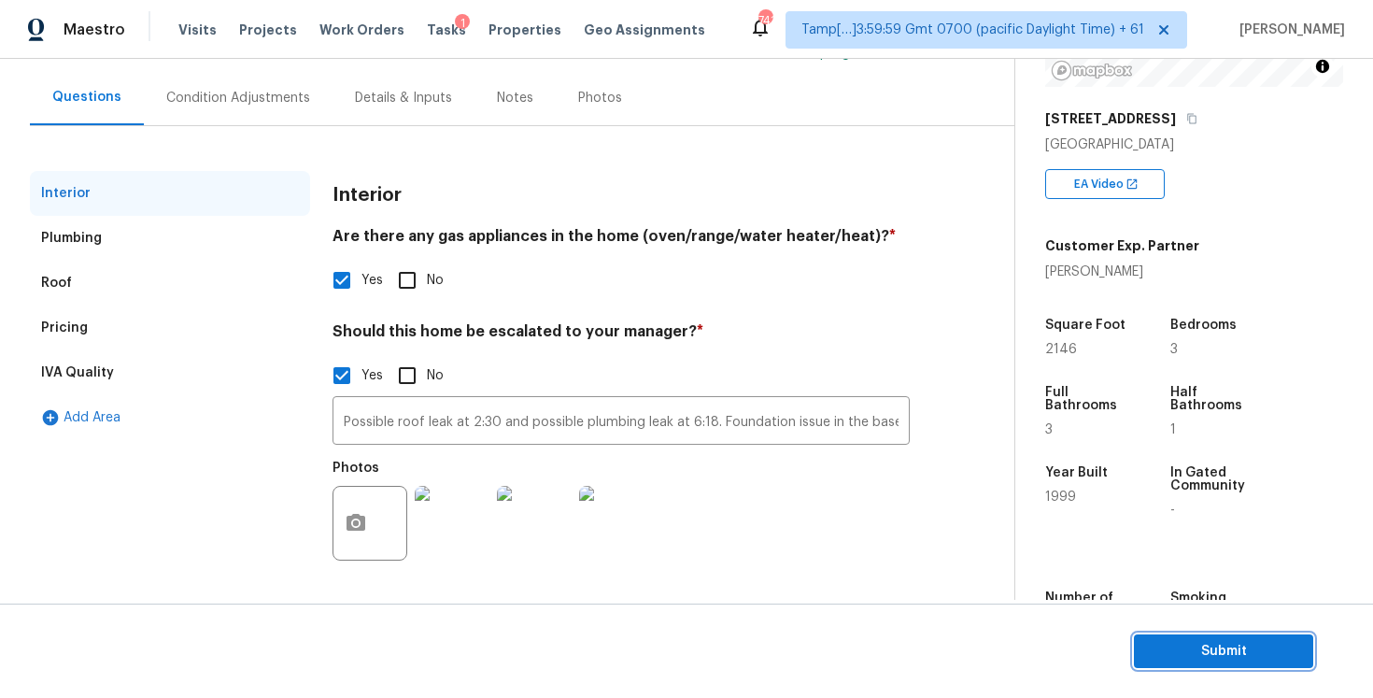
click at [1199, 666] on button "Submit" at bounding box center [1223, 651] width 179 height 35
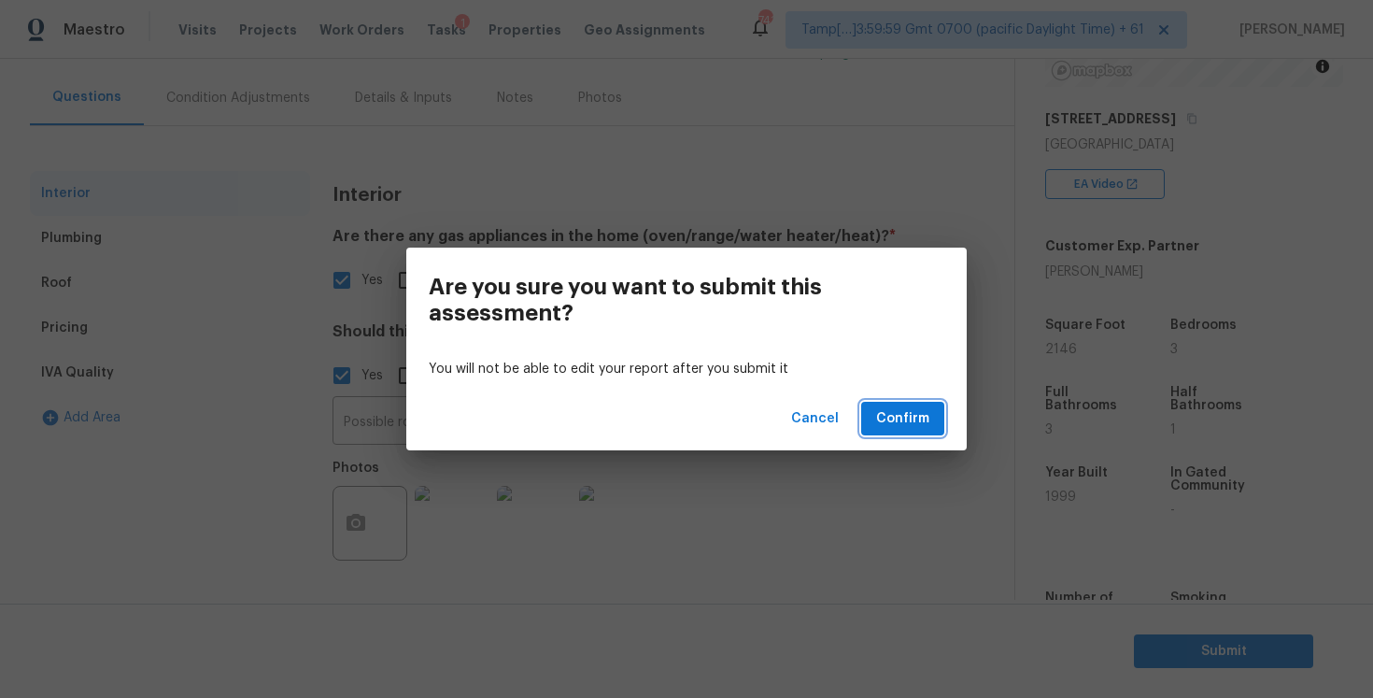
click at [900, 407] on span "Confirm" at bounding box center [902, 418] width 53 height 23
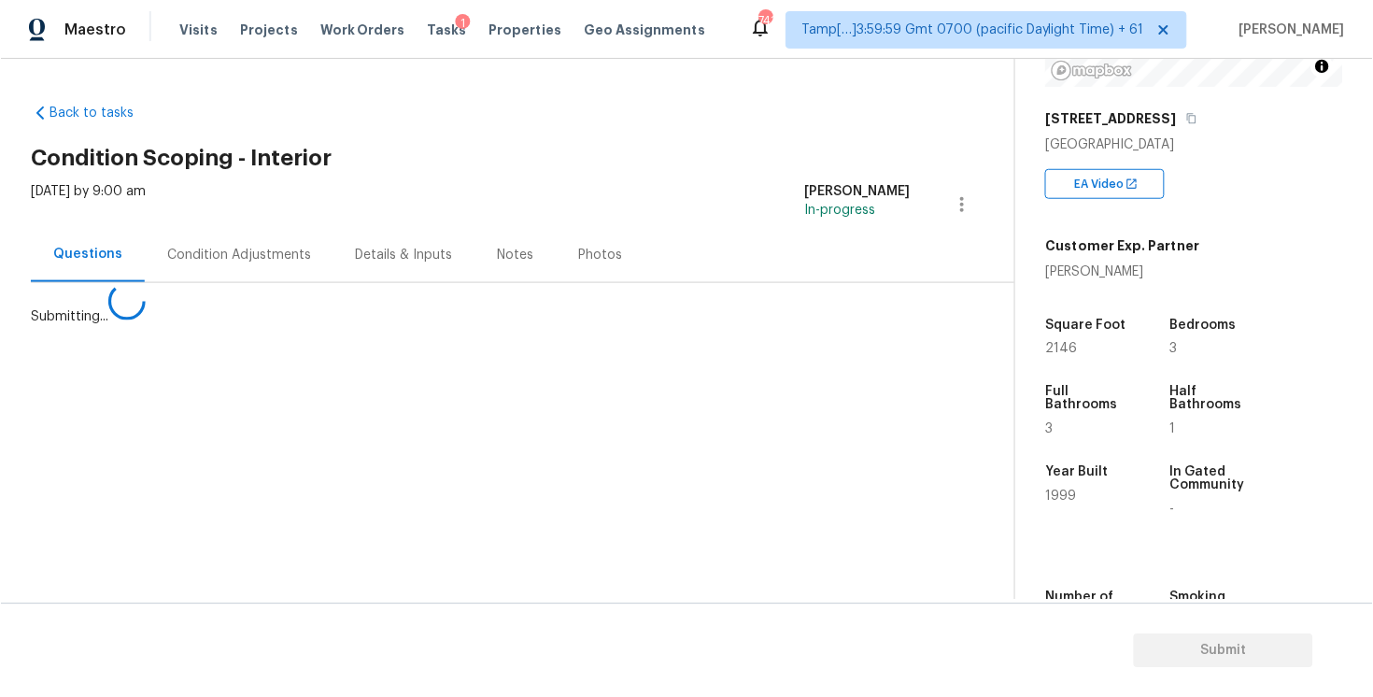
scroll to position [0, 0]
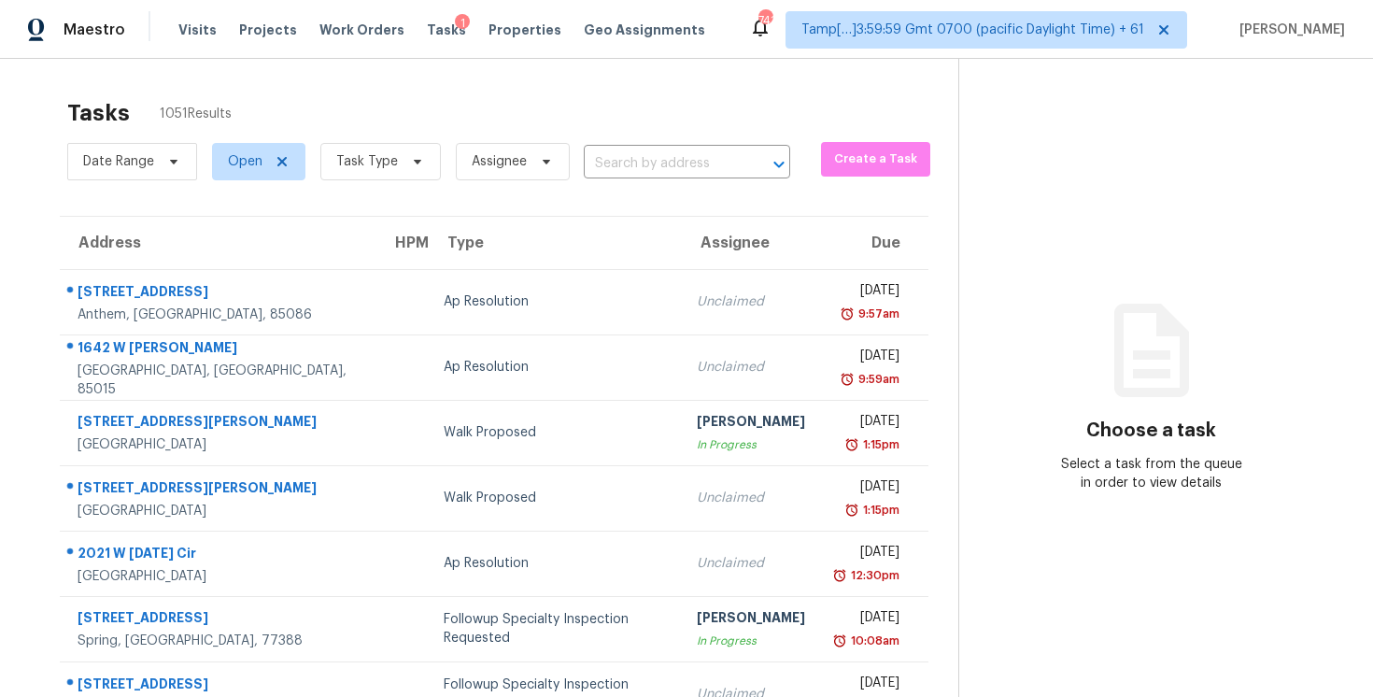
click at [367, 142] on span "Task Type" at bounding box center [372, 161] width 135 height 49
click at [374, 164] on span "Task Type" at bounding box center [367, 161] width 62 height 19
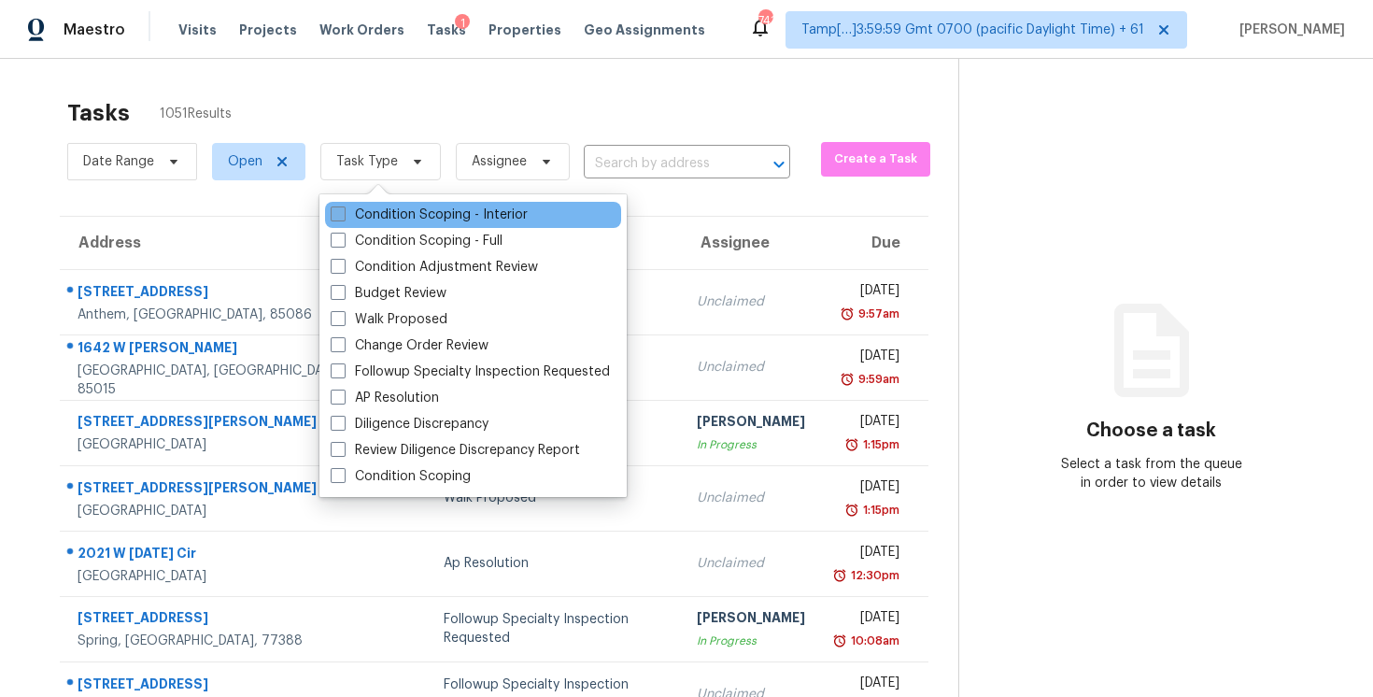
click at [410, 220] on label "Condition Scoping - Interior" at bounding box center [429, 215] width 197 height 19
click at [343, 218] on input "Condition Scoping - Interior" at bounding box center [337, 212] width 12 height 12
checkbox input "true"
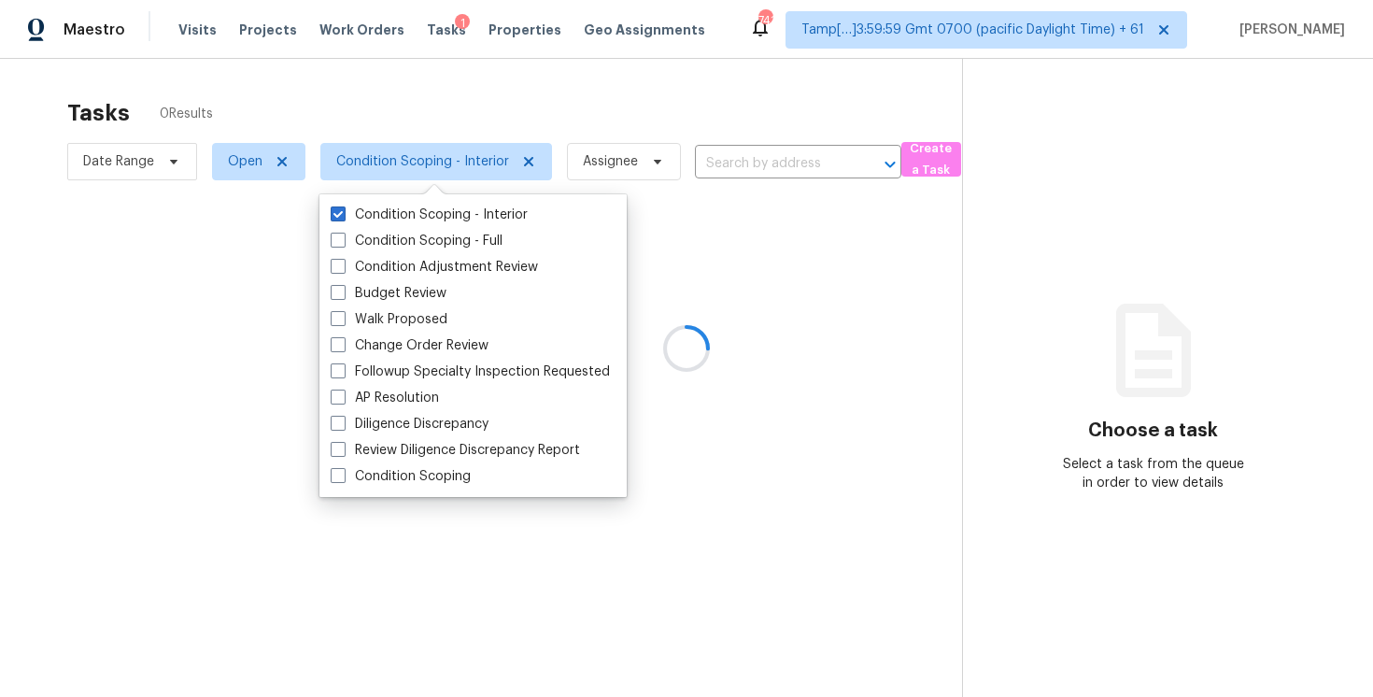
click at [409, 91] on div at bounding box center [686, 348] width 1373 height 697
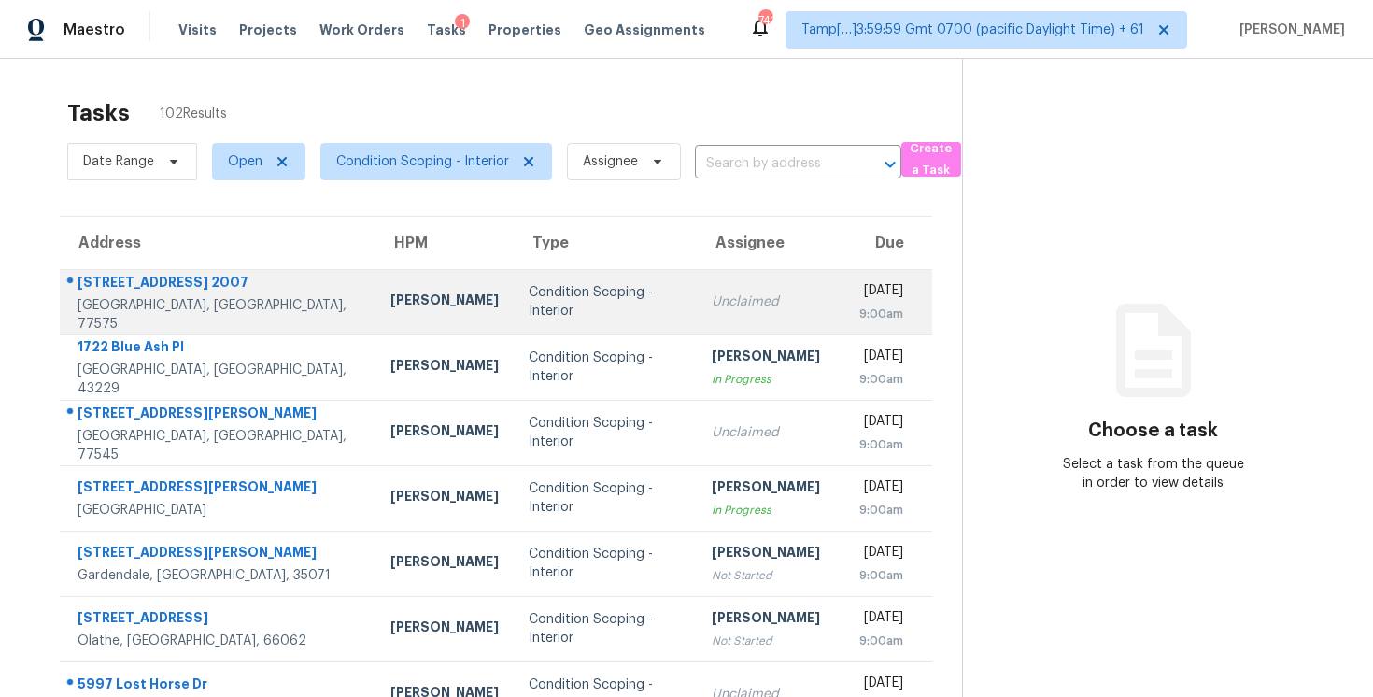
scroll to position [276, 0]
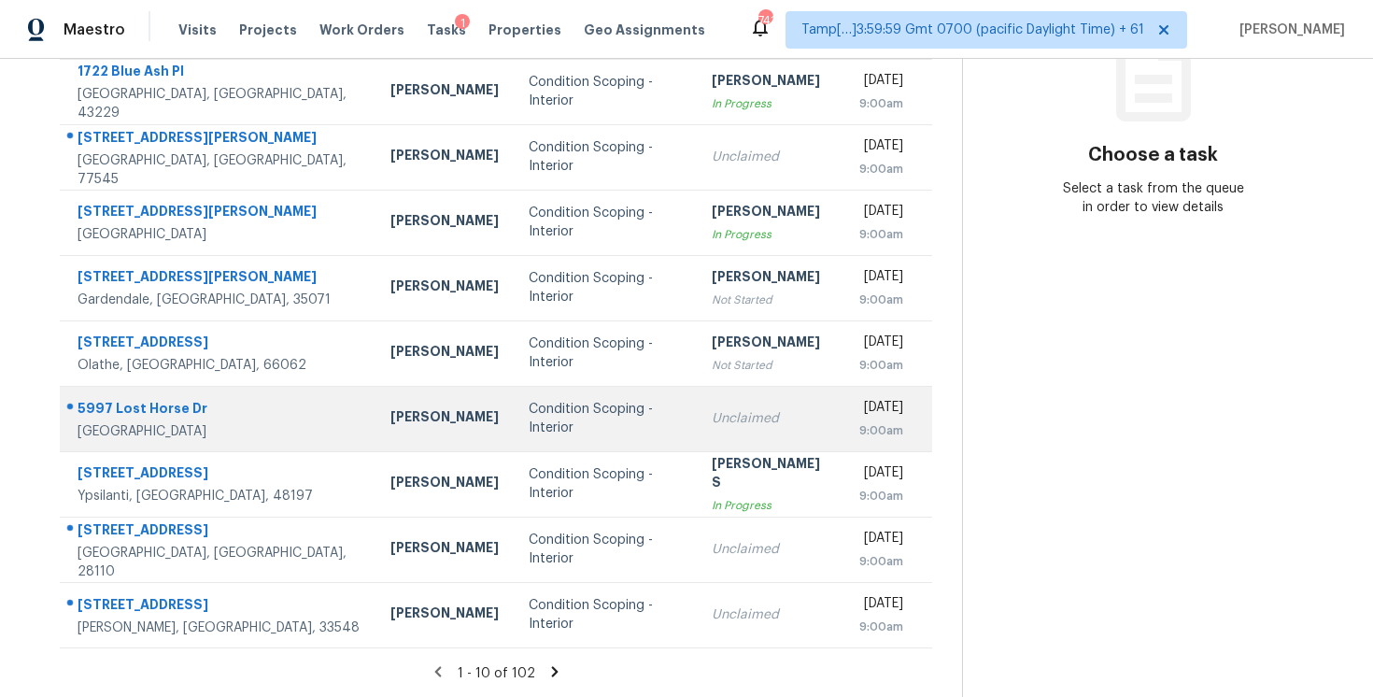
click at [565, 446] on td "Condition Scoping - Interior" at bounding box center [605, 418] width 183 height 65
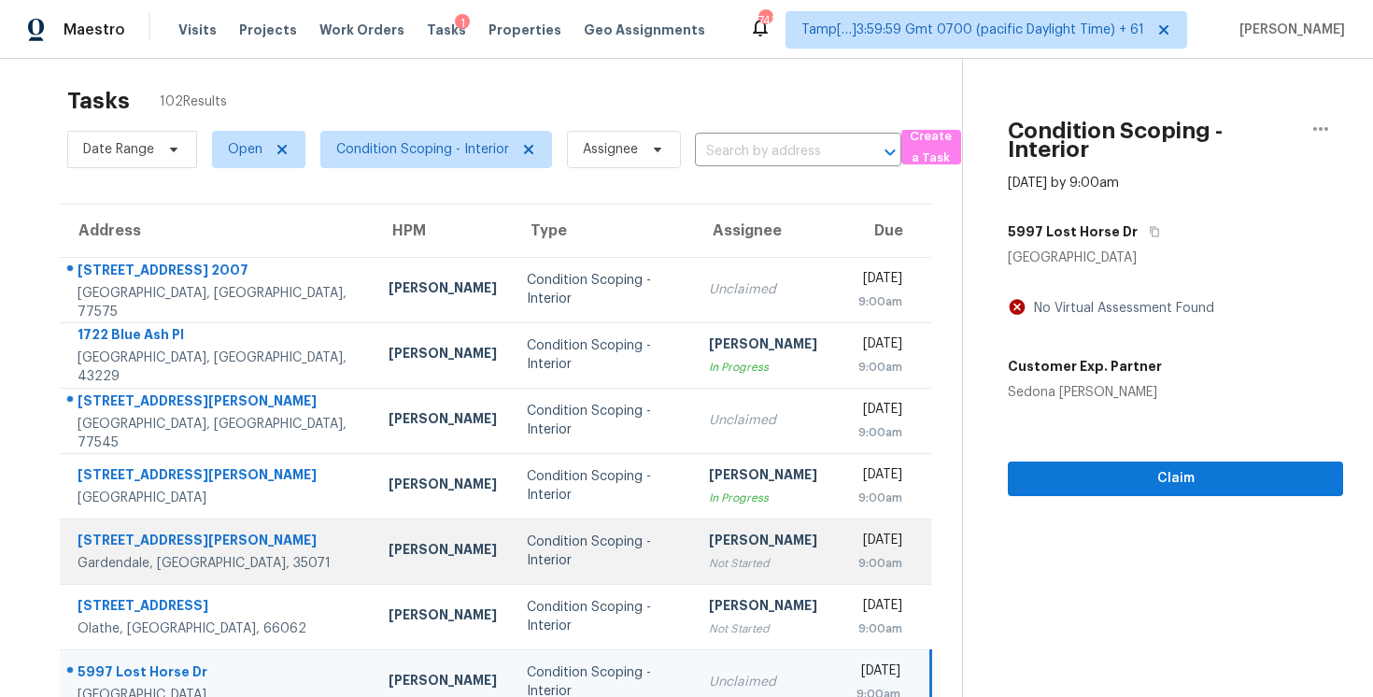
scroll to position [0, 0]
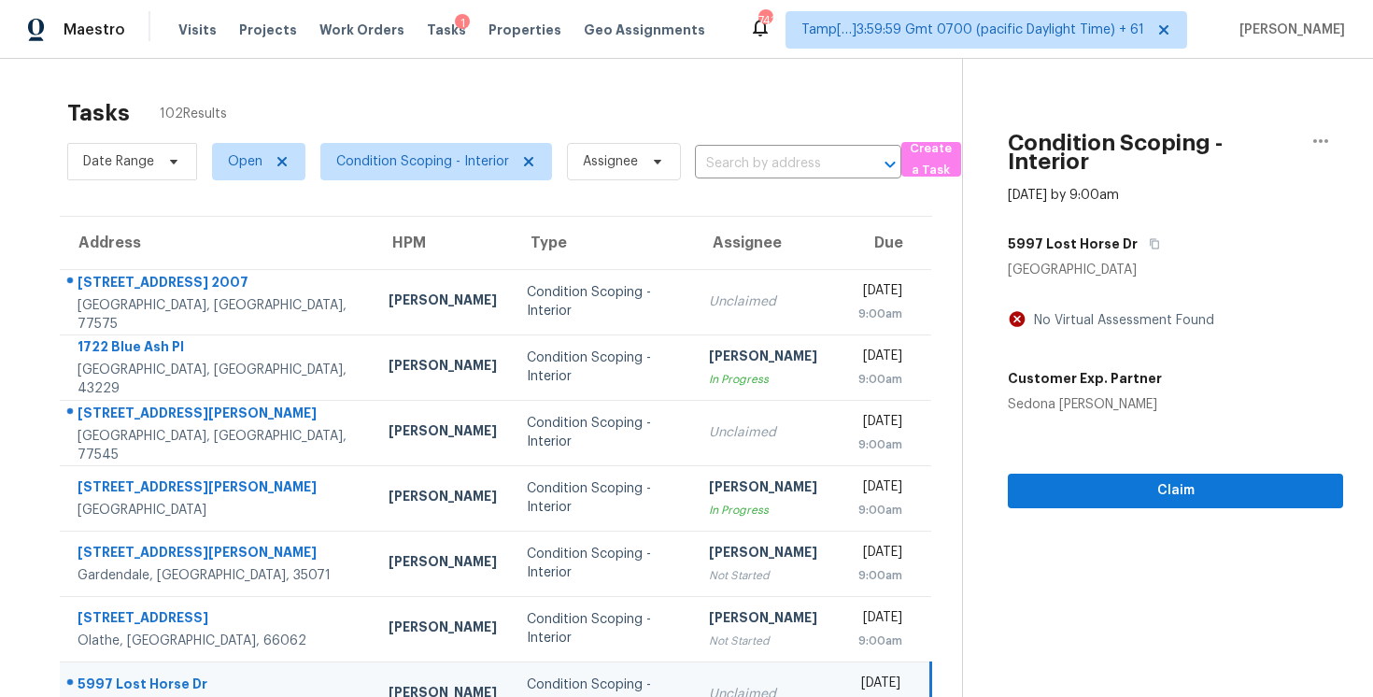
click at [1156, 231] on div "5997 Lost Horse Dr" at bounding box center [1175, 244] width 335 height 34
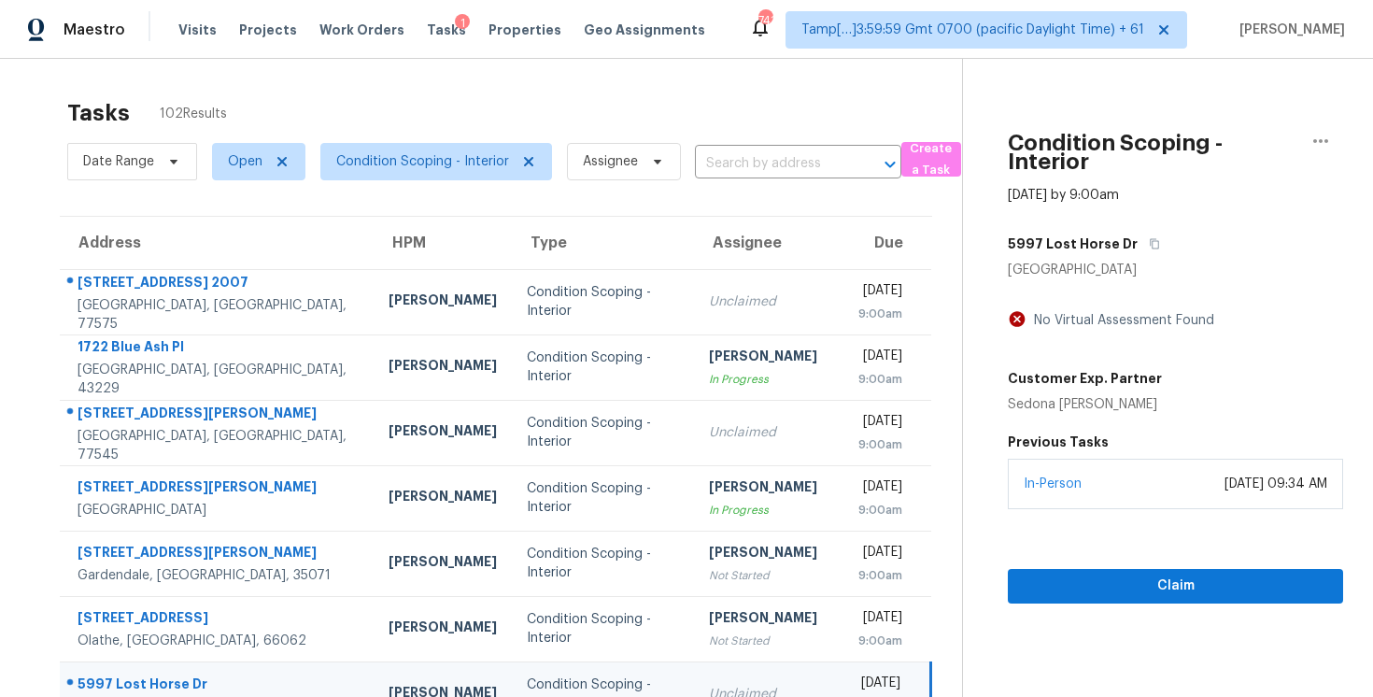
click at [1156, 231] on div "5997 Lost Horse Dr" at bounding box center [1175, 244] width 335 height 34
click at [1149, 246] on icon "button" at bounding box center [1154, 243] width 11 height 11
click at [1081, 559] on div "Claim" at bounding box center [1175, 556] width 335 height 94
click at [1084, 562] on div "Claim" at bounding box center [1175, 556] width 335 height 94
click at [1084, 567] on div "Claim" at bounding box center [1175, 556] width 335 height 94
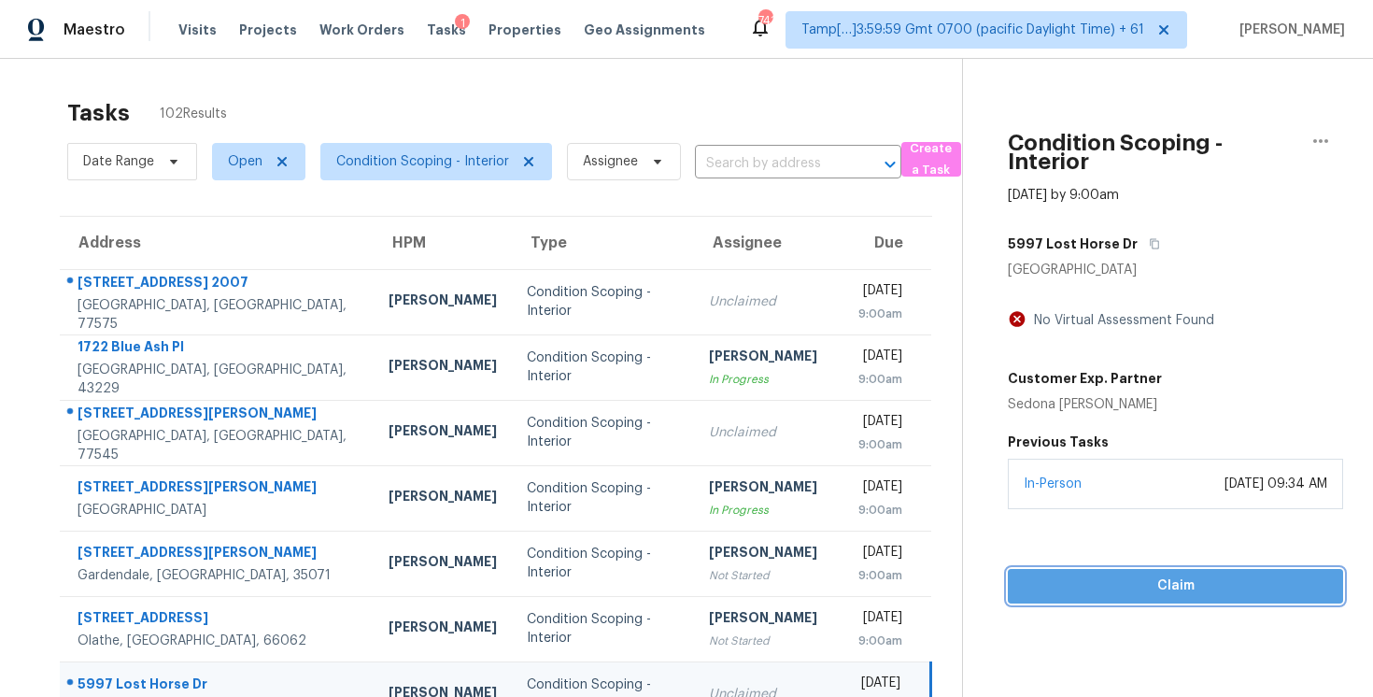
click at [1094, 586] on span "Claim" at bounding box center [1175, 586] width 305 height 23
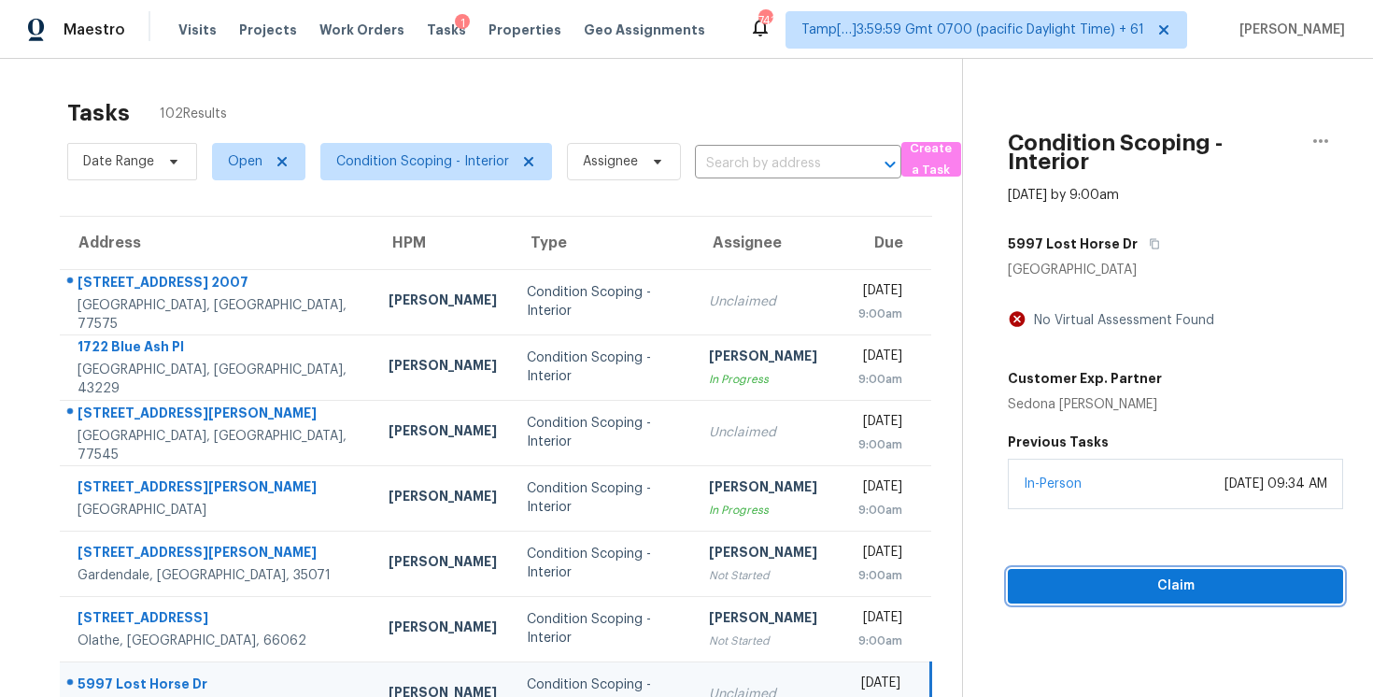
click at [1093, 586] on span "Claim" at bounding box center [1175, 586] width 305 height 23
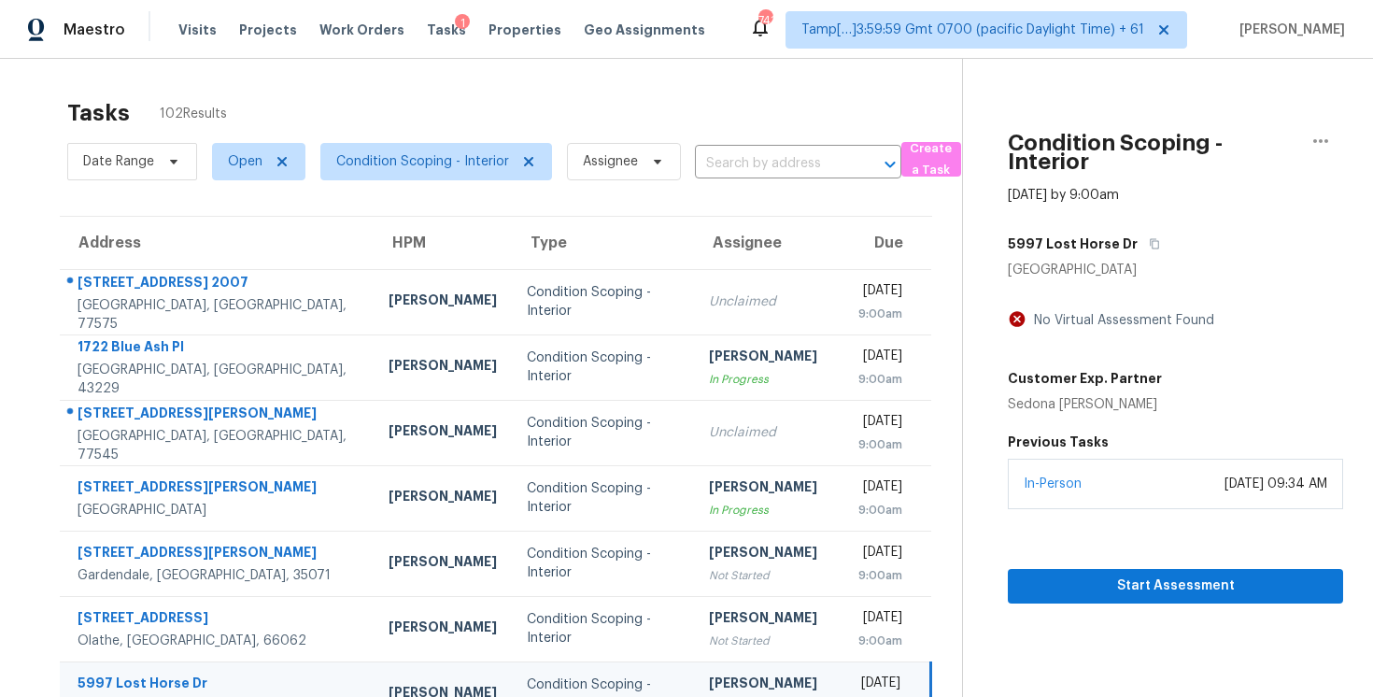
click at [903, 412] on div "Wed, Aug 13th 2025 9:00am" at bounding box center [894, 433] width 74 height 42
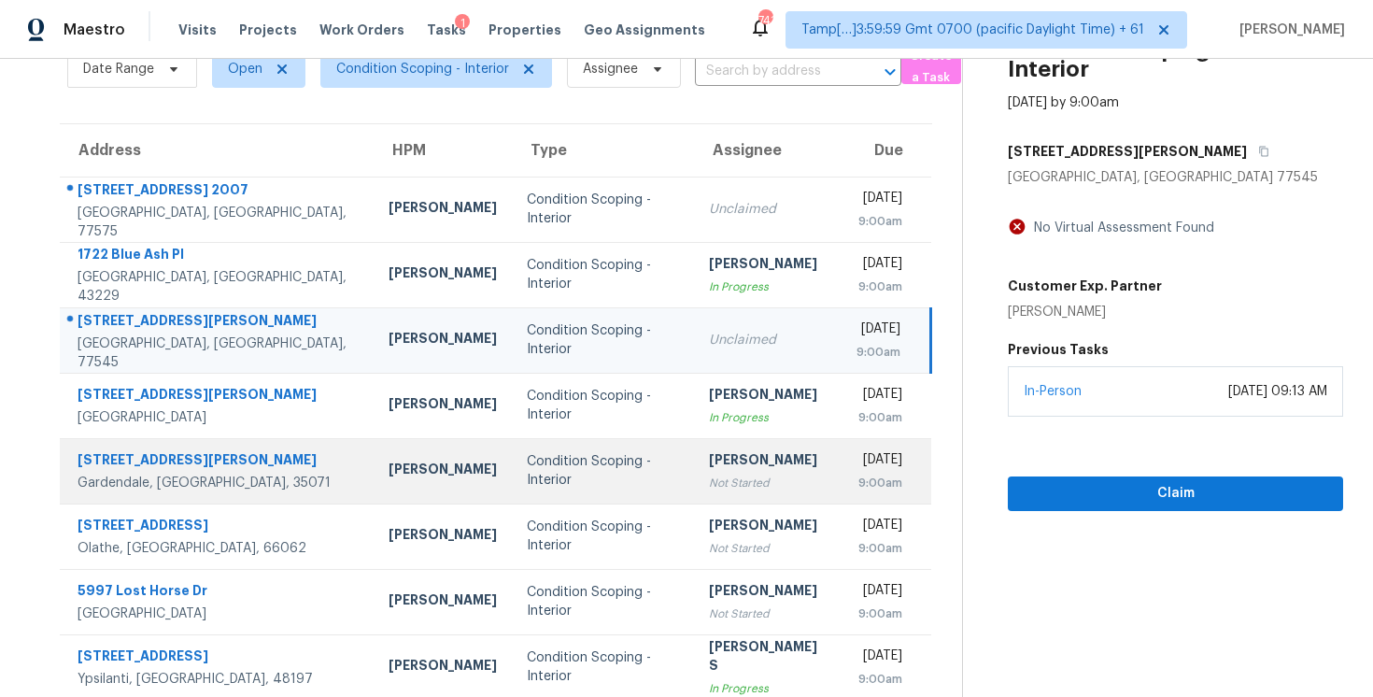
scroll to position [103, 0]
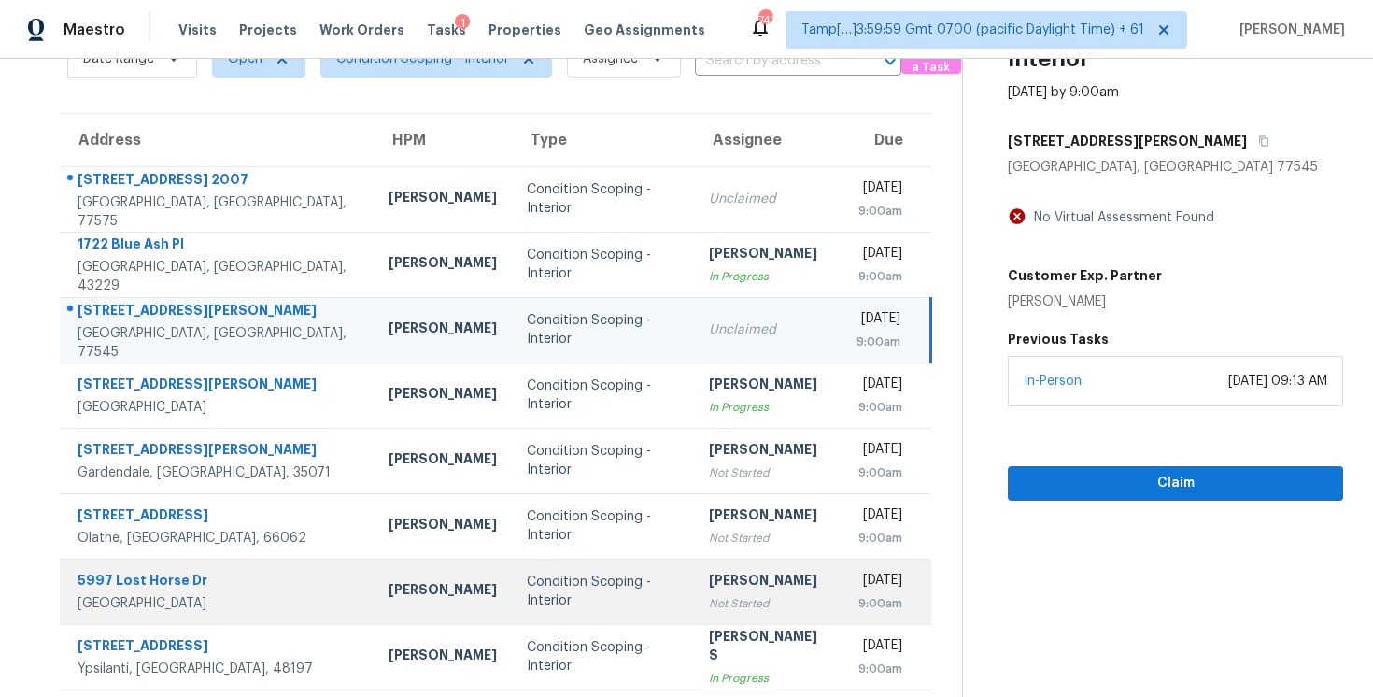
click at [842, 568] on td "Wed, Aug 13th 2025 9:00am" at bounding box center [887, 591] width 90 height 65
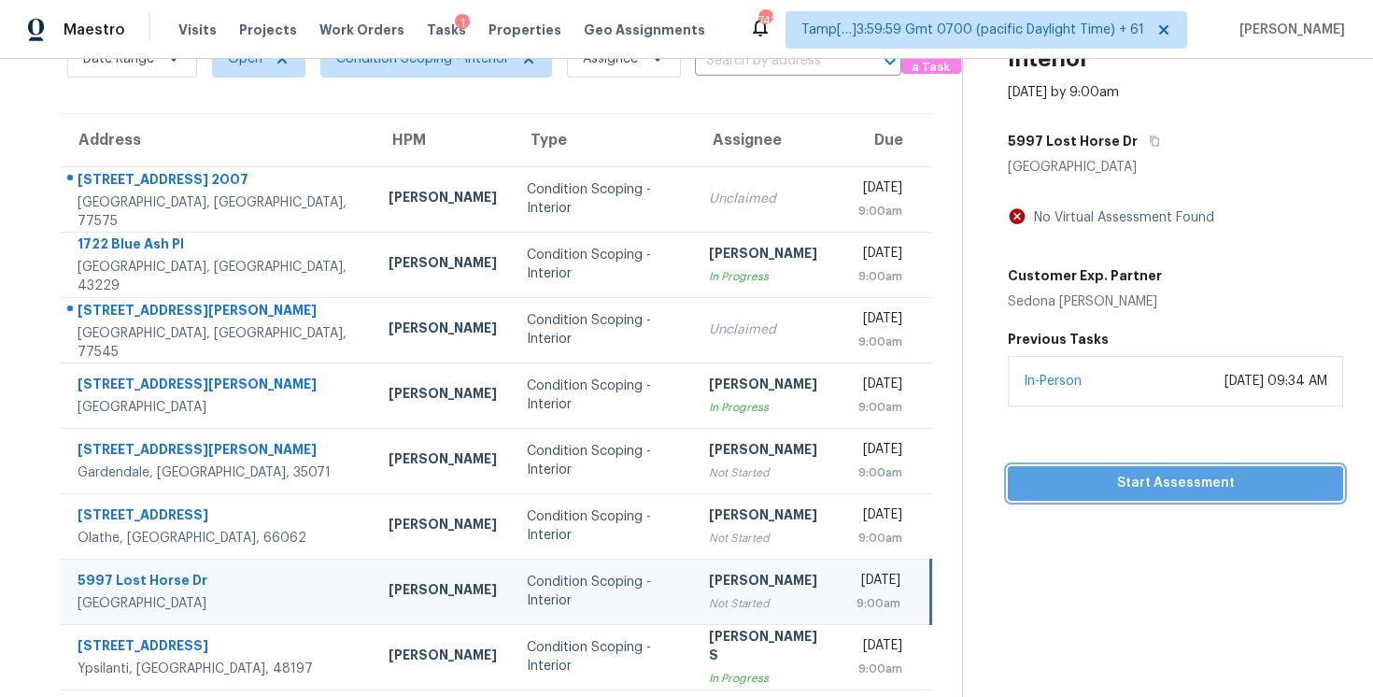
click at [1149, 473] on span "Start Assessment" at bounding box center [1175, 483] width 305 height 23
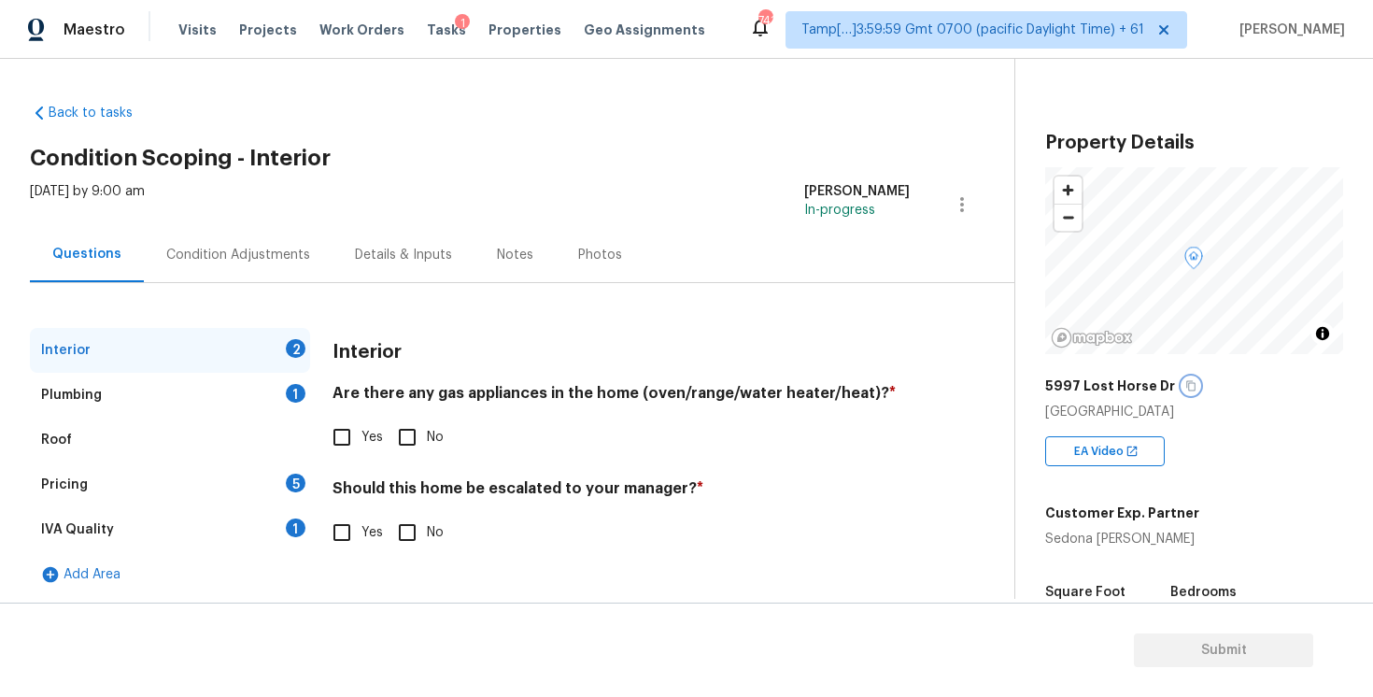
click at [1187, 381] on icon "button" at bounding box center [1191, 386] width 9 height 10
click at [248, 240] on div "Condition Adjustments" at bounding box center [238, 254] width 189 height 55
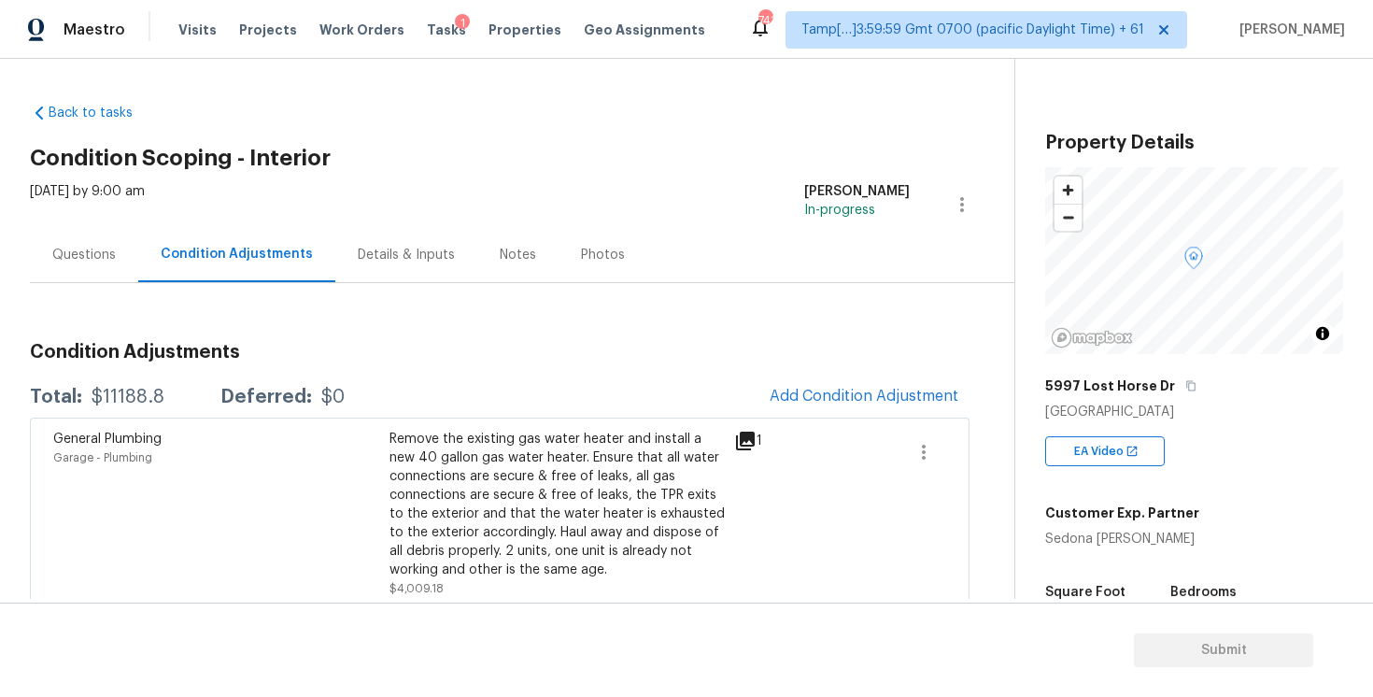
scroll to position [96, 0]
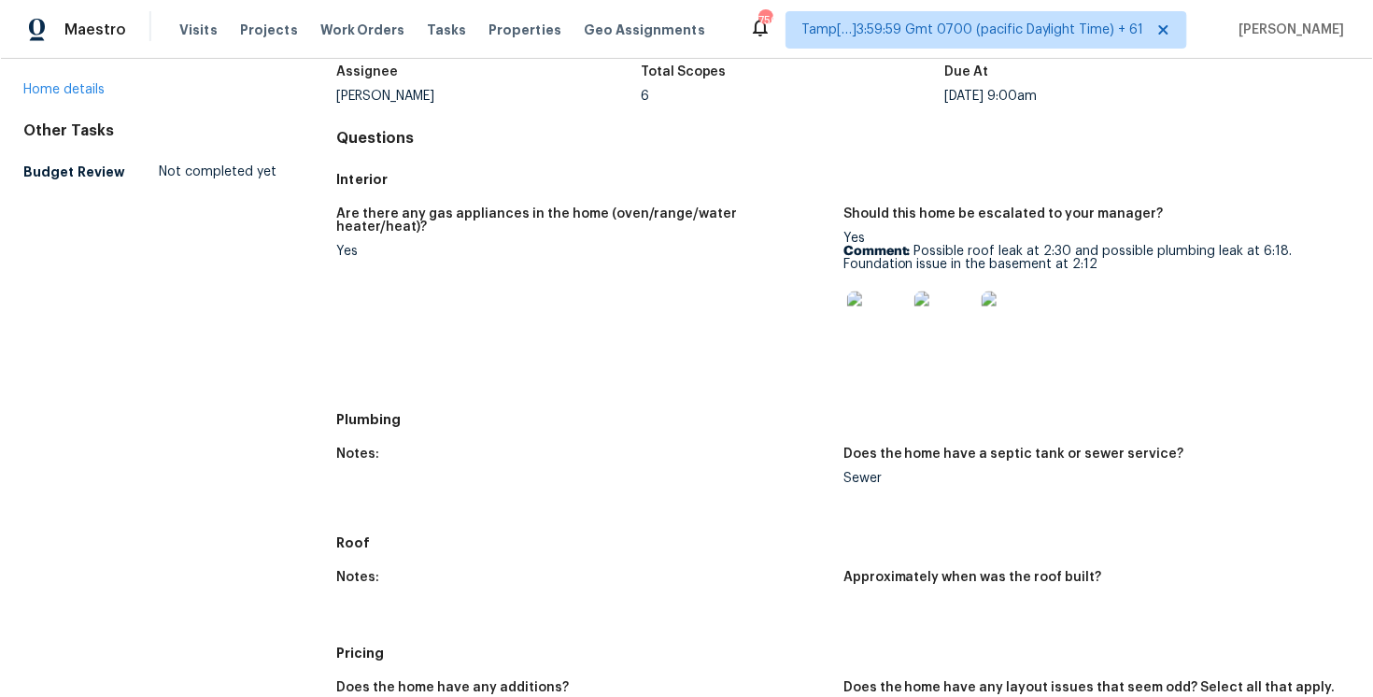
scroll to position [110, 0]
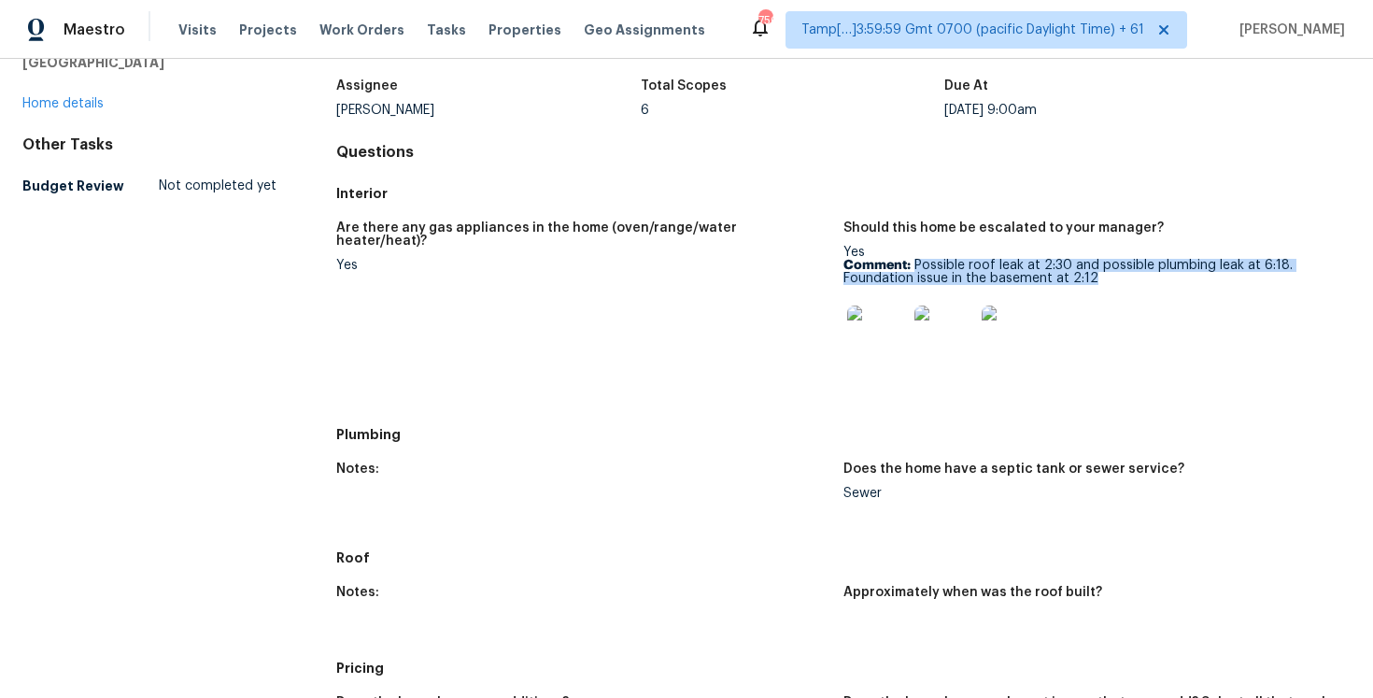
drag, startPoint x: 915, startPoint y: 261, endPoint x: 1163, endPoint y: 280, distance: 249.3
click at [1163, 280] on p "Comment: Possible roof leak at 2:30 and possible plumbing leak at 6:18. Foundat…" at bounding box center [1090, 272] width 492 height 26
copy p "Possible roof leak at 2:30 and possible plumbing leak at 6:18. Foundation issue…"
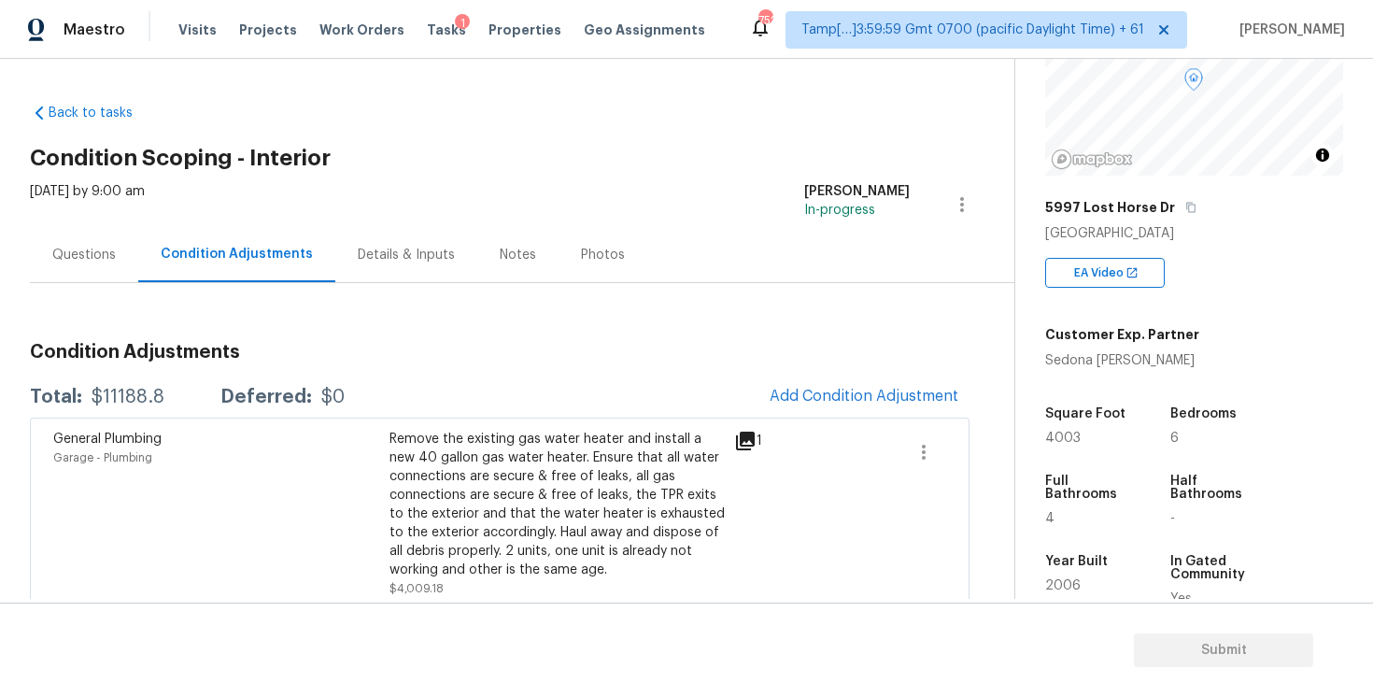
scroll to position [192, 0]
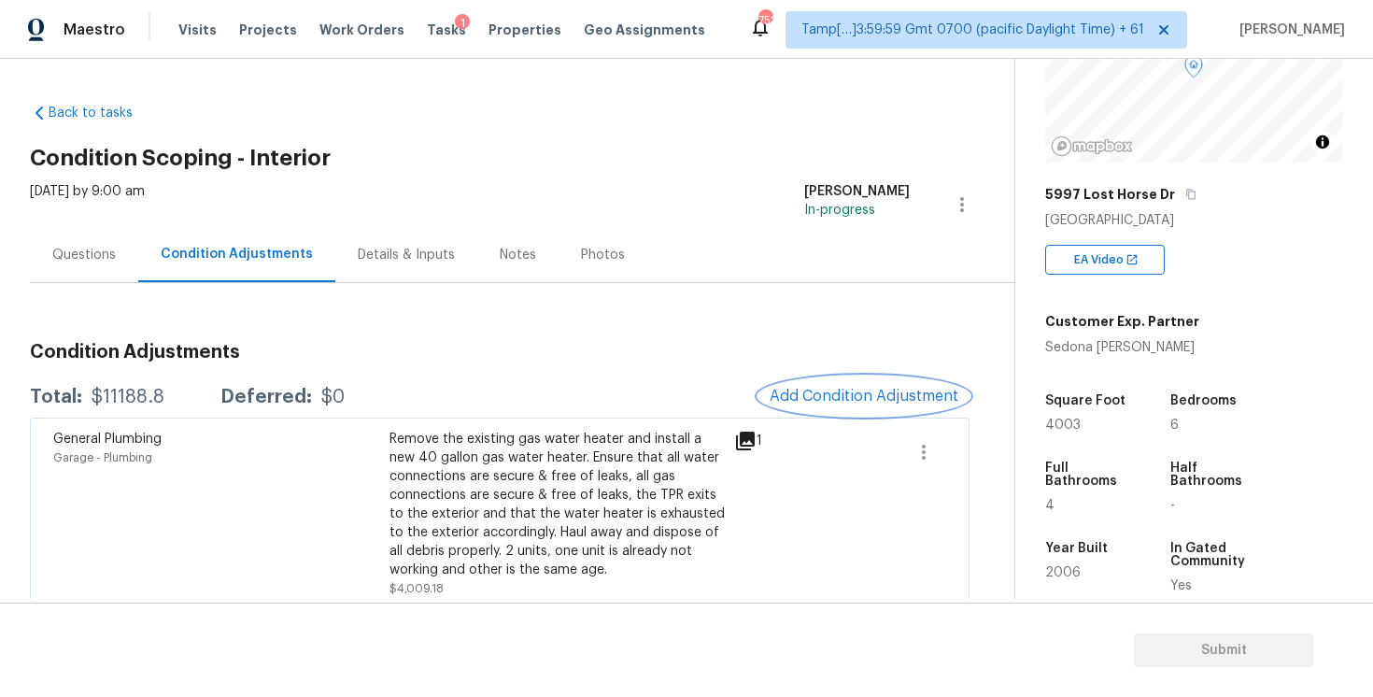
click at [899, 398] on span "Add Condition Adjustment" at bounding box center [864, 396] width 189 height 17
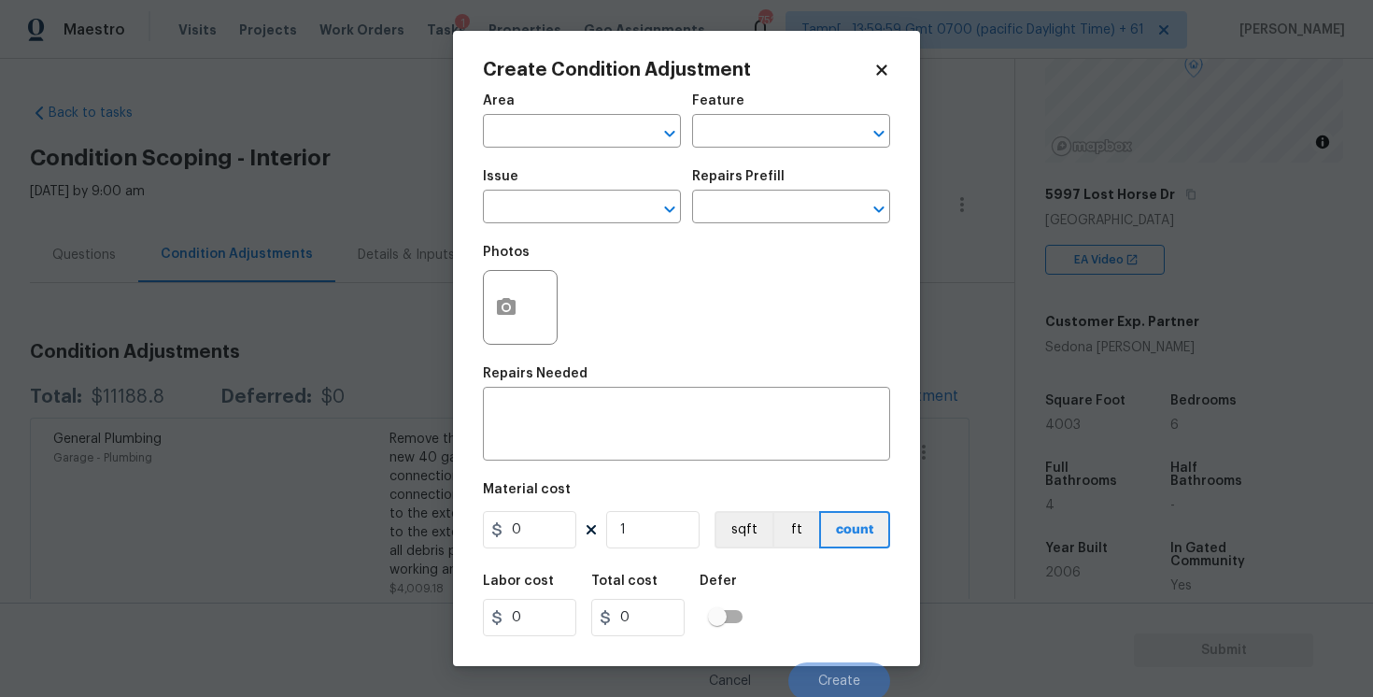
click at [582, 150] on span "Area ​" at bounding box center [582, 121] width 198 height 76
click at [583, 132] on input "text" at bounding box center [556, 133] width 146 height 29
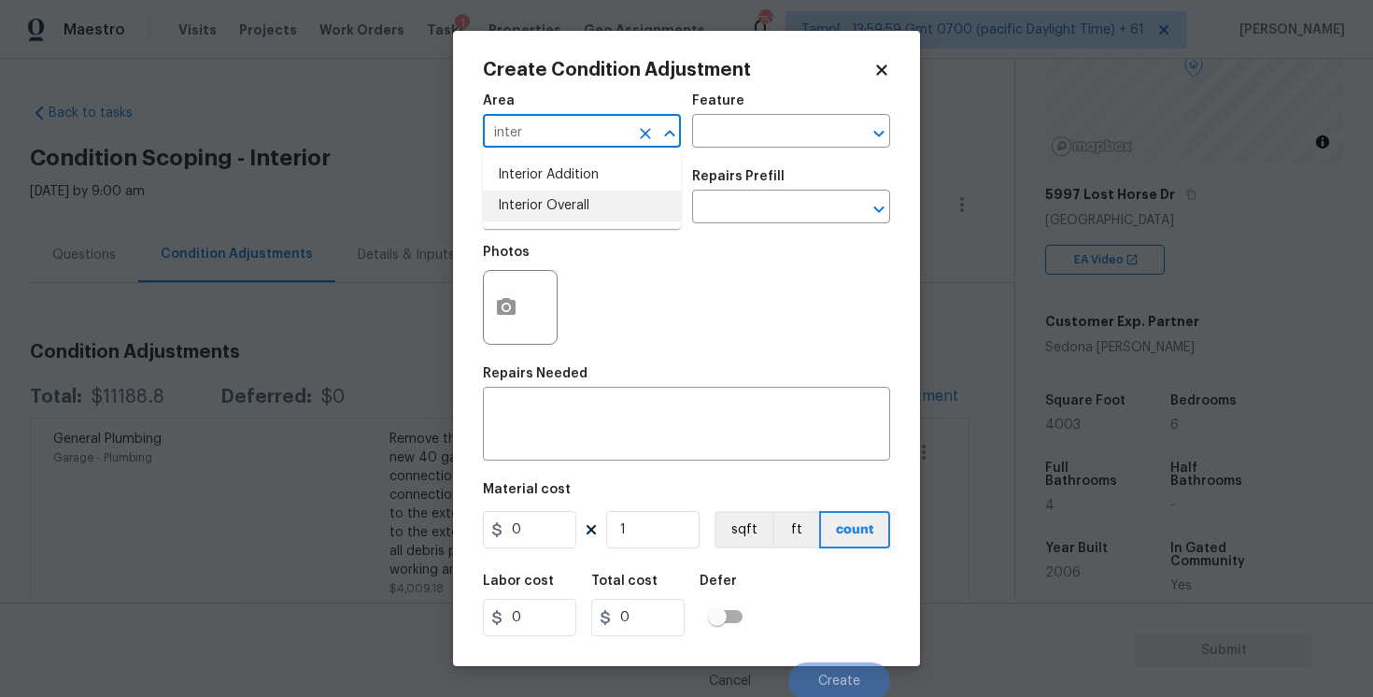
click at [570, 200] on li "Interior Overall" at bounding box center [582, 206] width 198 height 31
type input "Interior Overall"
click at [570, 200] on input "text" at bounding box center [556, 208] width 146 height 29
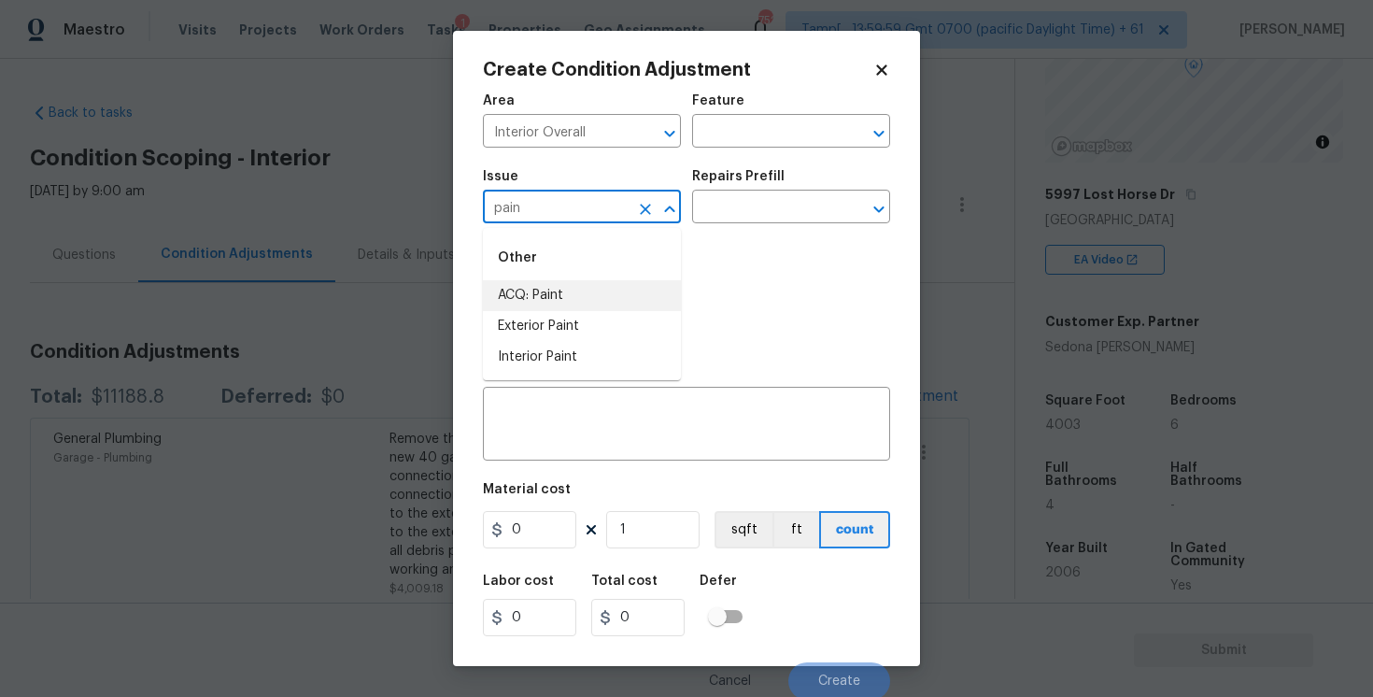
click at [580, 288] on li "ACQ: Paint" at bounding box center [582, 295] width 198 height 31
type input "ACQ: Paint"
click at [770, 189] on div "Repairs Prefill" at bounding box center [791, 182] width 198 height 24
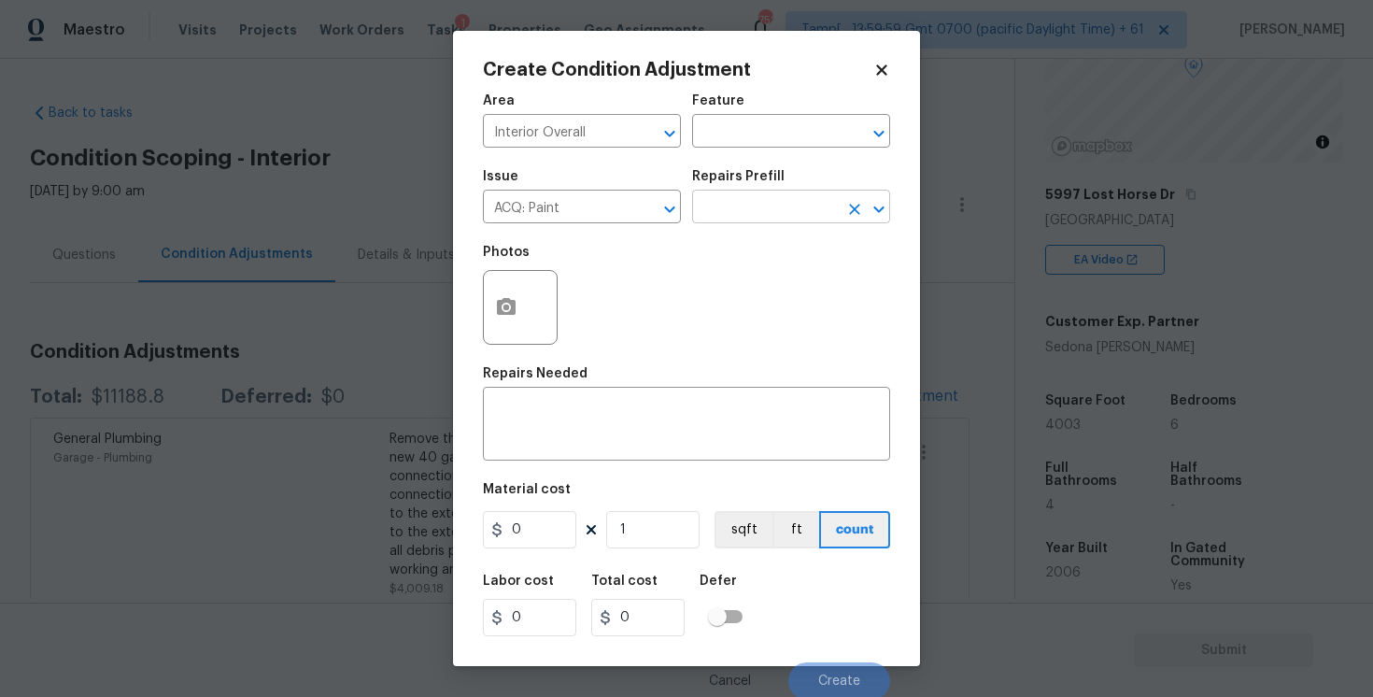
click at [770, 215] on input "text" at bounding box center [765, 208] width 146 height 29
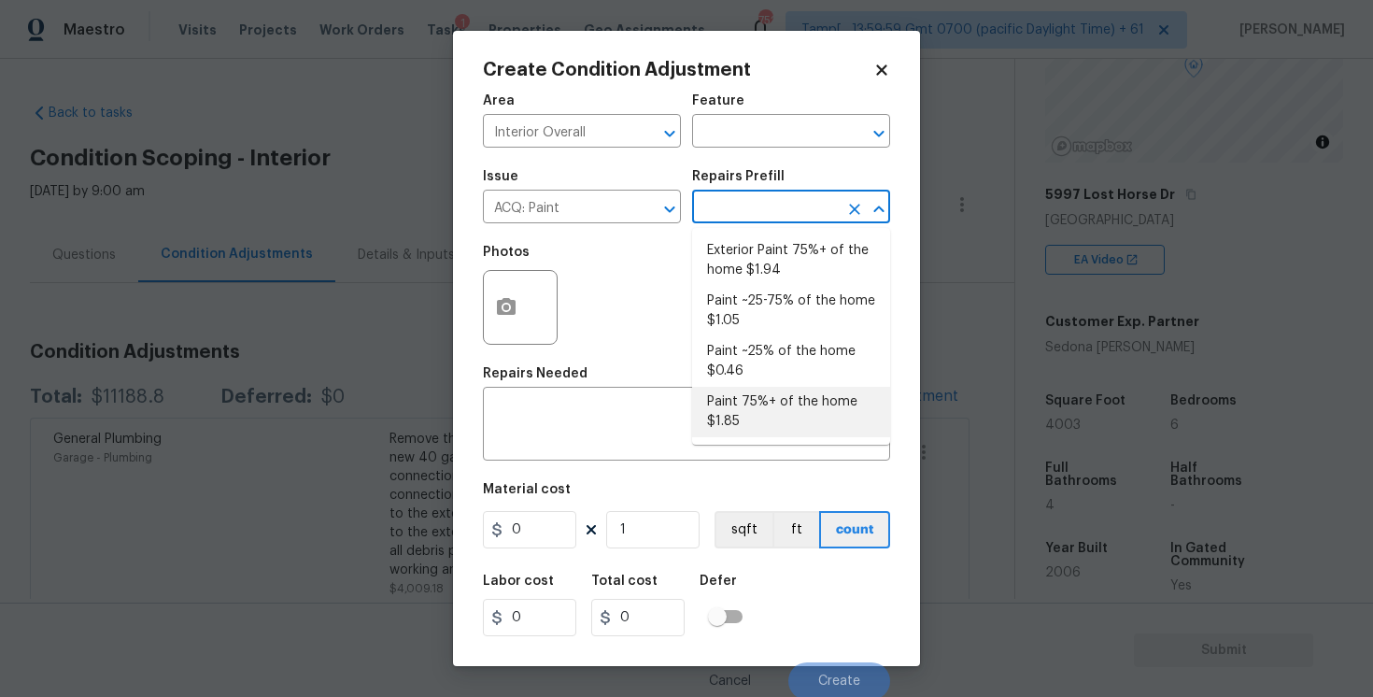
click at [768, 392] on li "Paint 75%+ of the home $1.85" at bounding box center [791, 412] width 198 height 50
type input "Acquisition"
type textarea "Acquisition Scope: 75%+ of the home will likely require interior paint"
type input "1.85"
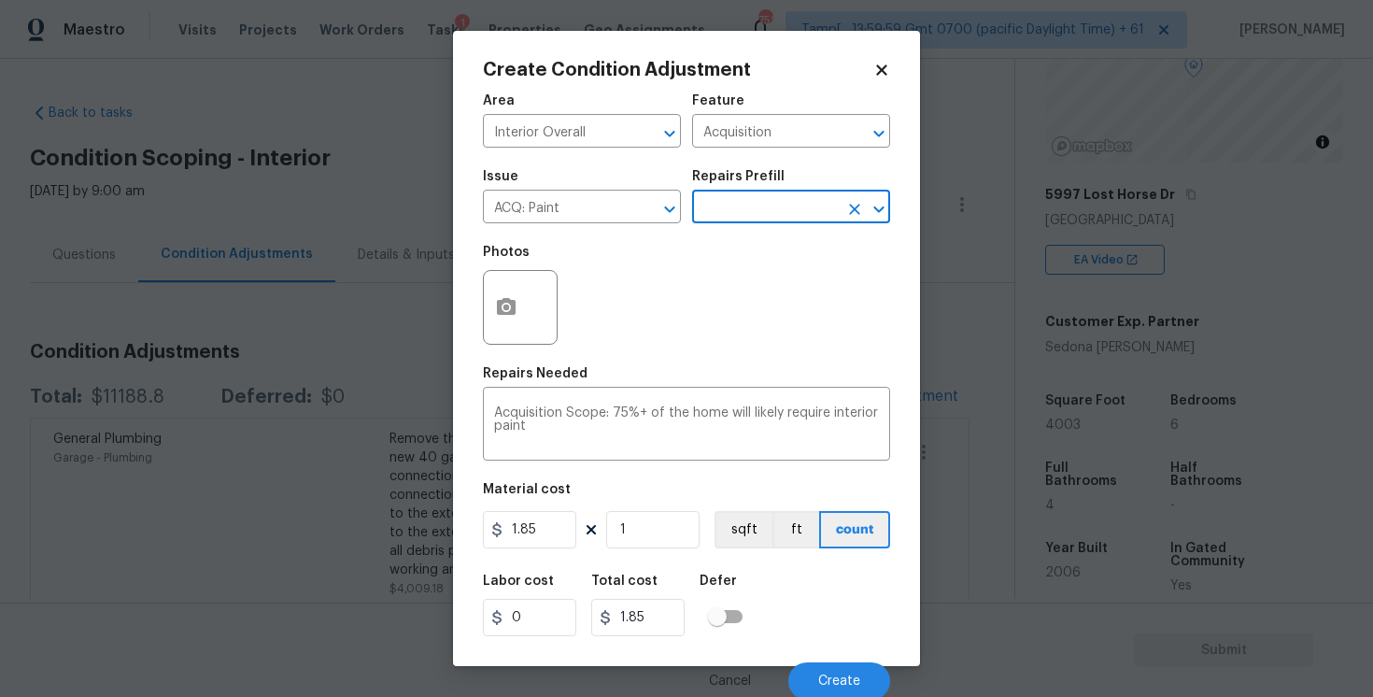
scroll to position [4, 0]
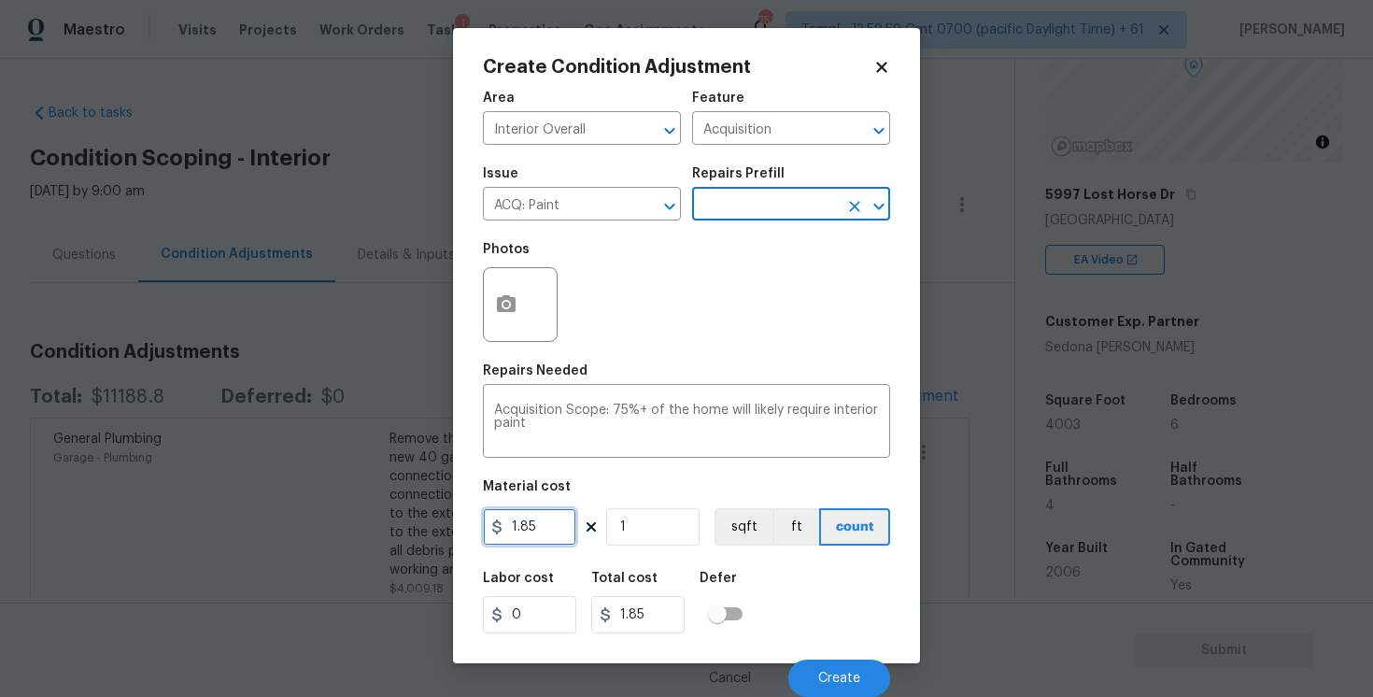
click at [559, 537] on input "1.85" at bounding box center [529, 526] width 93 height 37
click at [553, 518] on input "1.85" at bounding box center [529, 526] width 93 height 37
type input "2.4"
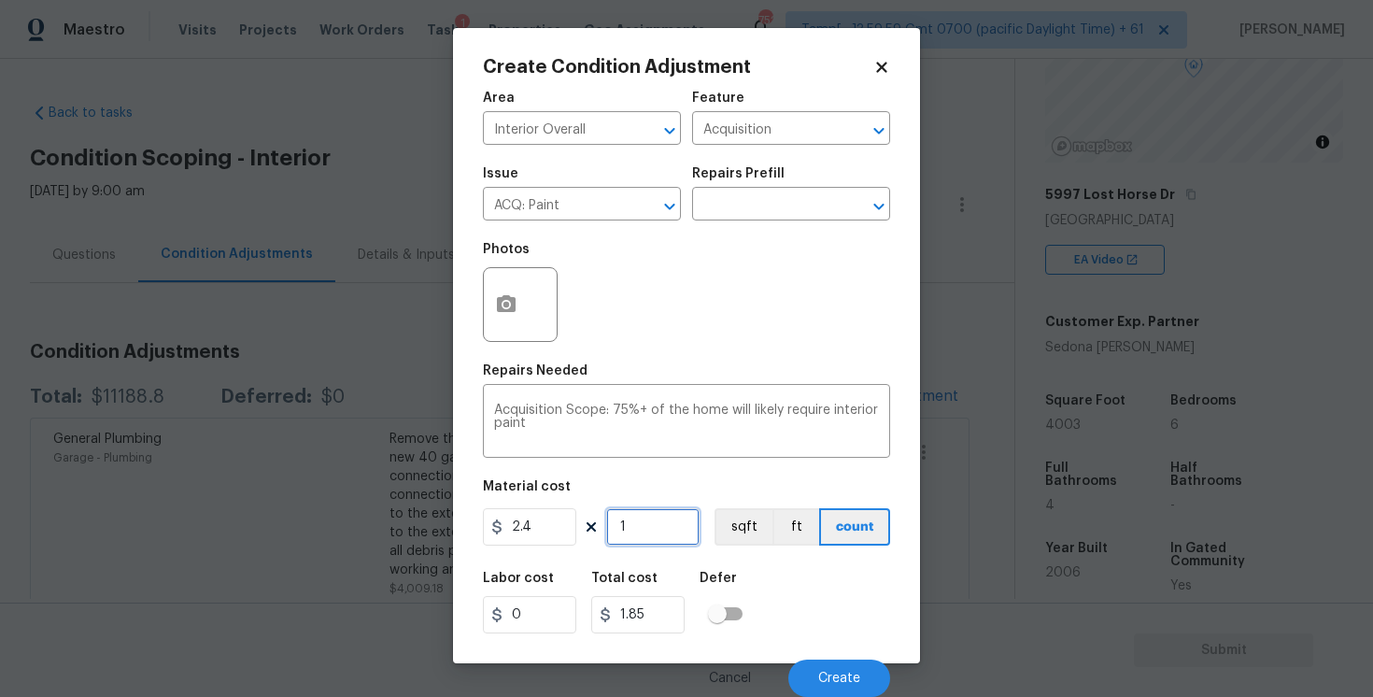
click at [627, 529] on input "1" at bounding box center [652, 526] width 93 height 37
type input "2.4"
type input "0"
type input "4"
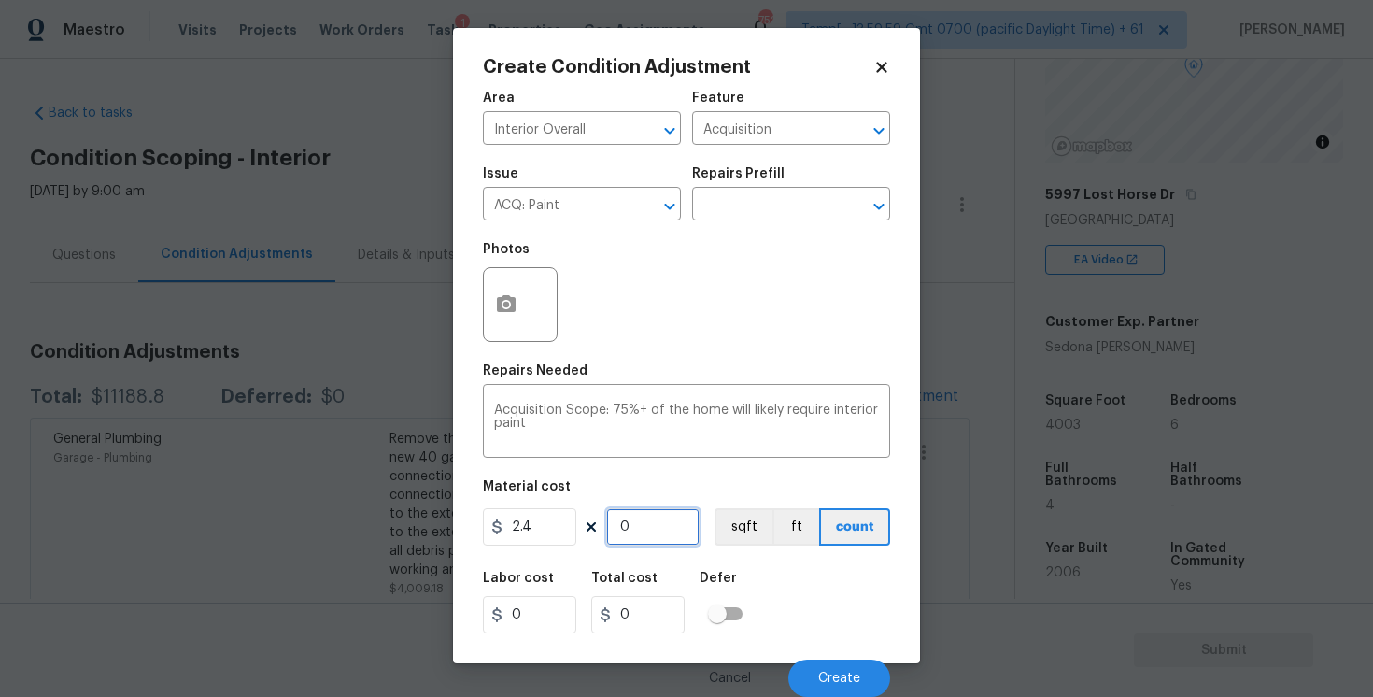
type input "9.6"
type input "40"
type input "96"
type input "400"
type input "960"
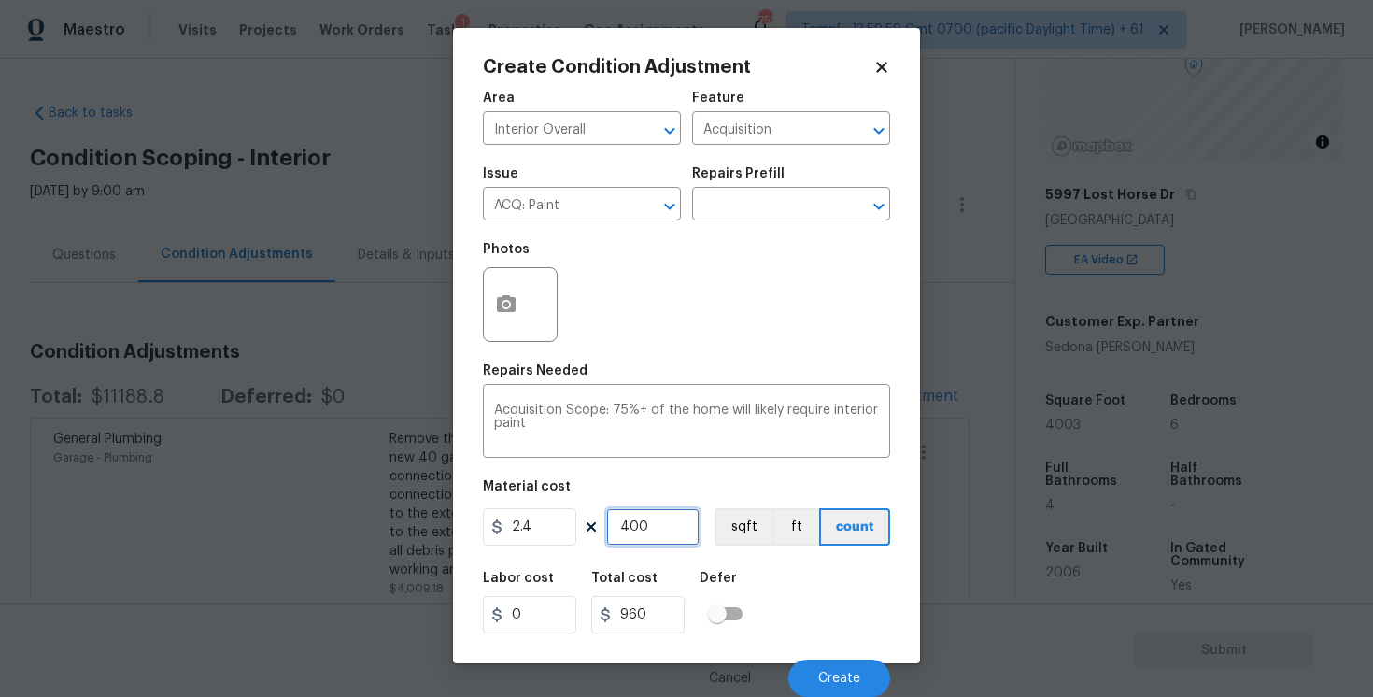
type input "4003"
type input "9607.2"
type input "4003"
click at [736, 528] on button "sqft" at bounding box center [744, 526] width 58 height 37
click at [828, 601] on div "Labor cost 0 Total cost 9607.2 Defer" at bounding box center [686, 603] width 407 height 84
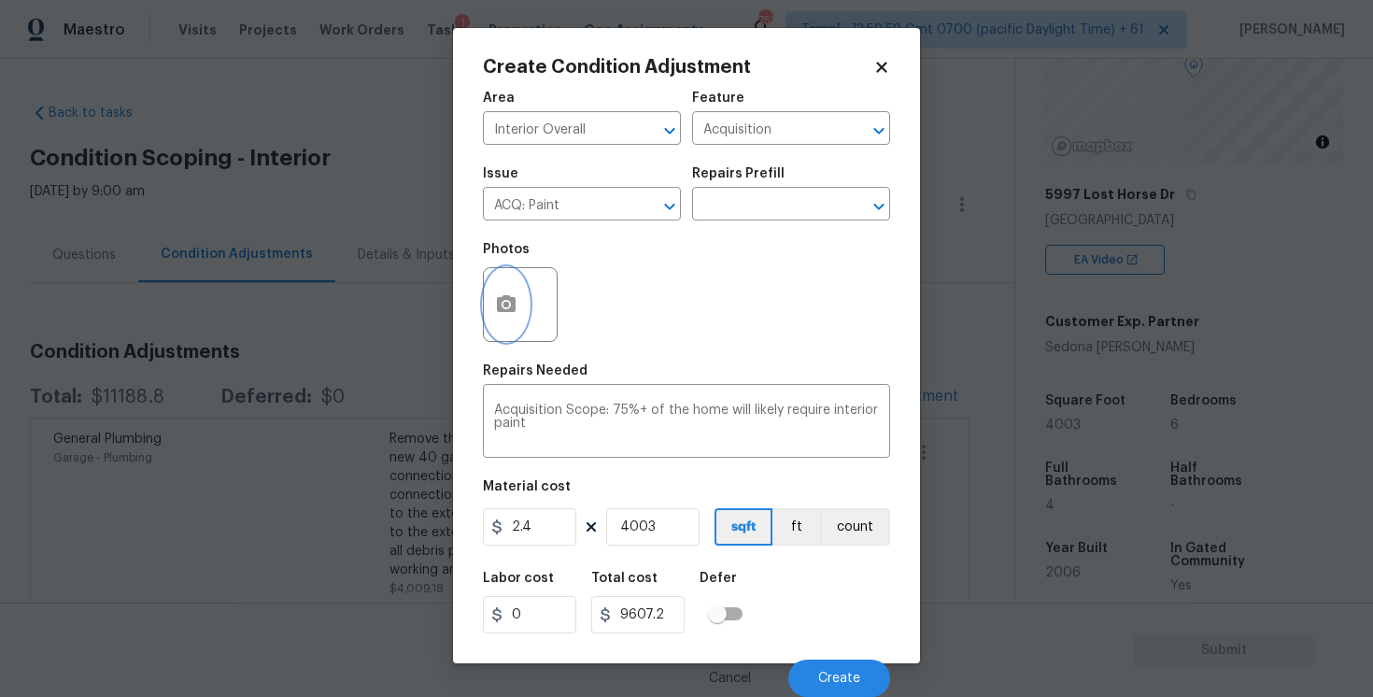
click at [509, 311] on icon "button" at bounding box center [506, 303] width 19 height 17
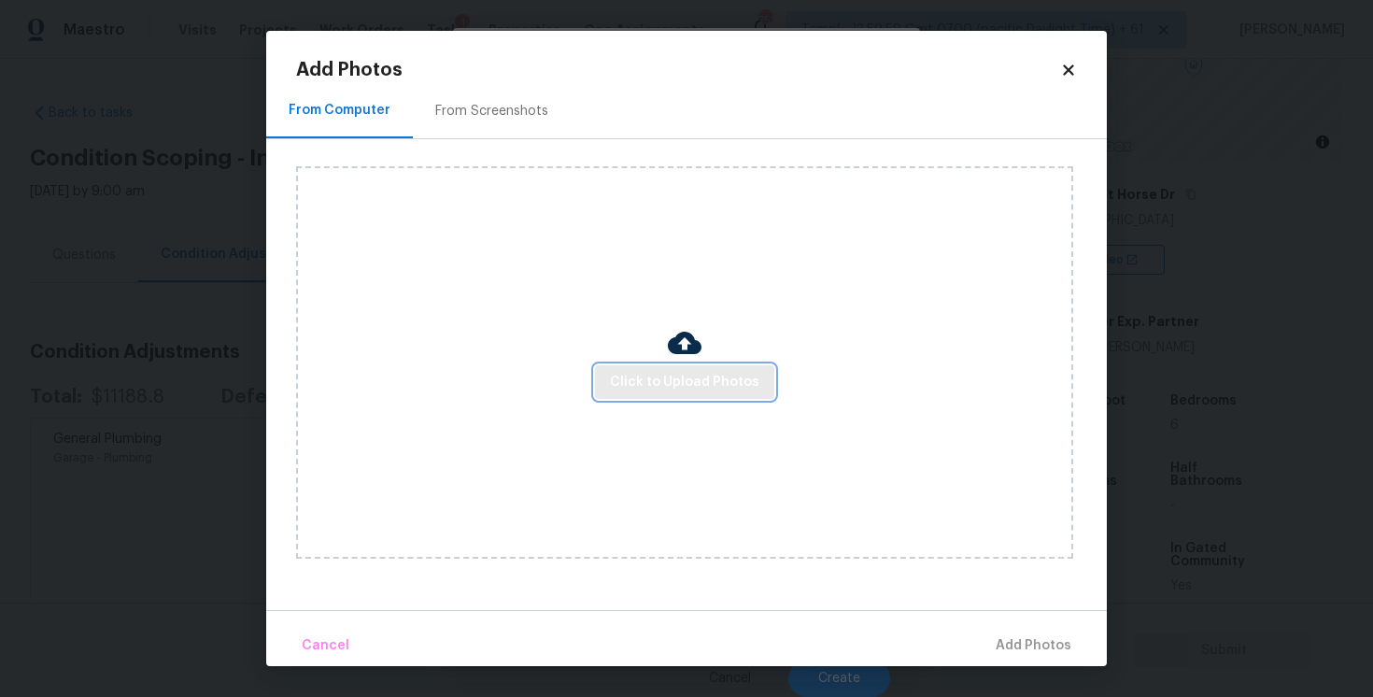
click at [681, 384] on span "Click to Upload Photos" at bounding box center [684, 382] width 149 height 23
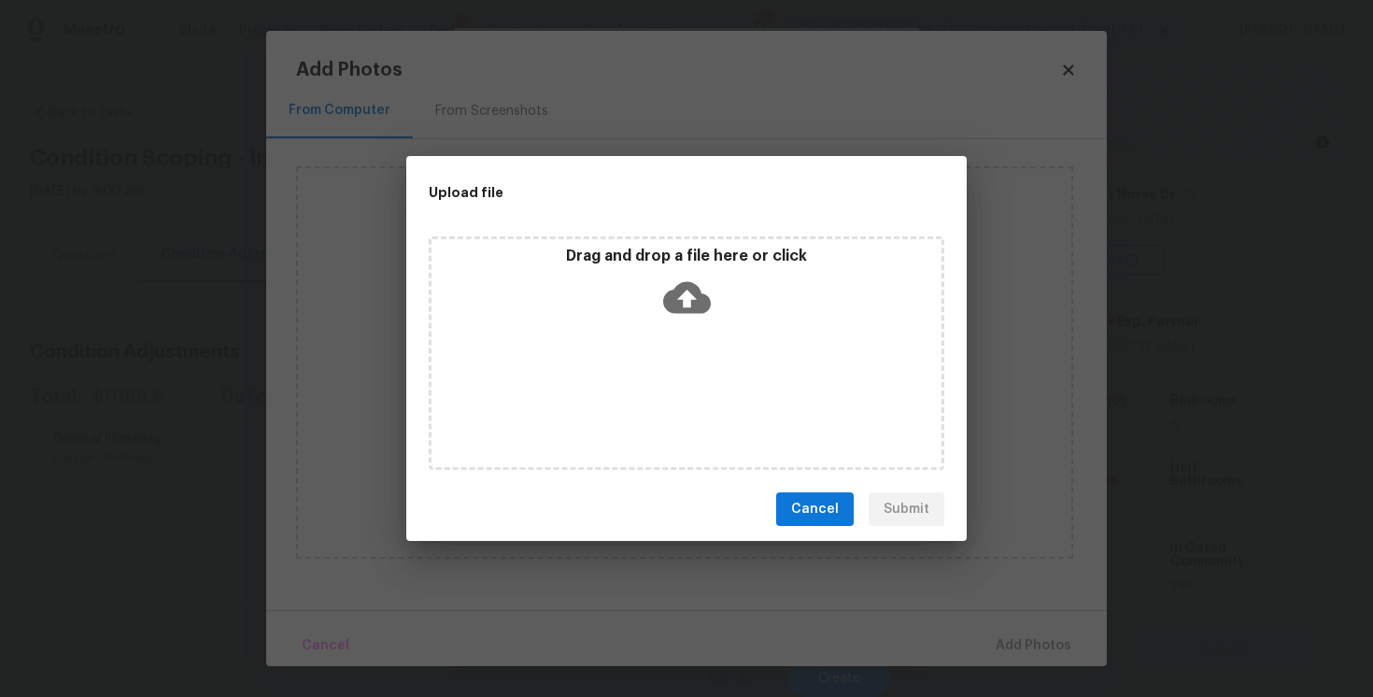
click at [683, 282] on icon at bounding box center [687, 298] width 48 height 32
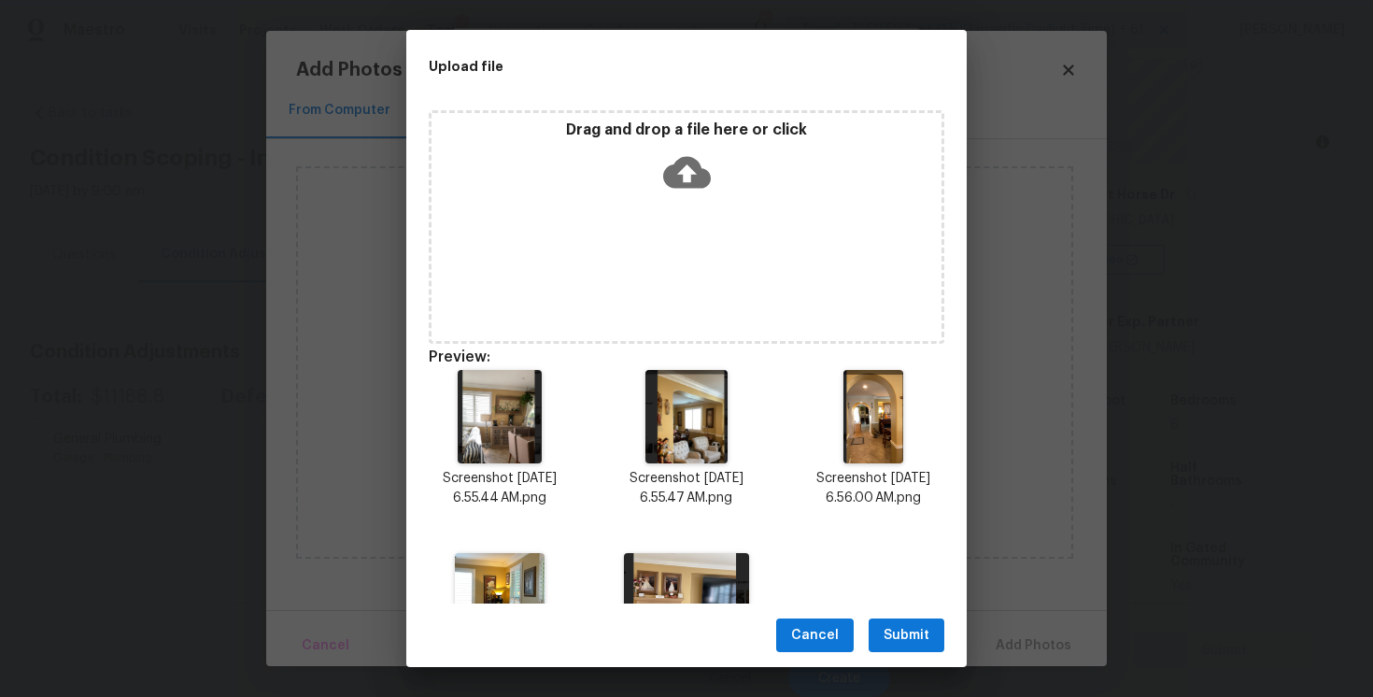
scroll to position [110, 0]
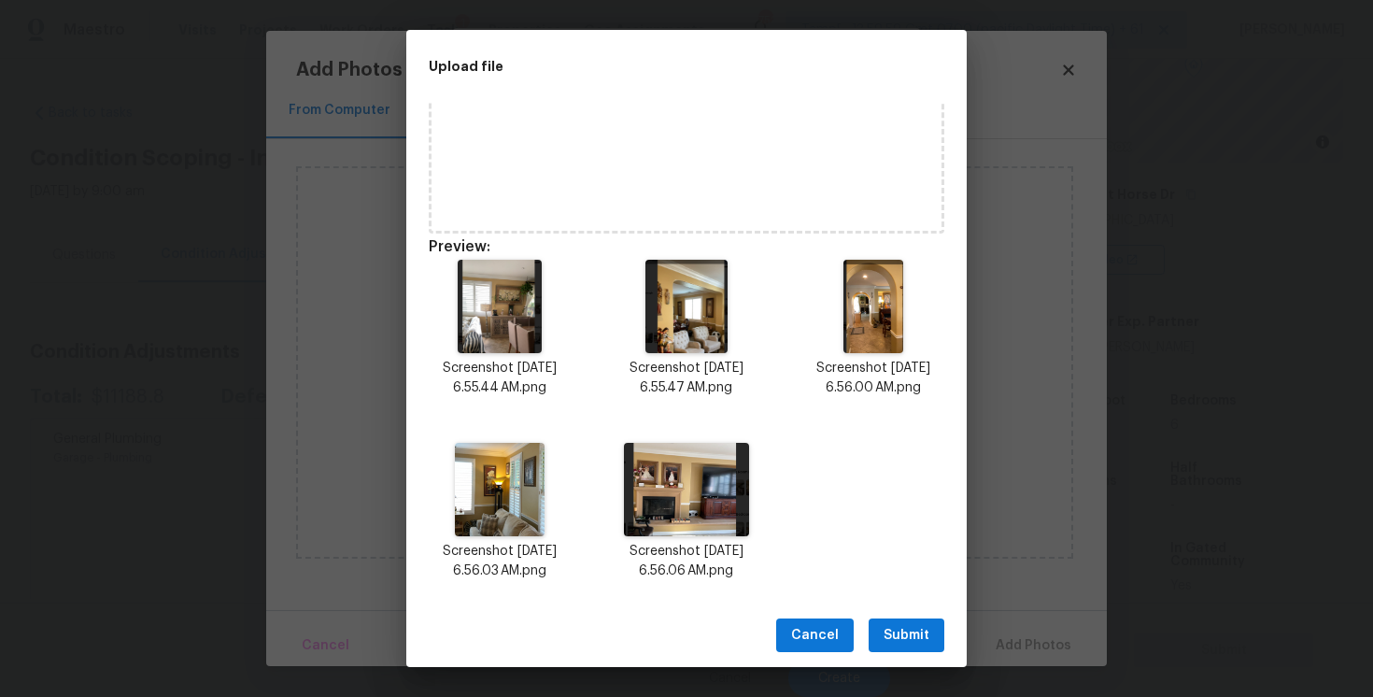
click at [886, 635] on span "Submit" at bounding box center [907, 635] width 46 height 23
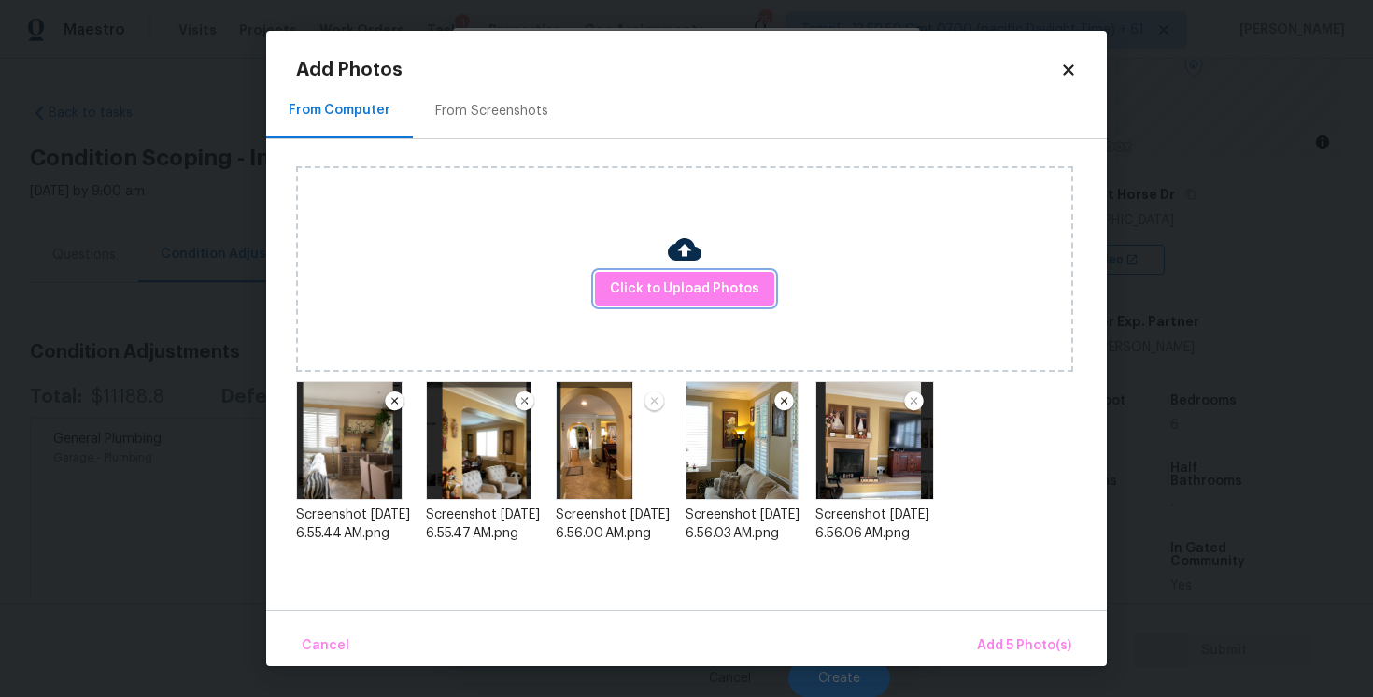
scroll to position [0, 0]
click at [1009, 646] on span "Add 5 Photo(s)" at bounding box center [1024, 645] width 94 height 23
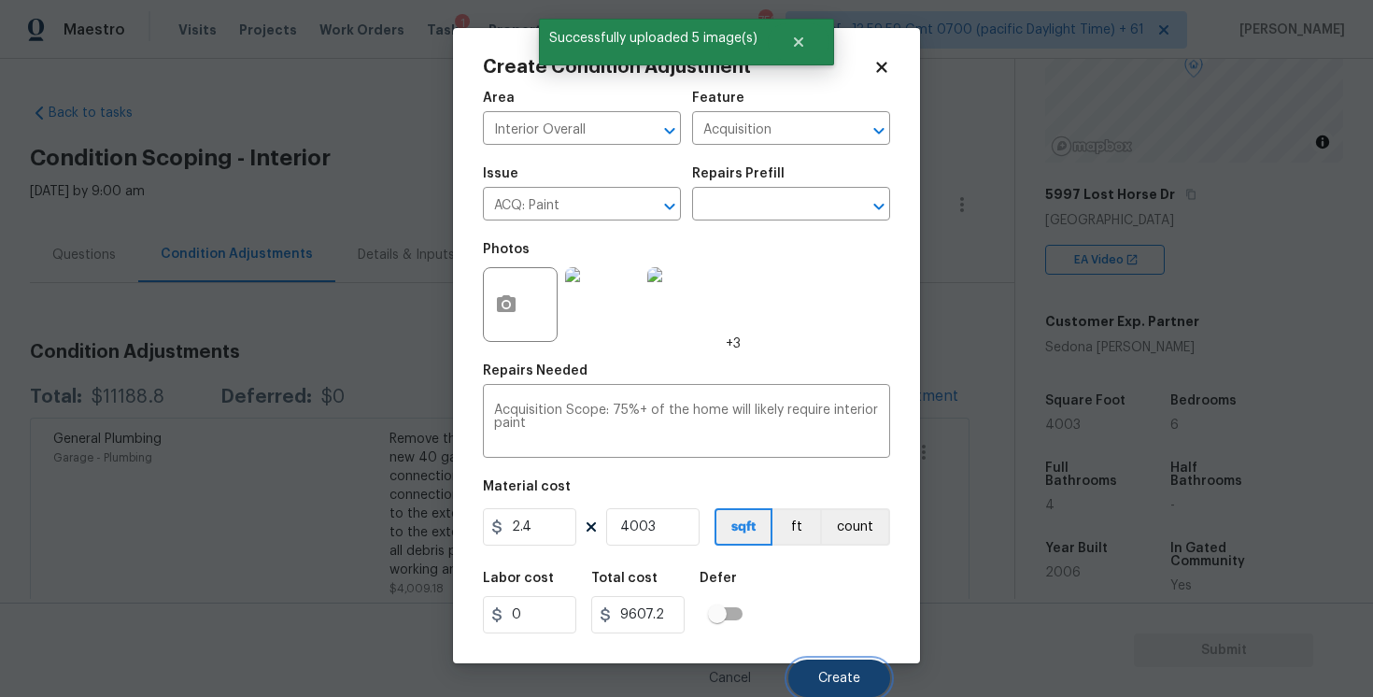
click at [843, 667] on button "Create" at bounding box center [839, 678] width 102 height 37
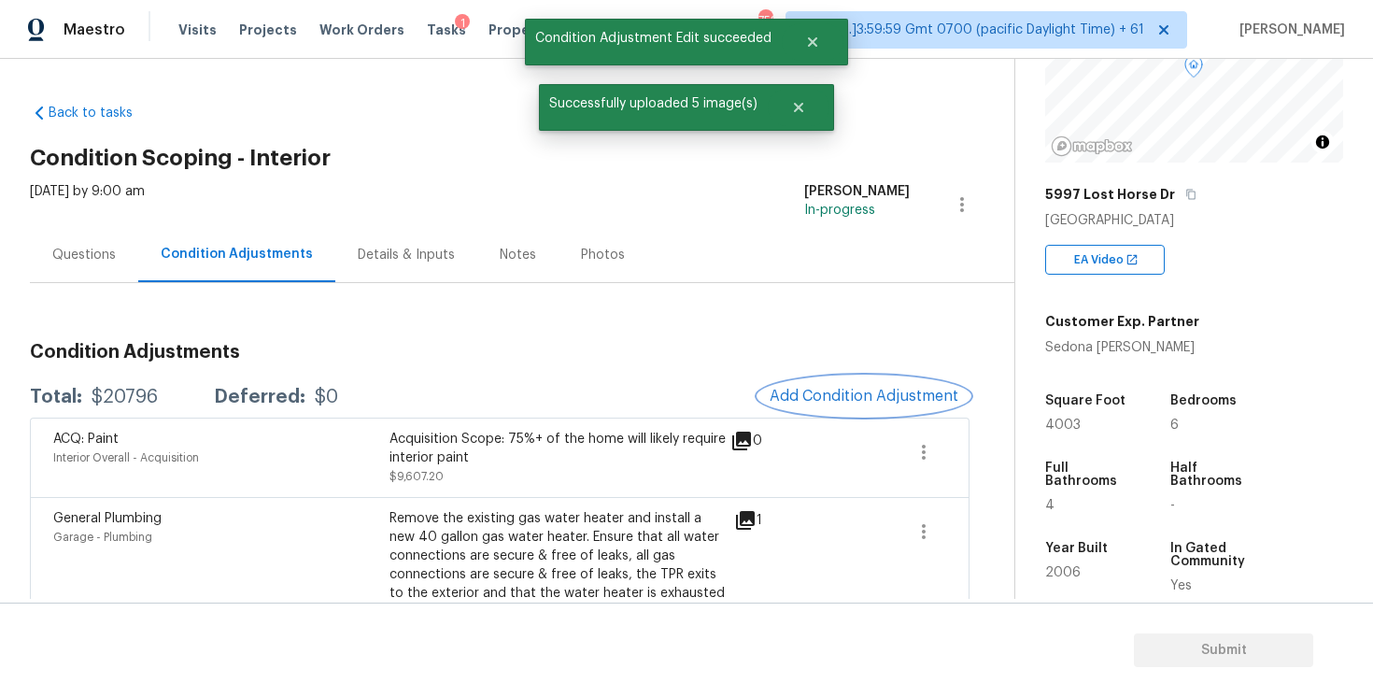
scroll to position [9, 0]
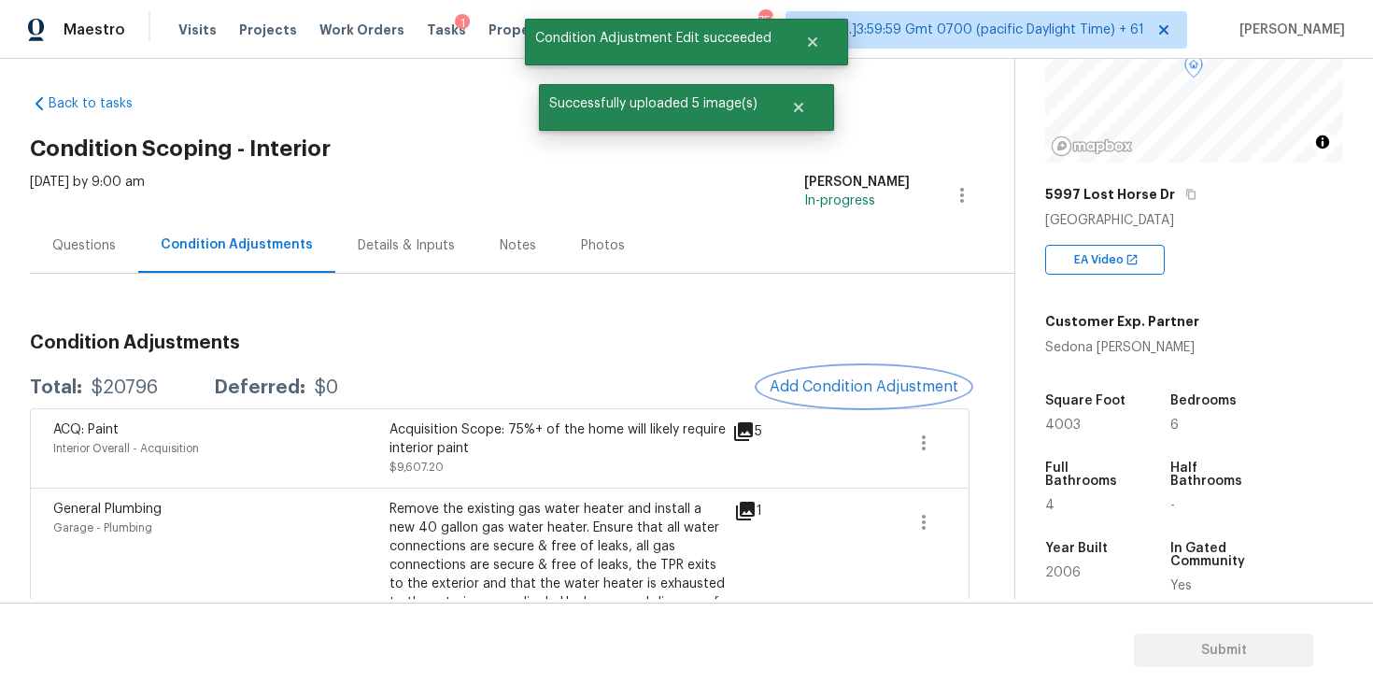
click at [855, 392] on span "Add Condition Adjustment" at bounding box center [864, 386] width 189 height 17
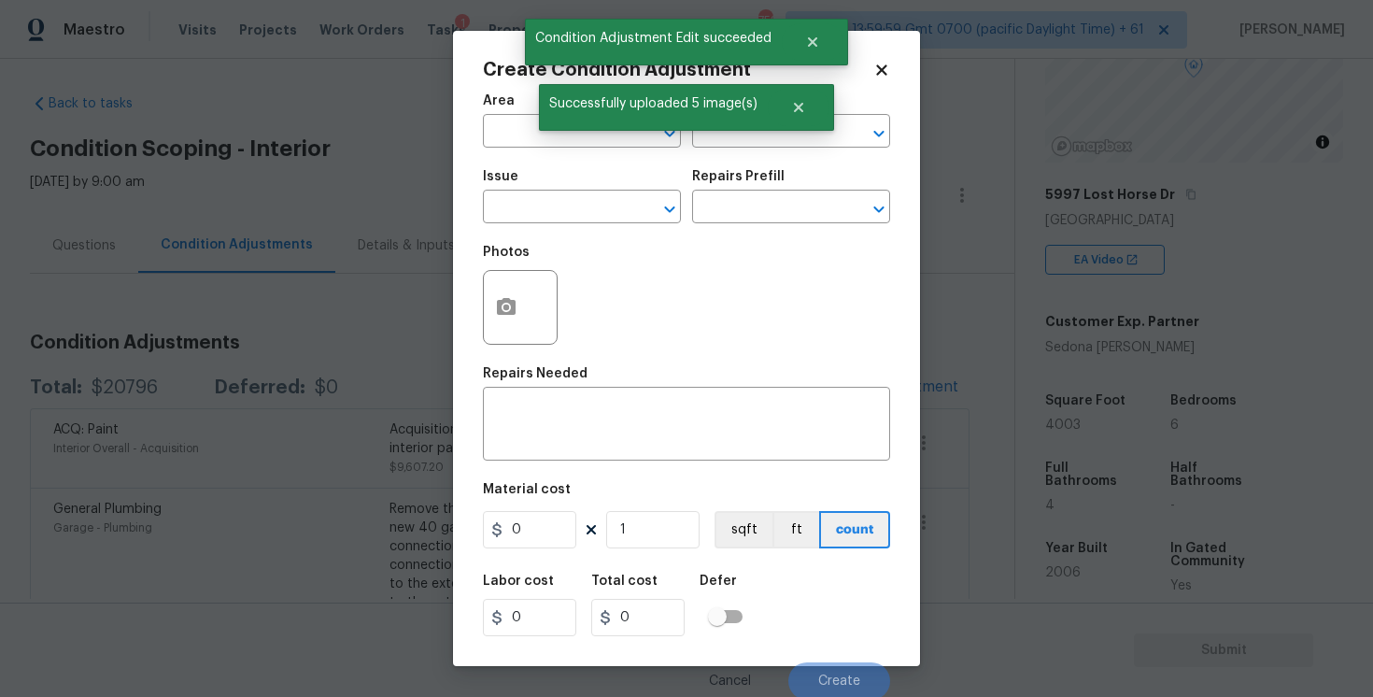
click at [595, 149] on span "Area ​" at bounding box center [582, 121] width 198 height 76
click at [593, 136] on input "text" at bounding box center [556, 133] width 146 height 29
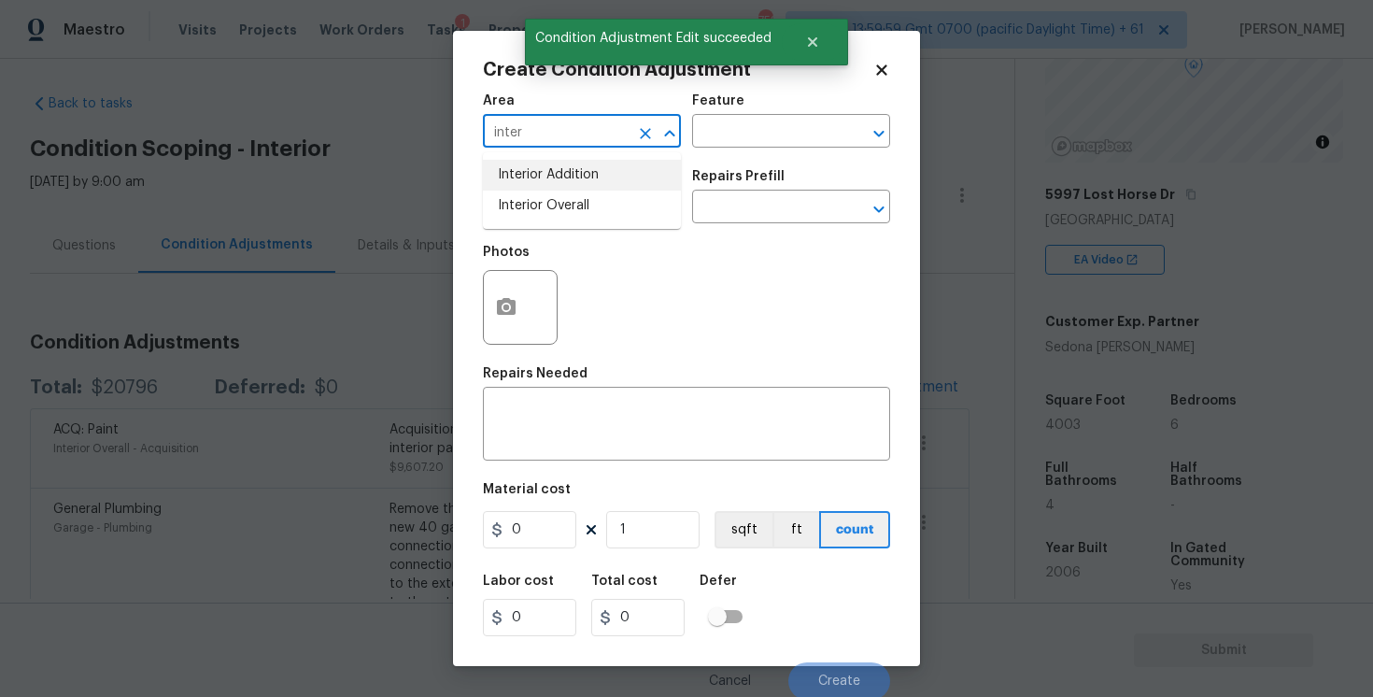
click at [591, 203] on li "Interior Overall" at bounding box center [582, 206] width 198 height 31
type input "Interior Overall"
click at [591, 203] on input "text" at bounding box center [556, 208] width 146 height 29
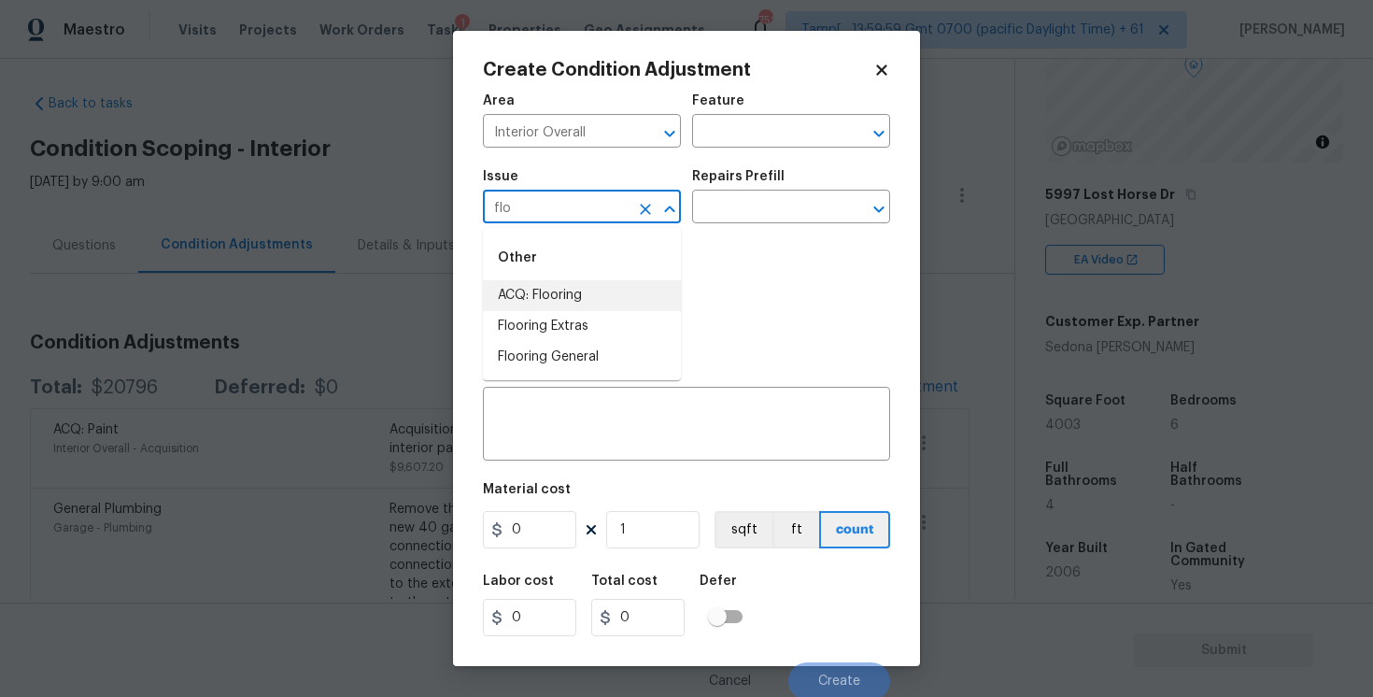
click at [597, 280] on li "ACQ: Flooring" at bounding box center [582, 295] width 198 height 31
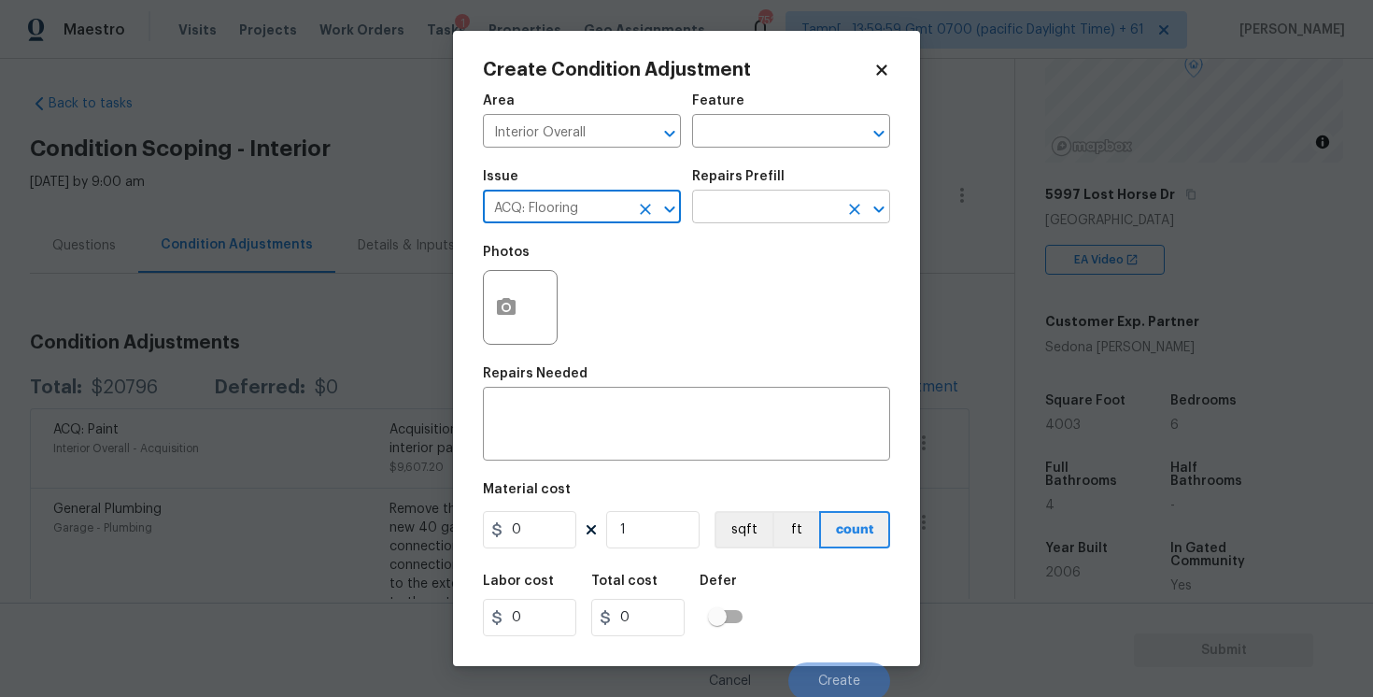
type input "ACQ: Flooring"
click at [767, 208] on input "text" at bounding box center [765, 208] width 146 height 29
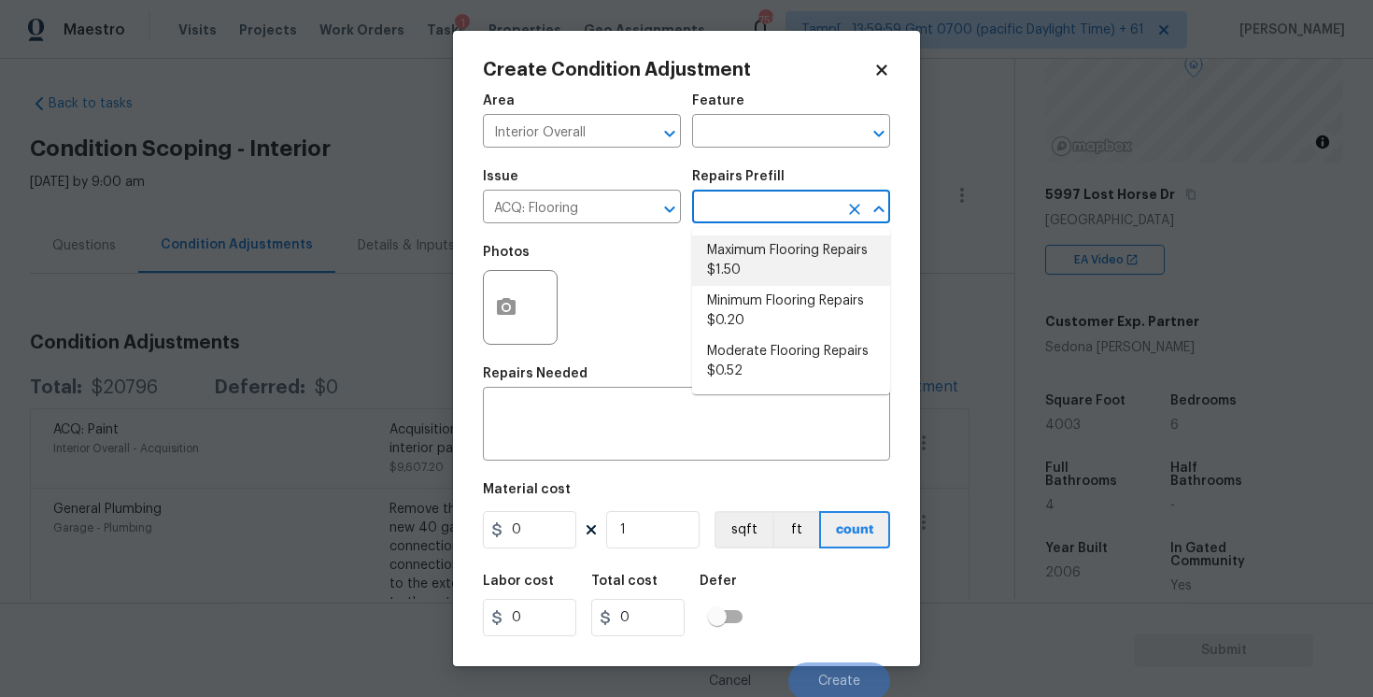
click at [767, 257] on li "Maximum Flooring Repairs $1.50" at bounding box center [791, 260] width 198 height 50
type input "Acquisition"
type textarea "Acquisition Scope: Maximum flooring repairs"
type input "1.5"
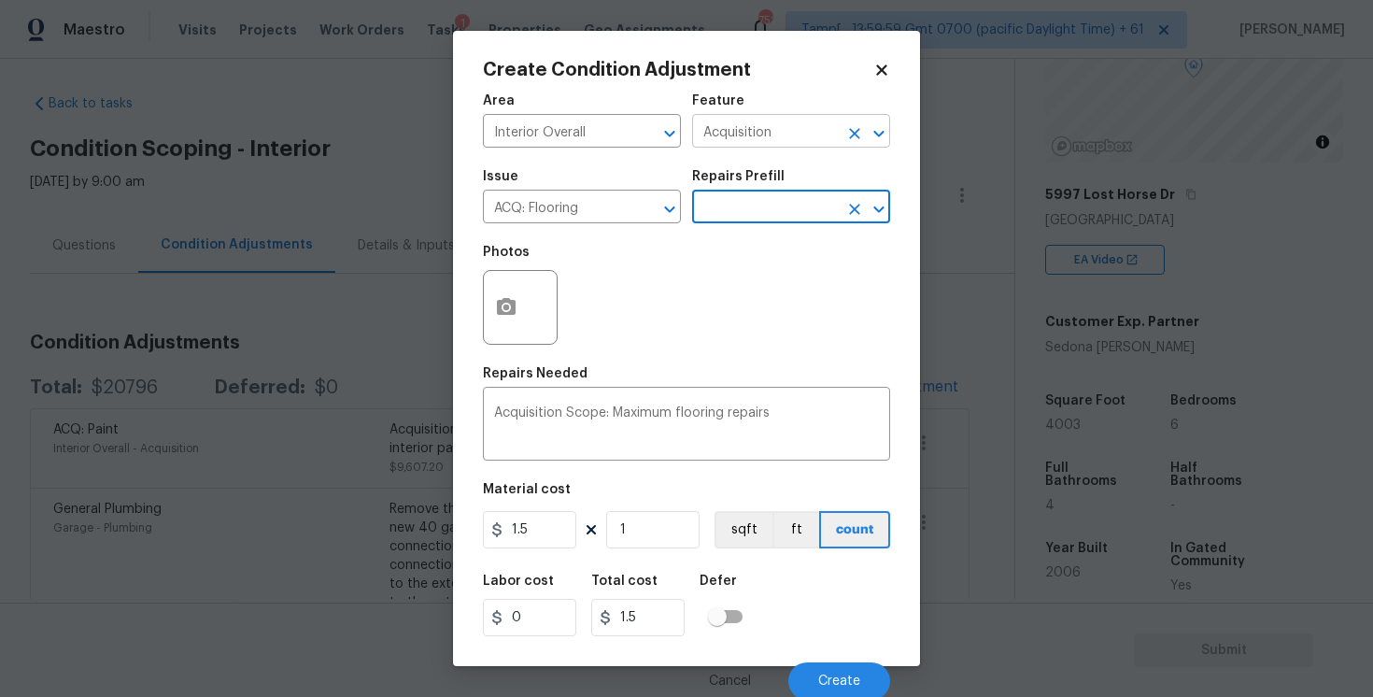
click at [784, 142] on input "Acquisition" at bounding box center [765, 133] width 146 height 29
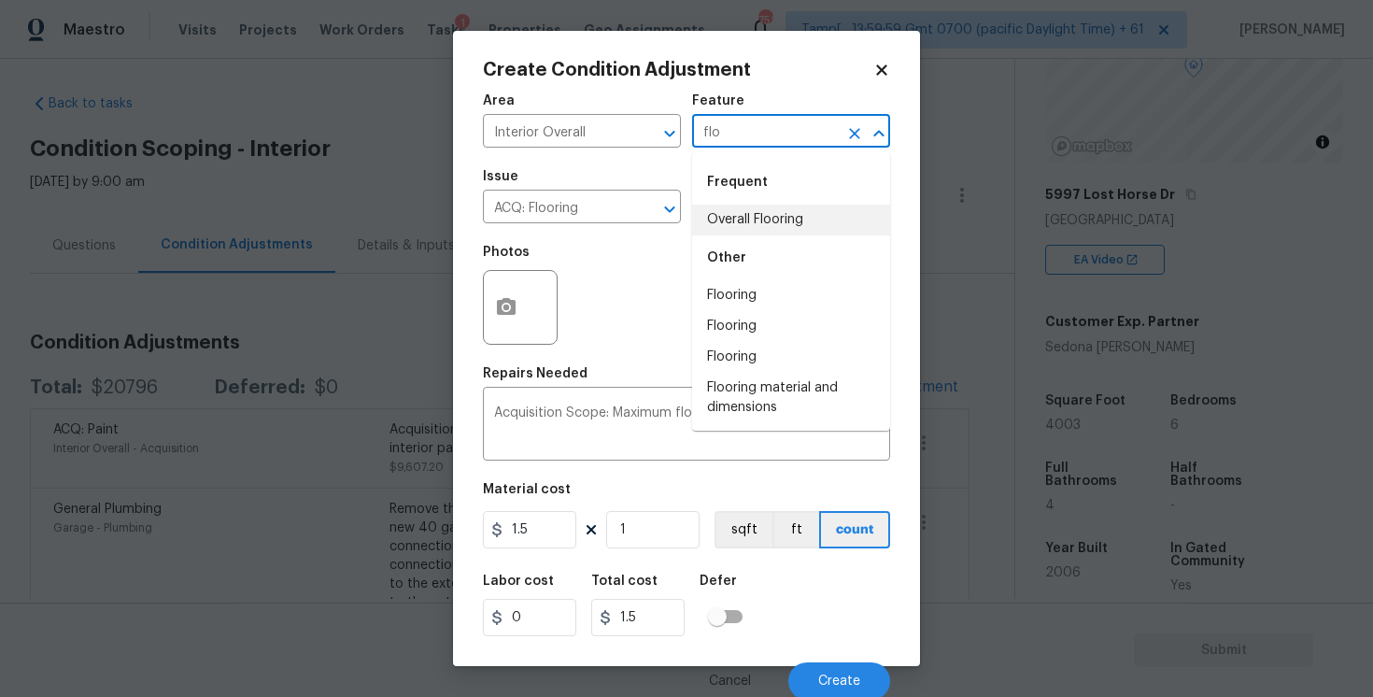
click at [788, 207] on li "Overall Flooring" at bounding box center [791, 220] width 198 height 31
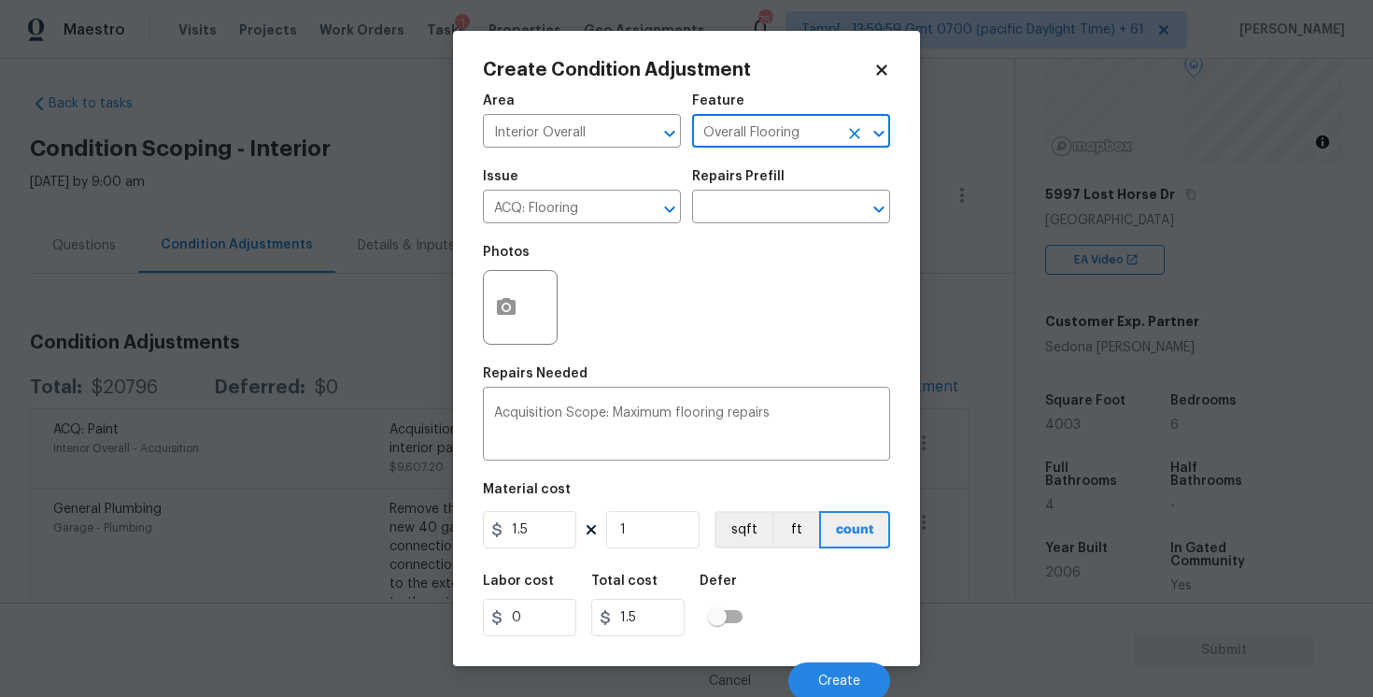
scroll to position [4, 0]
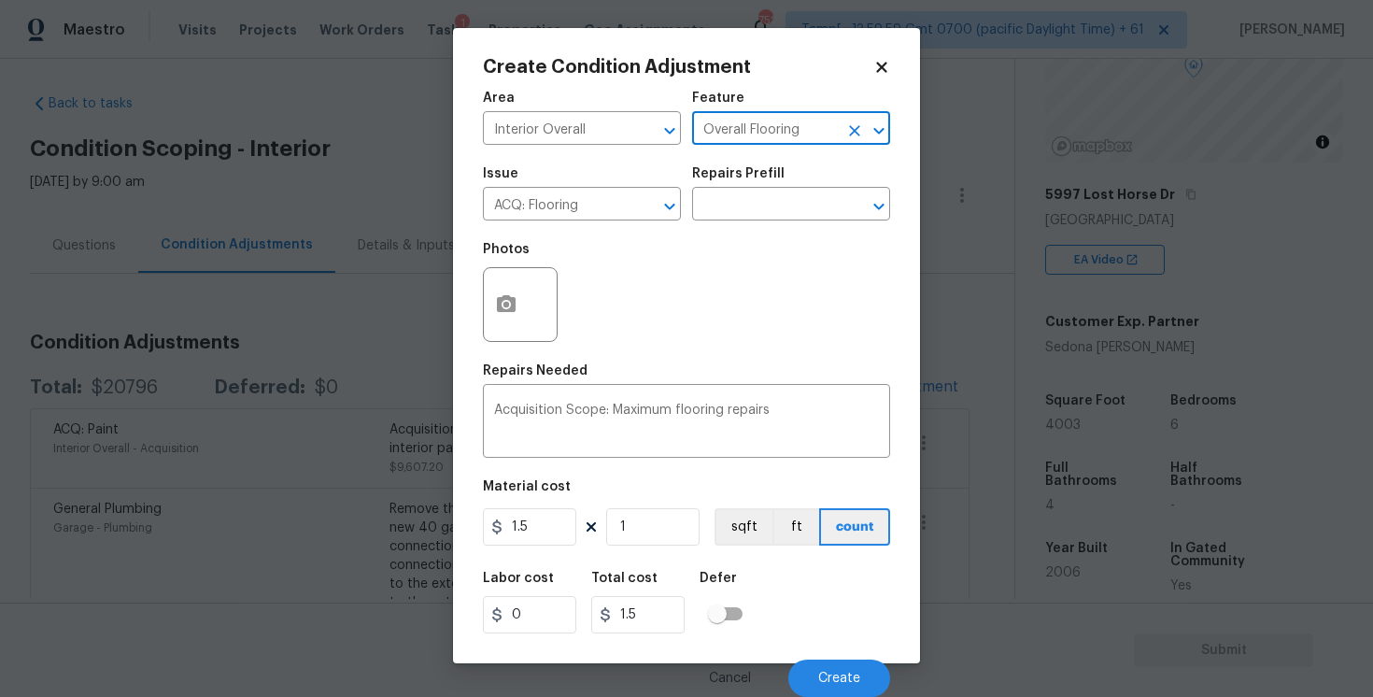
type input "Overall Flooring"
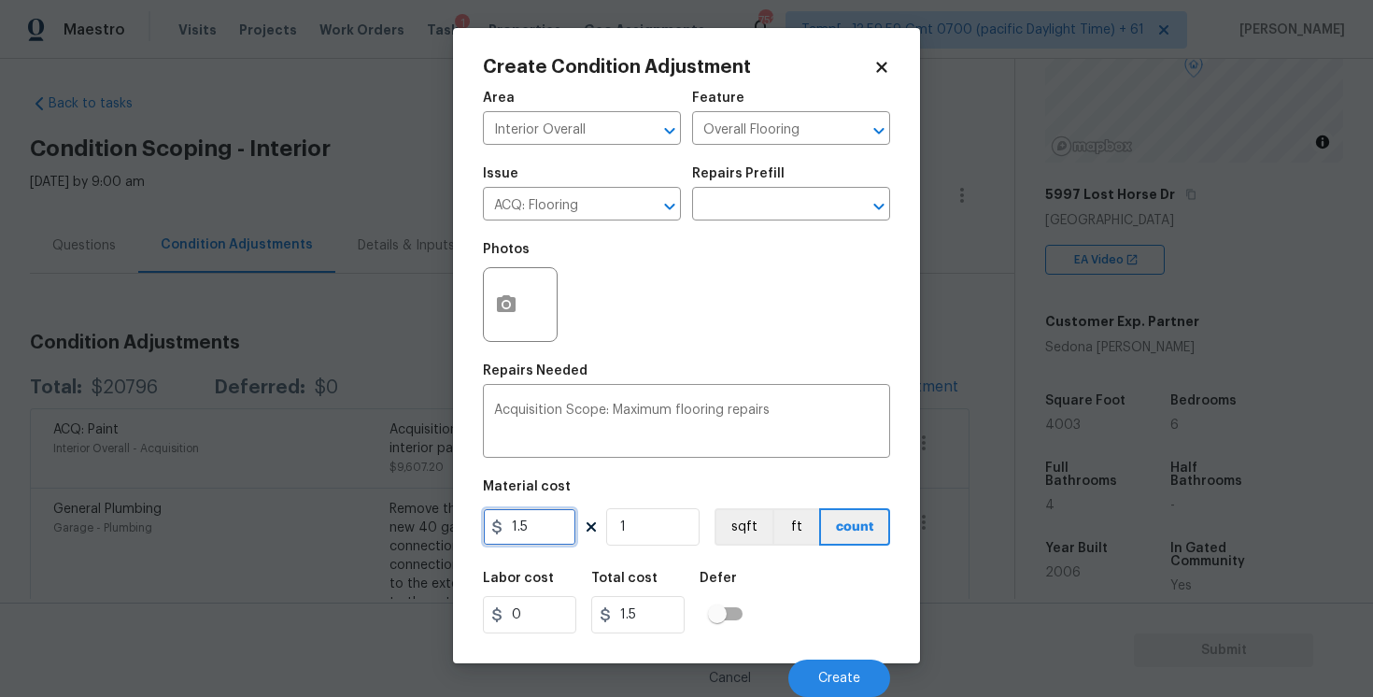
click at [535, 541] on input "1.5" at bounding box center [529, 526] width 93 height 37
type input "3"
click at [660, 555] on div "Area Interior Overall ​ Feature Overall Flooring ​ Issue ACQ: Flooring ​ Repair…" at bounding box center [686, 388] width 407 height 617
click at [637, 529] on input "1" at bounding box center [652, 526] width 93 height 37
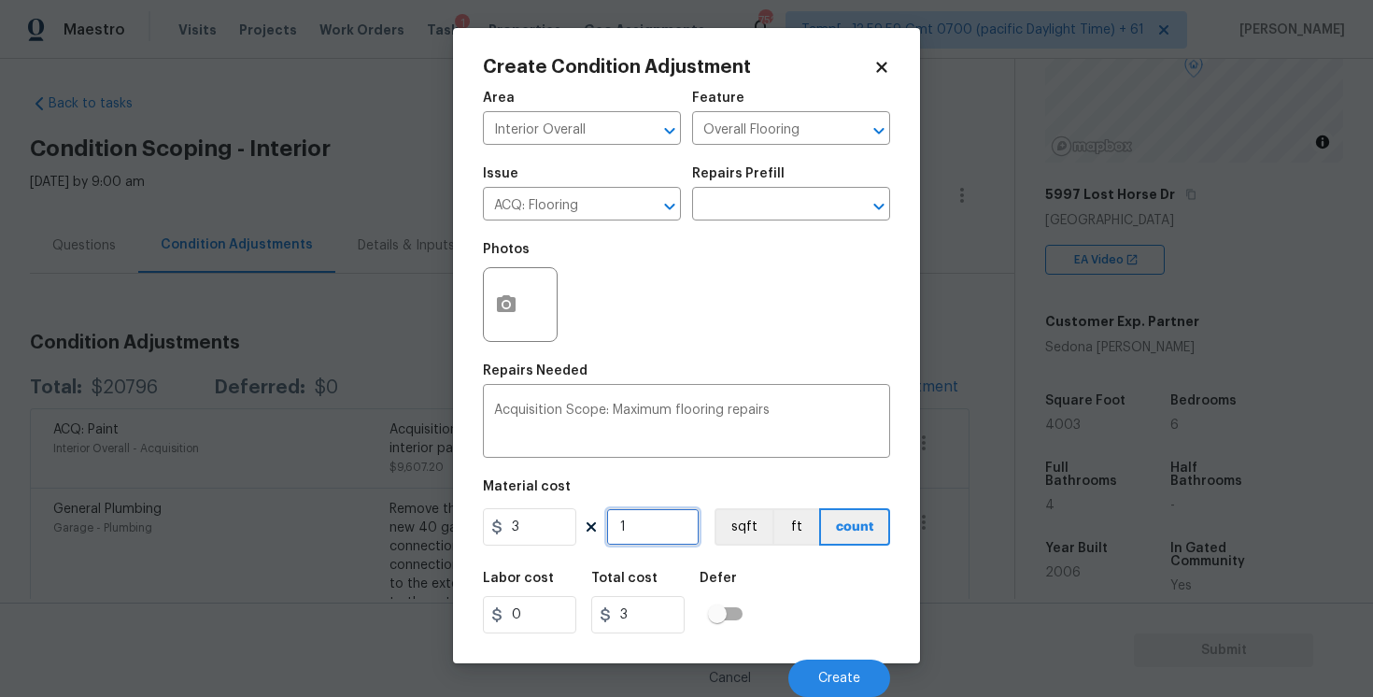
type input "0"
type input "2"
type input "6"
type input "25"
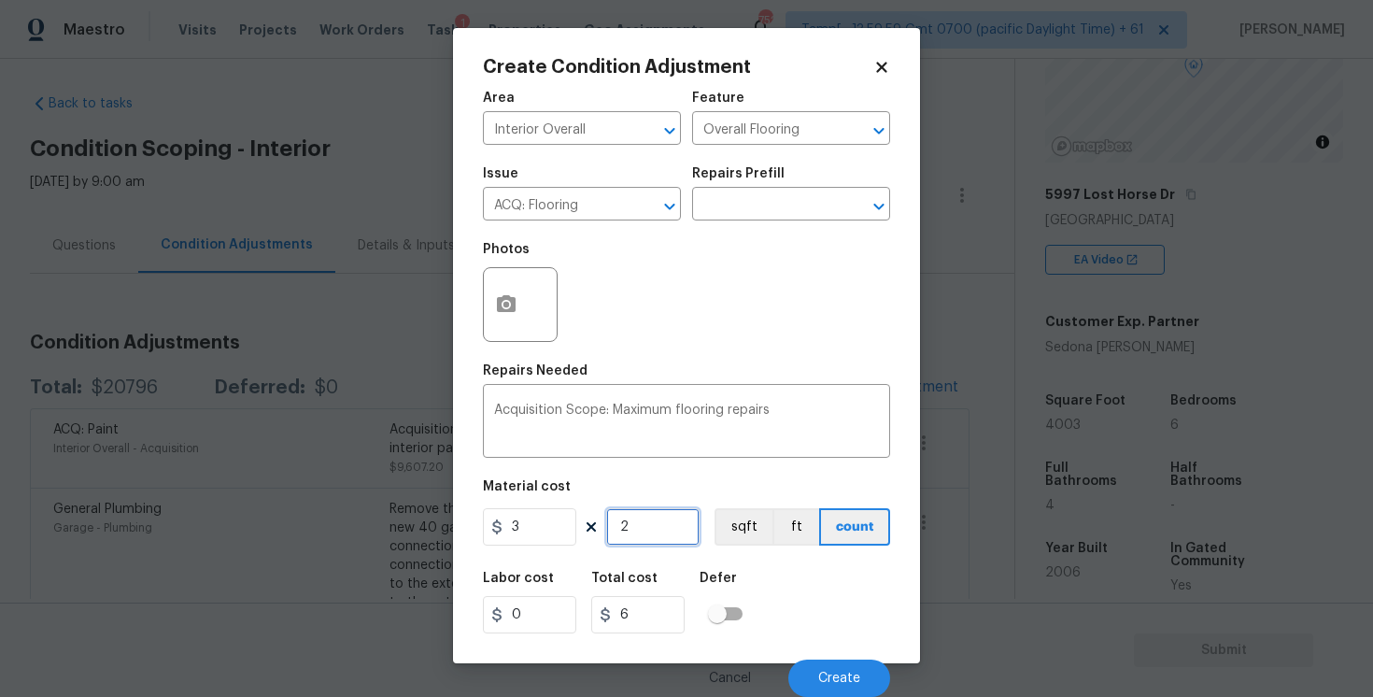
type input "75"
type input "250"
type input "750"
type input "2500"
type input "7500"
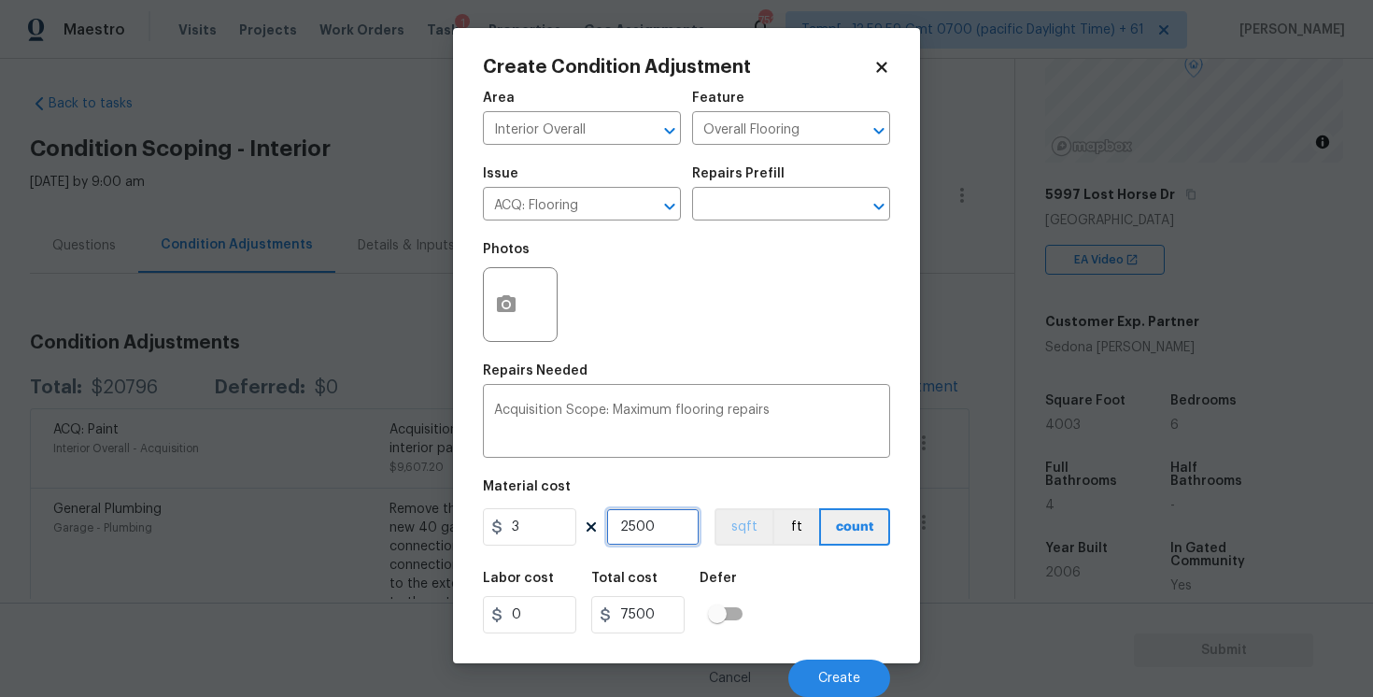
type input "2500"
click at [741, 536] on button "sqft" at bounding box center [744, 526] width 58 height 37
click at [515, 317] on button "button" at bounding box center [506, 304] width 45 height 73
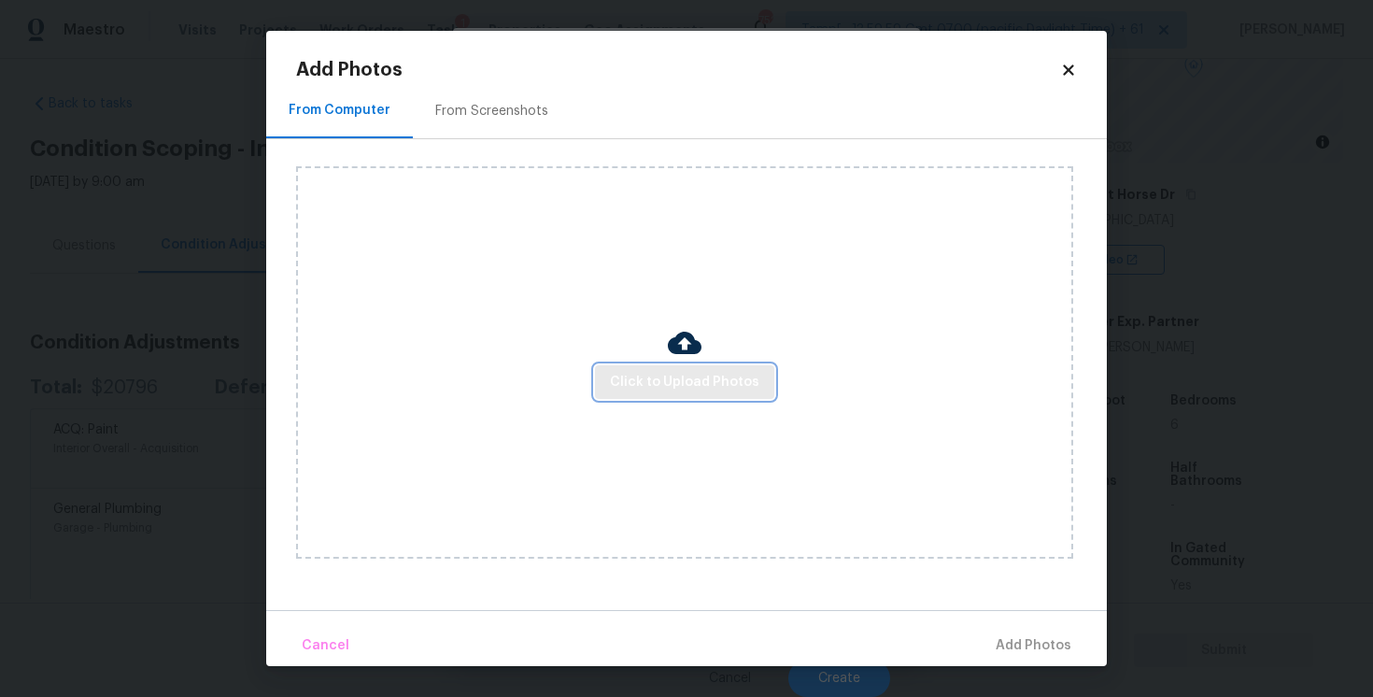
click at [707, 389] on span "Click to Upload Photos" at bounding box center [684, 382] width 149 height 23
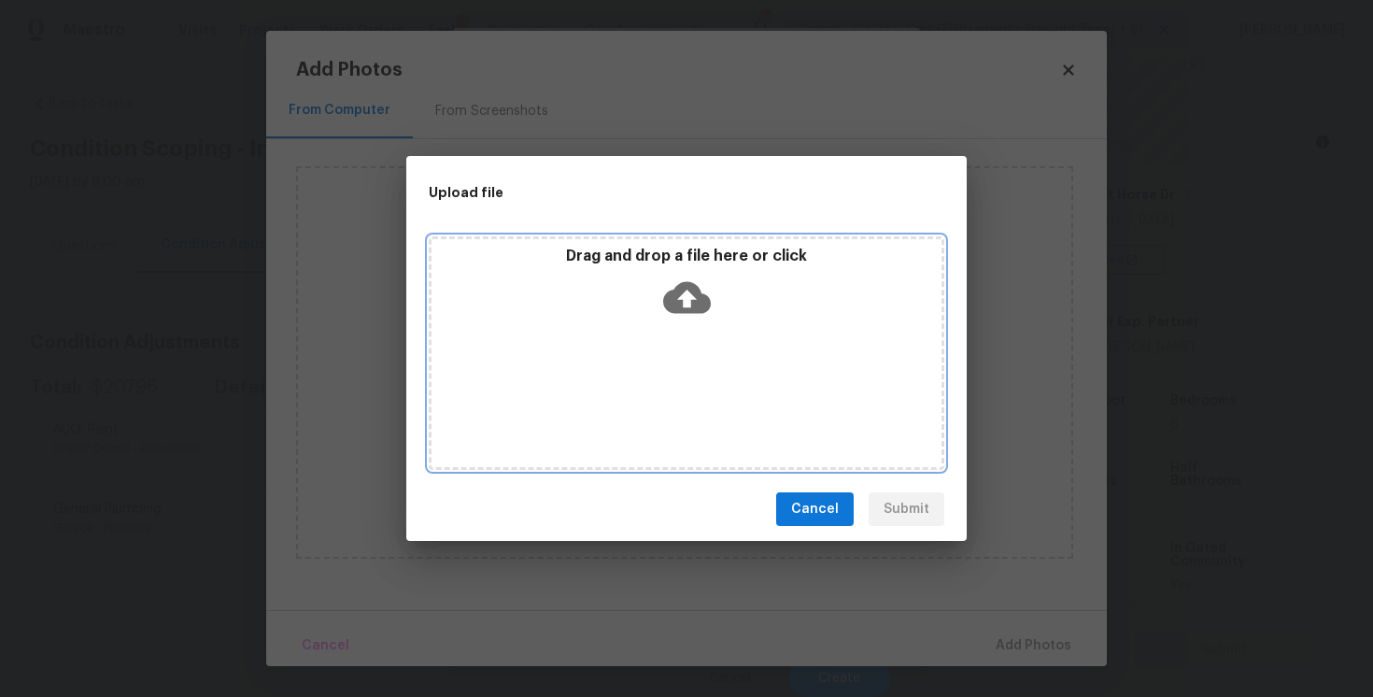
click at [703, 304] on icon at bounding box center [687, 298] width 48 height 32
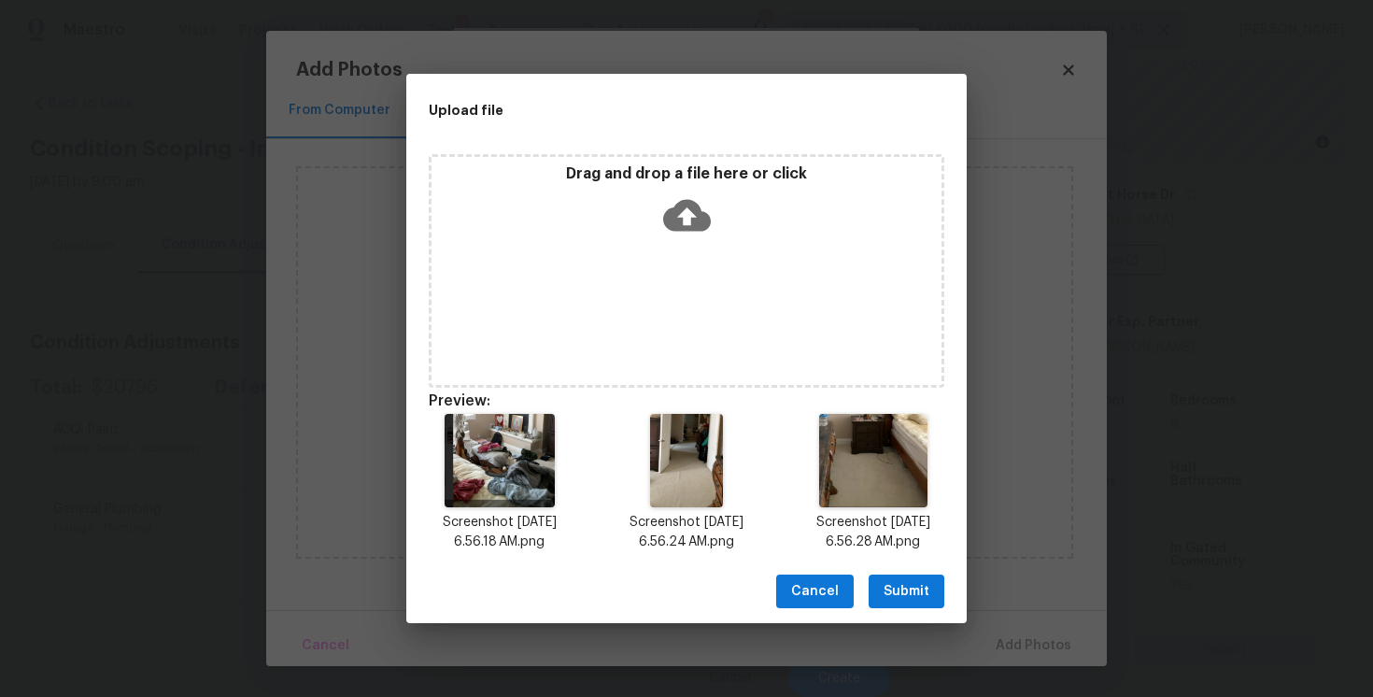
scroll to position [15, 0]
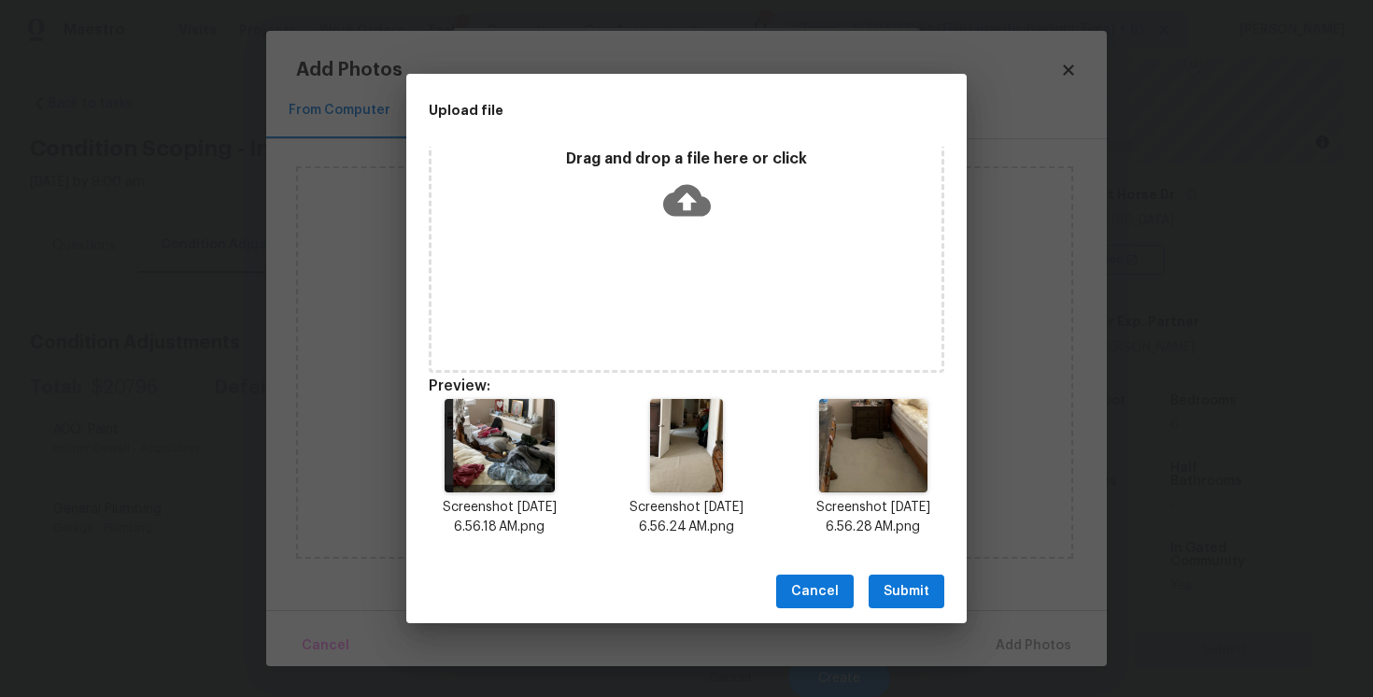
click at [918, 586] on span "Submit" at bounding box center [907, 591] width 46 height 23
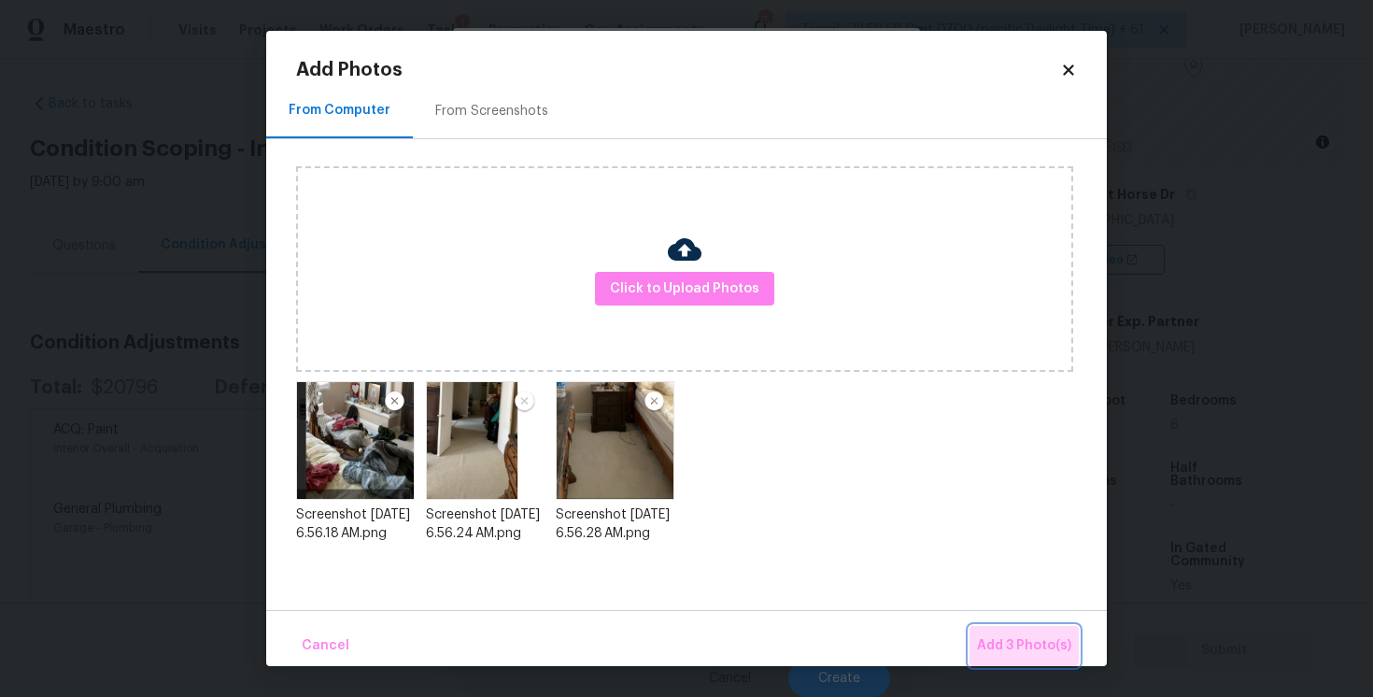
click at [1008, 632] on button "Add 3 Photo(s)" at bounding box center [1024, 646] width 109 height 40
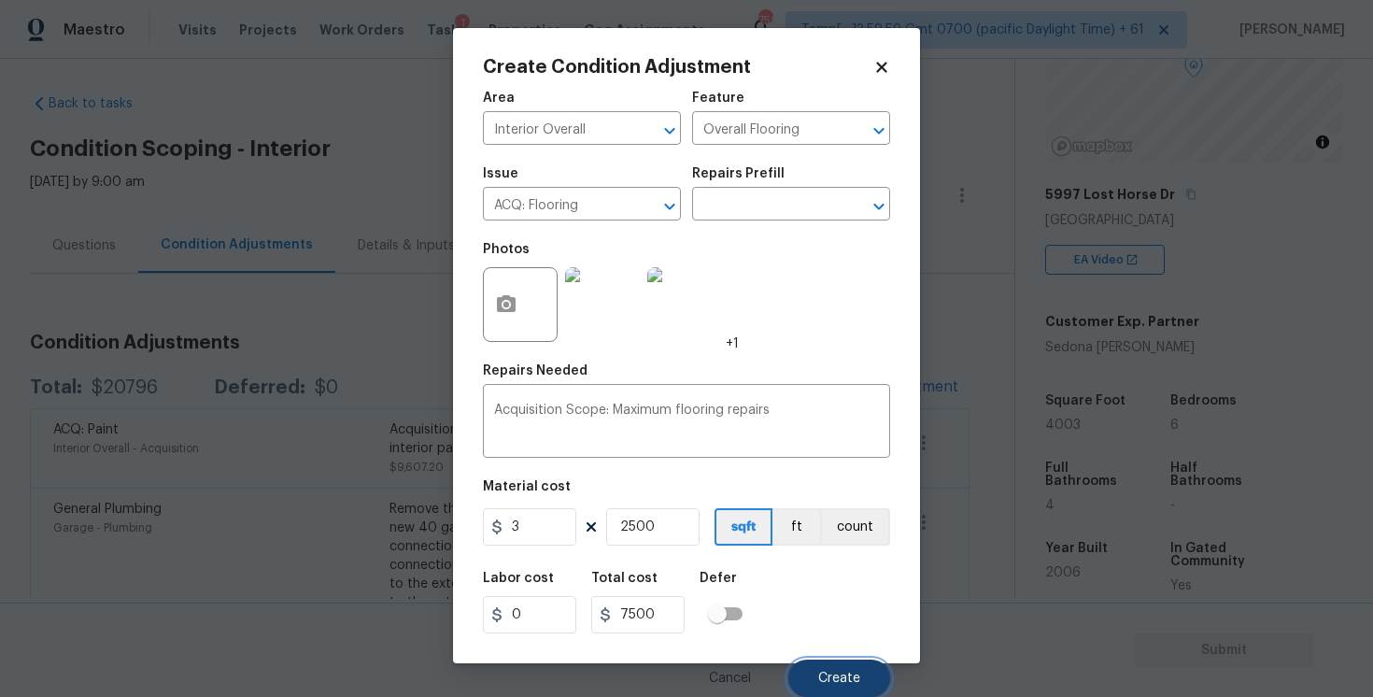
click at [824, 668] on button "Create" at bounding box center [839, 678] width 102 height 37
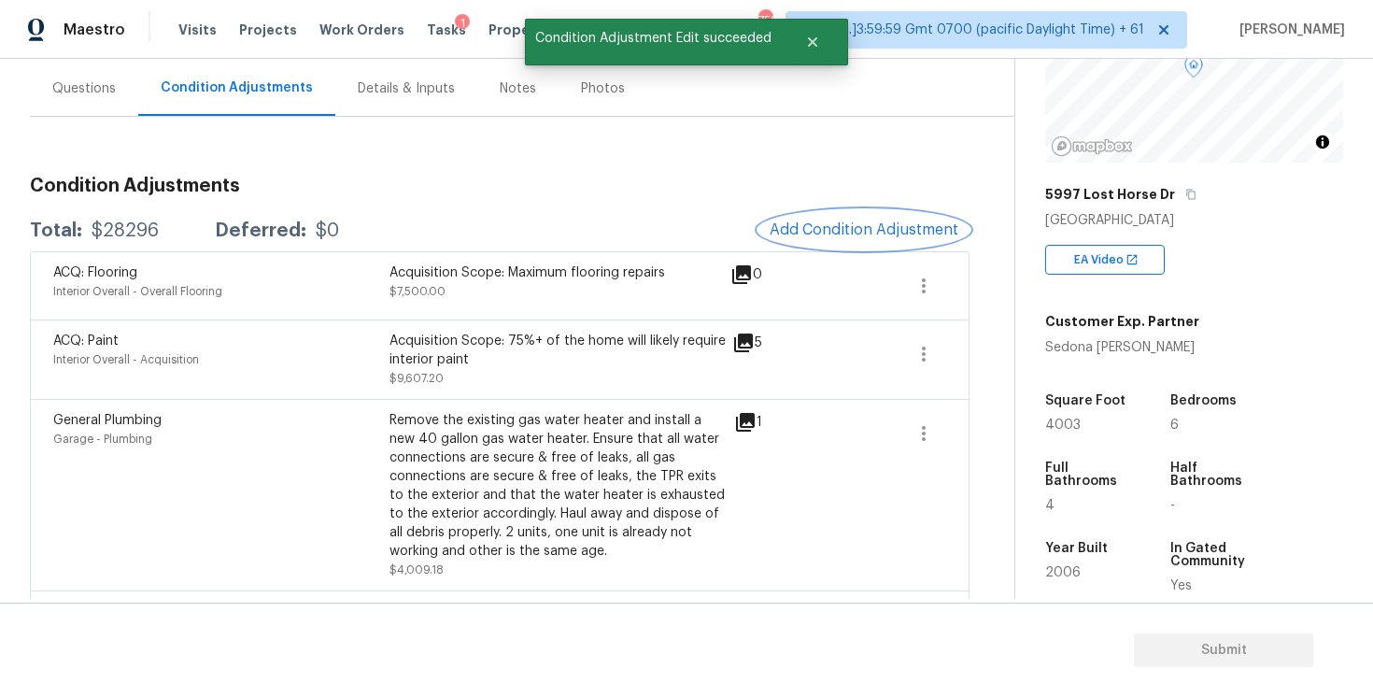
scroll to position [186, 0]
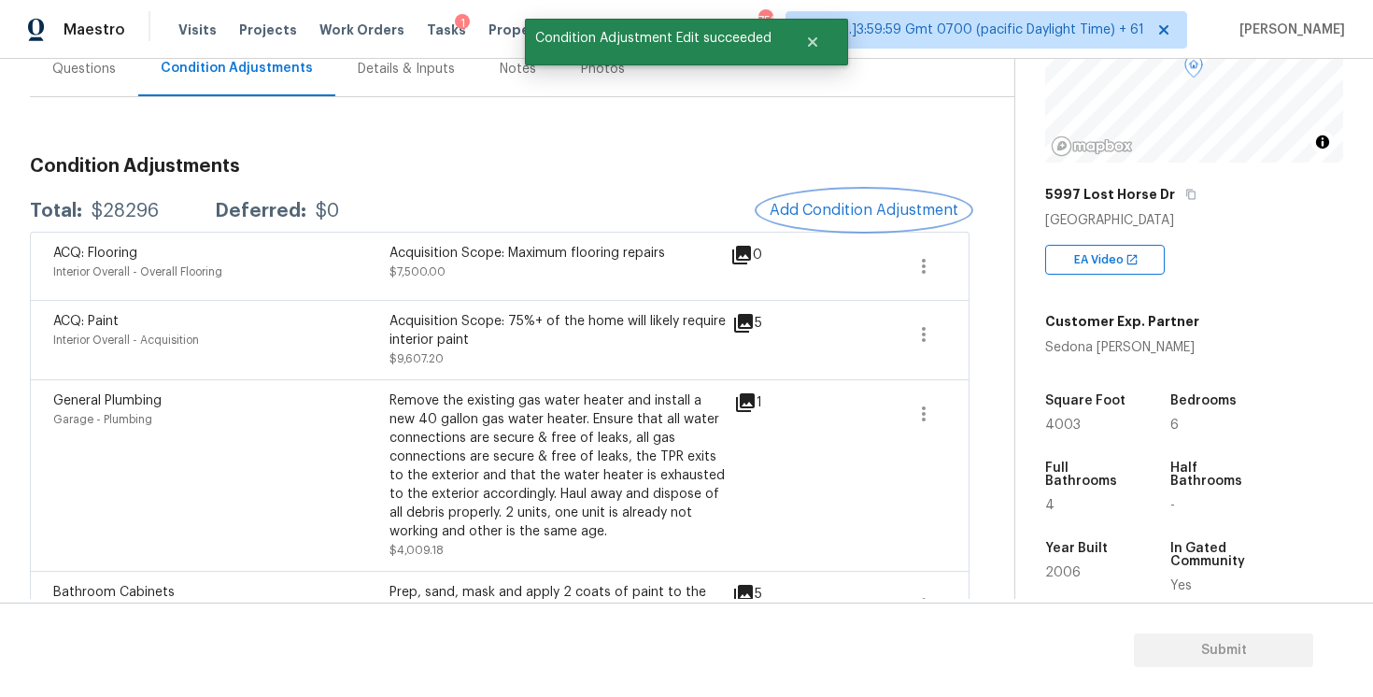
click at [837, 214] on span "Add Condition Adjustment" at bounding box center [864, 210] width 189 height 17
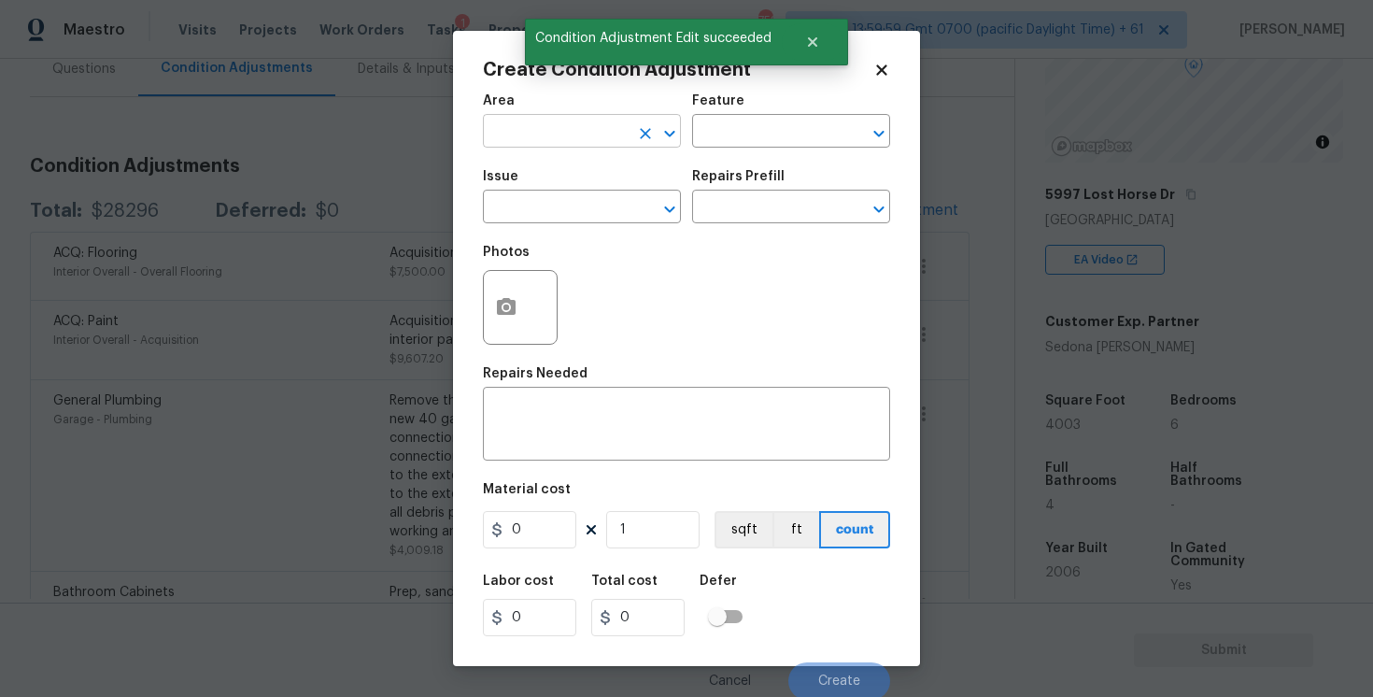
click at [592, 143] on input "text" at bounding box center [556, 133] width 146 height 29
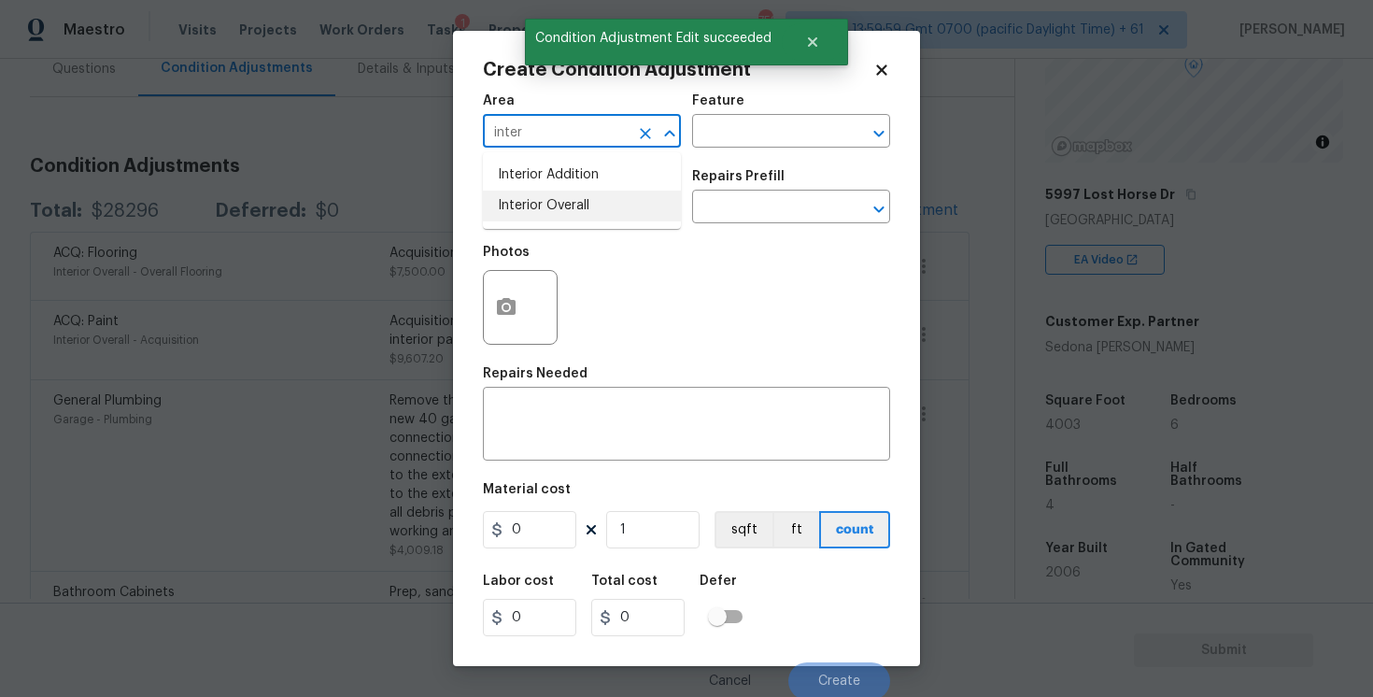
type input "inter"
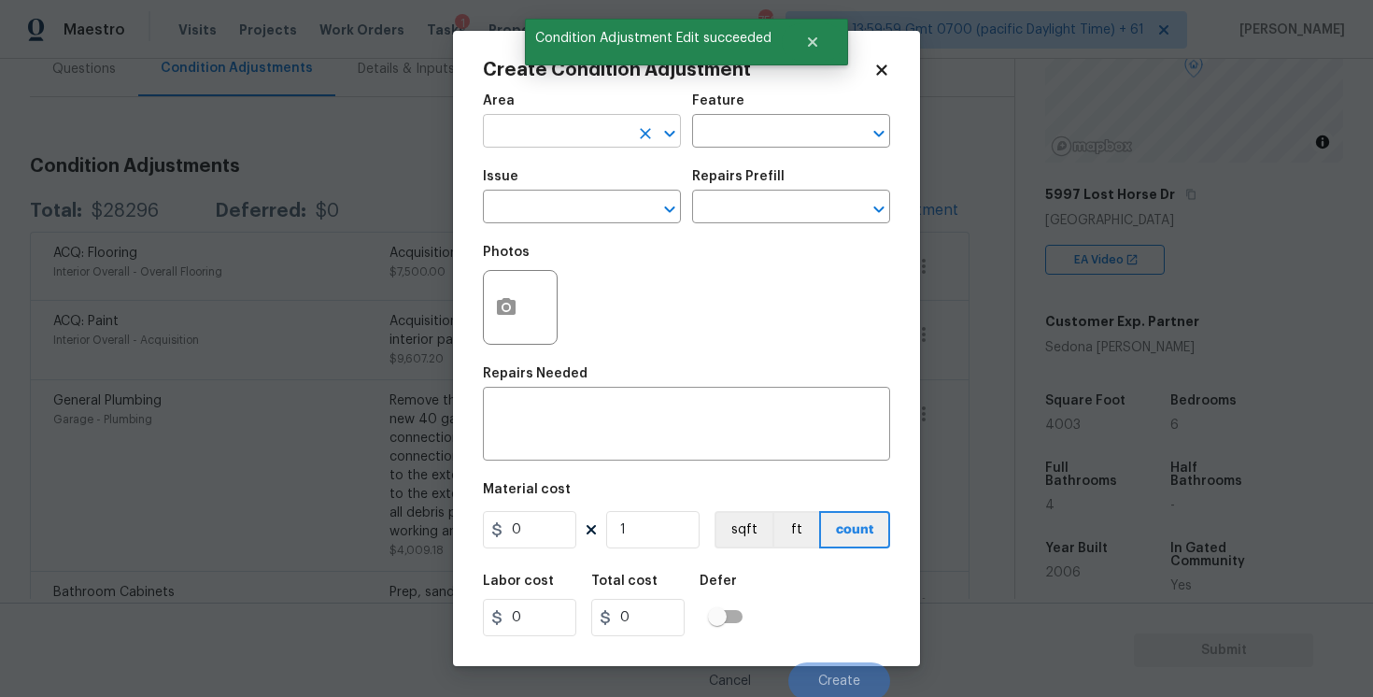
click at [603, 134] on input "text" at bounding box center [556, 133] width 146 height 29
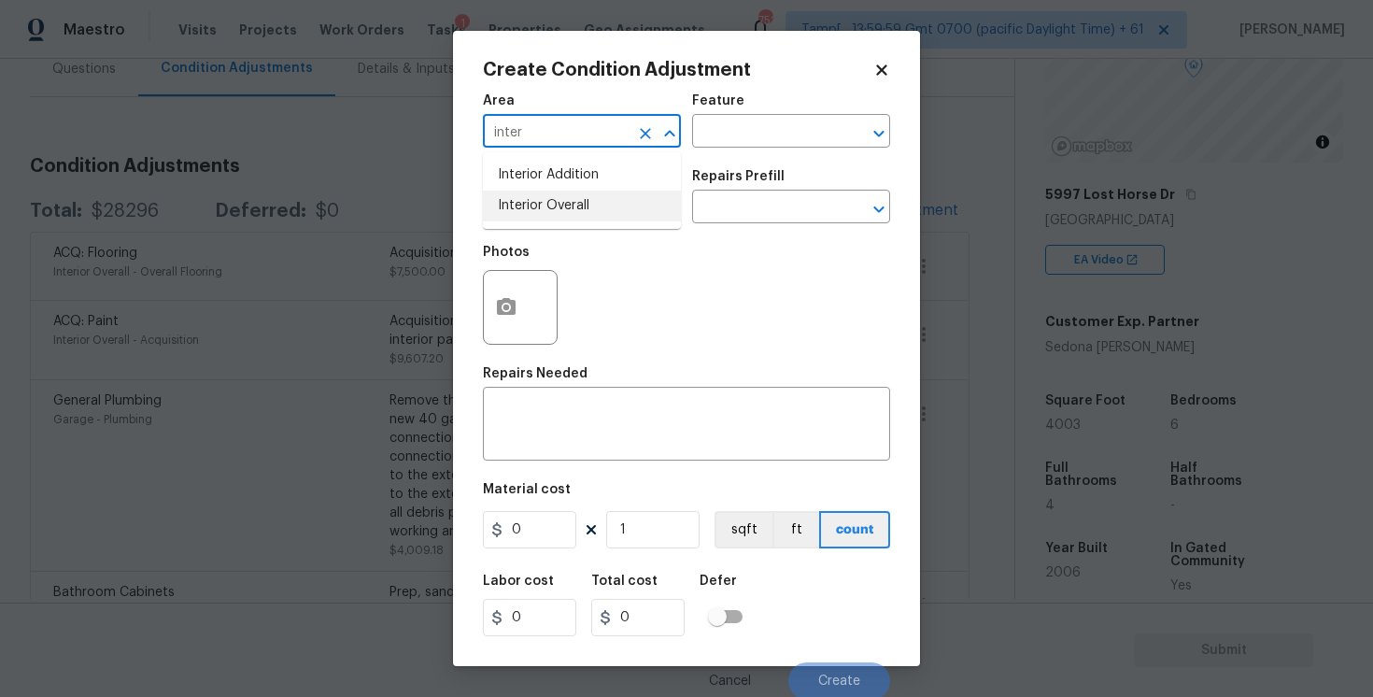
click at [569, 209] on li "Interior Overall" at bounding box center [582, 206] width 198 height 31
type input "Interior Overall"
click at [569, 209] on input "text" at bounding box center [556, 208] width 146 height 29
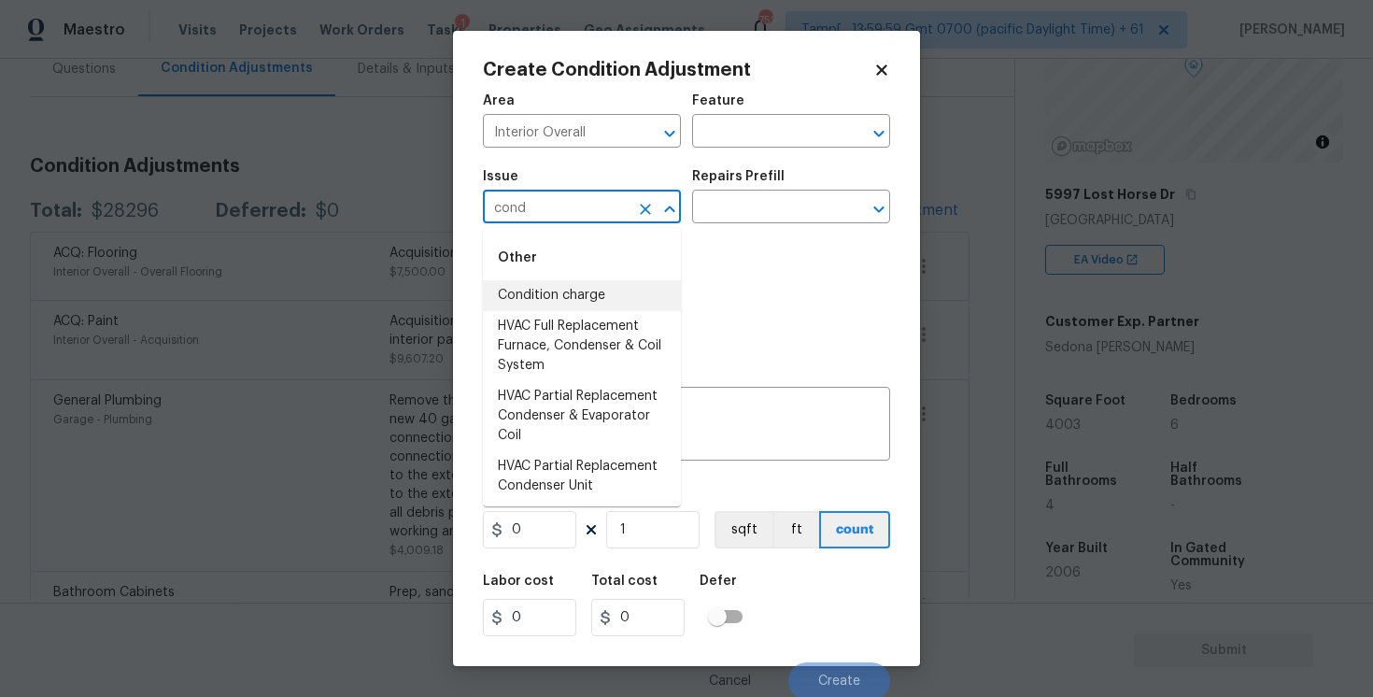
click at [574, 292] on li "Condition charge" at bounding box center [582, 295] width 198 height 31
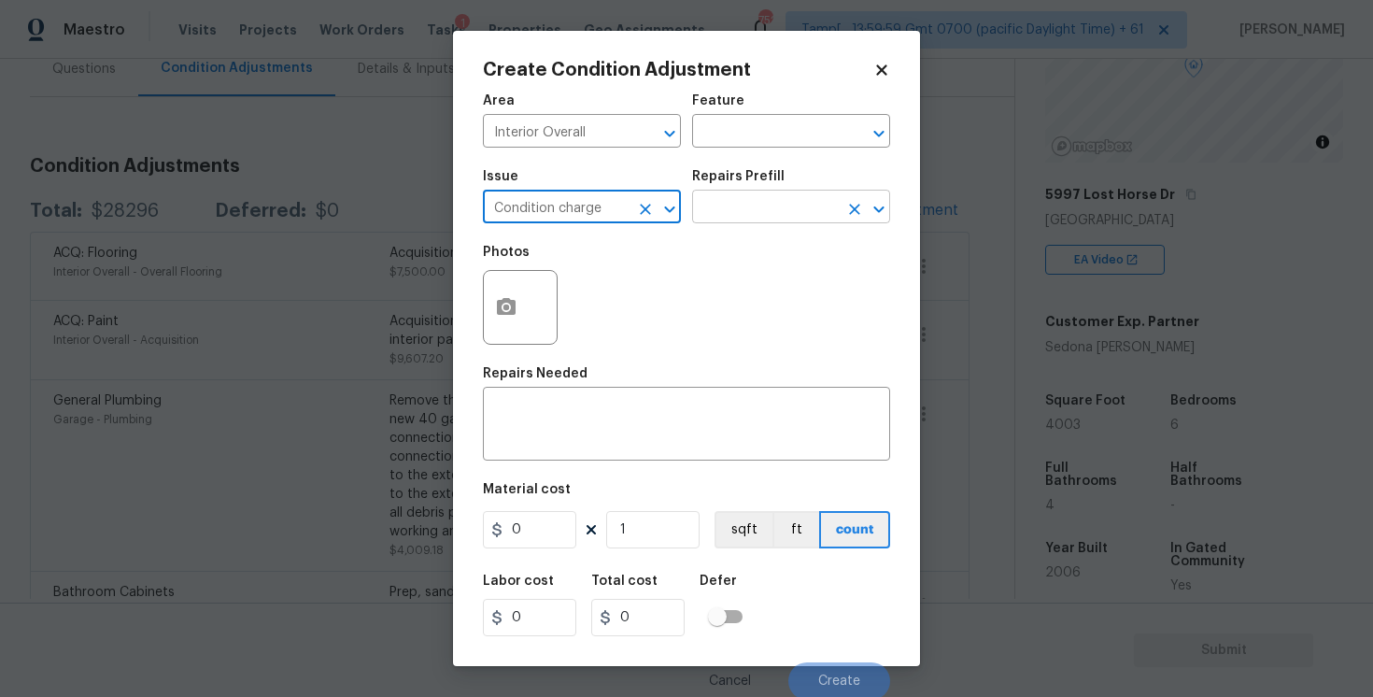
type input "Condition charge"
click at [768, 219] on input "text" at bounding box center [765, 208] width 146 height 29
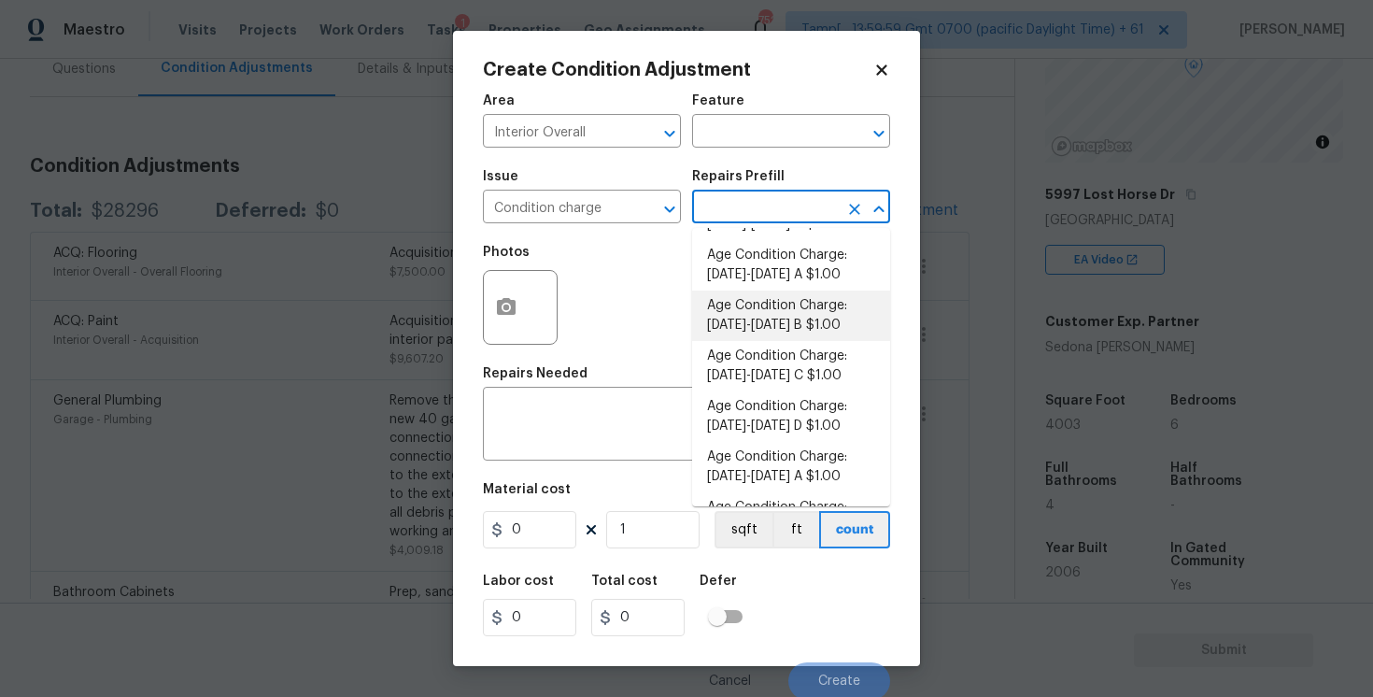
scroll to position [404, 0]
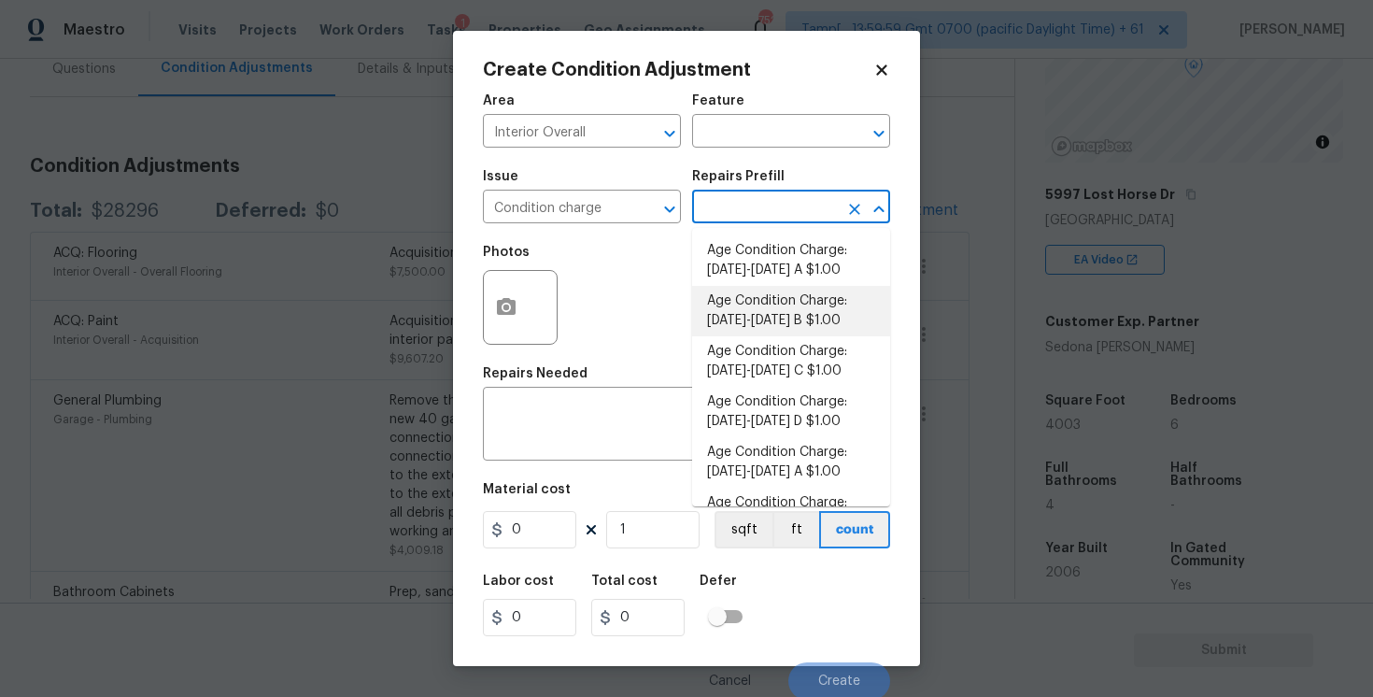
click at [776, 299] on li "Age Condition Charge: [DATE]-[DATE] B $1.00" at bounding box center [791, 311] width 198 height 50
type input "Home Readiness Packages"
type textarea "Age Condition Charge: [DATE]-[DATE] B"
type input "1"
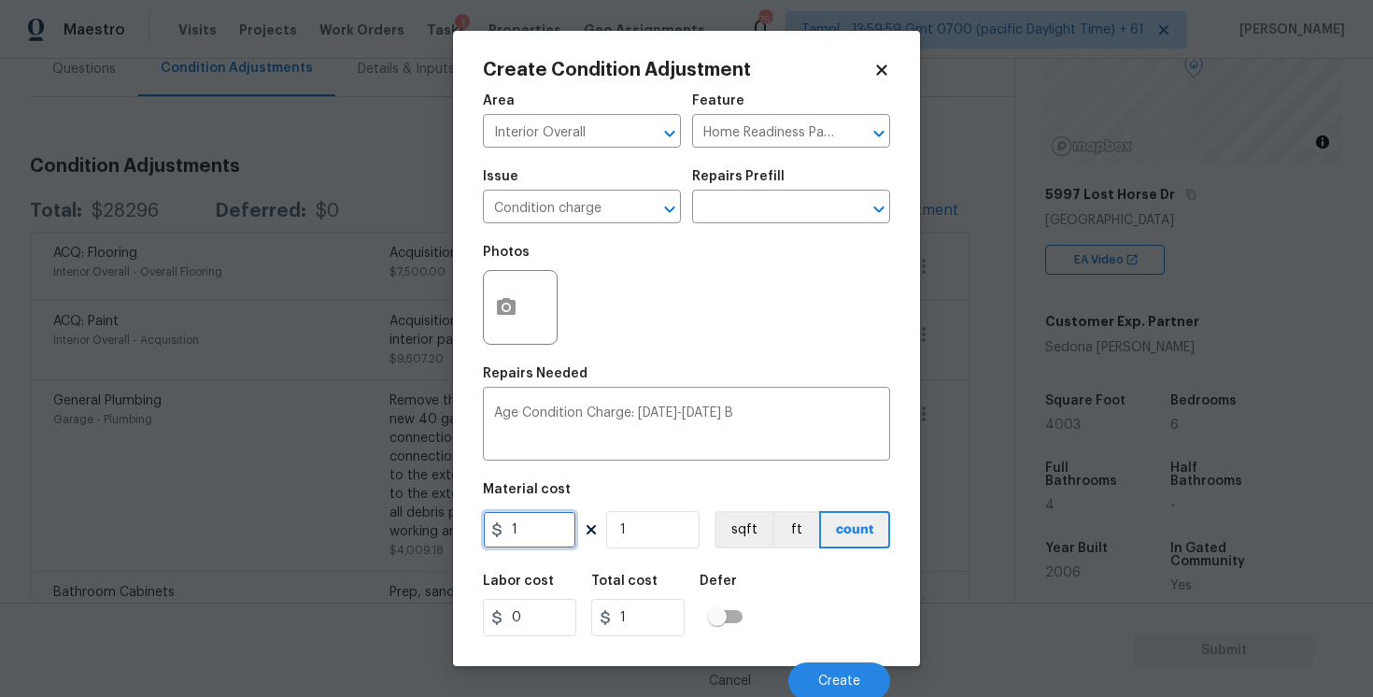
click at [544, 544] on input "1" at bounding box center [529, 529] width 93 height 37
click at [787, 606] on div "Labor cost 0 Total cost 1 Defer" at bounding box center [686, 605] width 407 height 84
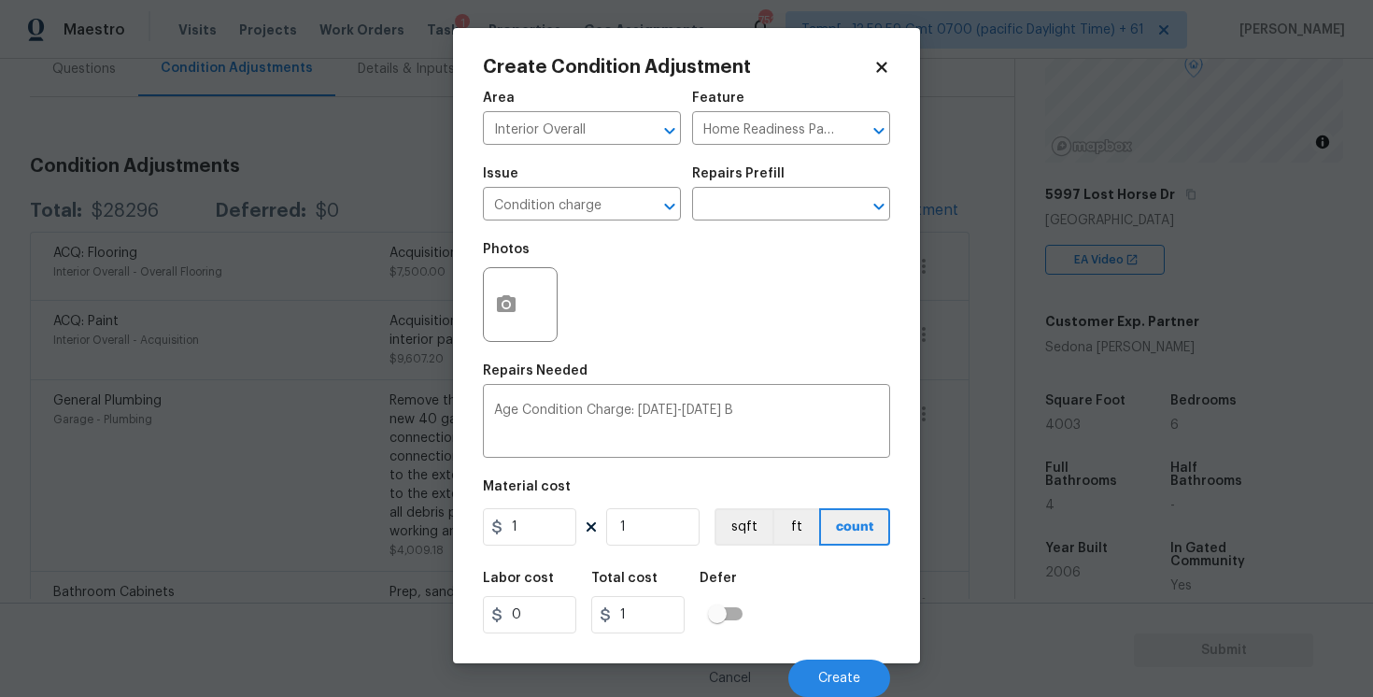
click at [873, 67] on icon at bounding box center [881, 67] width 17 height 17
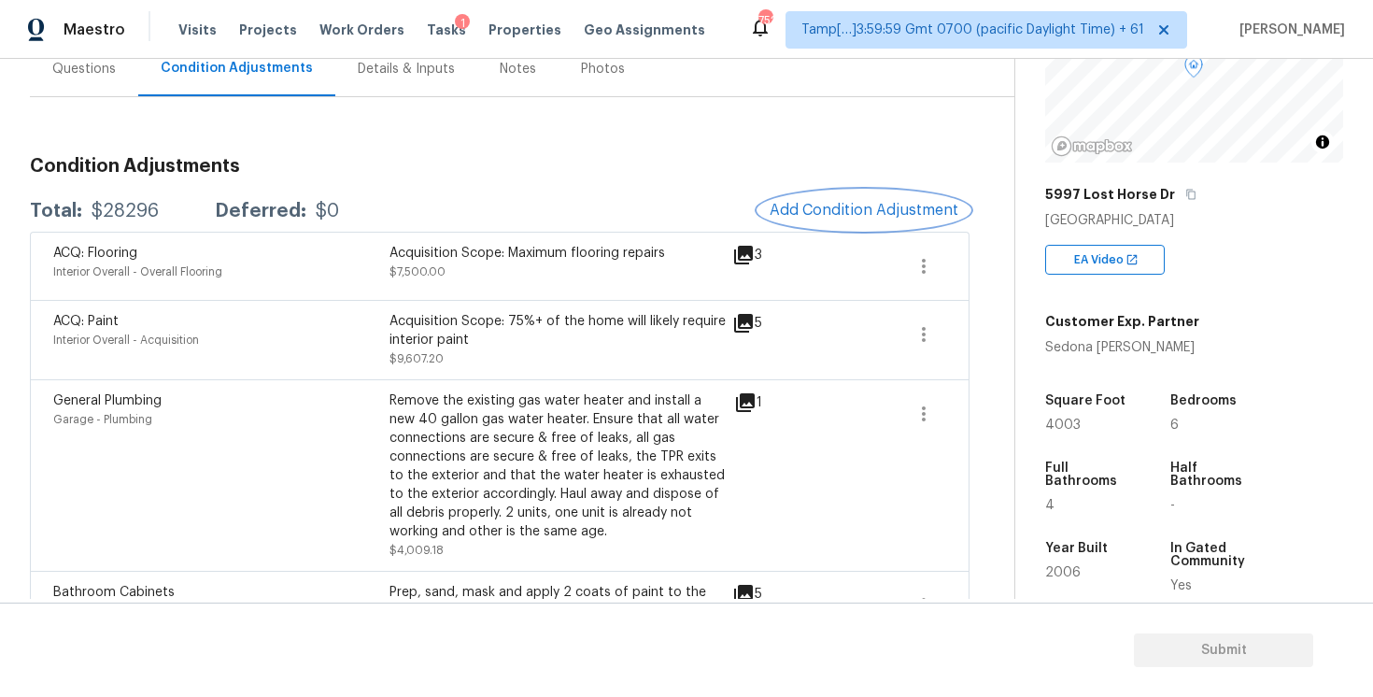
scroll to position [209, 0]
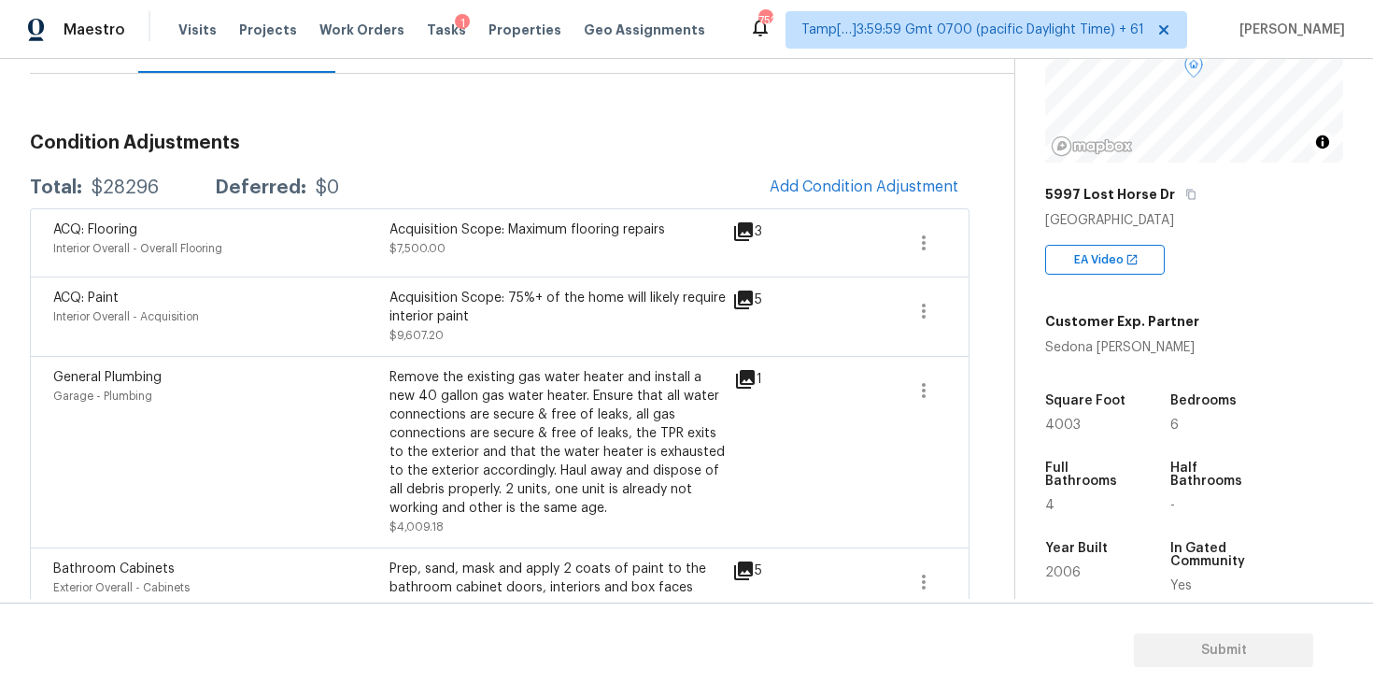
click at [549, 232] on div "Acquisition Scope: Maximum flooring repairs" at bounding box center [558, 229] width 336 height 19
drag, startPoint x: 90, startPoint y: 189, endPoint x: 156, endPoint y: 189, distance: 66.3
click at [156, 189] on div "Total: $28296 Deferred: $0" at bounding box center [184, 187] width 309 height 19
copy div "$28296"
click at [879, 172] on button "Add Condition Adjustment" at bounding box center [864, 186] width 211 height 39
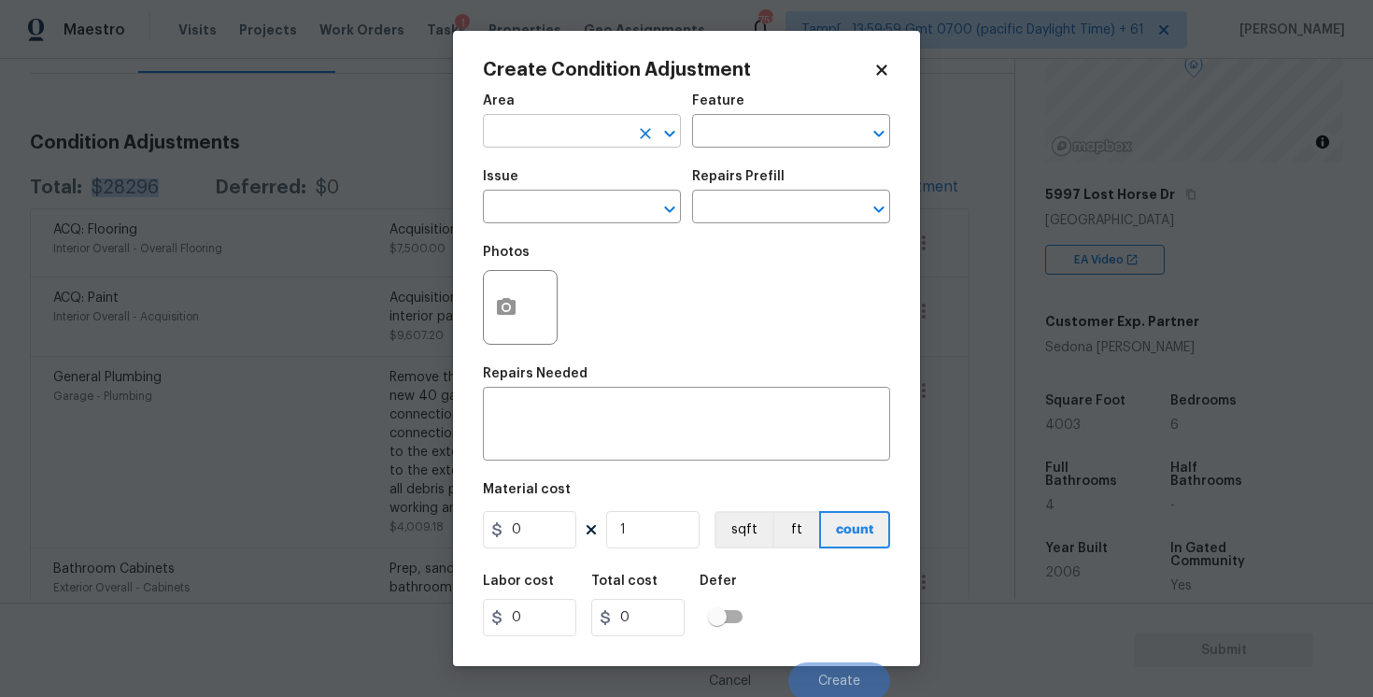
click at [604, 140] on input "text" at bounding box center [556, 133] width 146 height 29
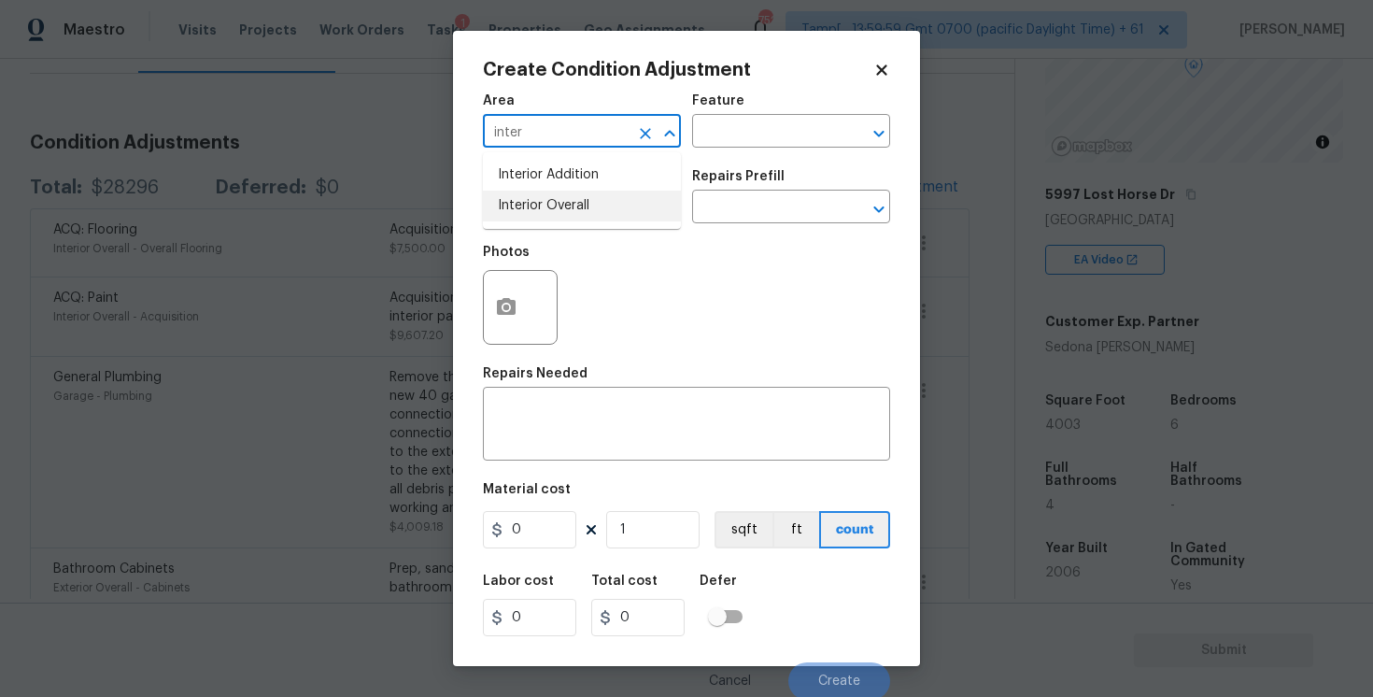
click at [578, 219] on li "Interior Overall" at bounding box center [582, 206] width 198 height 31
type input "Interior Overall"
click at [578, 219] on input "text" at bounding box center [556, 208] width 146 height 29
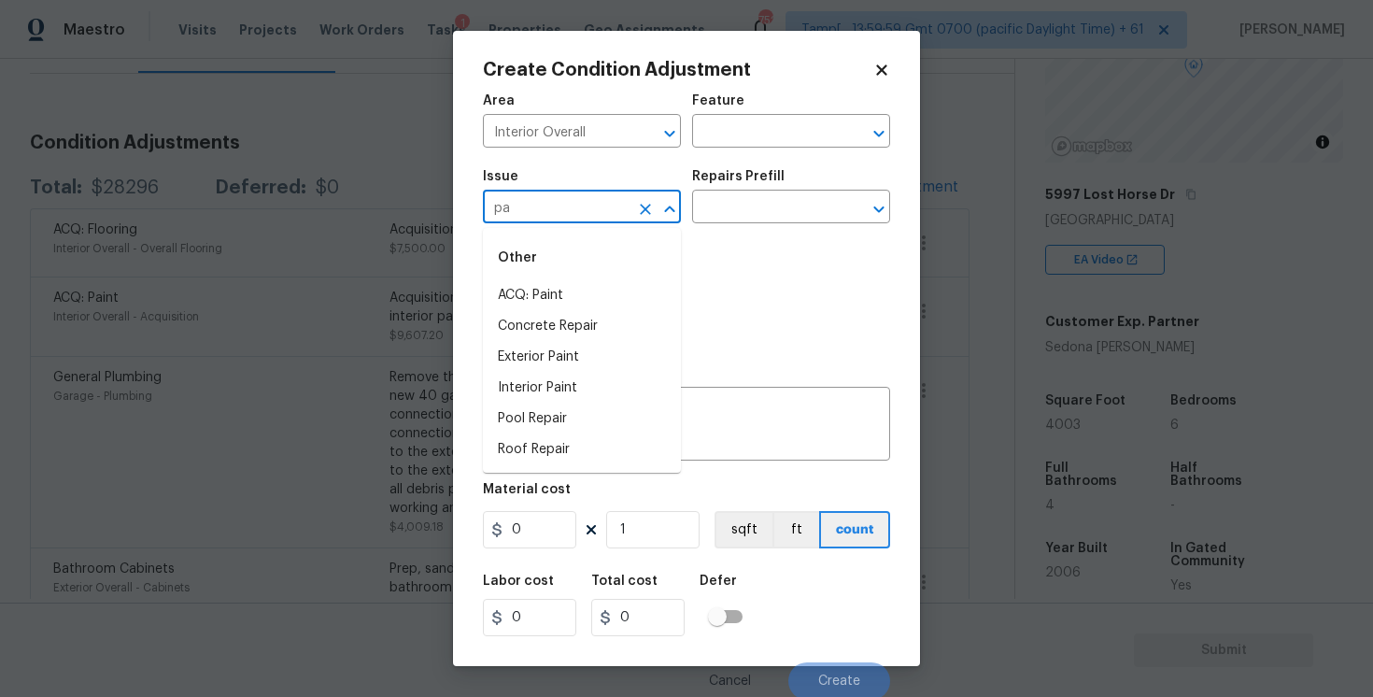
type input "p"
type input "h"
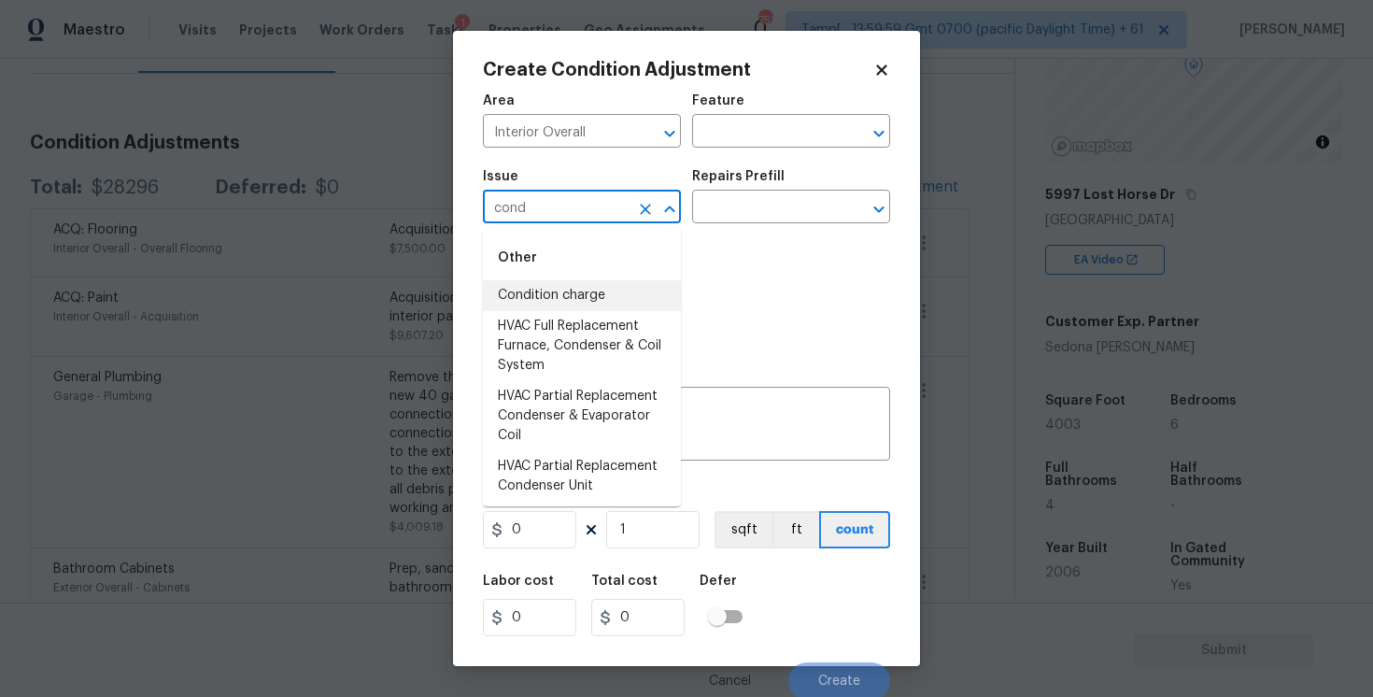
click at [572, 296] on li "Condition charge" at bounding box center [582, 295] width 198 height 31
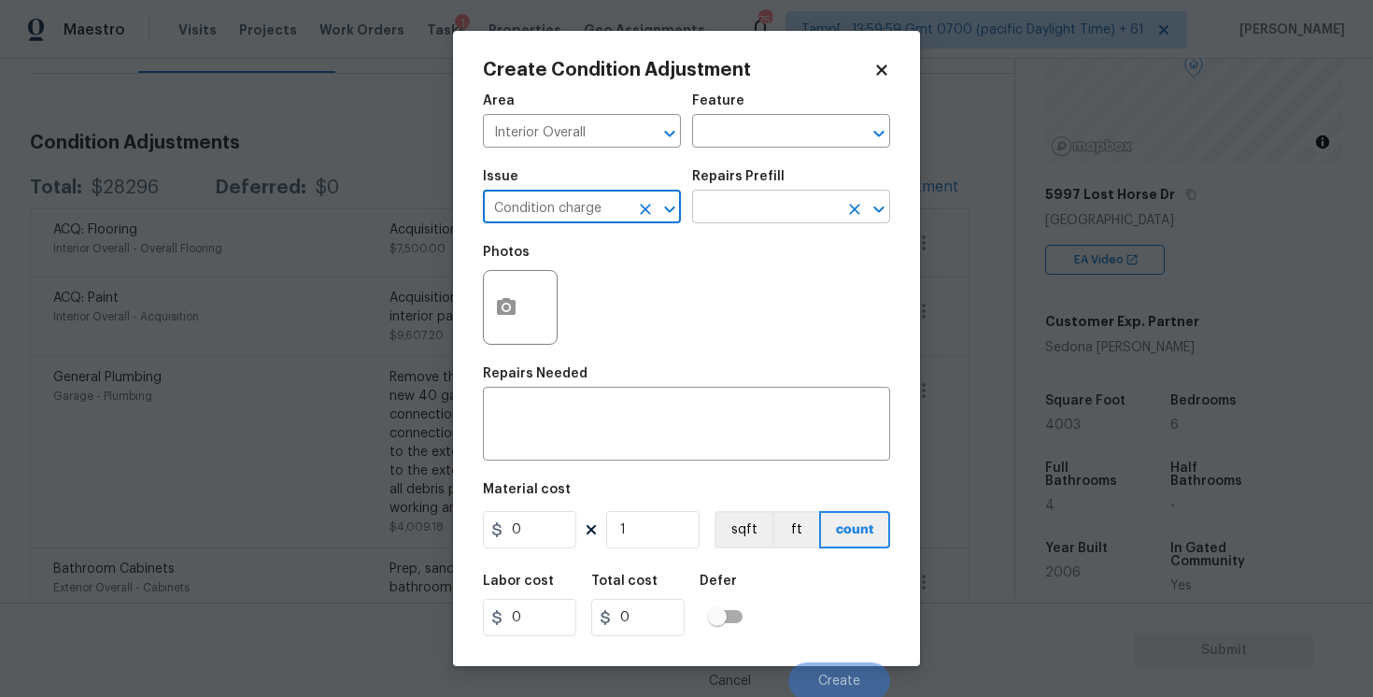
type input "Condition charge"
click at [778, 201] on input "text" at bounding box center [765, 208] width 146 height 29
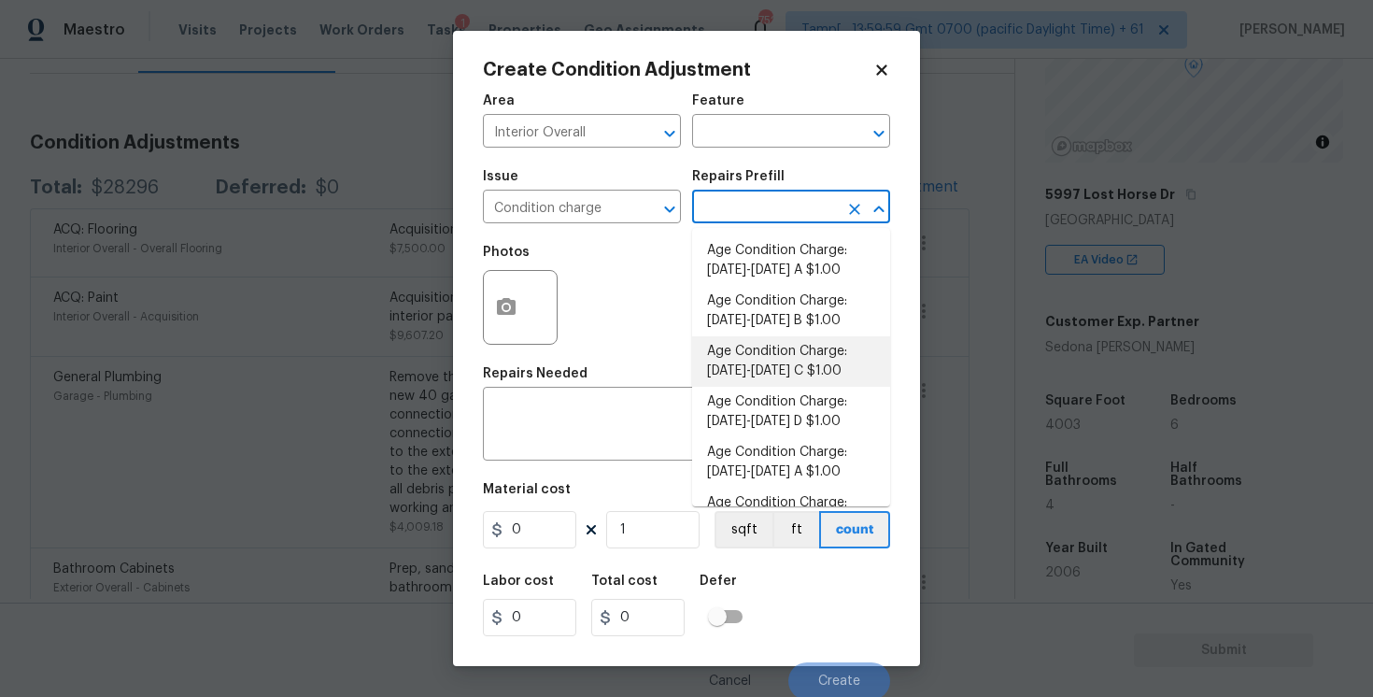
scroll to position [624, 0]
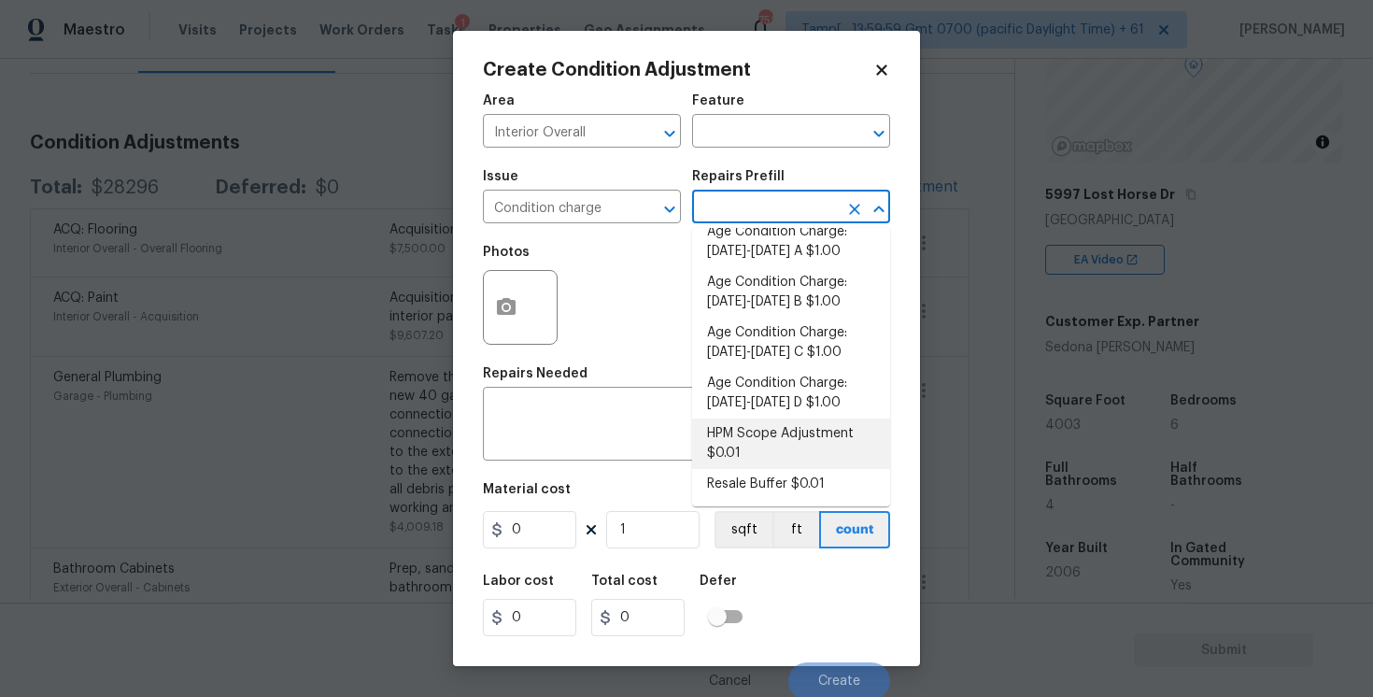
click at [767, 447] on li "HPM Scope Adjustment $0.01" at bounding box center [791, 444] width 198 height 50
type input "Home Readiness Packages"
type textarea "HPM Scope Adjustment"
type input "0.01"
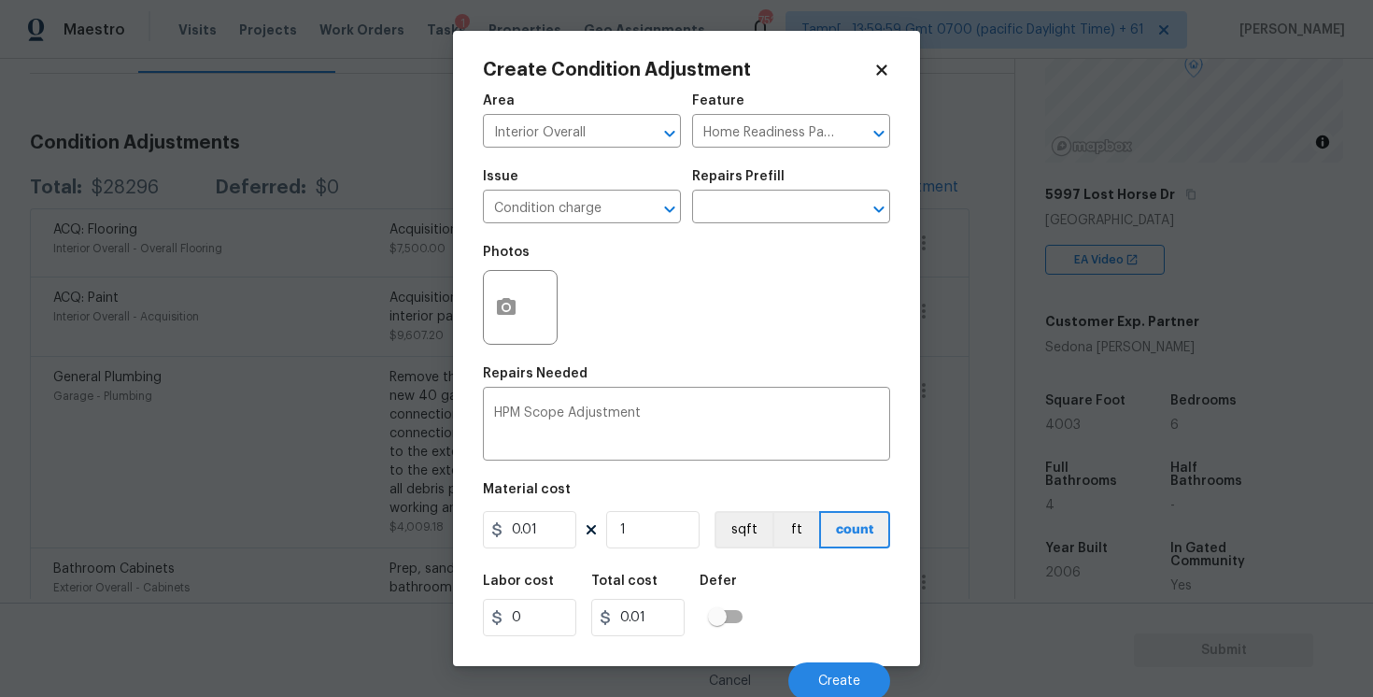
click at [582, 525] on div "0.01 1 sqft ft count" at bounding box center [686, 529] width 407 height 37
click at [568, 525] on input "0.01" at bounding box center [529, 529] width 93 height 37
type input "999"
click at [774, 592] on div "Labor cost 0 Total cost 999 Defer" at bounding box center [686, 605] width 407 height 84
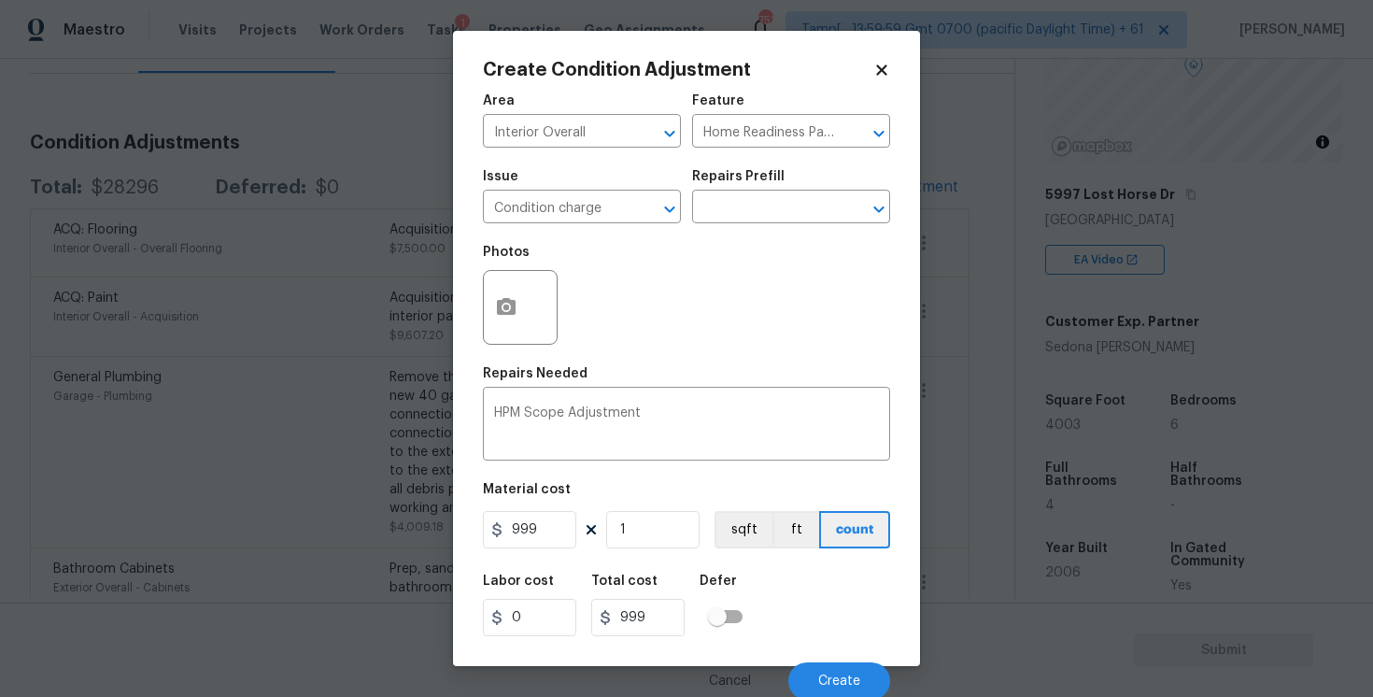
scroll to position [4, 0]
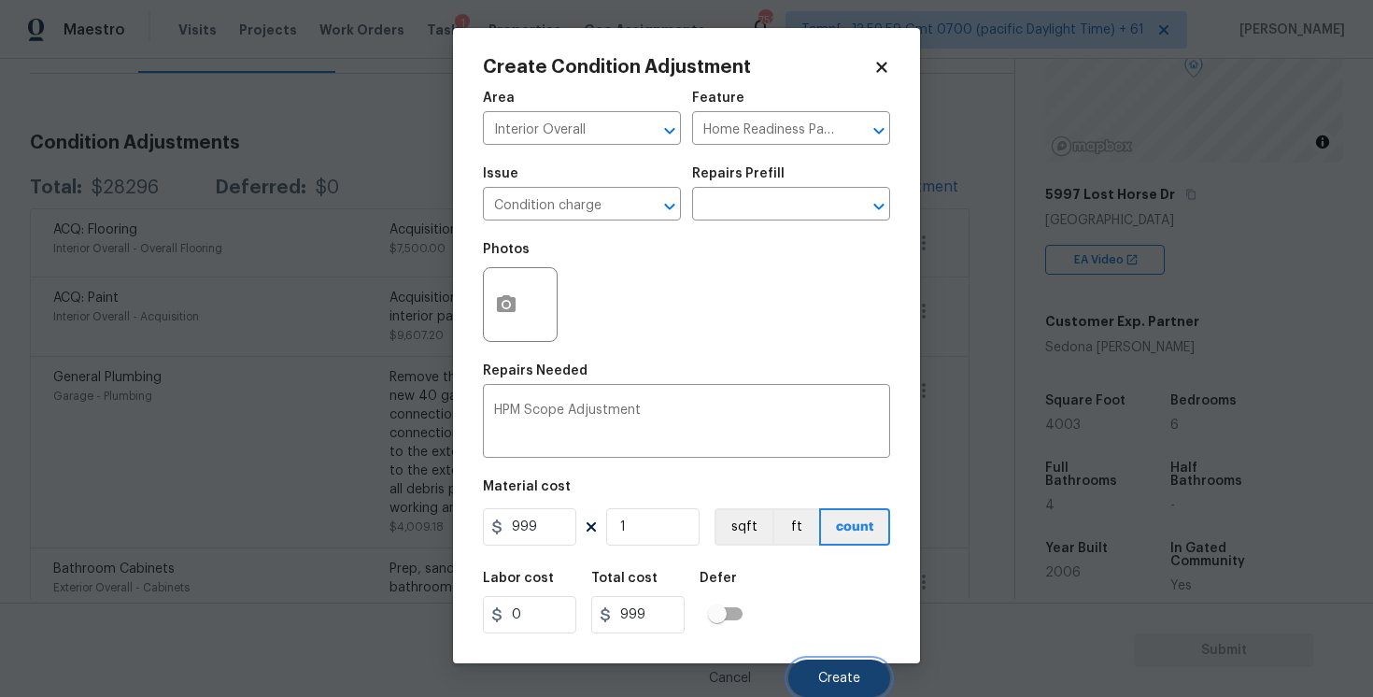
click at [824, 665] on button "Create" at bounding box center [839, 678] width 102 height 37
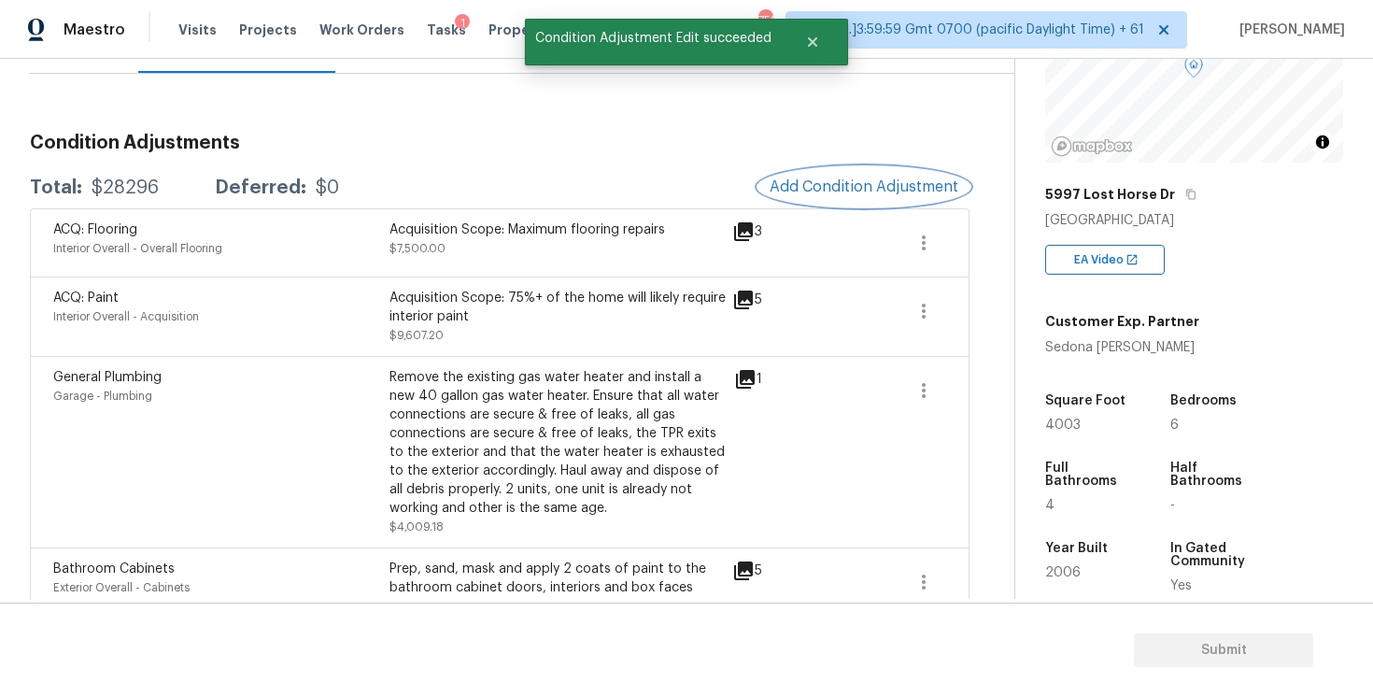
scroll to position [193, 0]
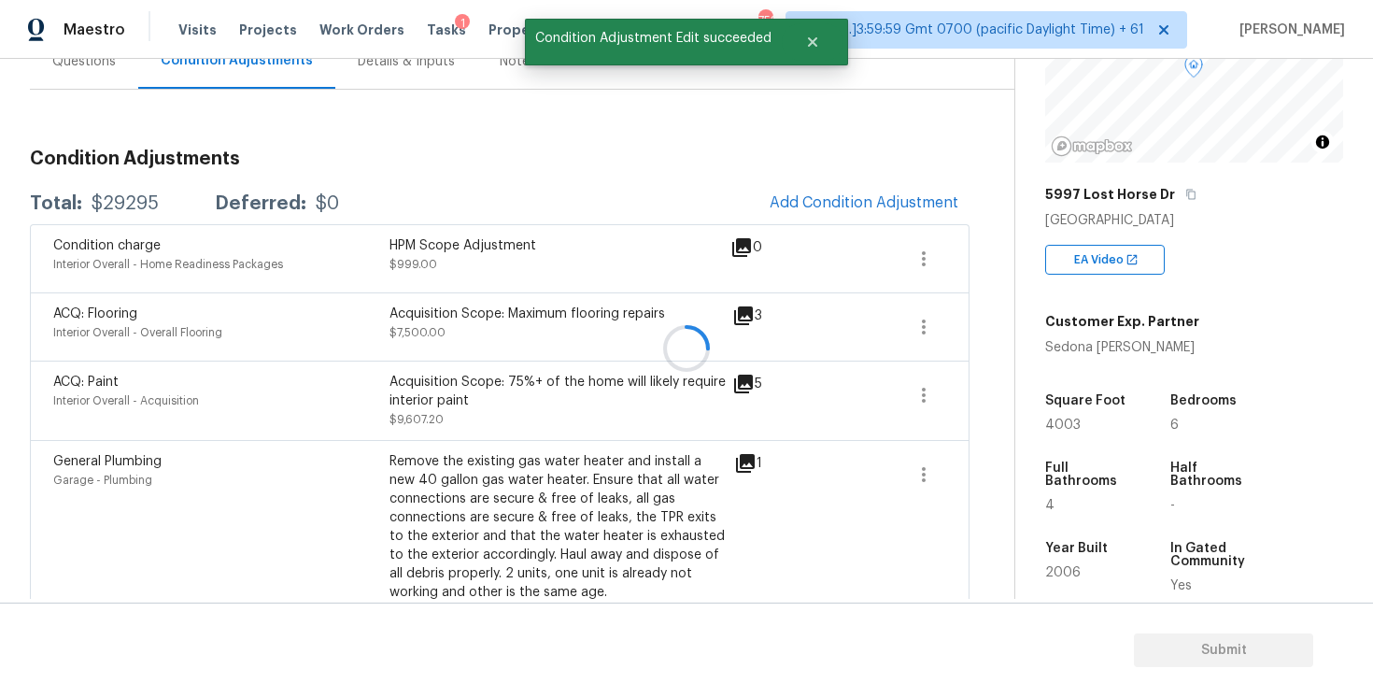
click at [845, 196] on div at bounding box center [686, 348] width 1373 height 697
click at [797, 195] on span "Add Condition Adjustment" at bounding box center [864, 202] width 189 height 17
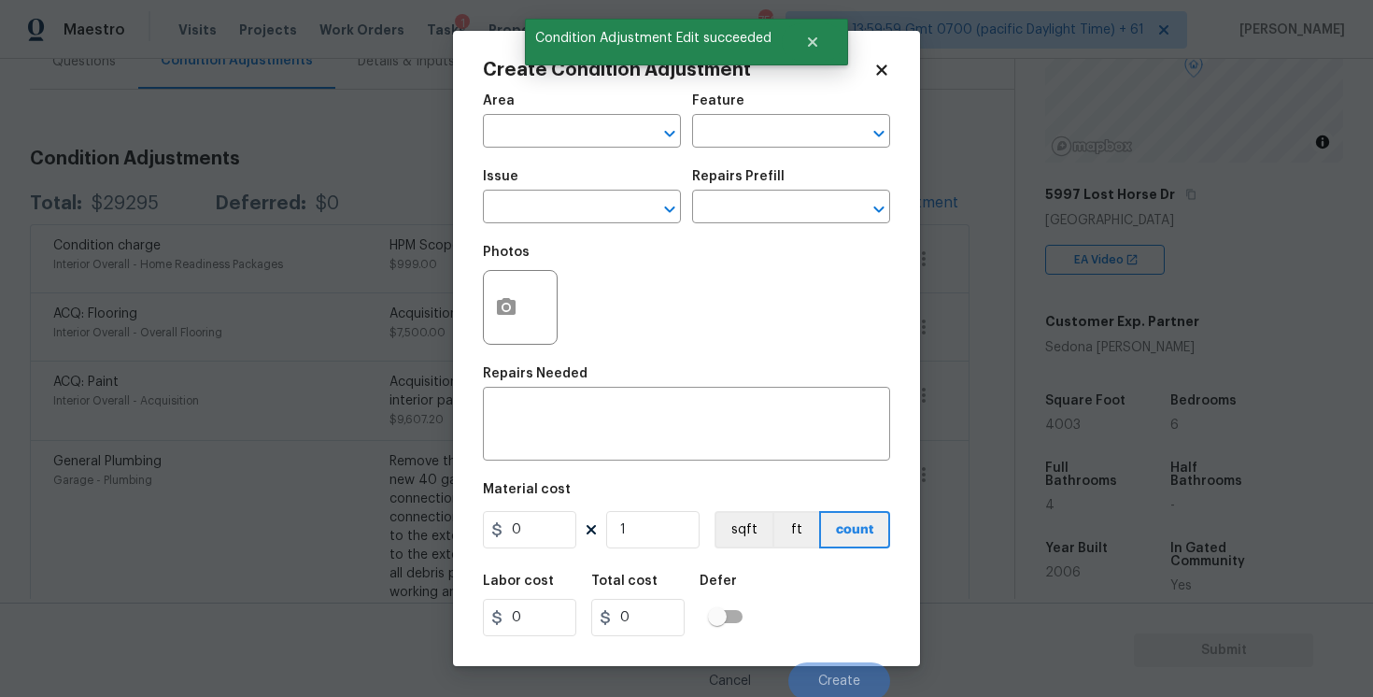
click at [624, 97] on div "Area" at bounding box center [582, 106] width 198 height 24
click at [617, 109] on div "Area" at bounding box center [582, 106] width 198 height 24
click at [613, 121] on input "text" at bounding box center [556, 133] width 146 height 29
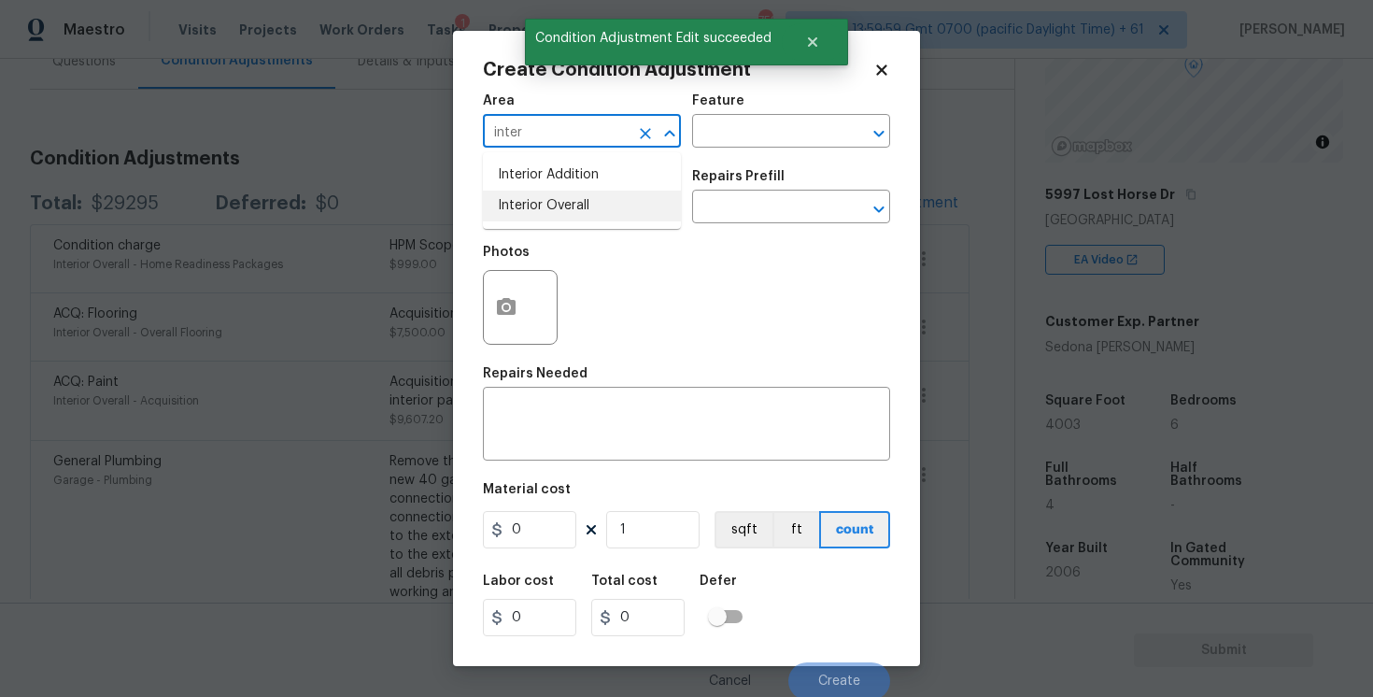
click at [591, 191] on li "Interior Overall" at bounding box center [582, 206] width 198 height 31
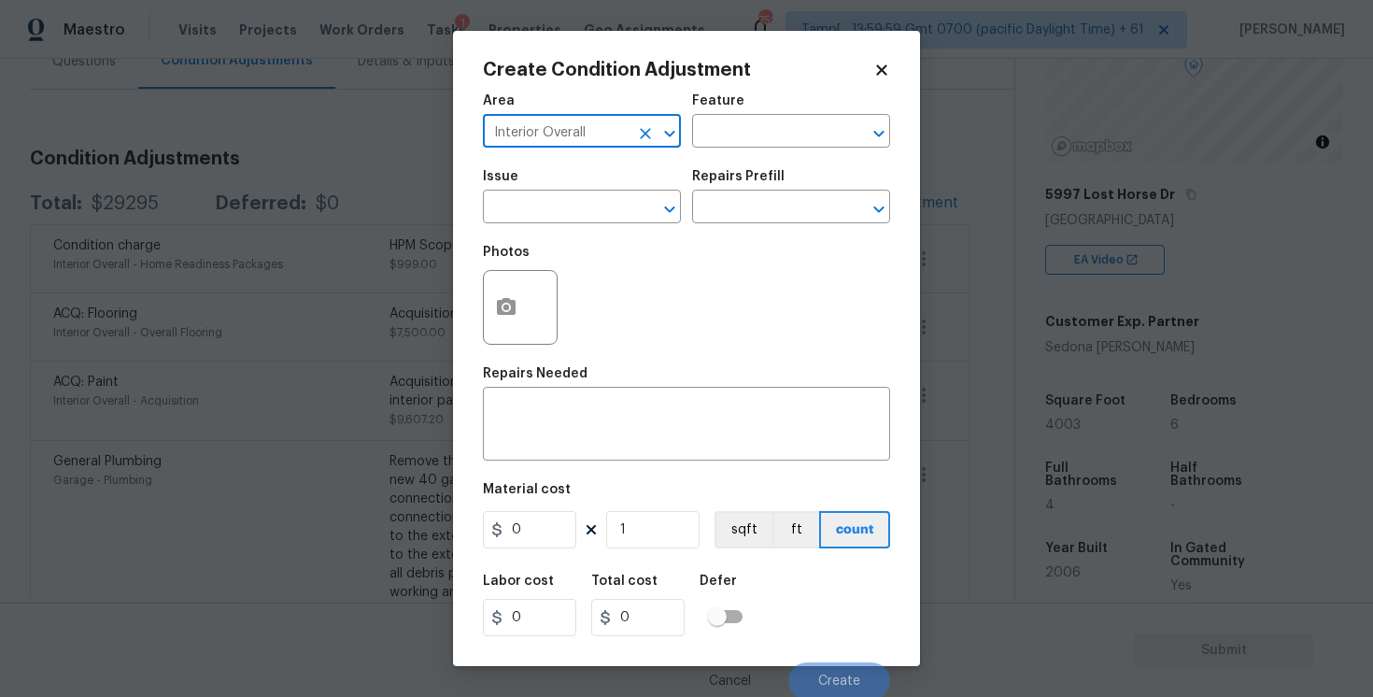
type input "Interior Overall"
click at [591, 191] on div "Issue" at bounding box center [582, 182] width 198 height 24
click at [550, 223] on body "Maestro Visits Projects Work Orders Tasks 1 Properties Geo Assignments 752 Tamp…" at bounding box center [686, 348] width 1373 height 697
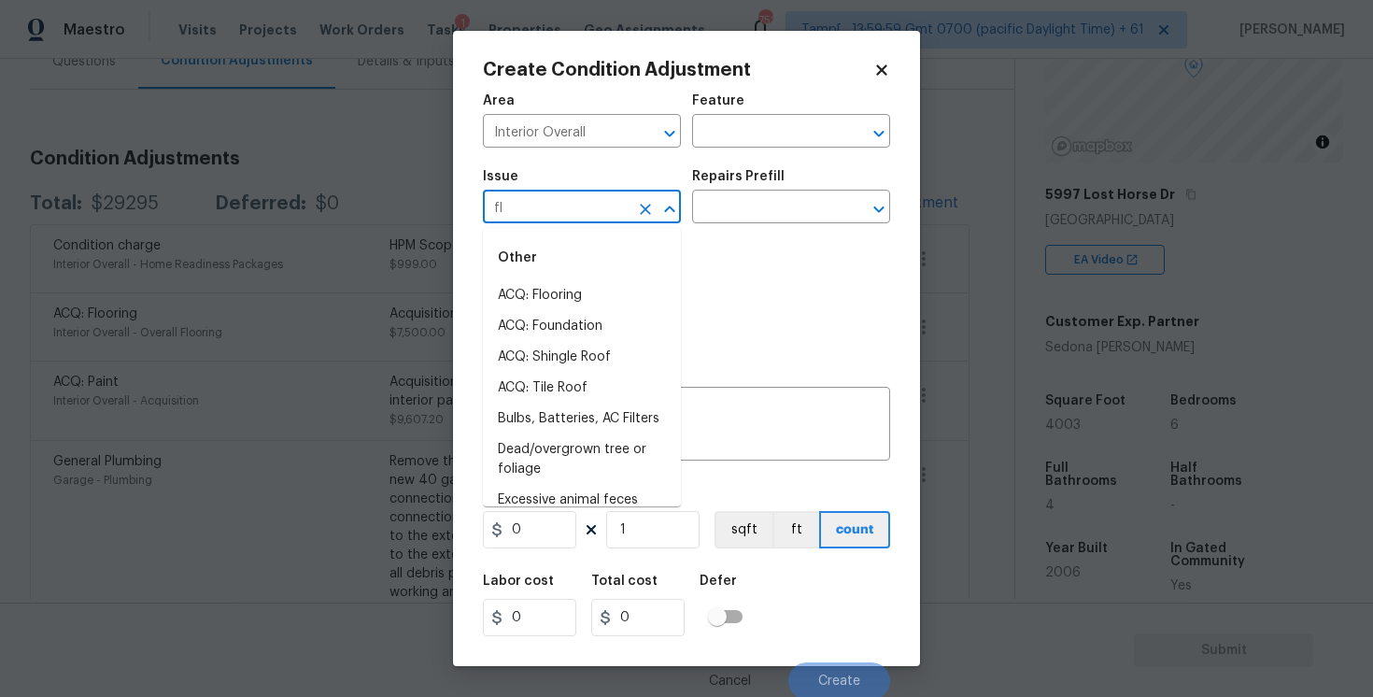
type input "flo"
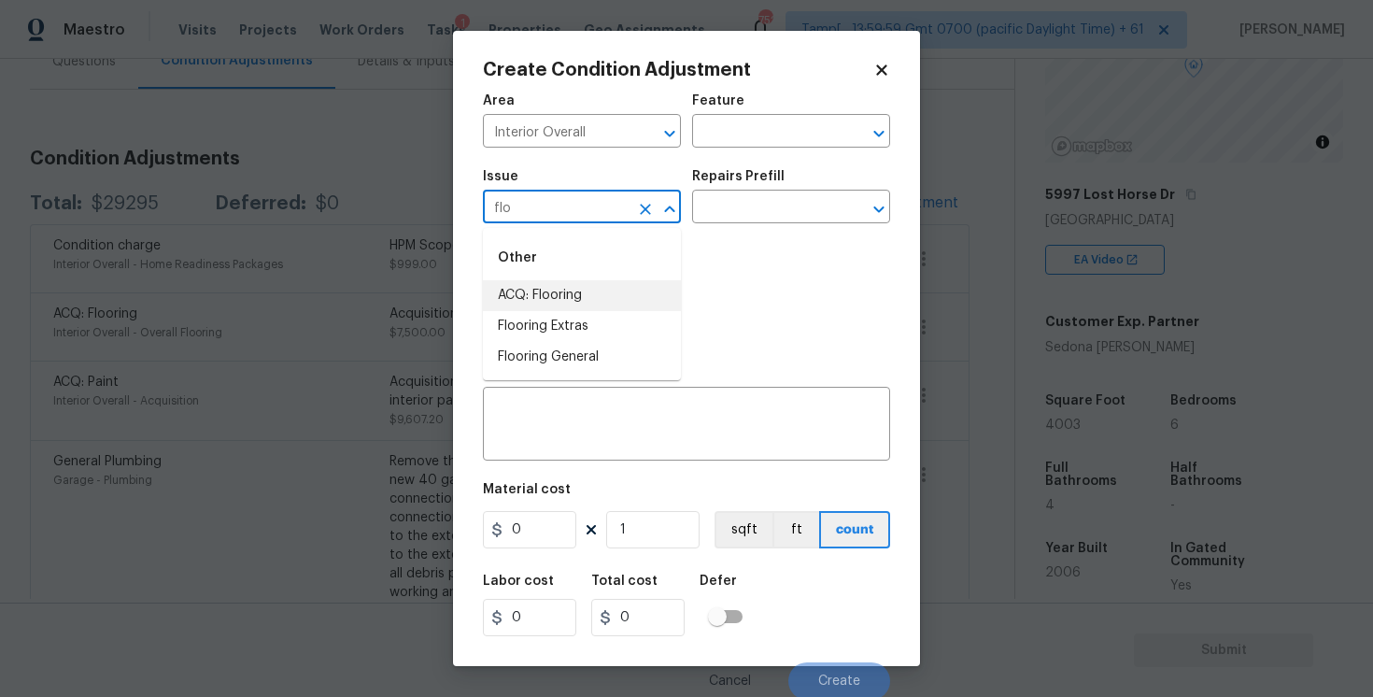
click at [641, 210] on icon "Clear" at bounding box center [645, 209] width 19 height 19
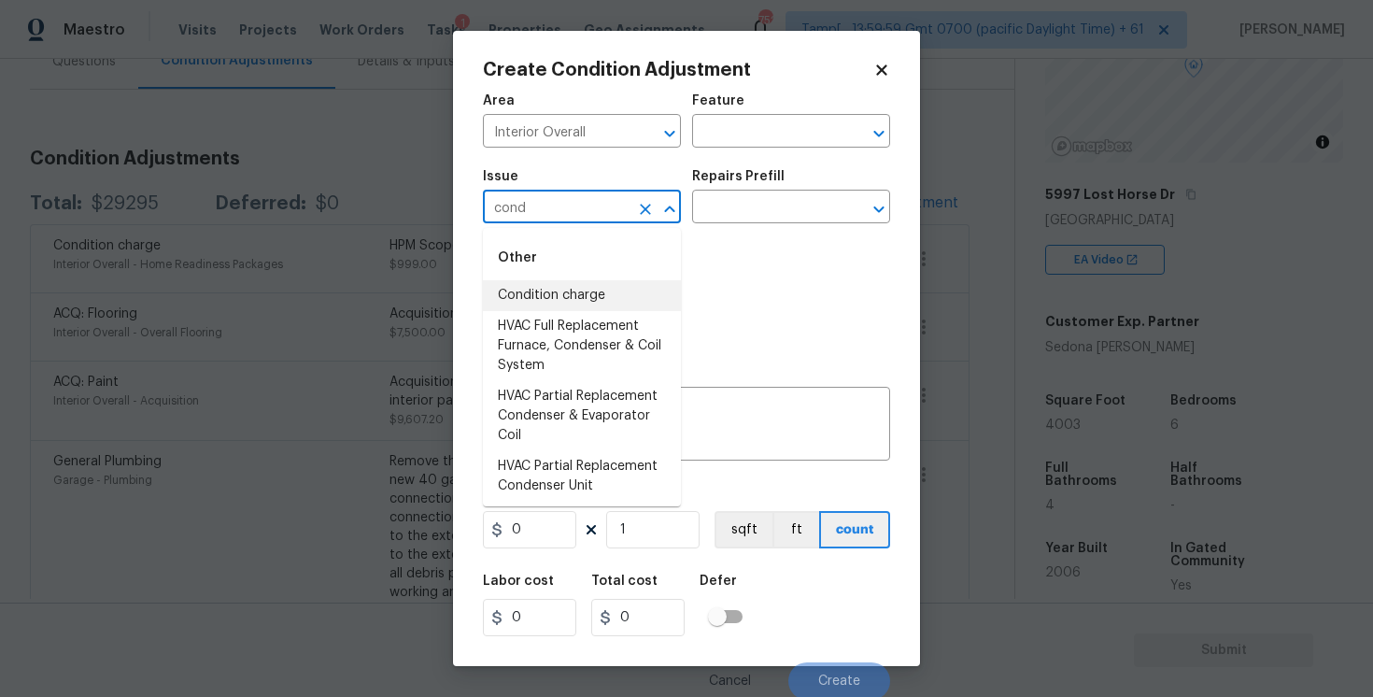
click at [624, 284] on li "Condition charge" at bounding box center [582, 295] width 198 height 31
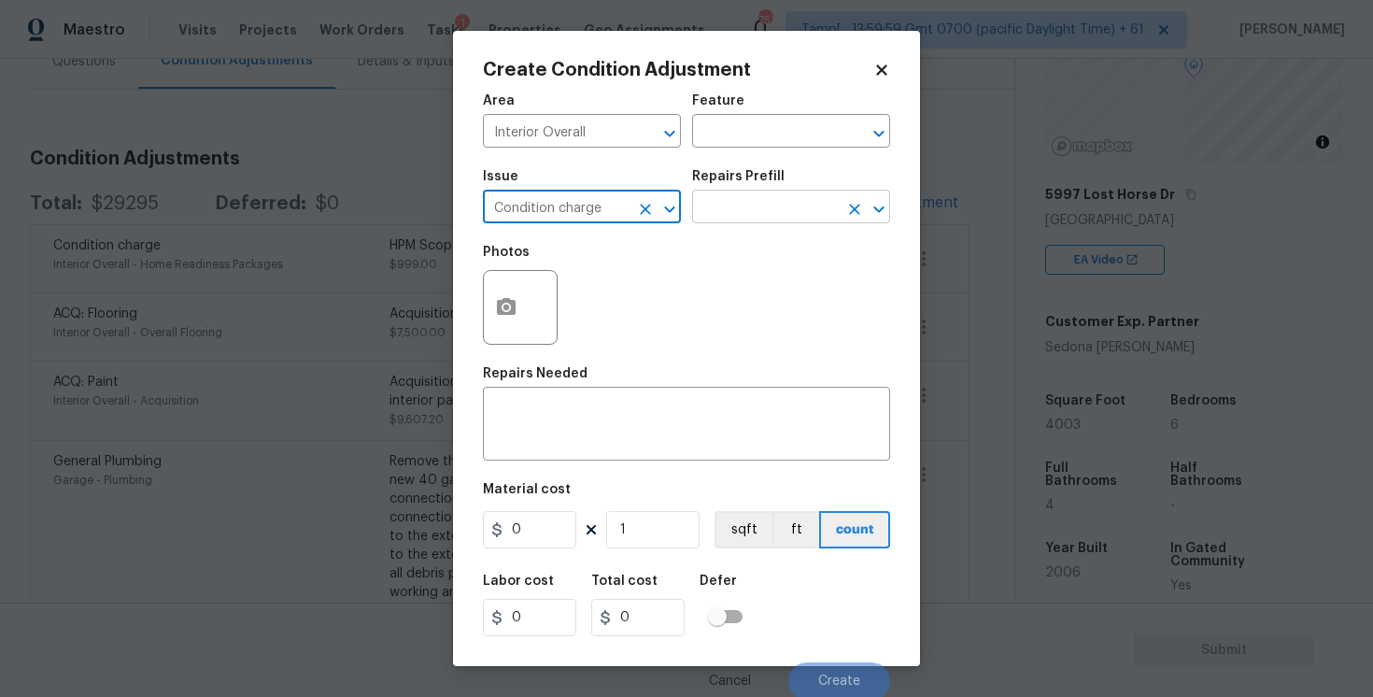
type input "Condition charge"
click at [763, 197] on input "text" at bounding box center [765, 208] width 146 height 29
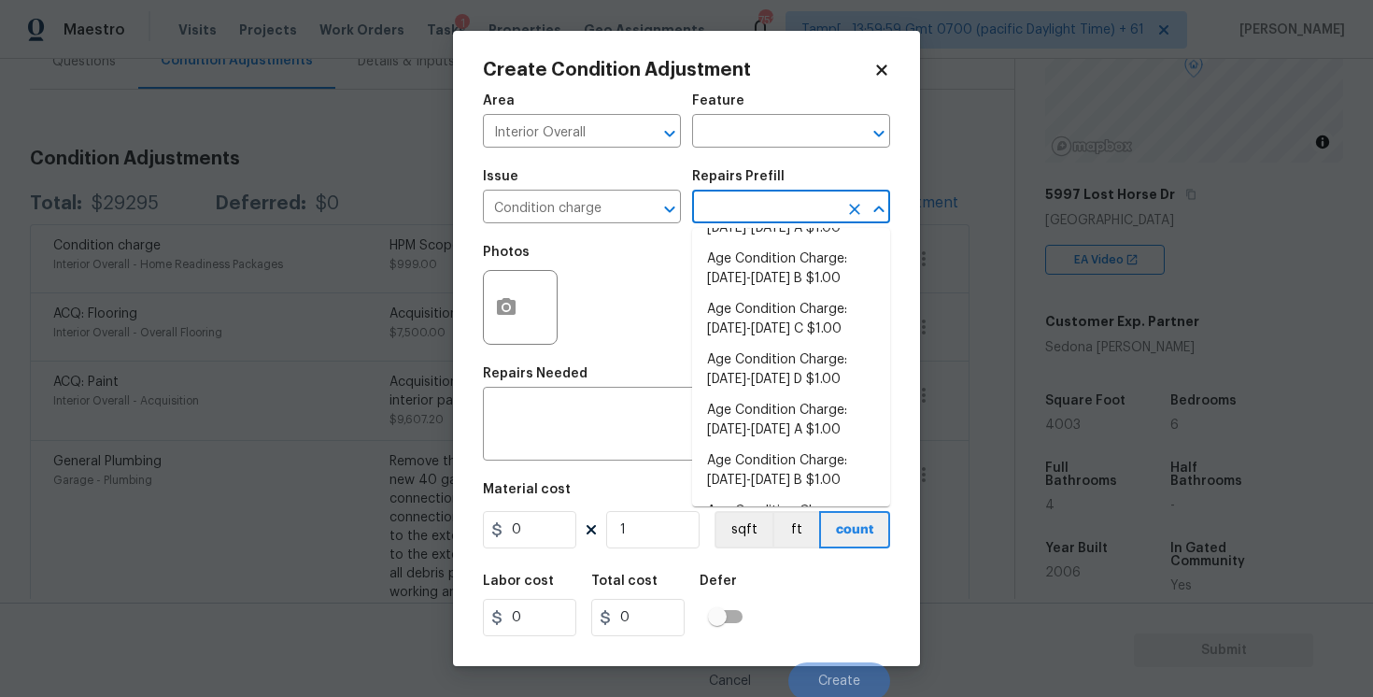
scroll to position [624, 0]
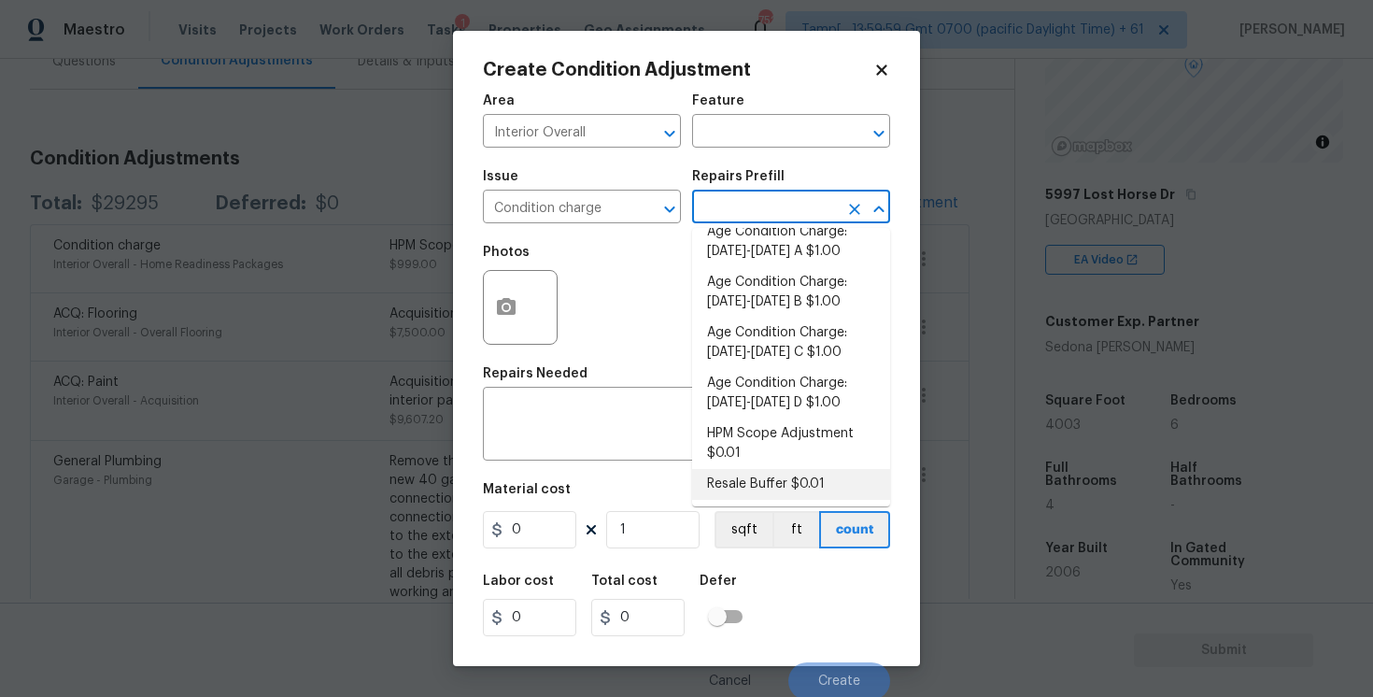
click at [745, 474] on li "Resale Buffer $0.01" at bounding box center [791, 484] width 198 height 31
type input "Home Readiness Packages"
type textarea "Resale Buffer"
type input "0.01"
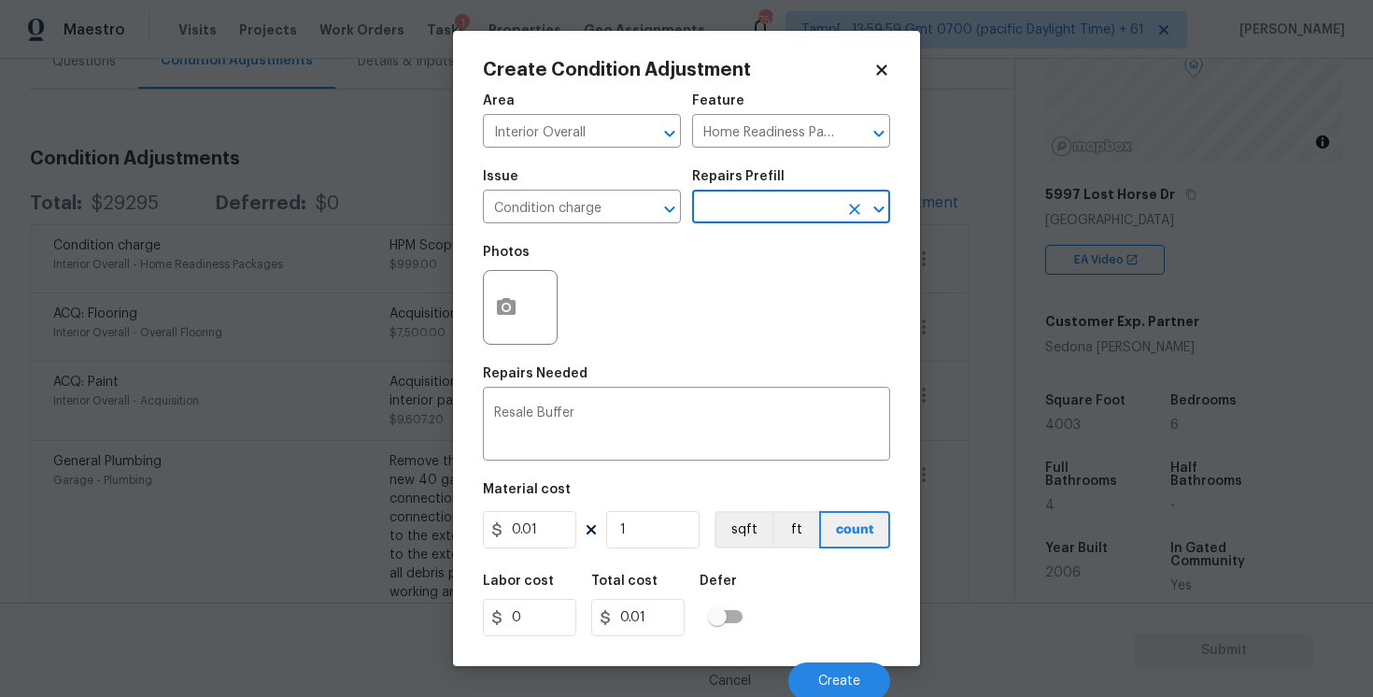
click at [521, 549] on figure "Material cost 0.01 1 sqft ft count" at bounding box center [686, 517] width 407 height 69
click at [553, 528] on input "0.01" at bounding box center [529, 529] width 93 height 37
type input "4800"
click at [767, 590] on div "Labor cost 0 Total cost 4800 Defer" at bounding box center [686, 605] width 407 height 84
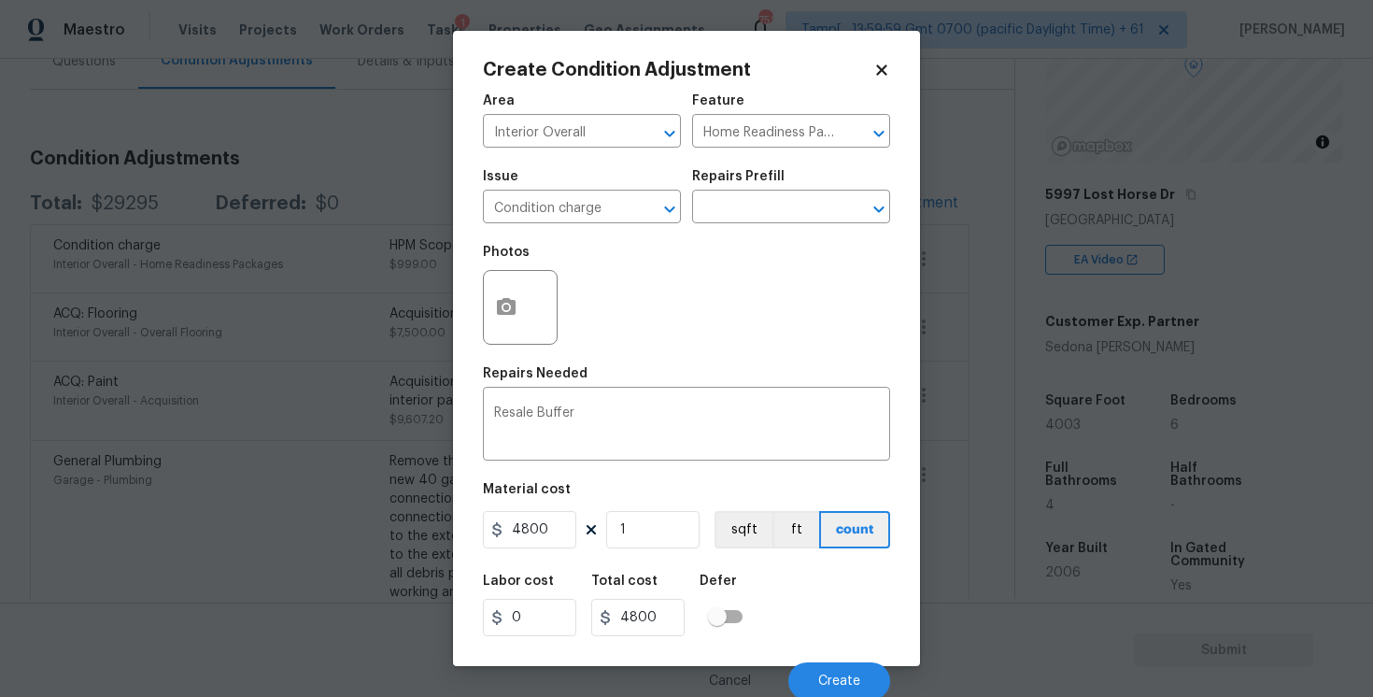
scroll to position [4, 0]
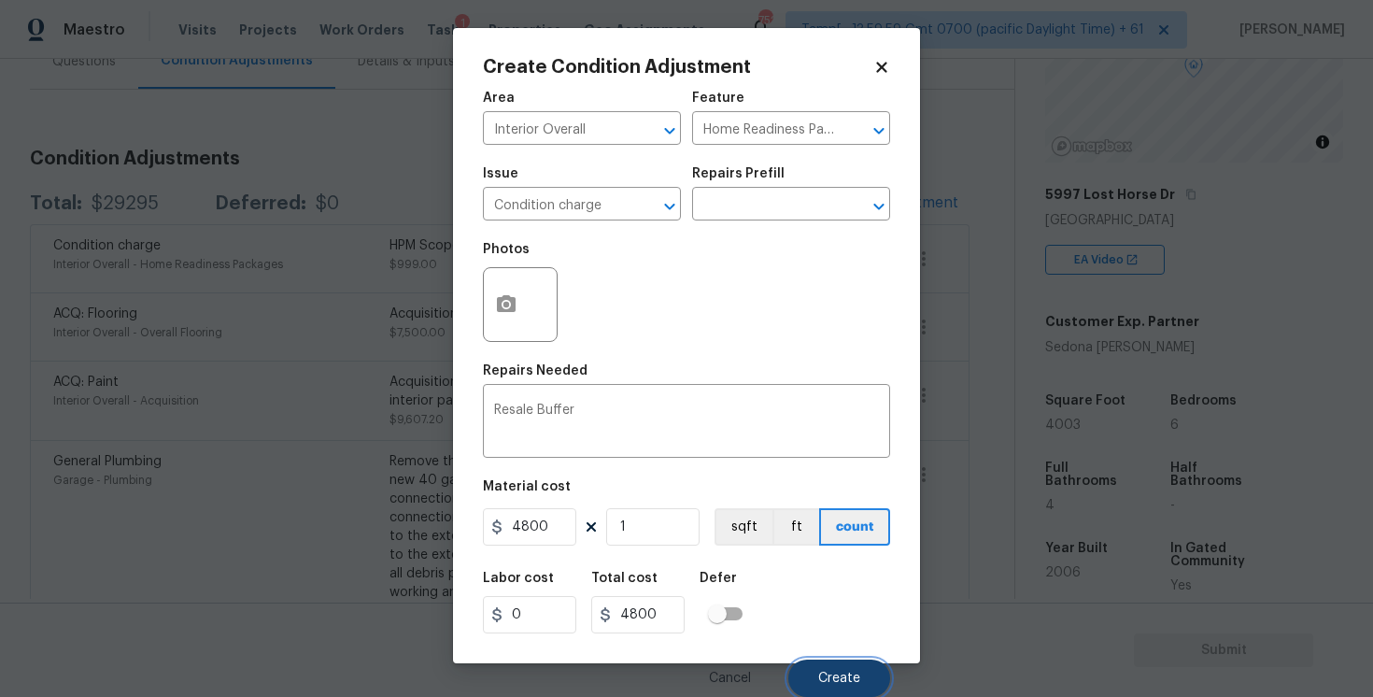
click at [816, 674] on button "Create" at bounding box center [839, 678] width 102 height 37
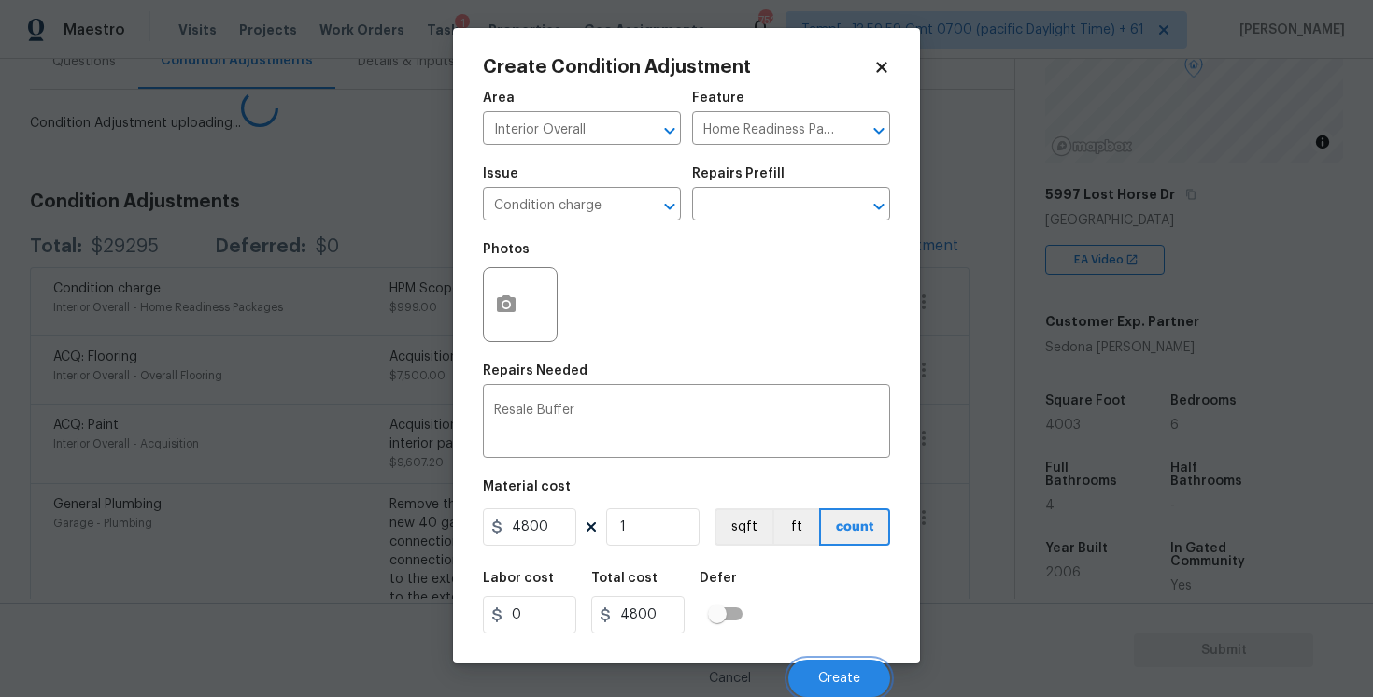
scroll to position [0, 0]
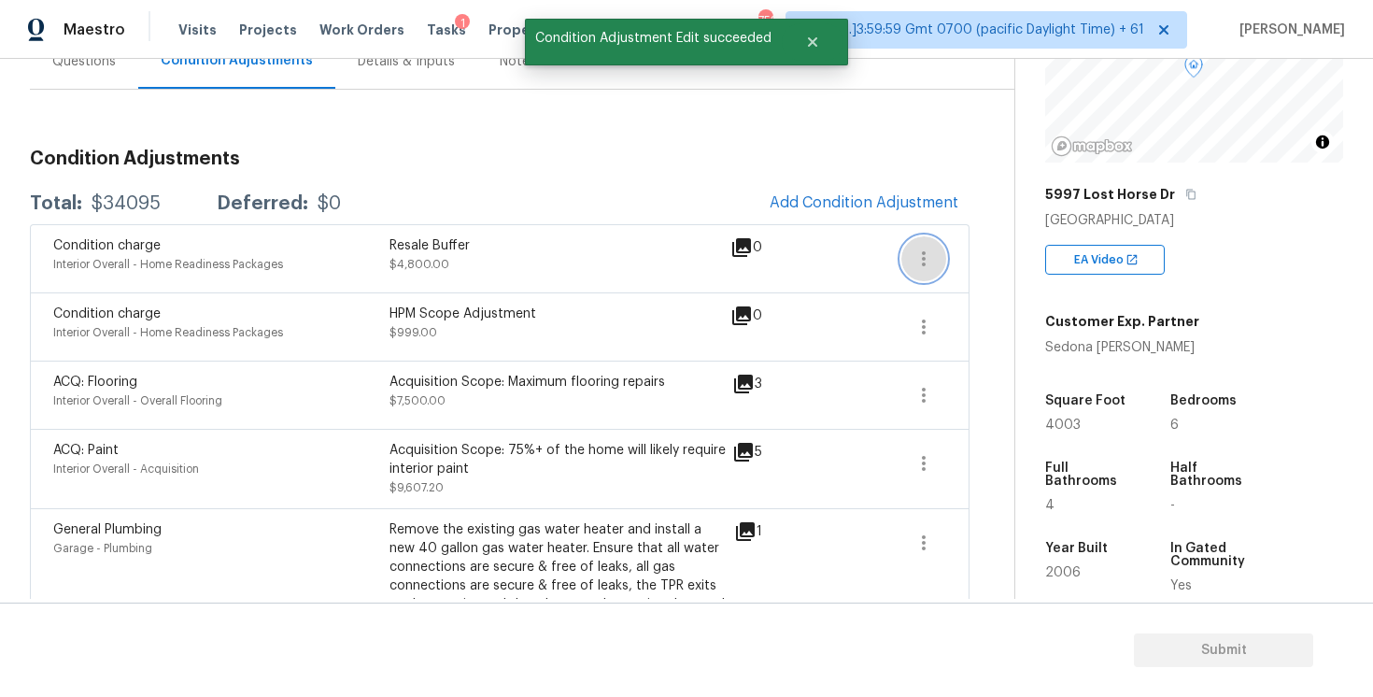
click at [923, 268] on icon "button" at bounding box center [924, 259] width 22 height 22
click at [985, 271] on ul "Edit" at bounding box center [1030, 254] width 168 height 37
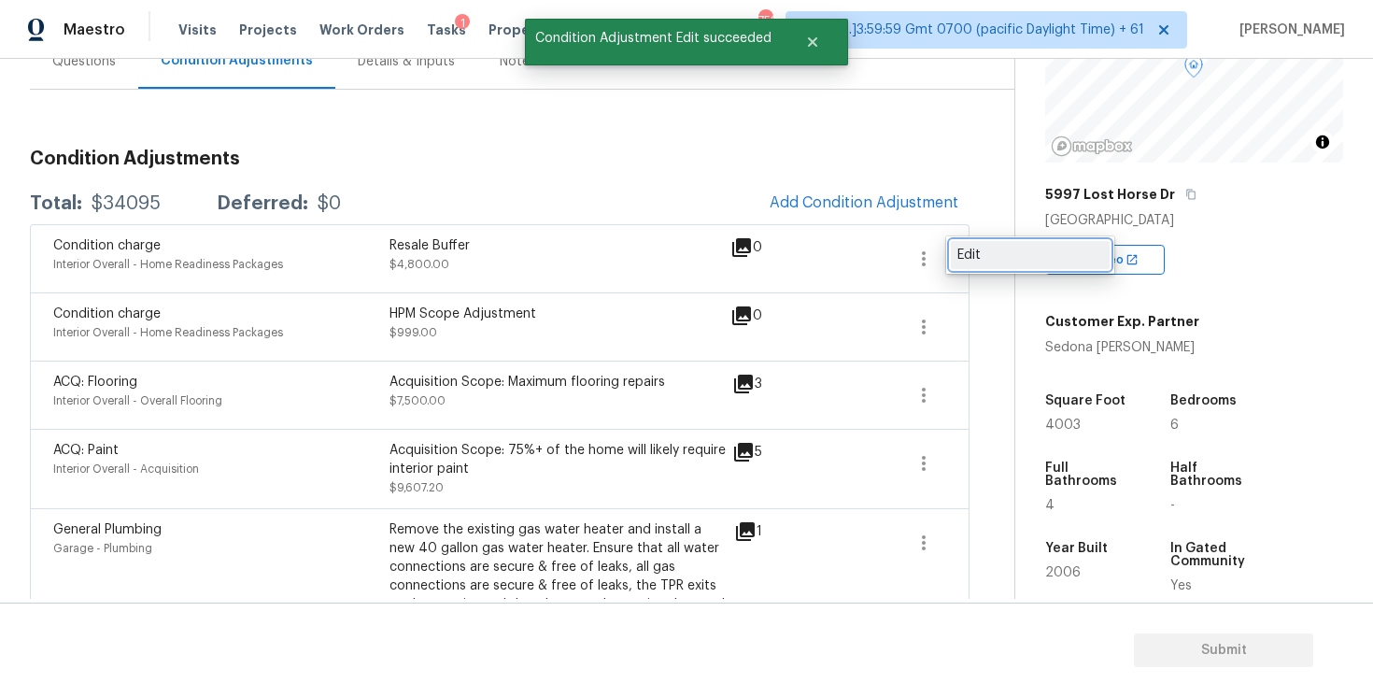
click at [975, 248] on div "Edit" at bounding box center [1031, 255] width 146 height 19
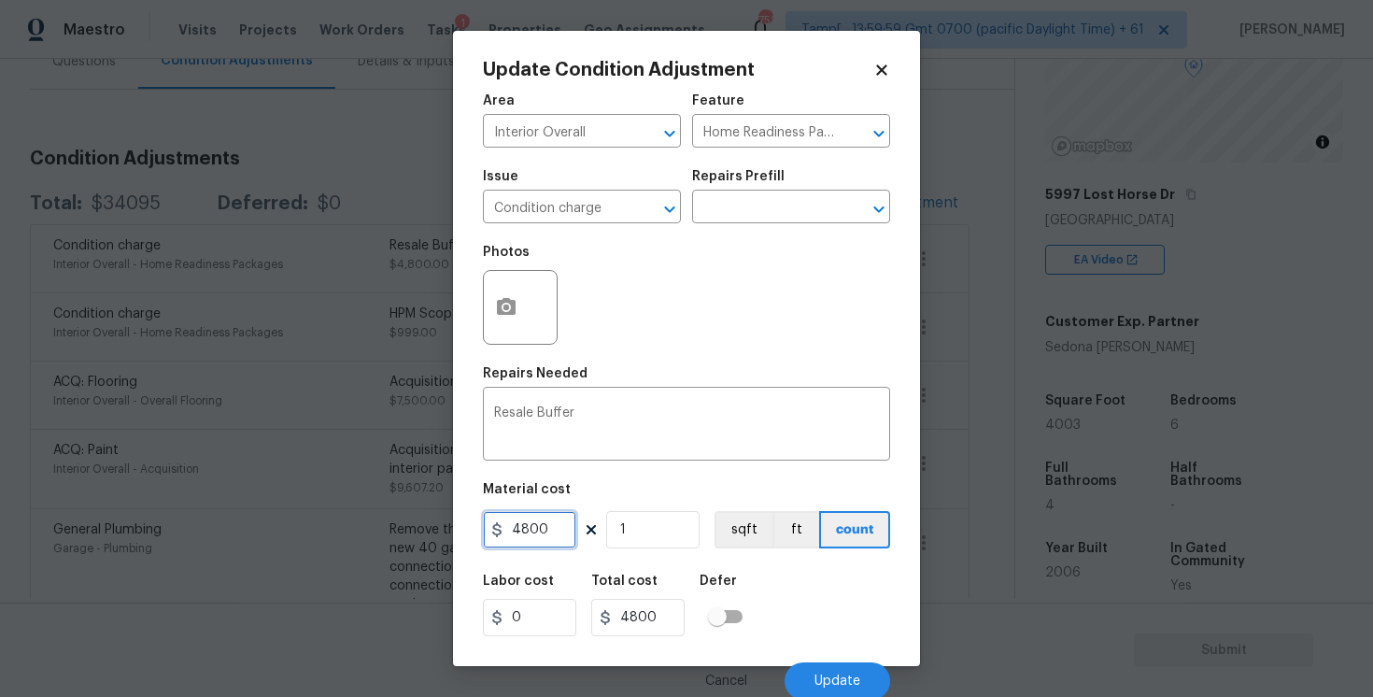
click at [528, 534] on input "4800" at bounding box center [529, 529] width 93 height 37
type input "4600"
click at [761, 620] on div "Labor cost 0 Total cost 4600 Defer" at bounding box center [686, 605] width 407 height 84
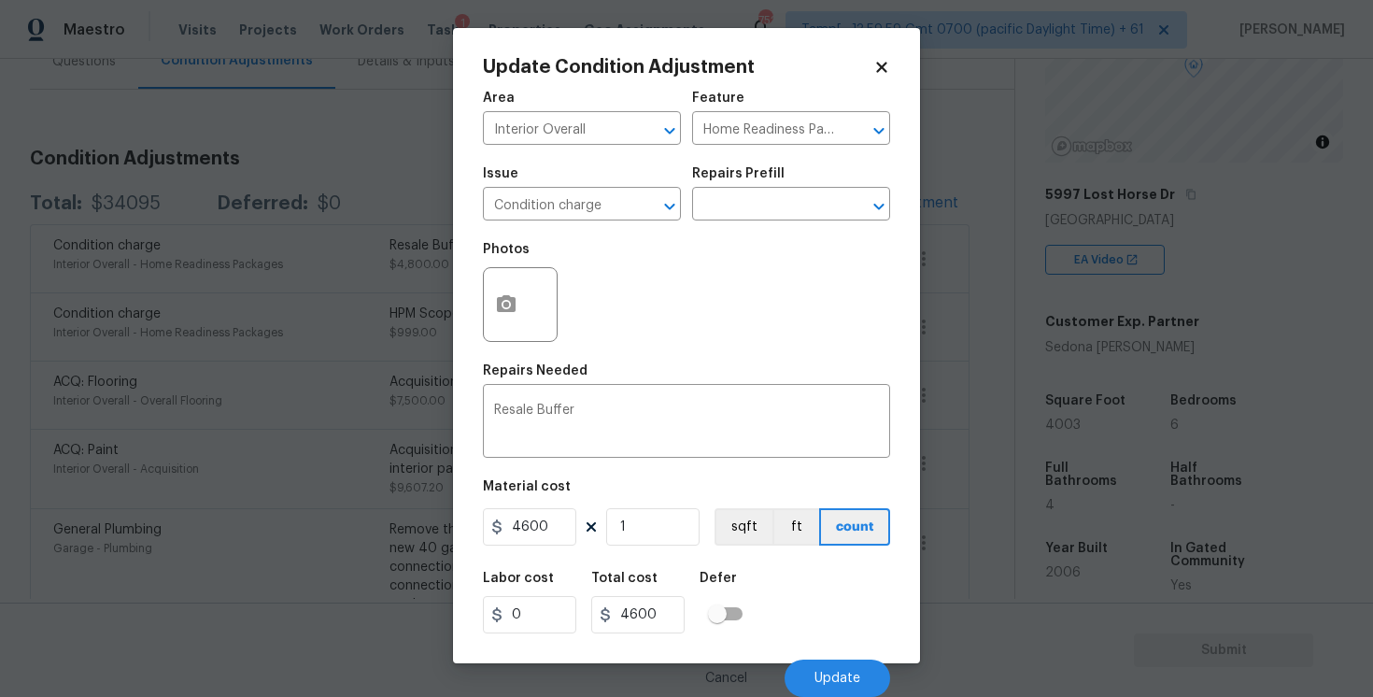
click at [831, 647] on div "Cancel Update" at bounding box center [686, 671] width 407 height 52
click at [839, 681] on span "Update" at bounding box center [838, 679] width 46 height 14
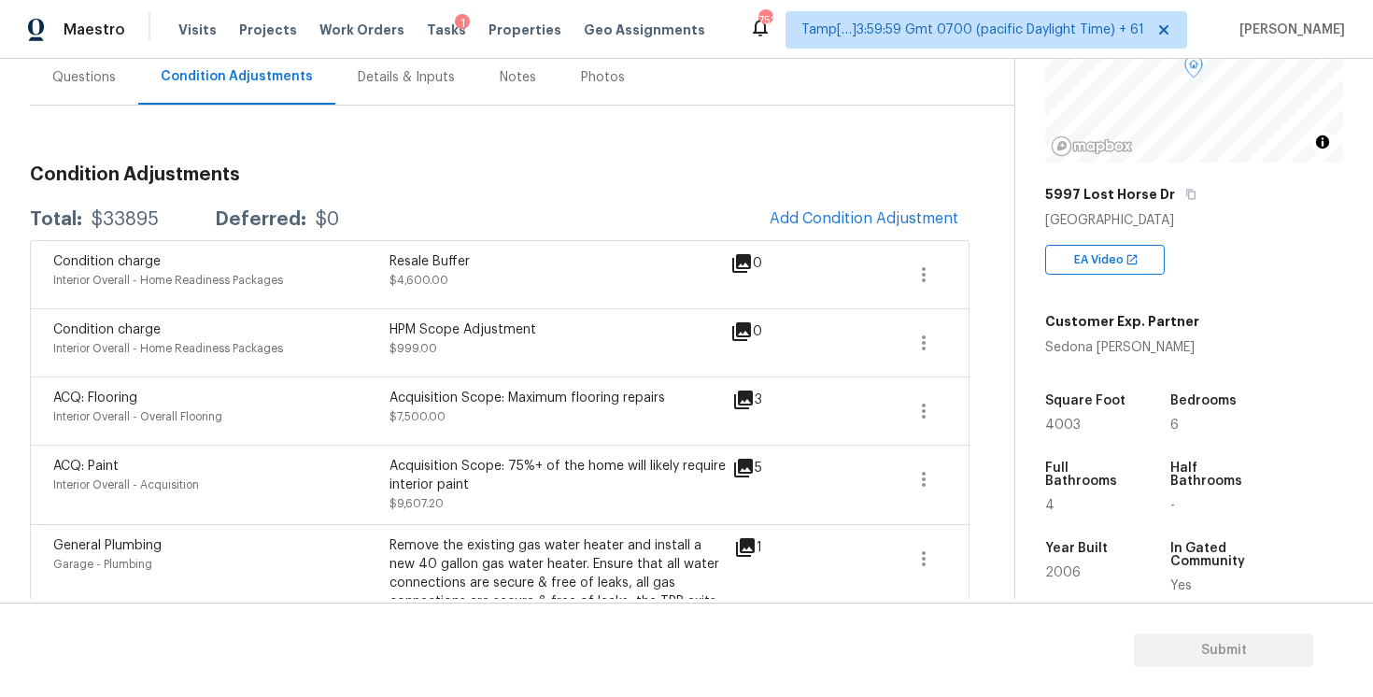
scroll to position [91, 0]
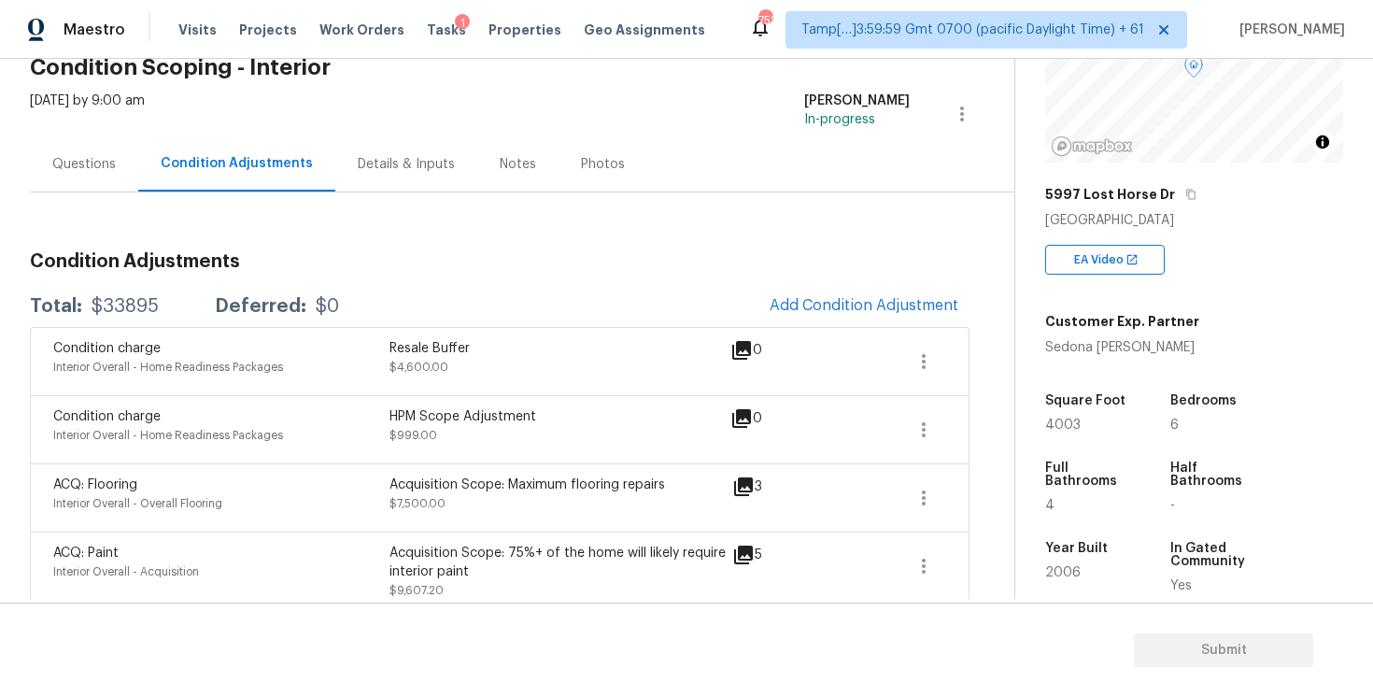
click at [75, 181] on div "Questions" at bounding box center [84, 163] width 108 height 55
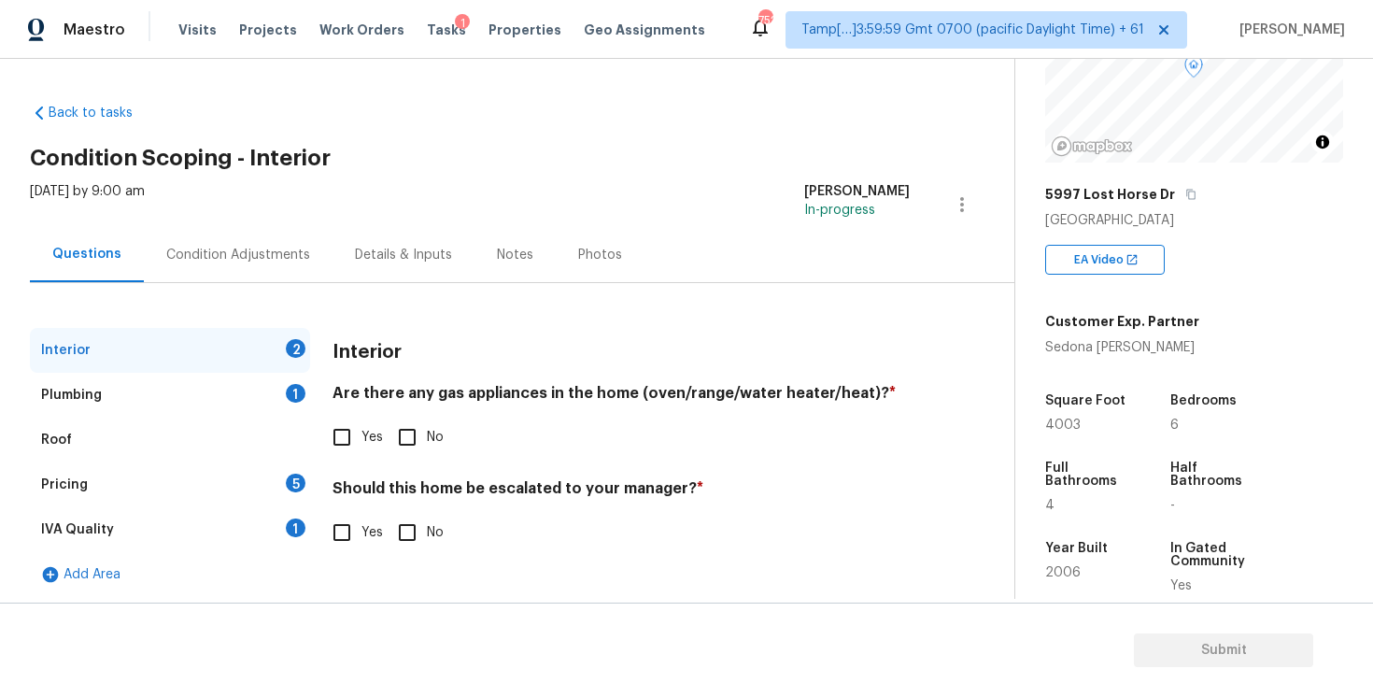
scroll to position [4, 0]
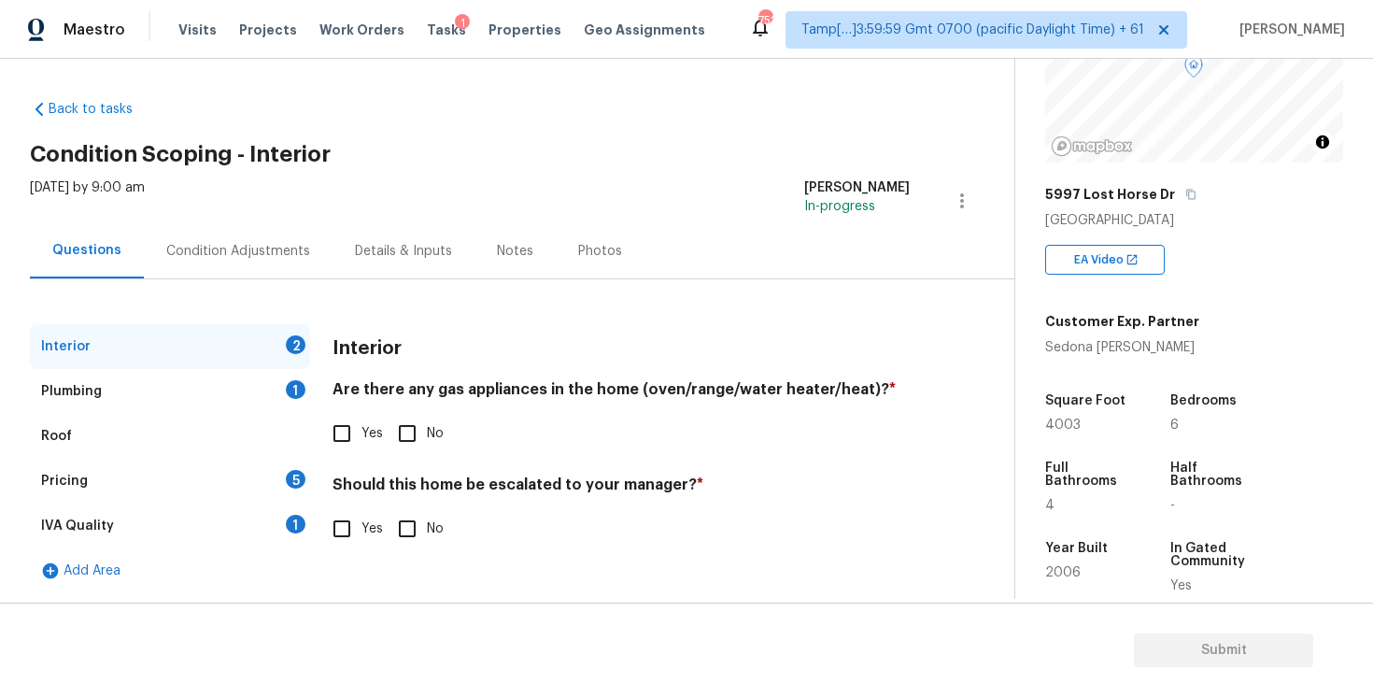
click at [361, 415] on input "Yes" at bounding box center [341, 433] width 39 height 39
checkbox input "true"
click at [424, 536] on input "No" at bounding box center [407, 528] width 39 height 39
checkbox input "true"
click at [287, 394] on div "Plumbing 1" at bounding box center [170, 391] width 280 height 45
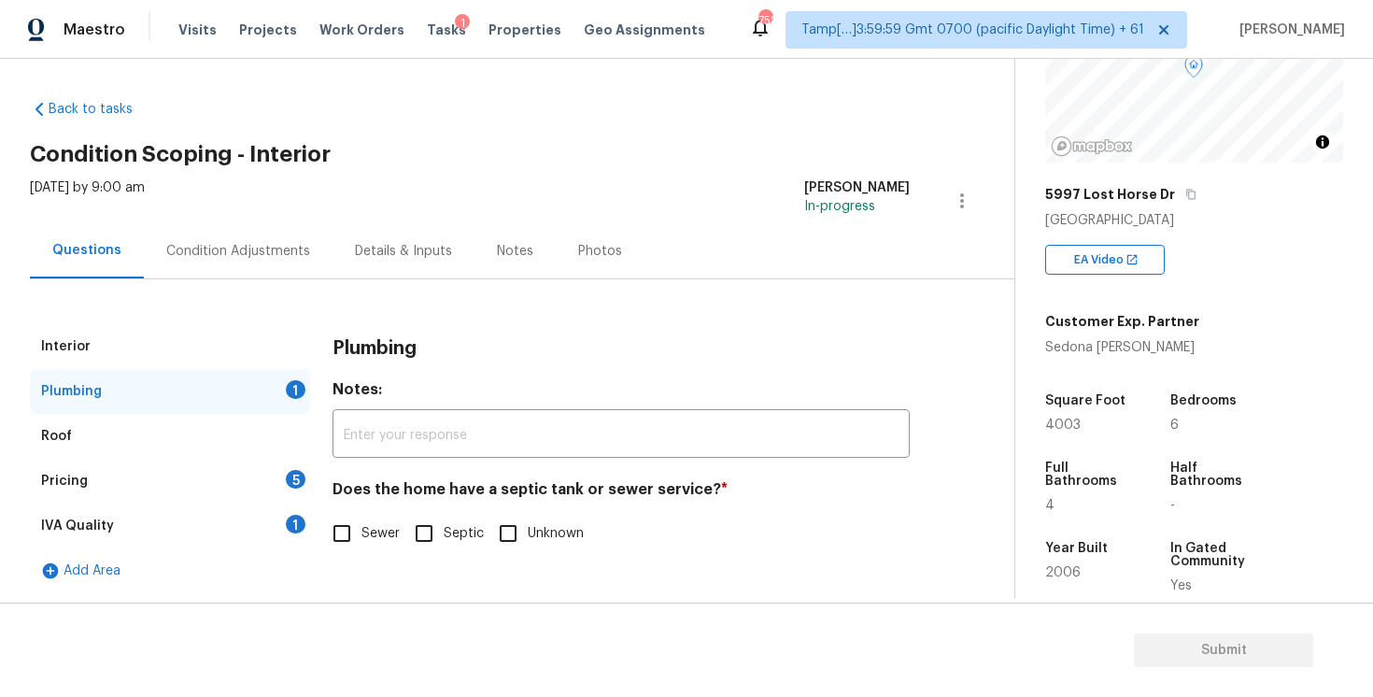
click at [361, 521] on input "Sewer" at bounding box center [341, 533] width 39 height 39
checkbox input "true"
click at [307, 477] on div "Pricing 5" at bounding box center [170, 481] width 280 height 45
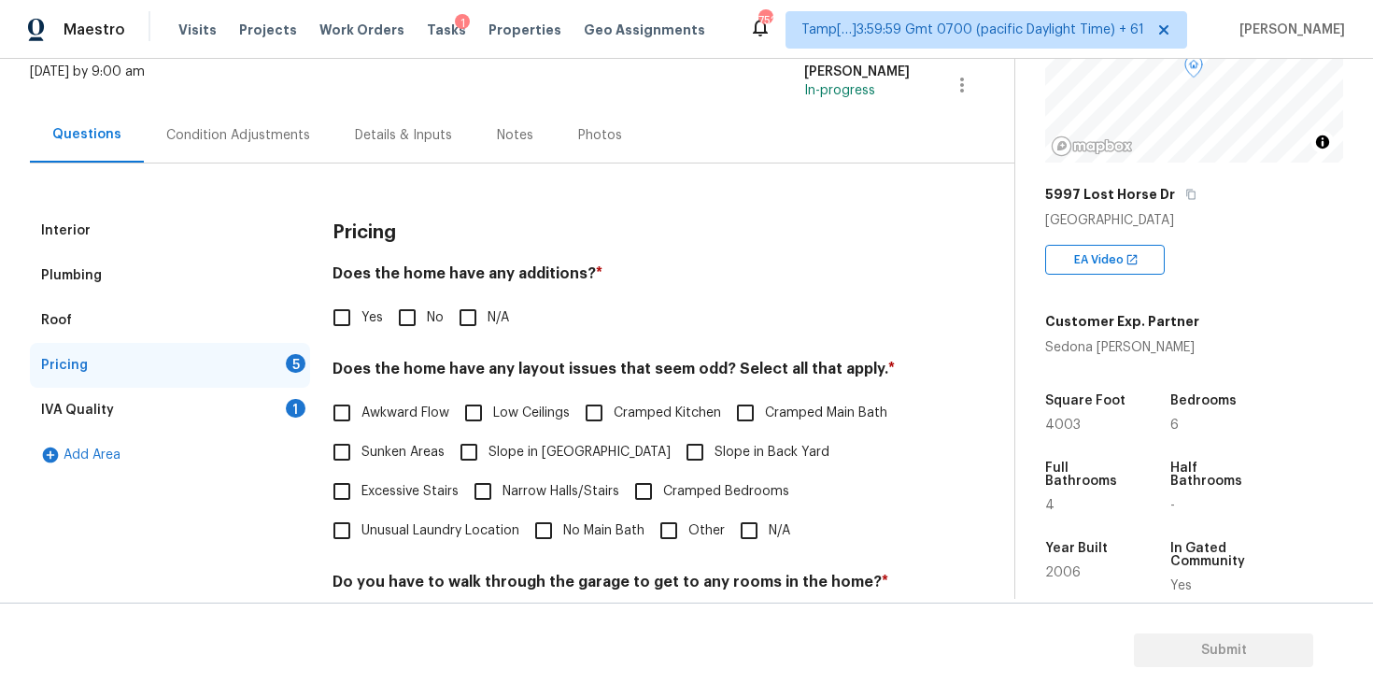
scroll to position [147, 0]
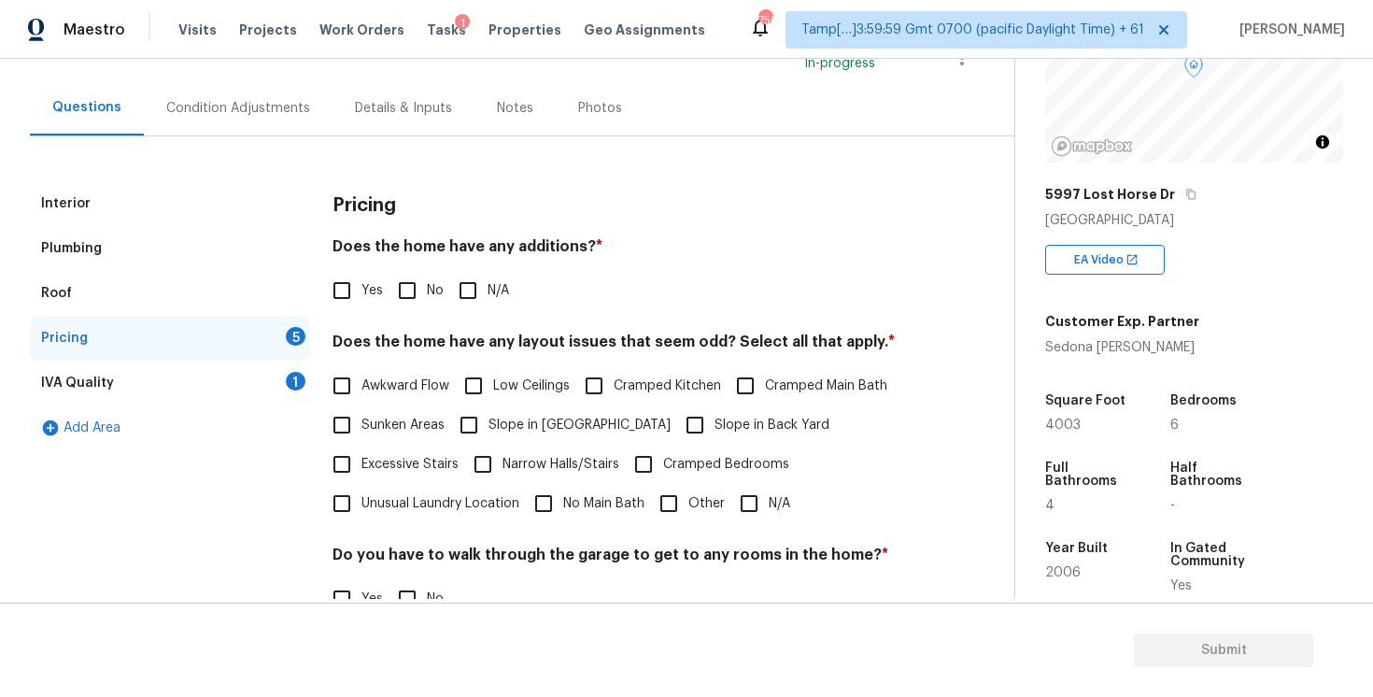
click at [421, 288] on input "No" at bounding box center [407, 290] width 39 height 39
checkbox input "true"
click at [727, 486] on div "Awkward Flow Low Ceilings Cramped Kitchen Cramped Main Bath Sunken Areas Slope …" at bounding box center [621, 444] width 577 height 157
click at [753, 497] on input "N/A" at bounding box center [749, 503] width 39 height 39
checkbox input "true"
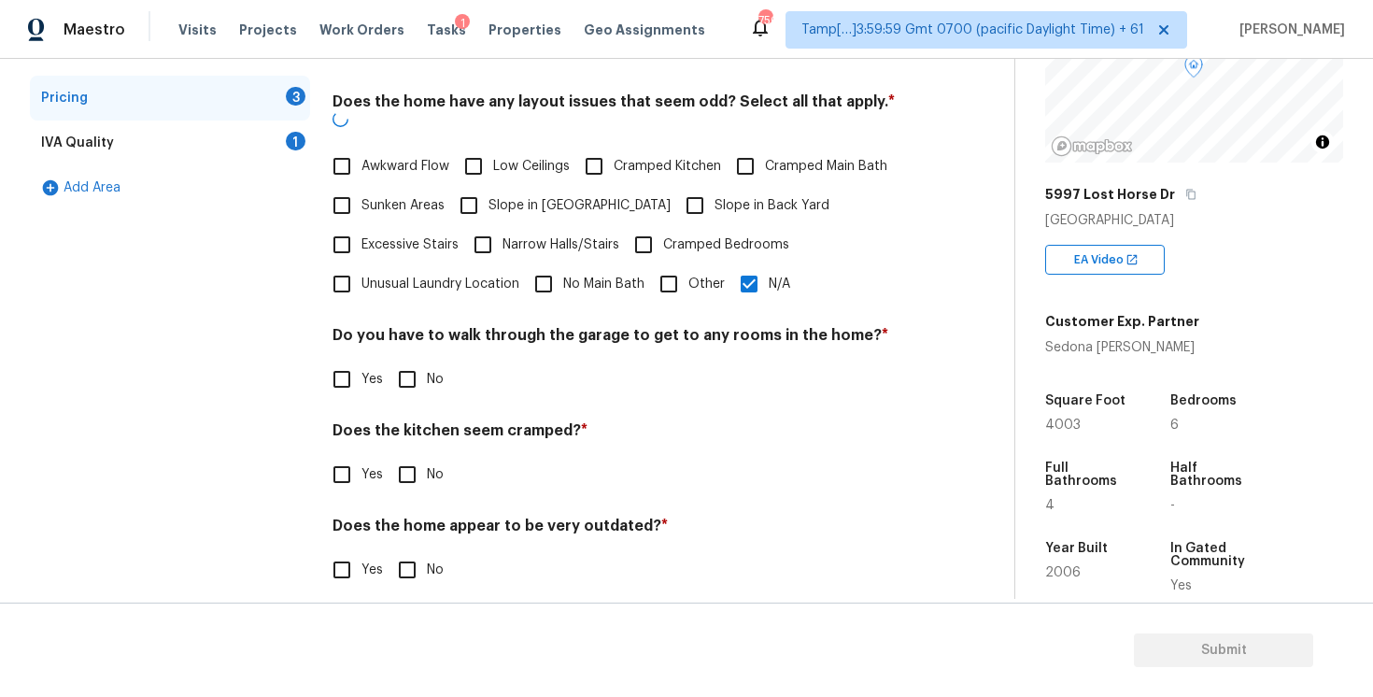
scroll to position [385, 0]
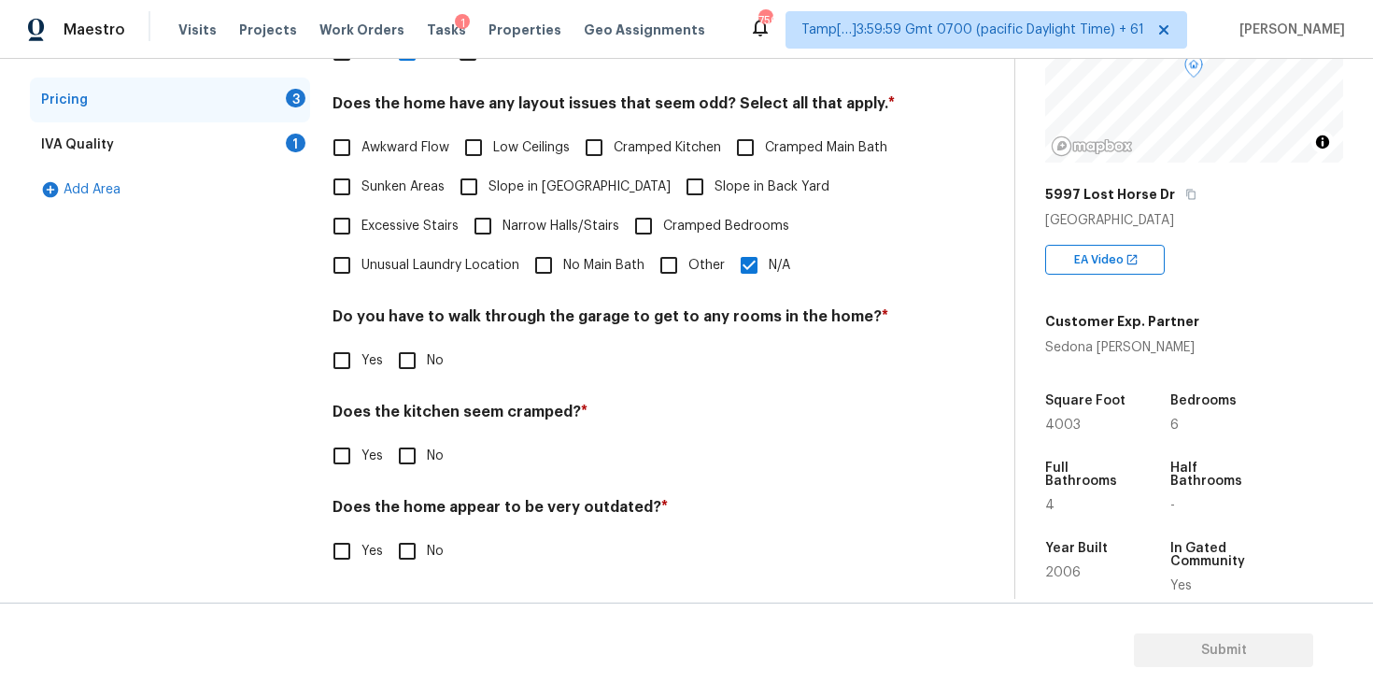
click at [396, 367] on input "No" at bounding box center [407, 360] width 39 height 39
checkbox input "true"
click at [416, 471] on input "No" at bounding box center [407, 457] width 39 height 39
checkbox input "true"
click at [409, 570] on input "No" at bounding box center [407, 552] width 39 height 39
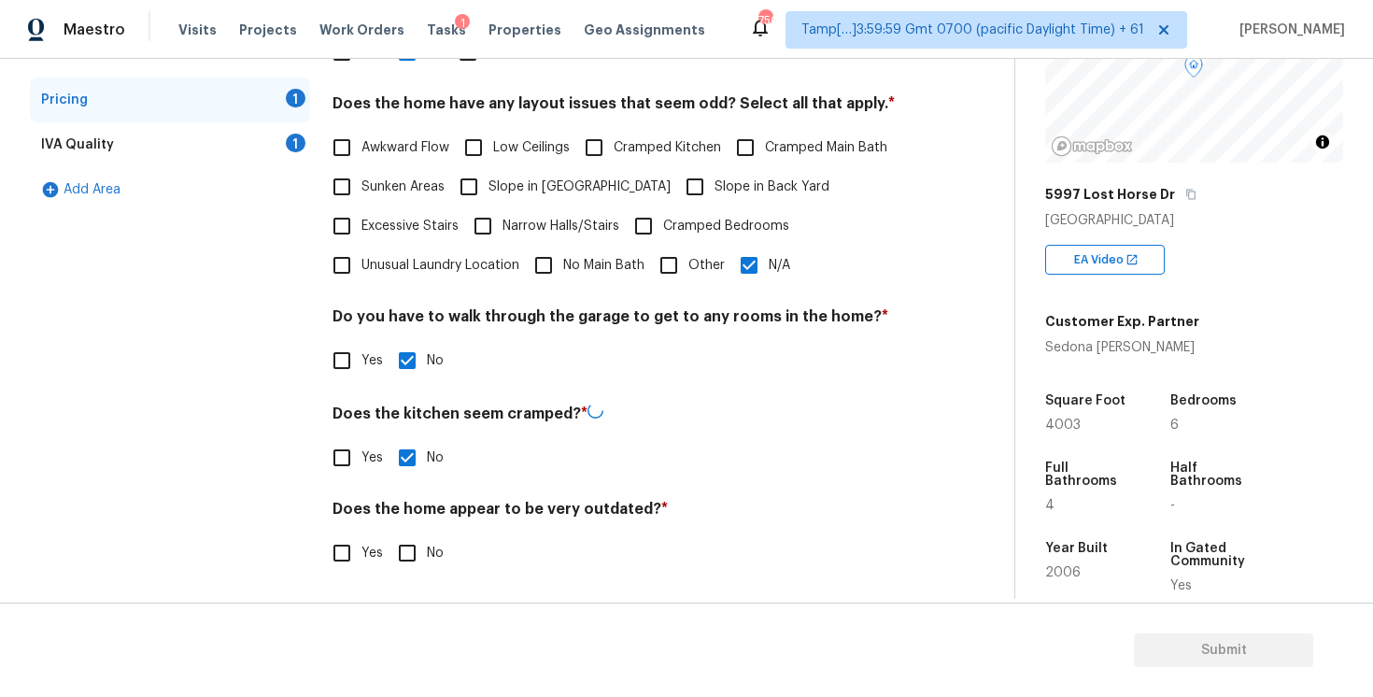
checkbox input "true"
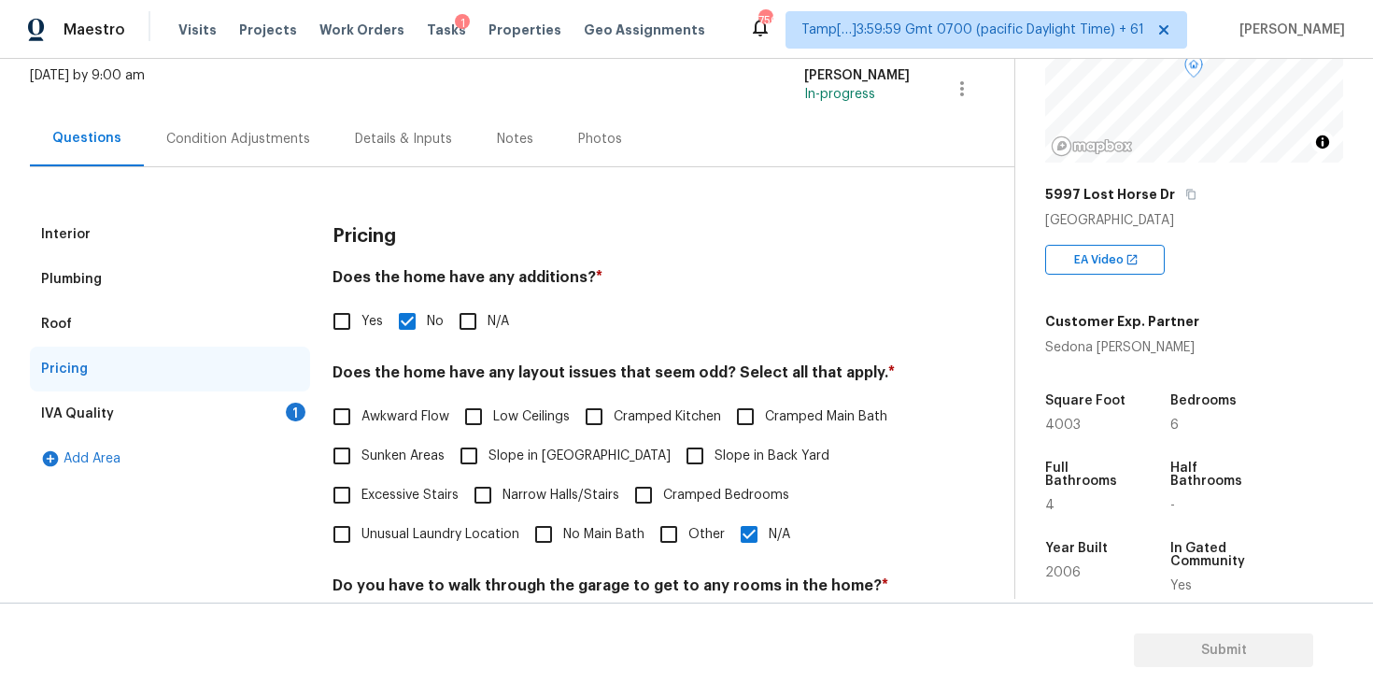
click at [281, 410] on div "IVA Quality 1" at bounding box center [170, 413] width 280 height 45
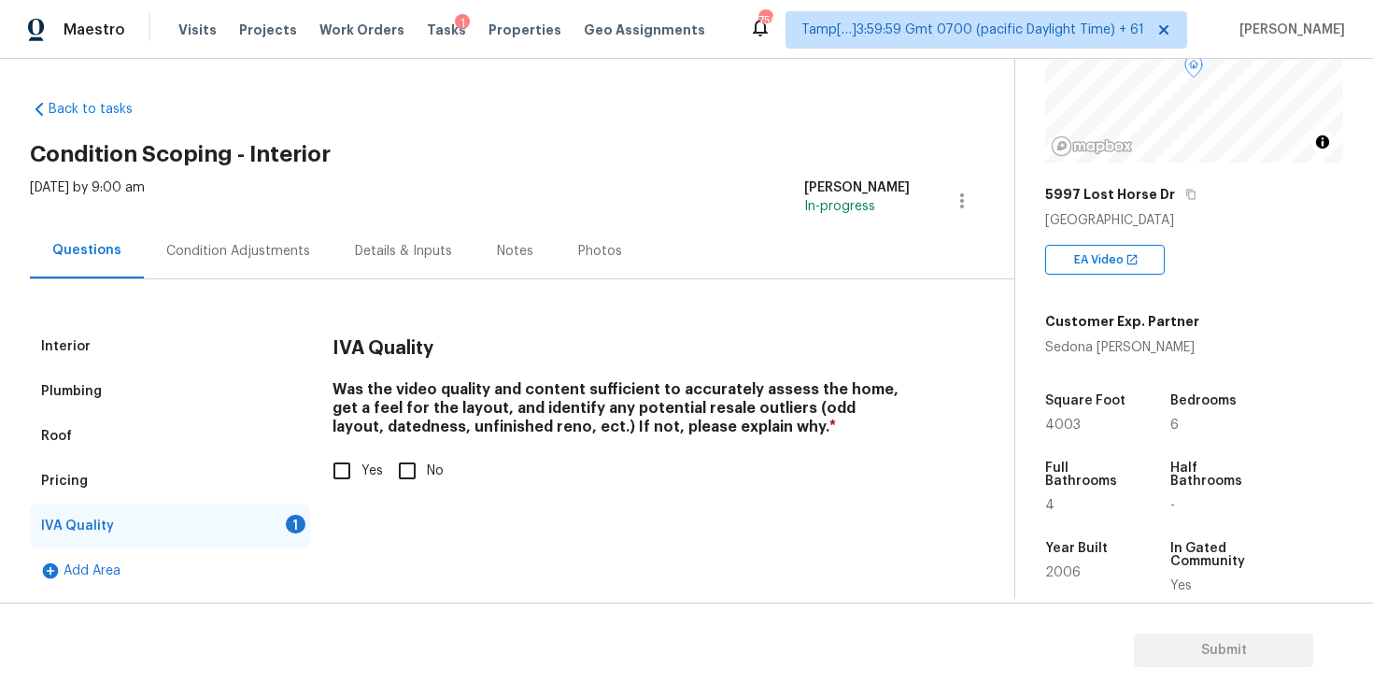
click at [338, 482] on input "Yes" at bounding box center [341, 470] width 39 height 39
checkbox input "true"
click at [286, 260] on div "Condition Adjustments" at bounding box center [238, 251] width 144 height 19
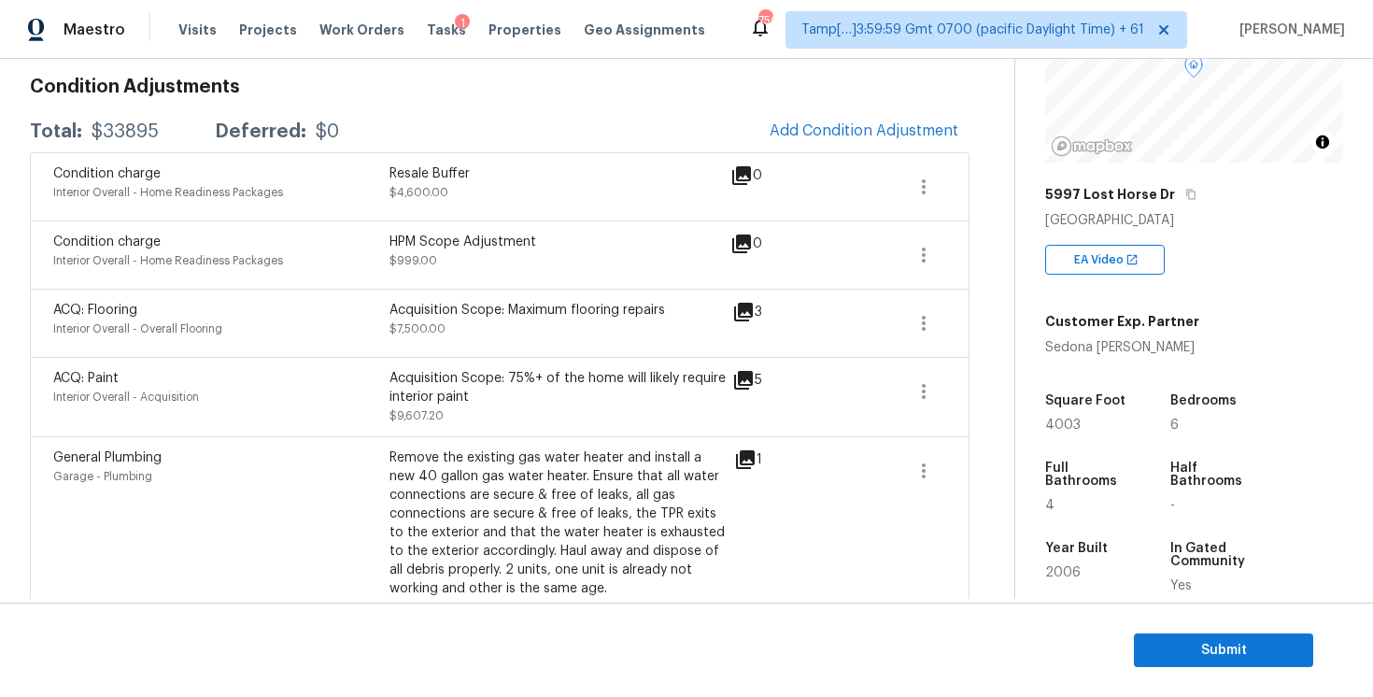
scroll to position [63, 0]
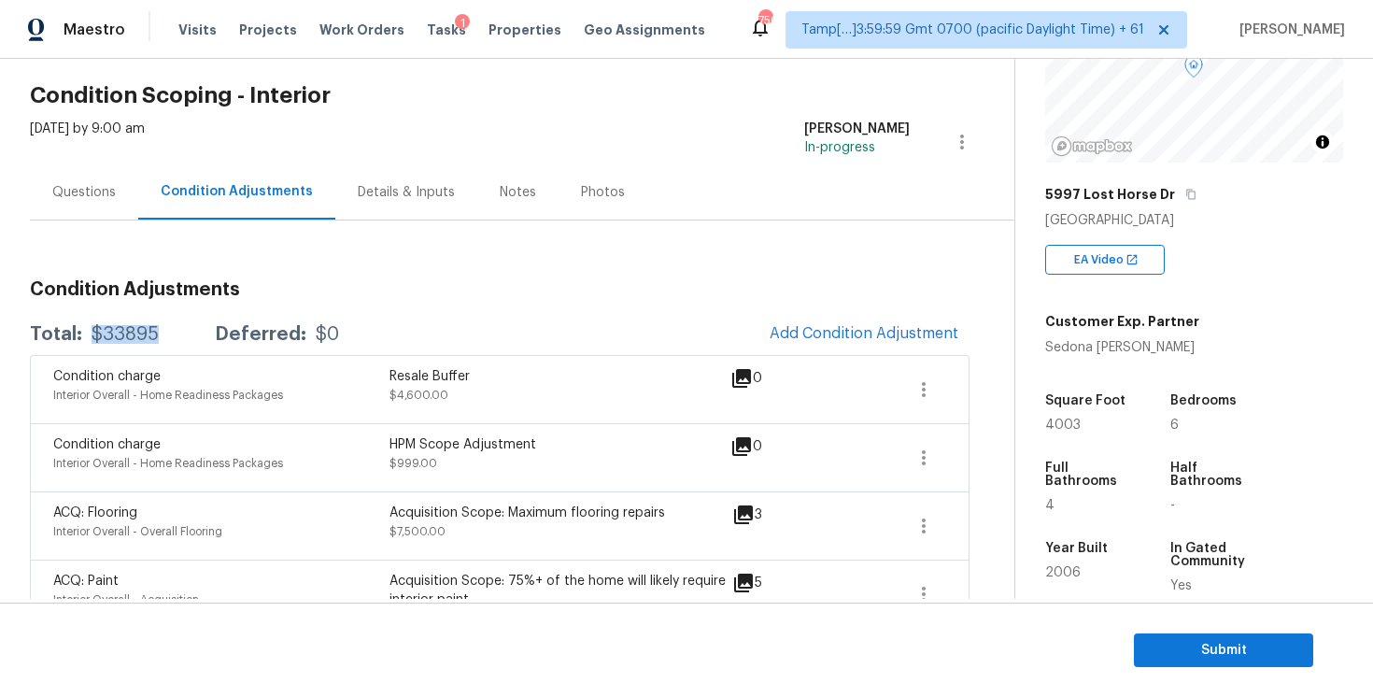
drag, startPoint x: 94, startPoint y: 335, endPoint x: 170, endPoint y: 333, distance: 75.7
click at [171, 334] on div "Total: $33895 Deferred: $0" at bounding box center [184, 334] width 309 height 19
copy div "$33895"
click at [125, 330] on div "$33895" at bounding box center [125, 334] width 67 height 19
drag, startPoint x: 92, startPoint y: 332, endPoint x: 173, endPoint y: 329, distance: 81.3
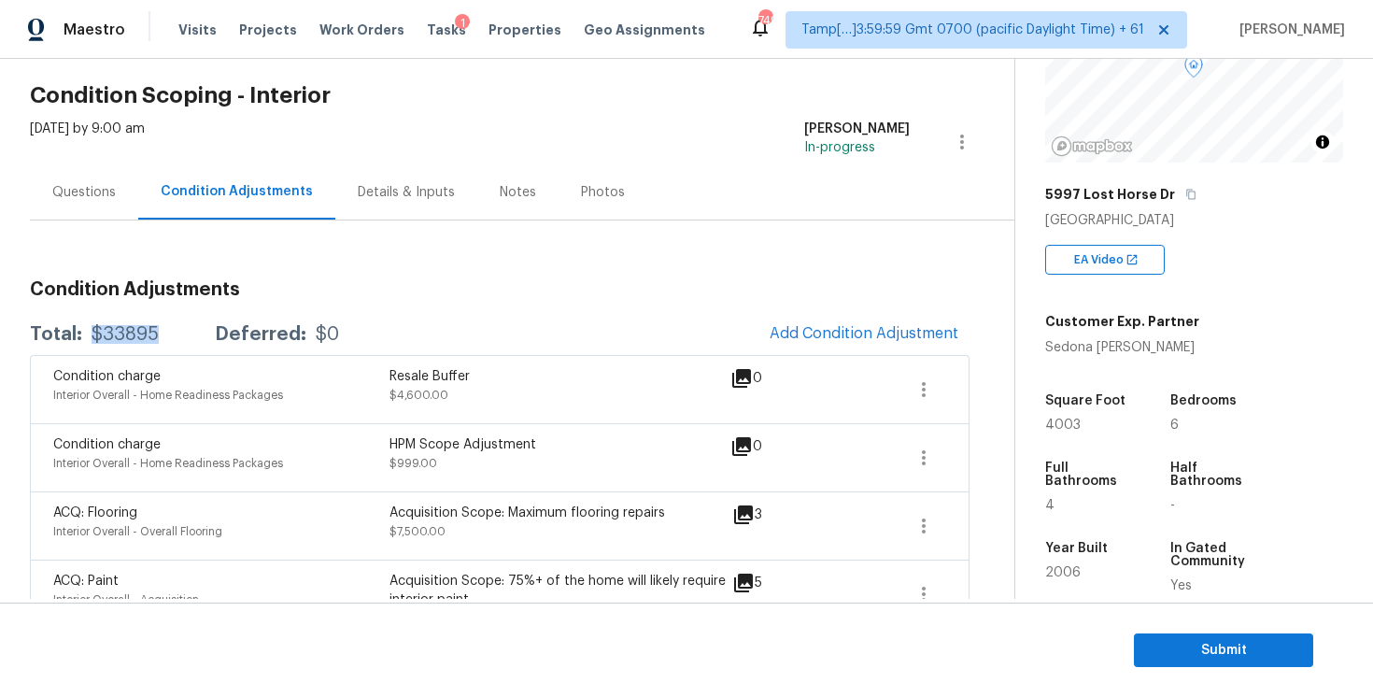
click at [173, 330] on div "Total: $33895 Deferred: $0" at bounding box center [184, 334] width 309 height 19
copy div "$33895"
click at [330, 349] on div "Total: $33895 Deferred: $0 Add Condition Adjustment" at bounding box center [500, 334] width 940 height 41
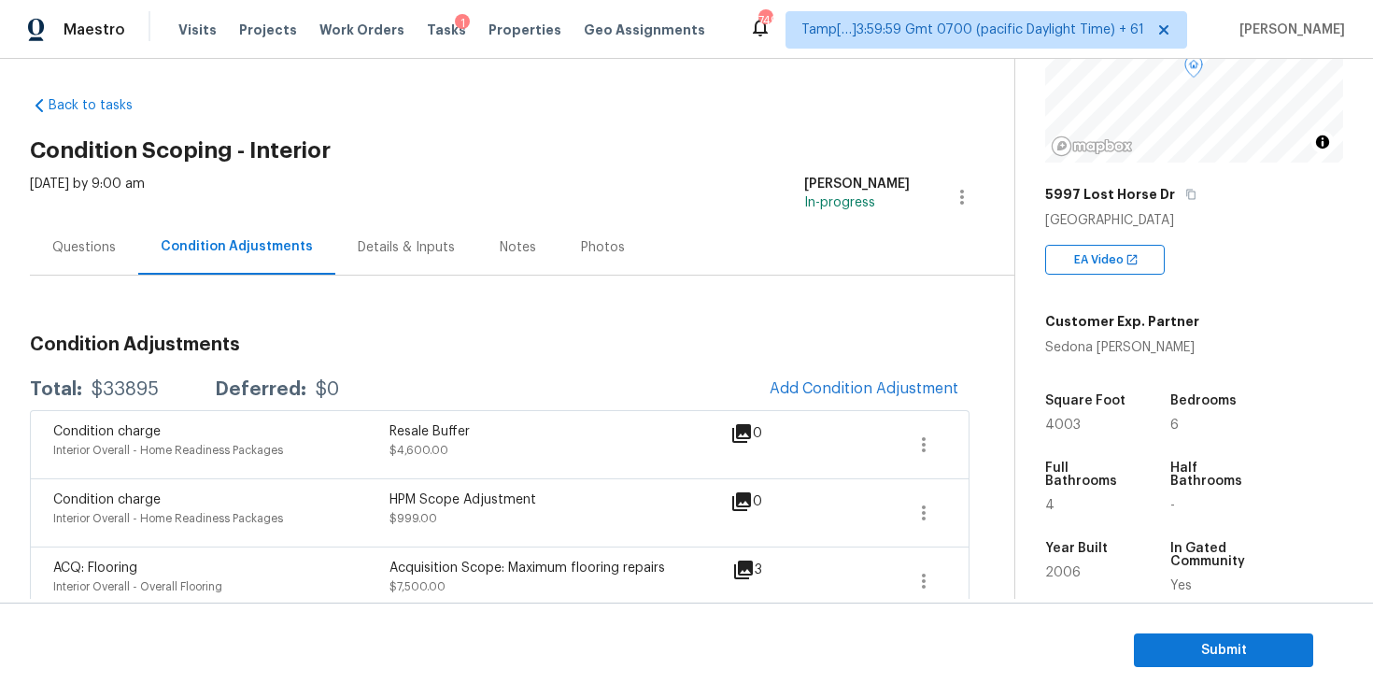
scroll to position [0, 0]
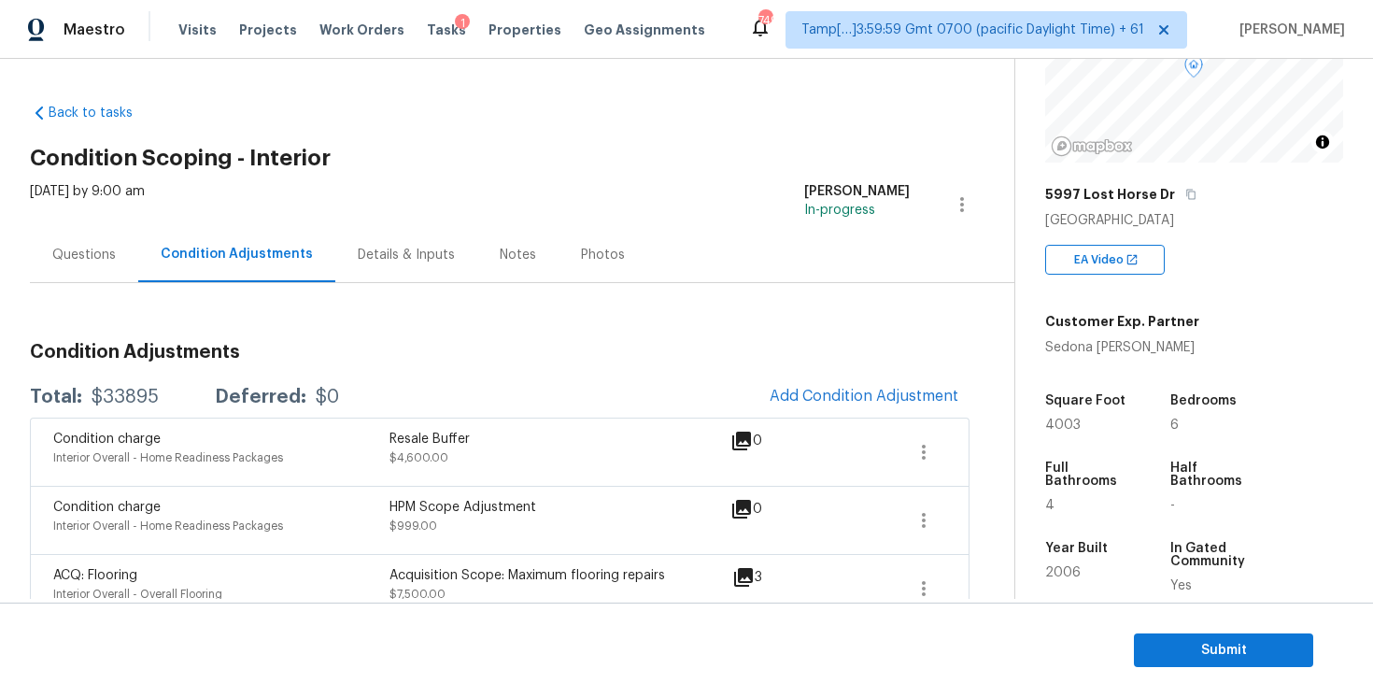
click at [93, 259] on div "Questions" at bounding box center [84, 255] width 64 height 19
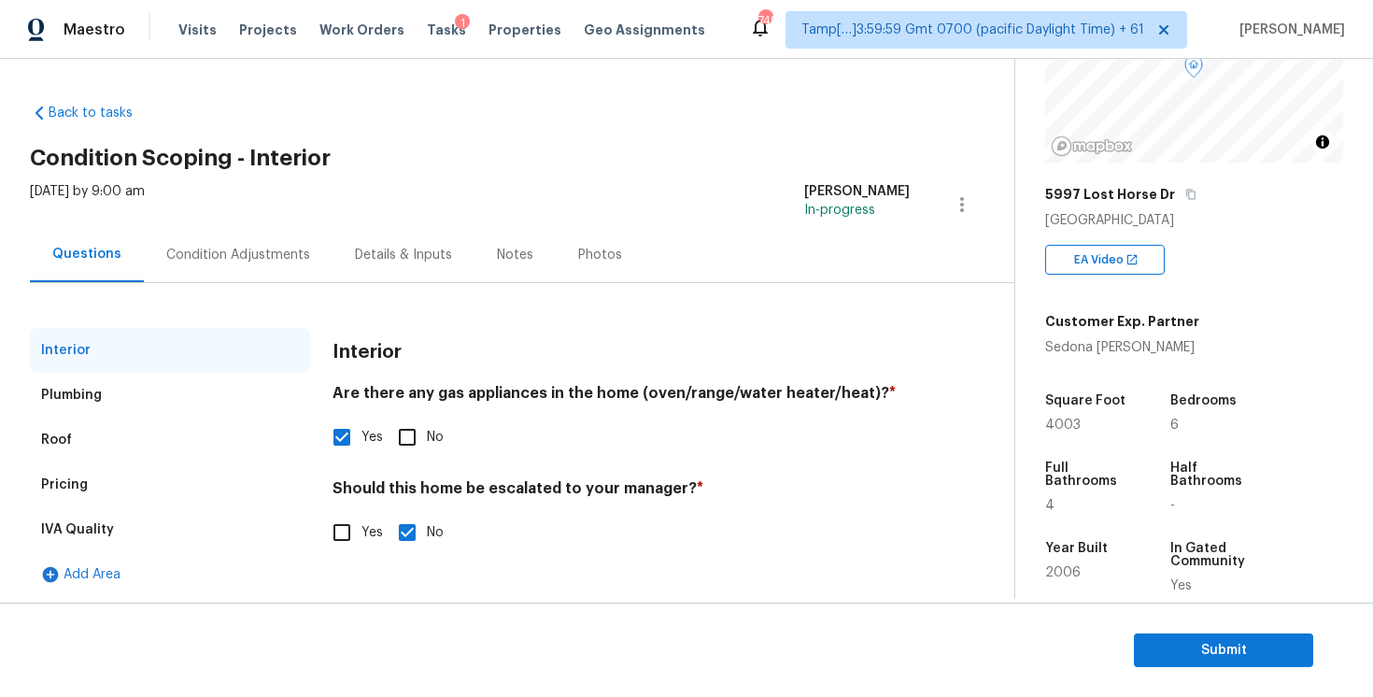
click at [273, 264] on div "Condition Adjustments" at bounding box center [238, 254] width 189 height 55
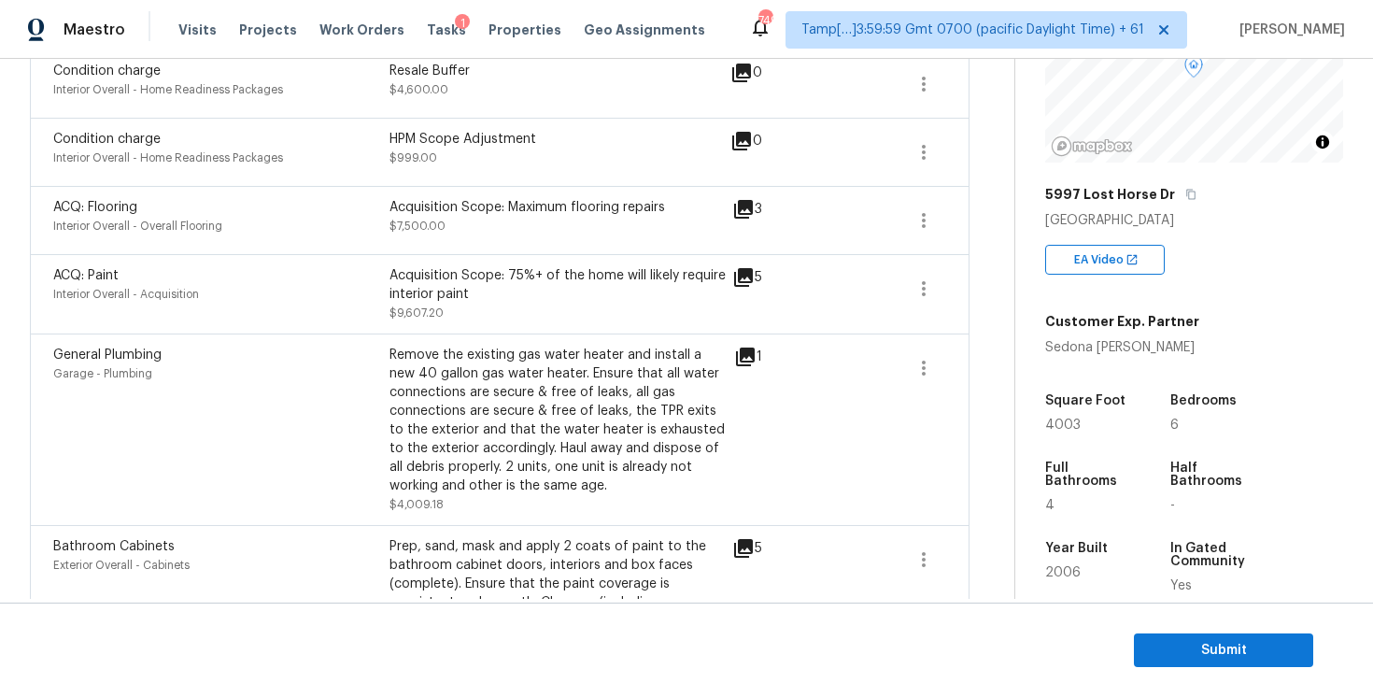
scroll to position [389, 0]
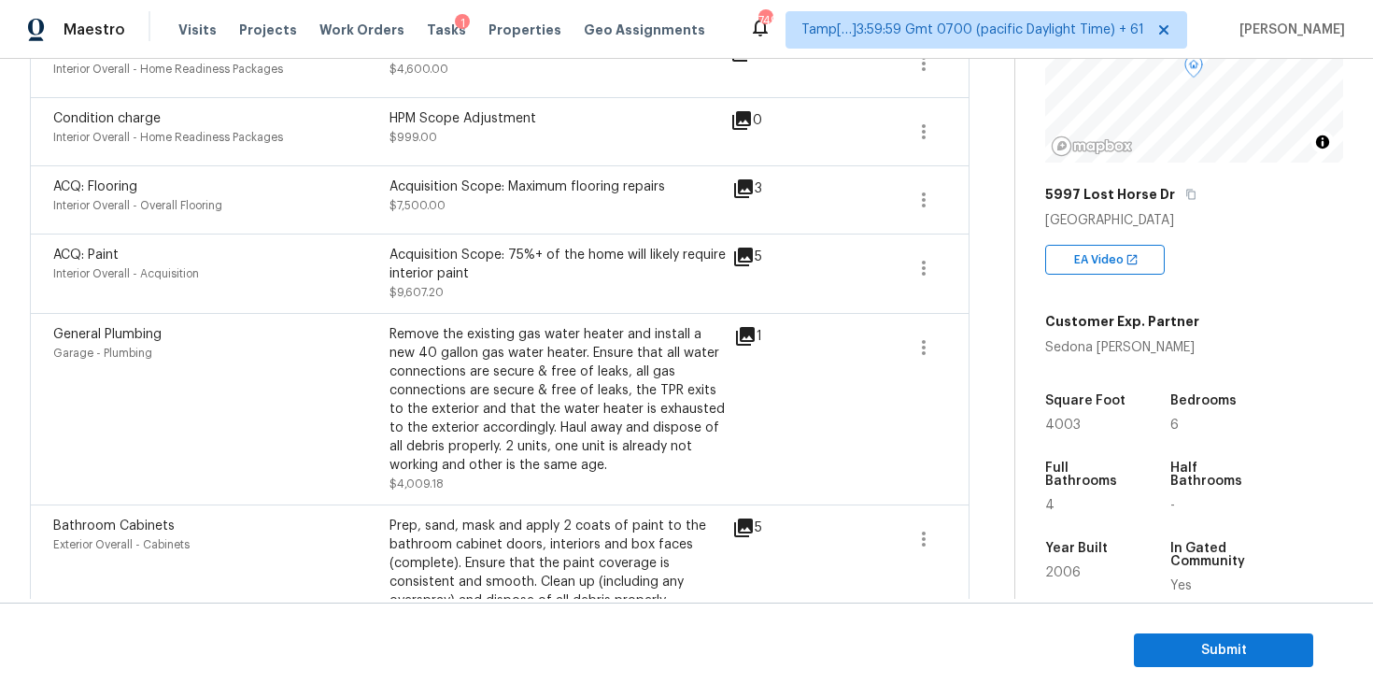
click at [1181, 623] on section "Submit" at bounding box center [686, 650] width 1373 height 95
click at [1182, 646] on span "Submit" at bounding box center [1223, 650] width 149 height 23
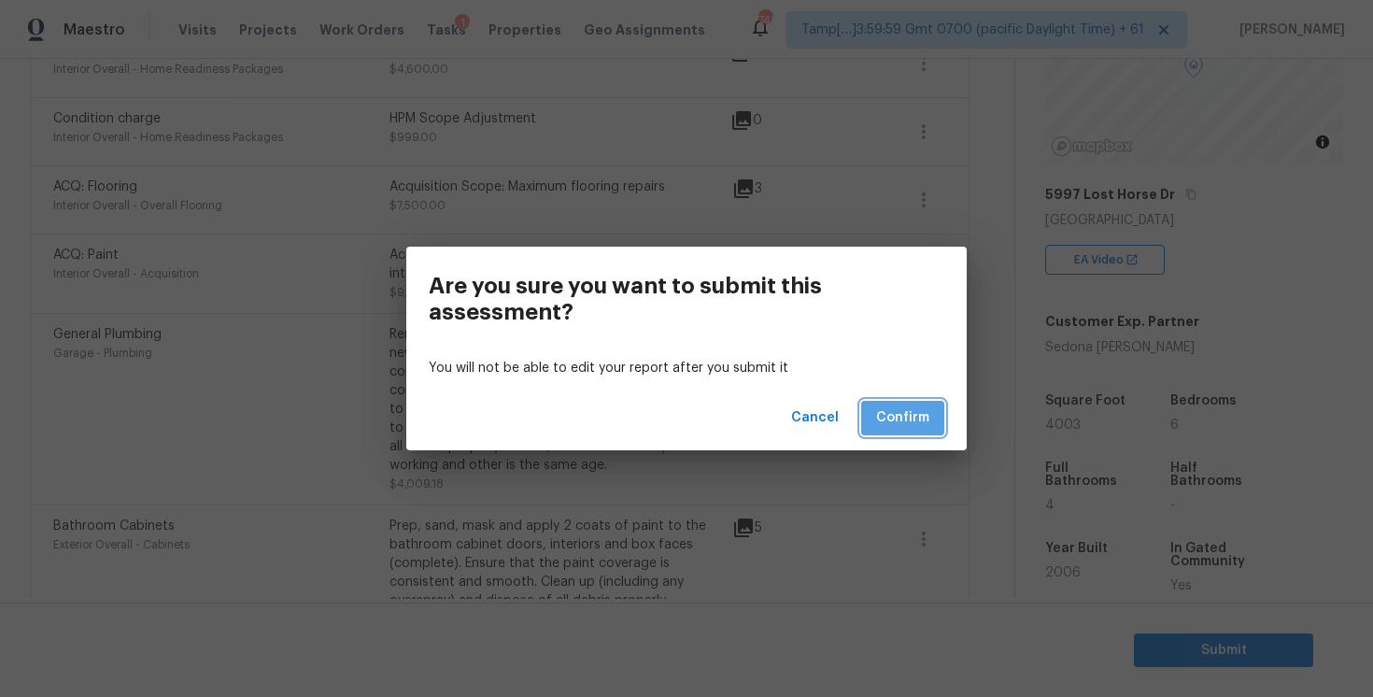
click at [922, 430] on button "Confirm" at bounding box center [902, 418] width 83 height 35
